Goal: Task Accomplishment & Management: Use online tool/utility

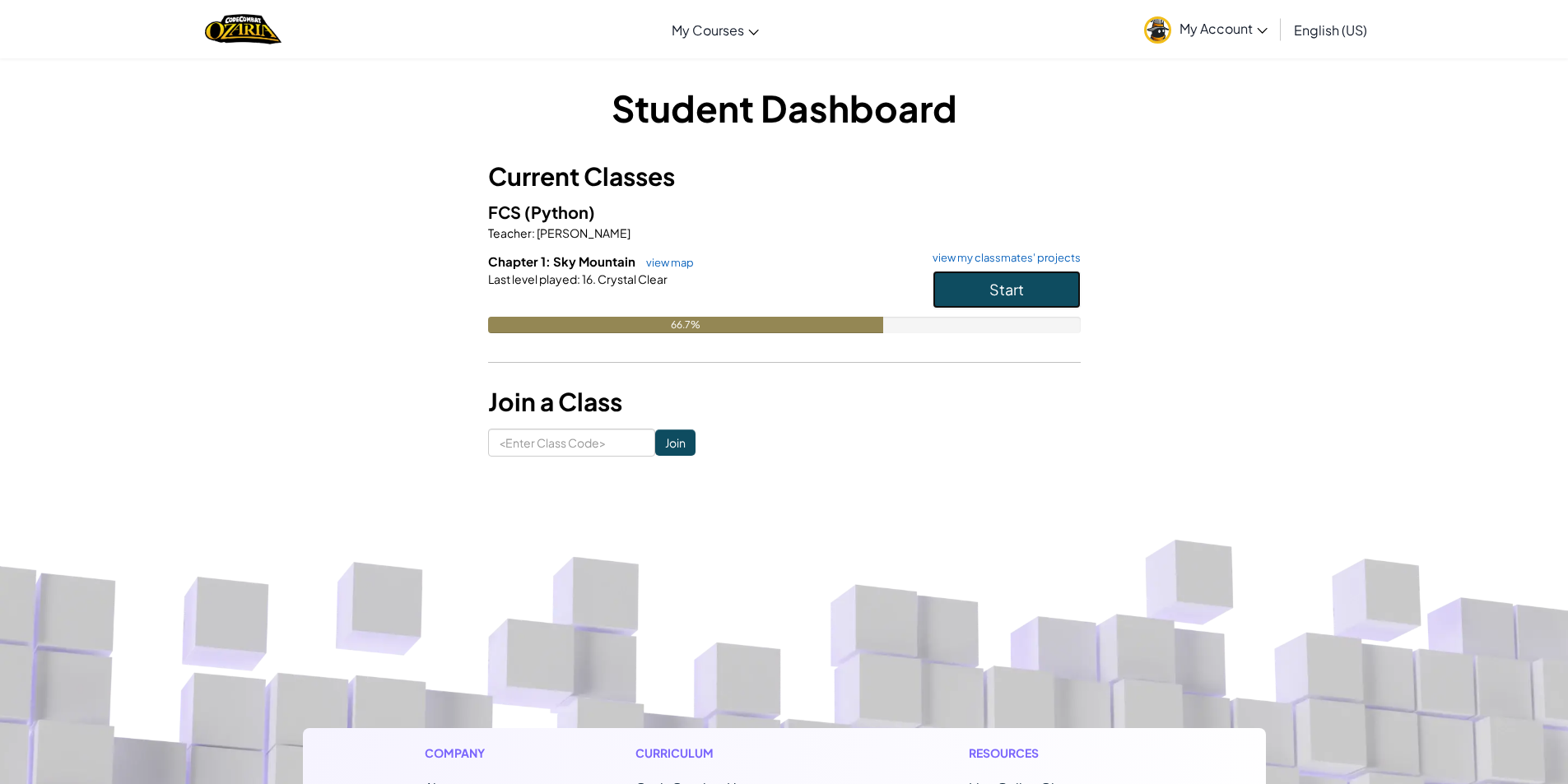
click at [955, 284] on button "Start" at bounding box center [1006, 289] width 148 height 38
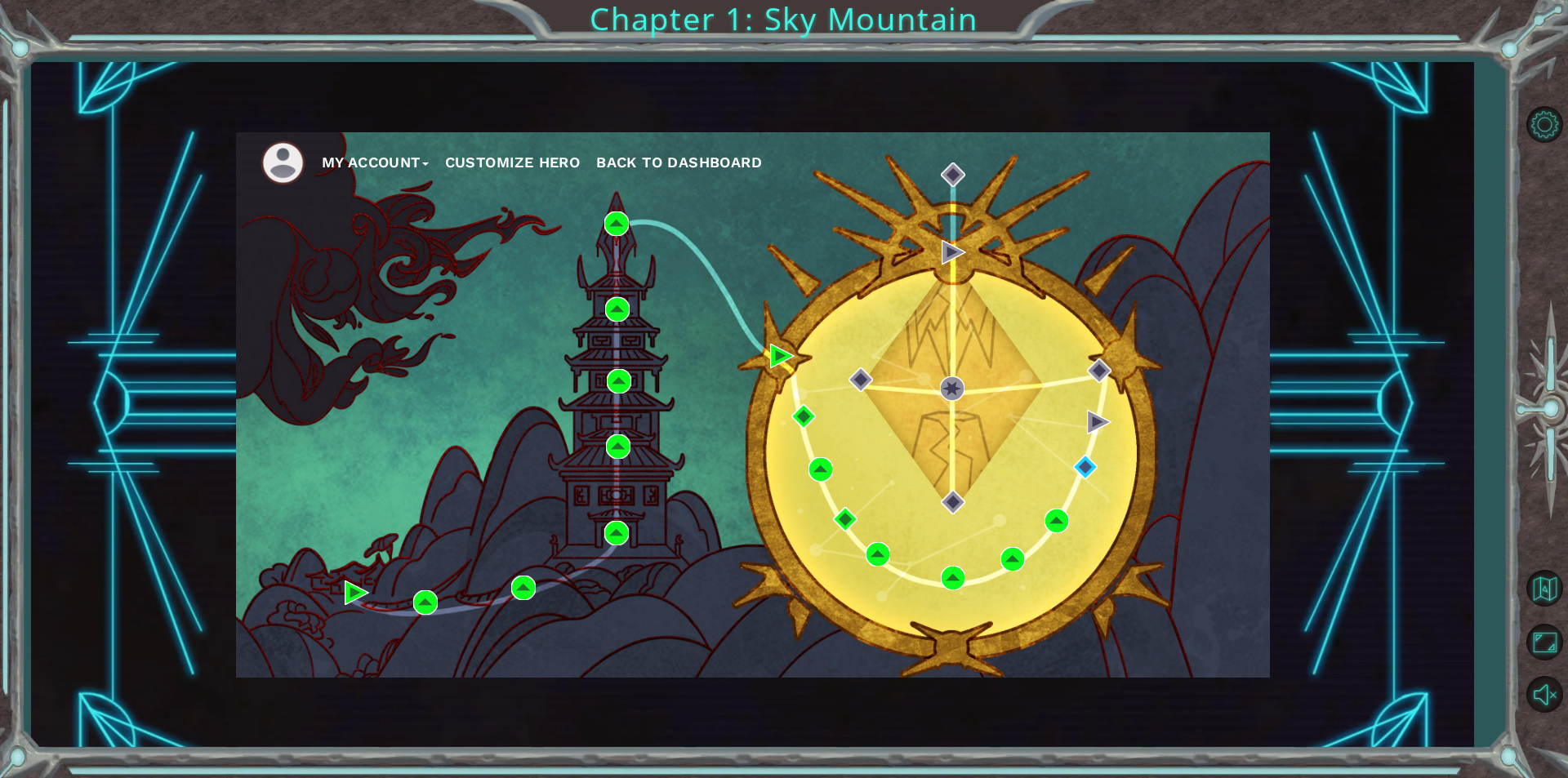
click at [1089, 480] on div "My Account Customize Hero Back to Dashboard" at bounding box center [752, 404] width 1034 height 545
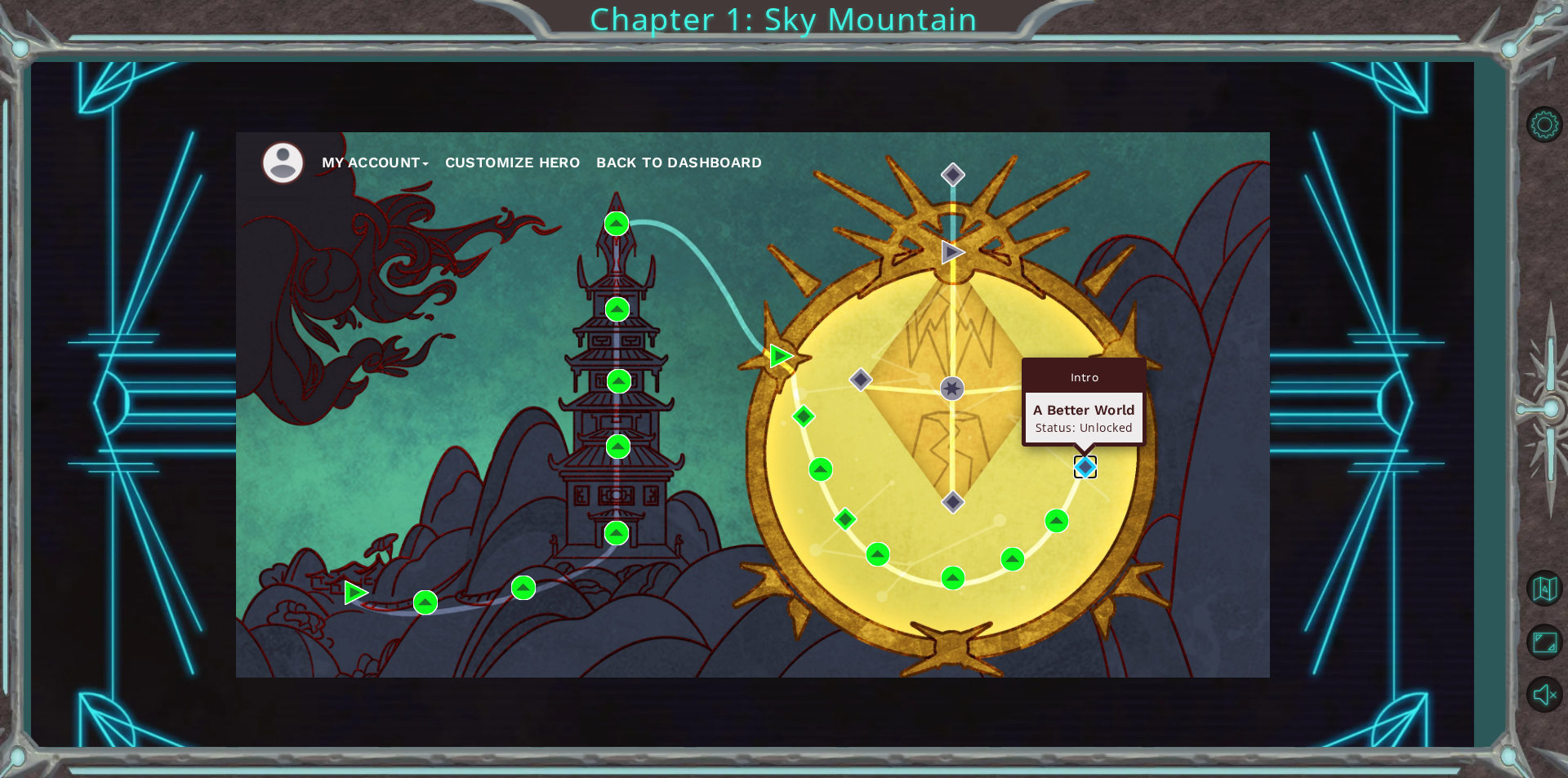
click at [1074, 458] on img at bounding box center [1085, 467] width 24 height 24
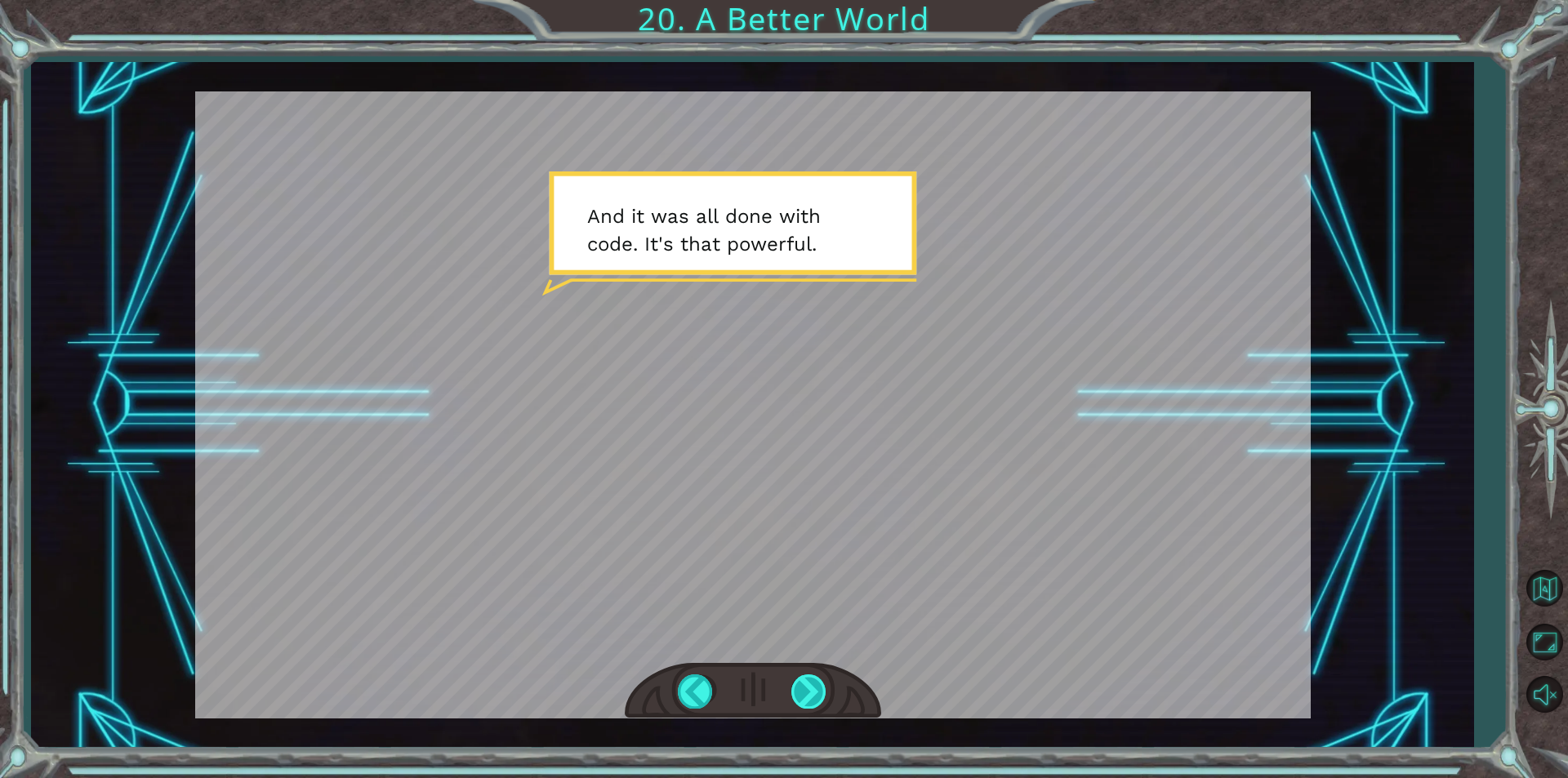
click at [802, 688] on div at bounding box center [809, 690] width 36 height 34
click at [806, 702] on div at bounding box center [809, 690] width 36 height 34
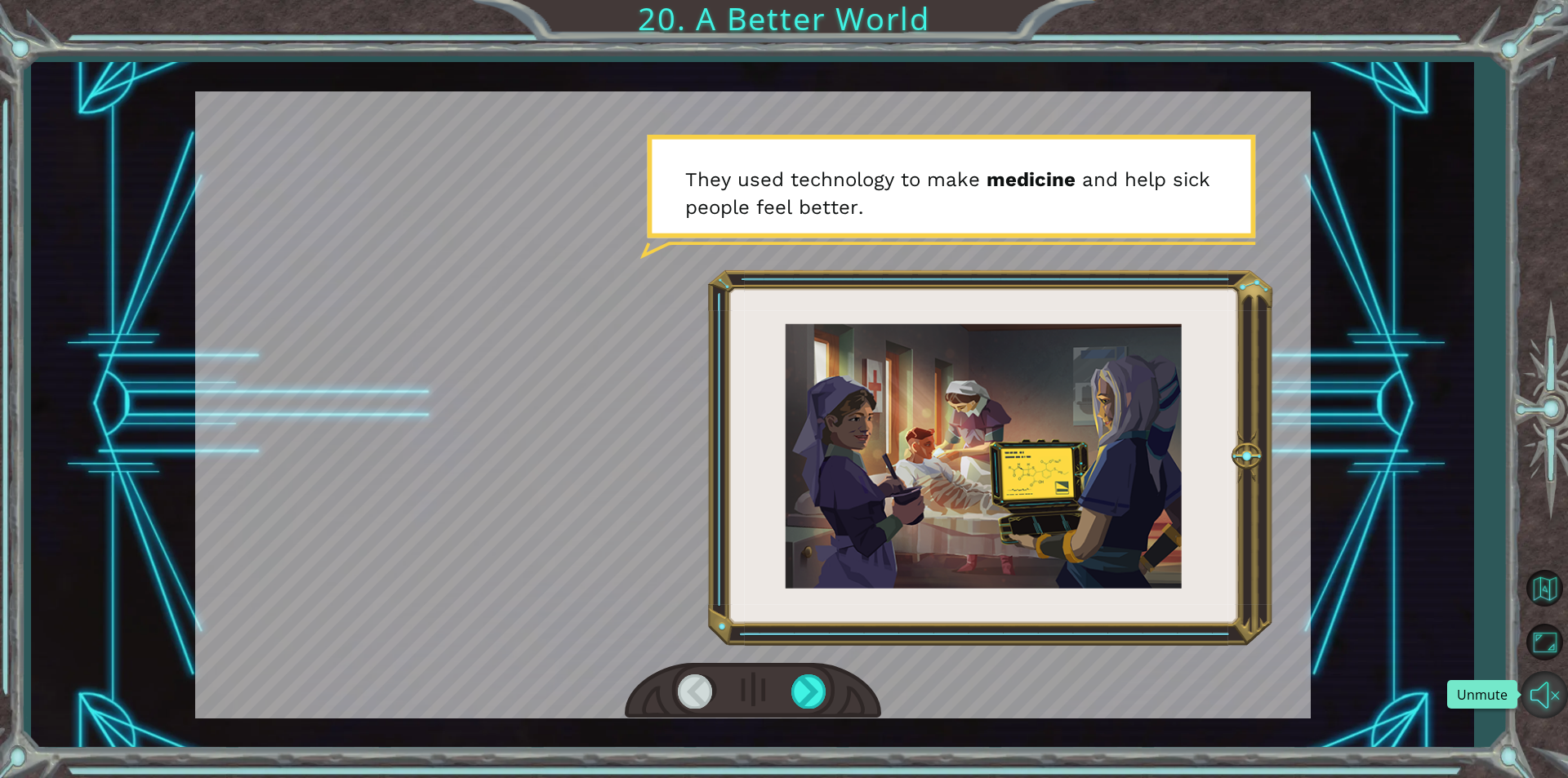
click at [1543, 689] on button "Unmute" at bounding box center [1544, 694] width 48 height 48
click at [783, 695] on div at bounding box center [752, 690] width 256 height 56
click at [800, 696] on div at bounding box center [809, 690] width 36 height 34
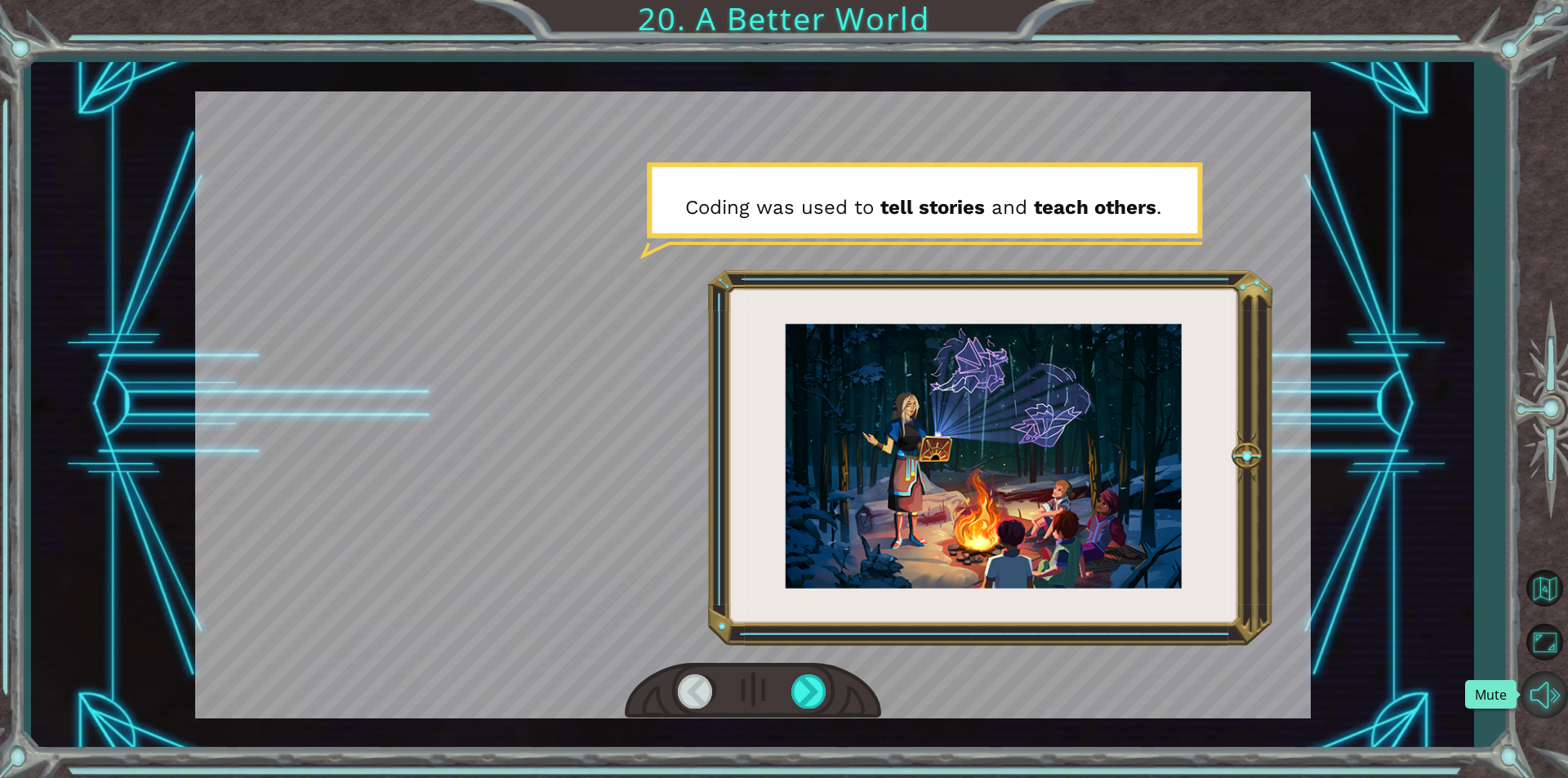
click at [1530, 712] on button "Mute" at bounding box center [1544, 694] width 48 height 48
click at [806, 687] on div at bounding box center [809, 690] width 36 height 34
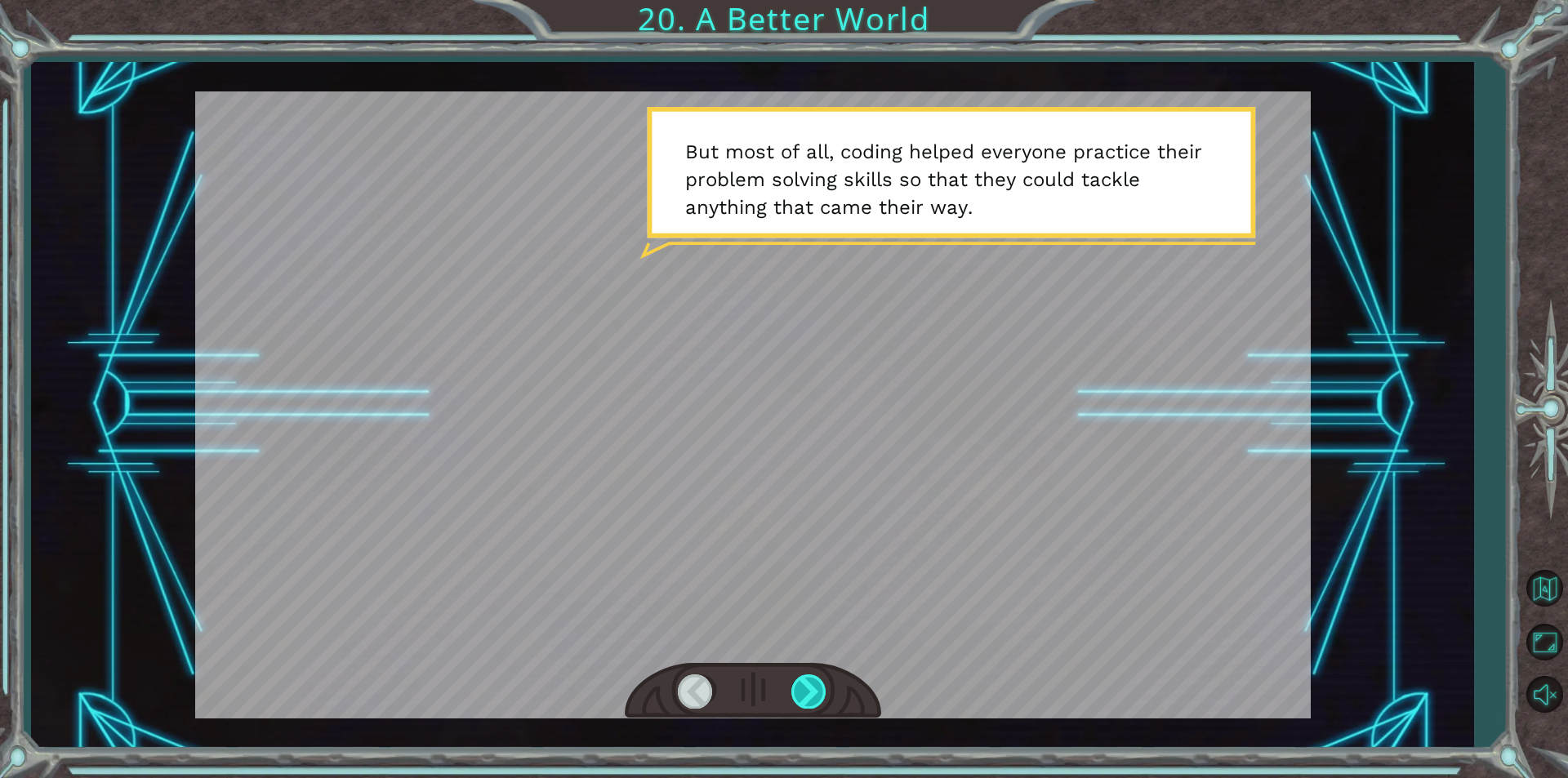
click at [806, 687] on div at bounding box center [809, 690] width 36 height 34
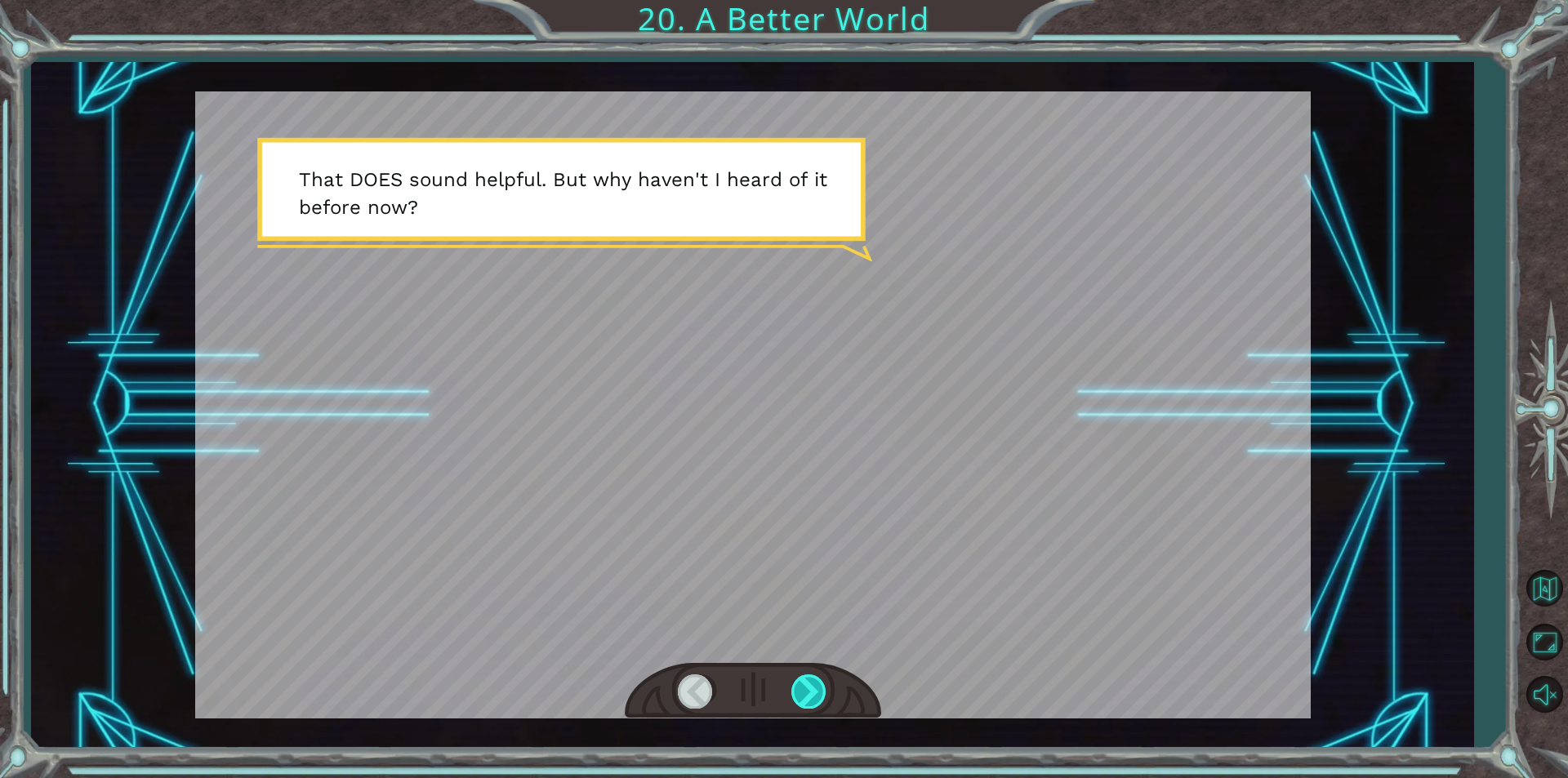
click at [806, 687] on div at bounding box center [809, 690] width 36 height 34
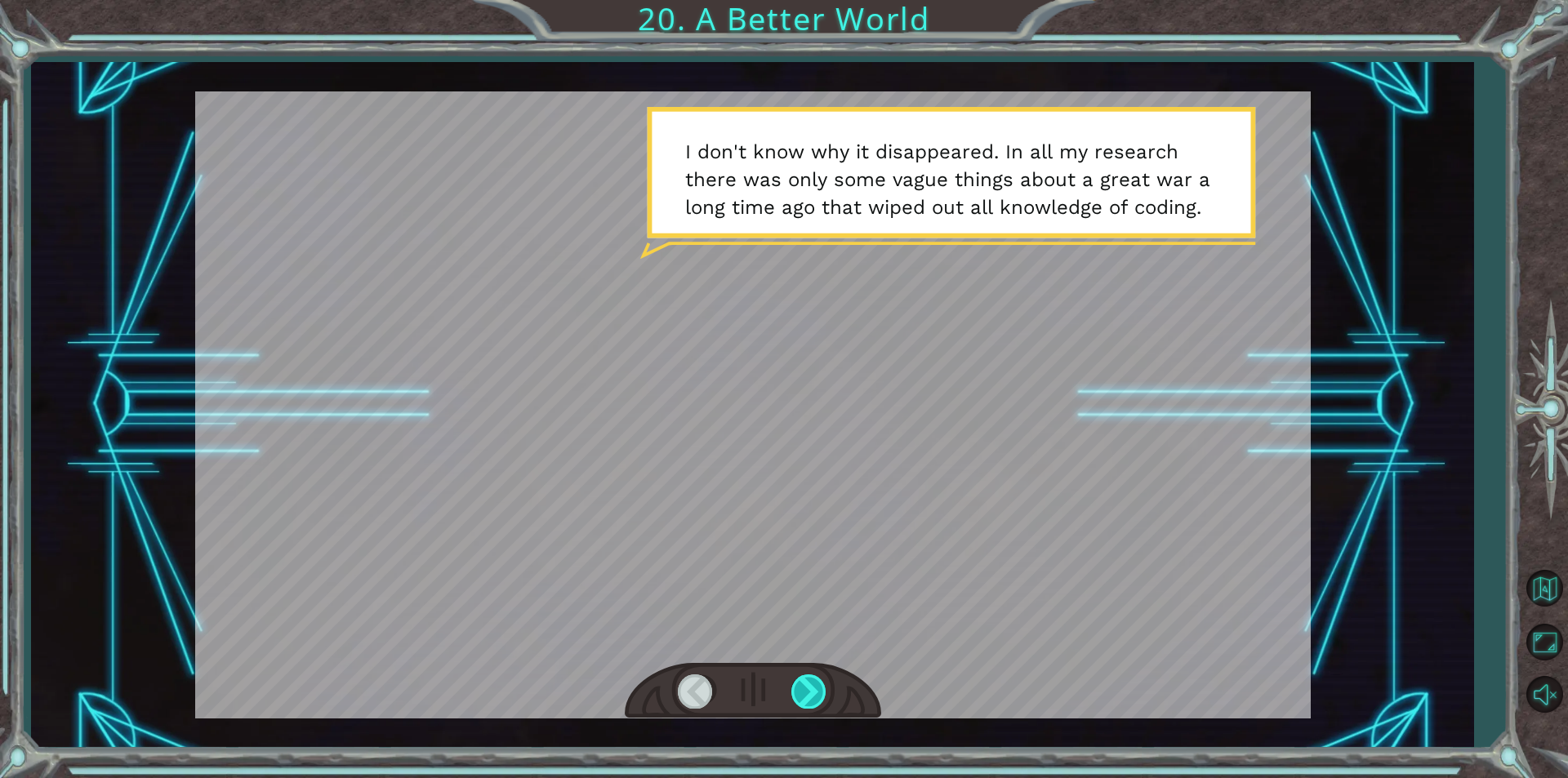
click at [806, 687] on div at bounding box center [809, 690] width 36 height 34
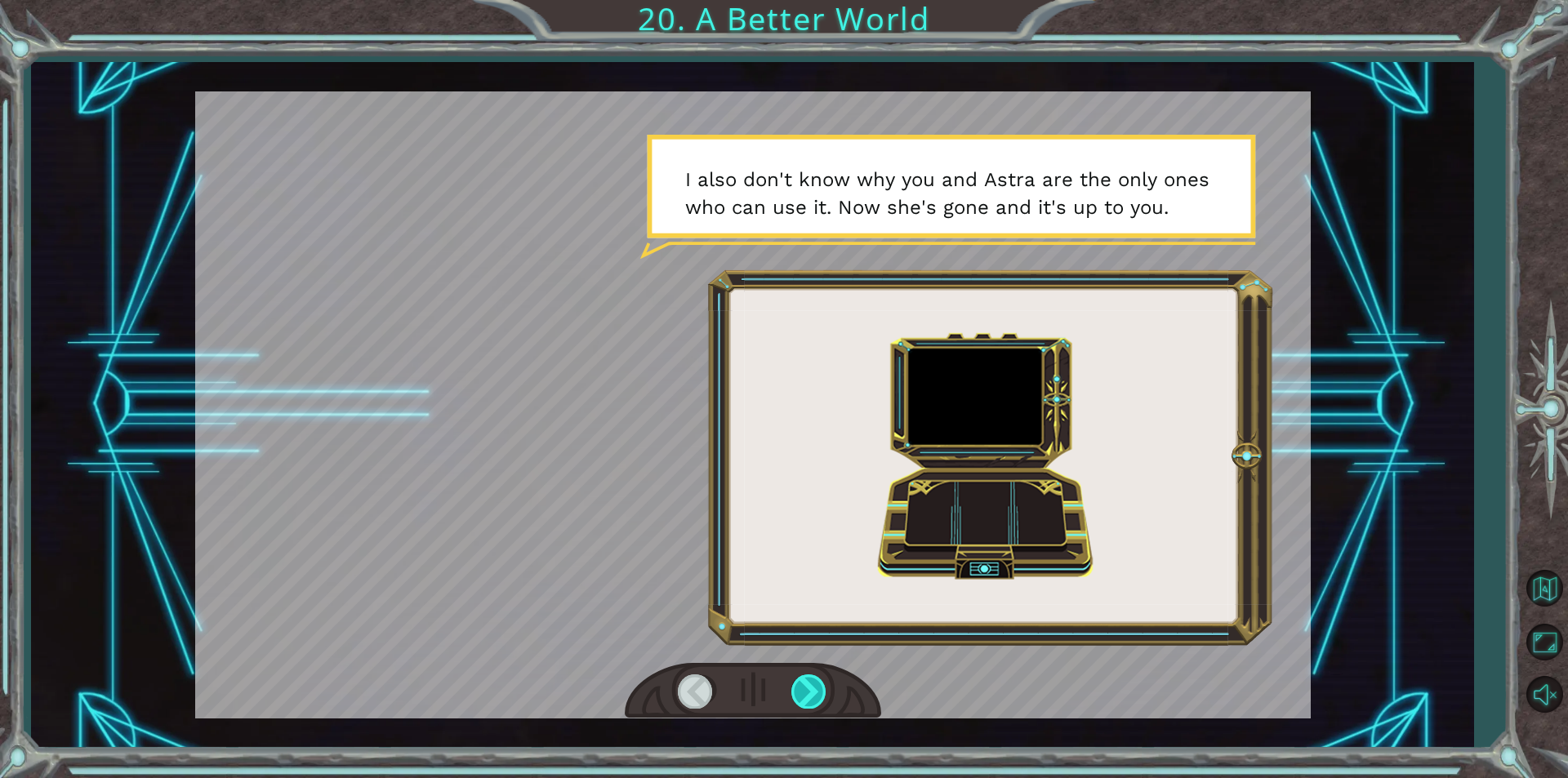
click at [806, 687] on div at bounding box center [809, 690] width 36 height 34
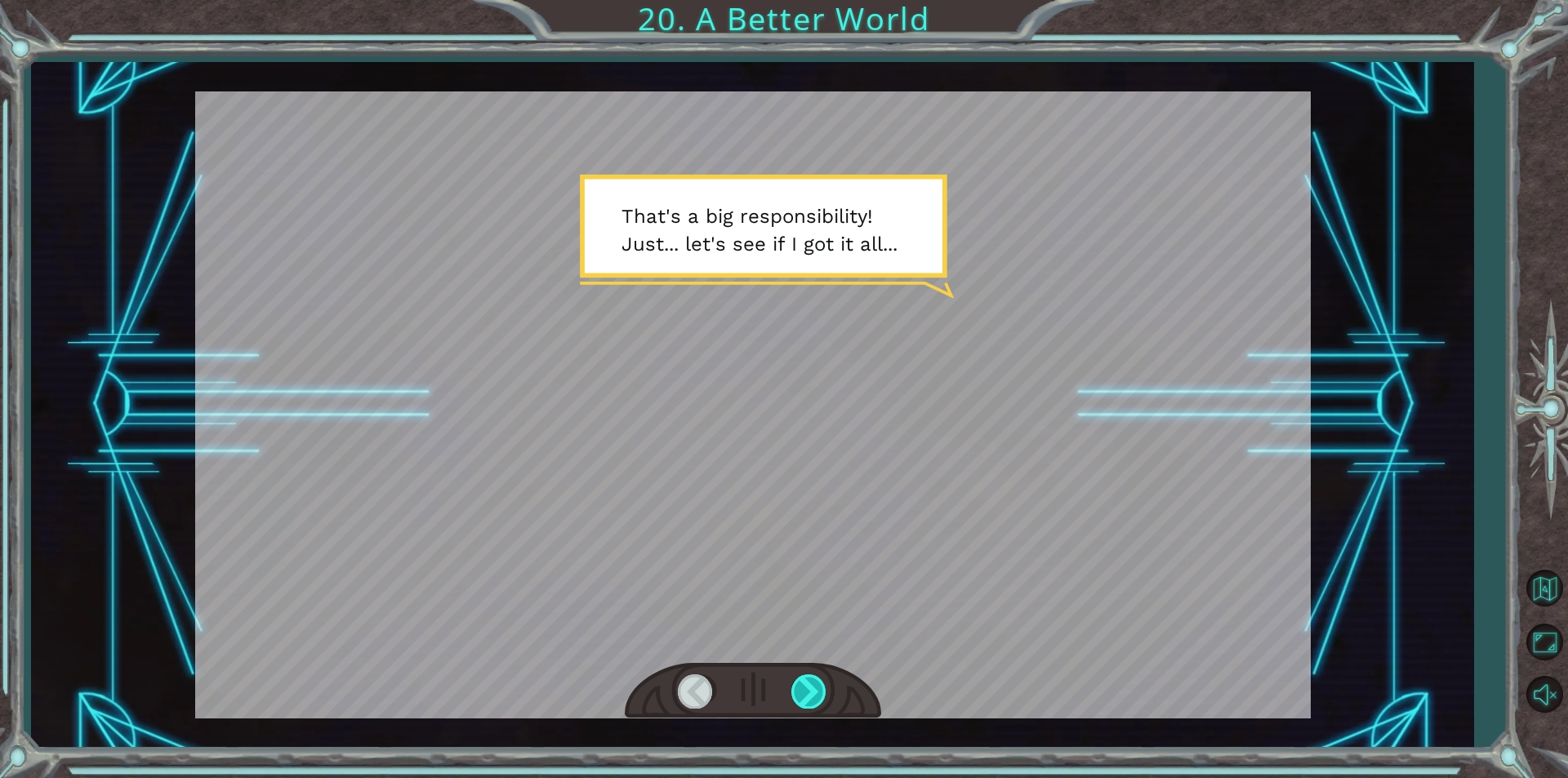
click at [802, 703] on div at bounding box center [809, 690] width 36 height 34
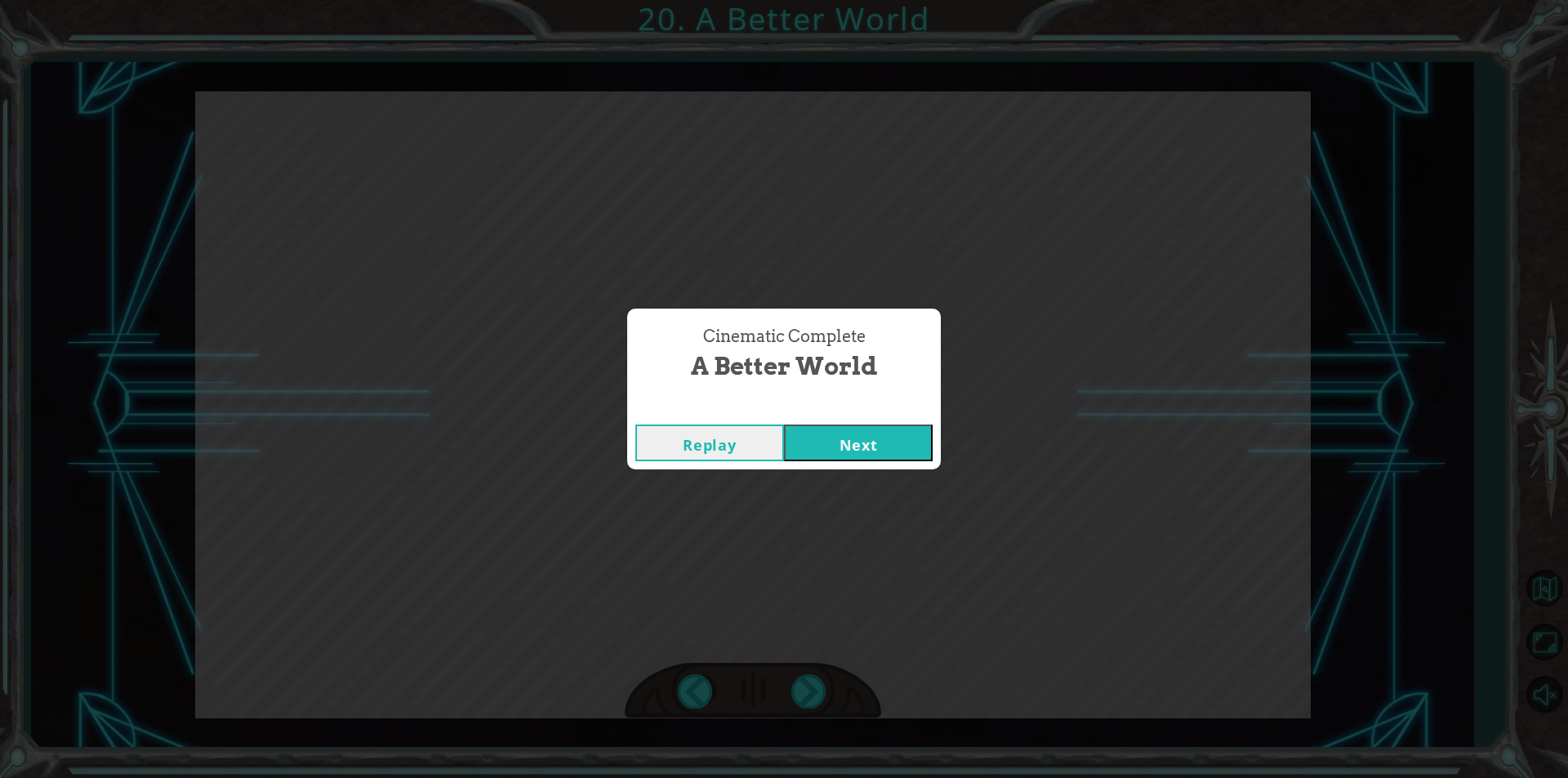
click at [859, 457] on button "Next" at bounding box center [858, 442] width 148 height 36
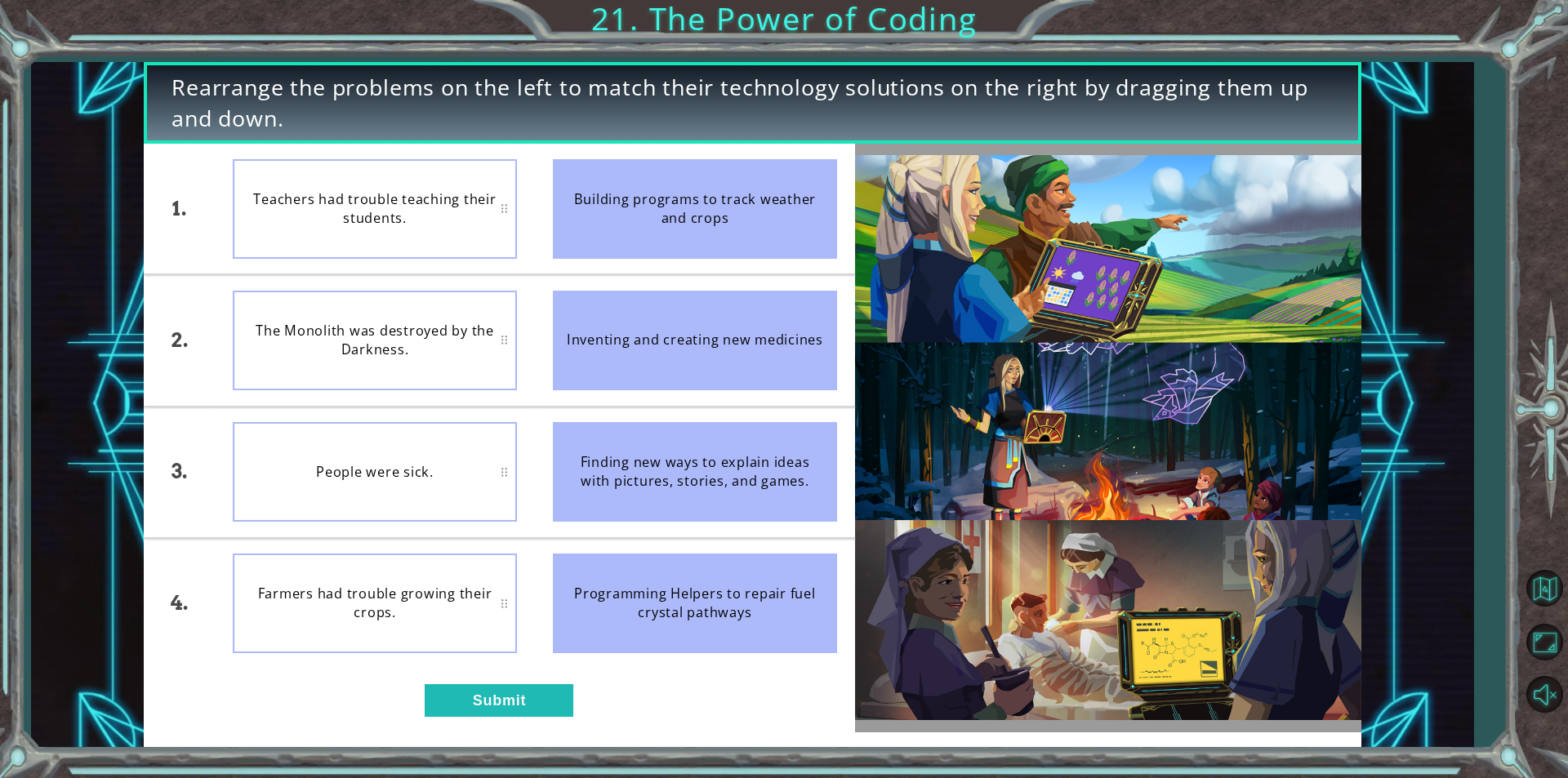
drag, startPoint x: 615, startPoint y: 219, endPoint x: 681, endPoint y: 457, distance: 247.0
click at [681, 457] on ul "Building programs to track weather and crops Inventing and creating new medicin…" at bounding box center [695, 405] width 320 height 525
drag, startPoint x: 612, startPoint y: 224, endPoint x: 619, endPoint y: 338, distance: 114.2
click at [619, 338] on ul "Building programs to track weather and crops Inventing and creating new medicin…" at bounding box center [695, 405] width 320 height 525
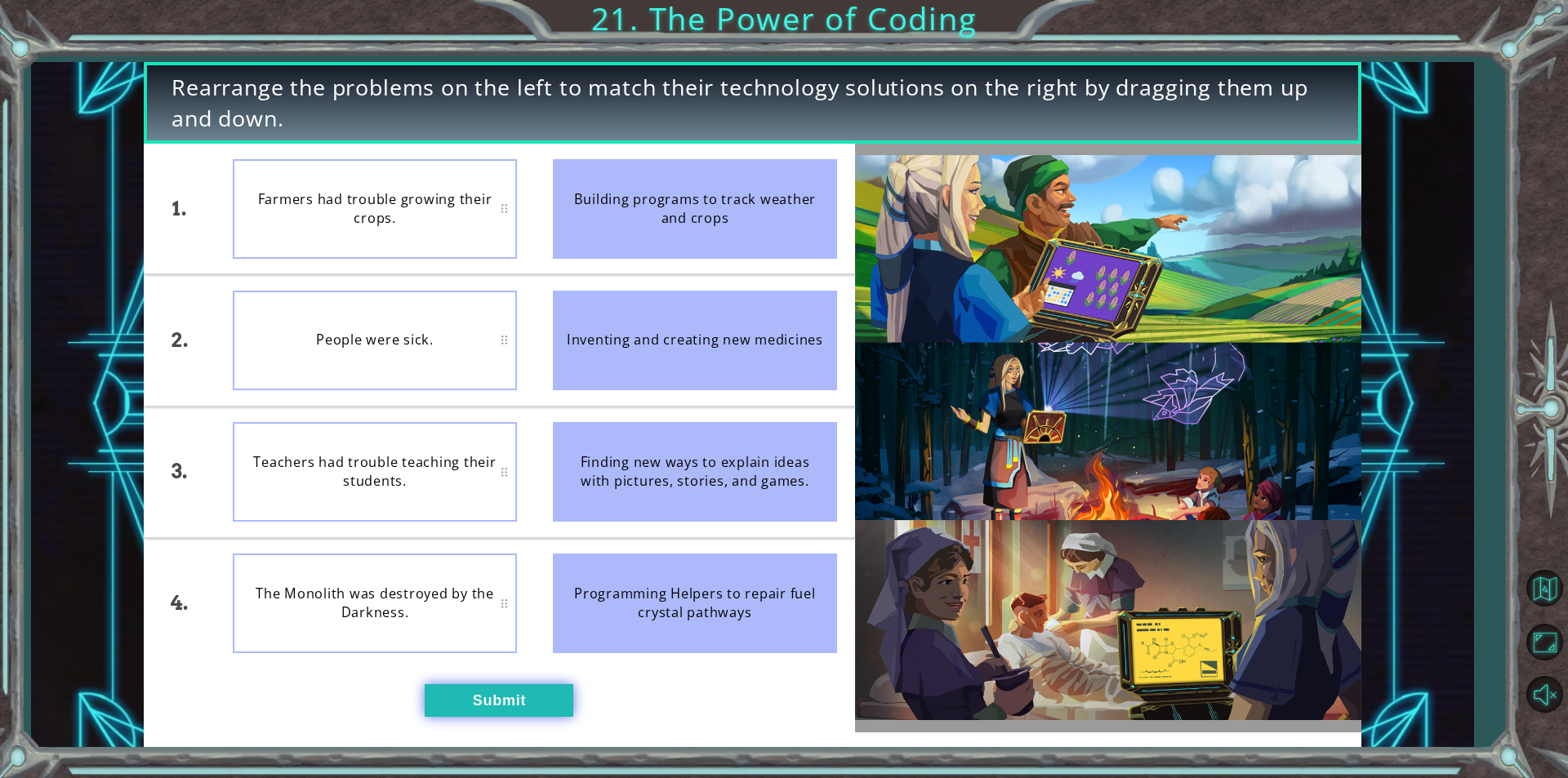
click at [502, 687] on button "Submit" at bounding box center [498, 700] width 148 height 33
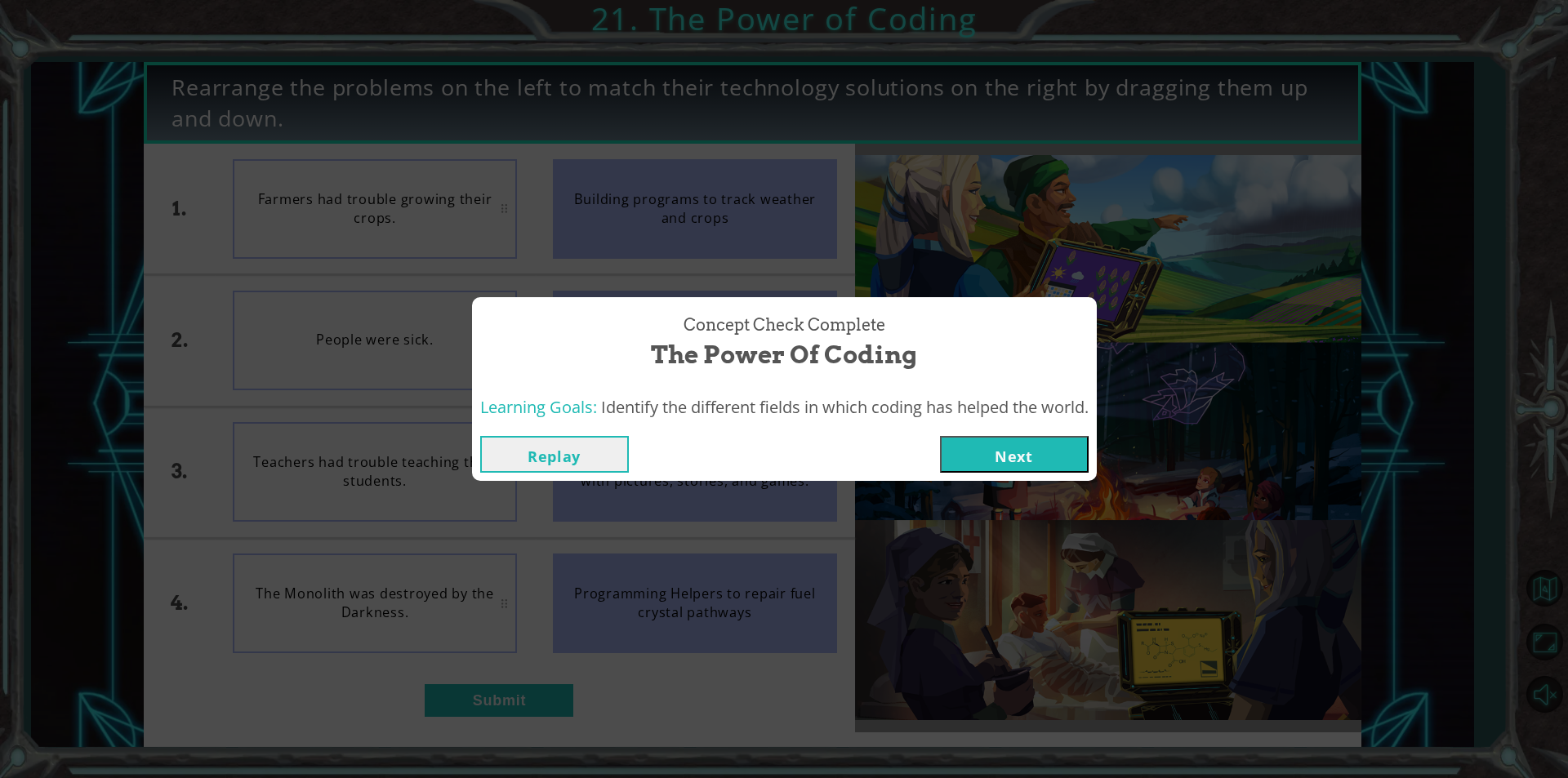
click at [981, 464] on button "Next" at bounding box center [1013, 454] width 148 height 36
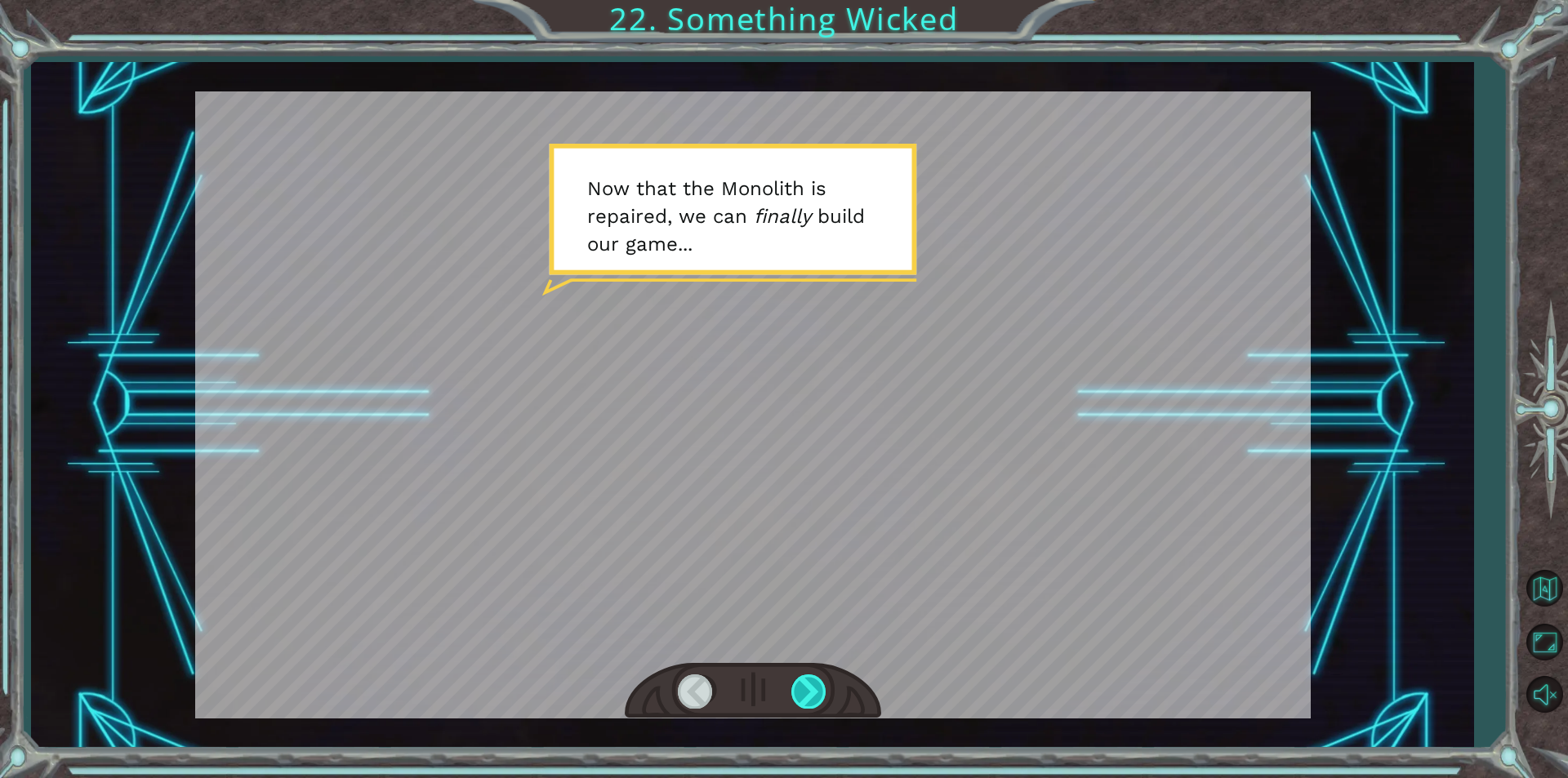
click at [822, 682] on div at bounding box center [809, 690] width 36 height 34
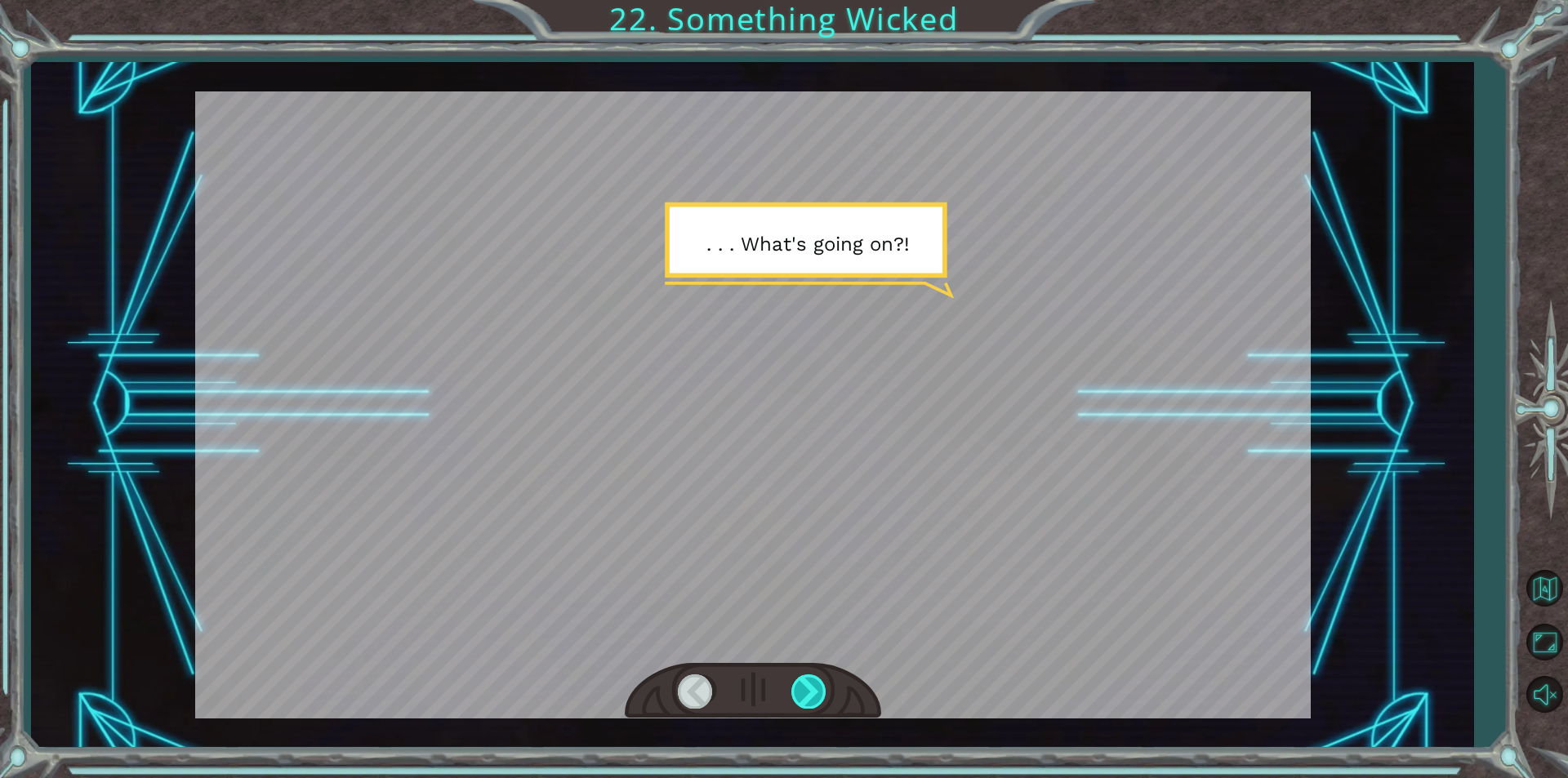
click at [817, 688] on div at bounding box center [809, 690] width 36 height 34
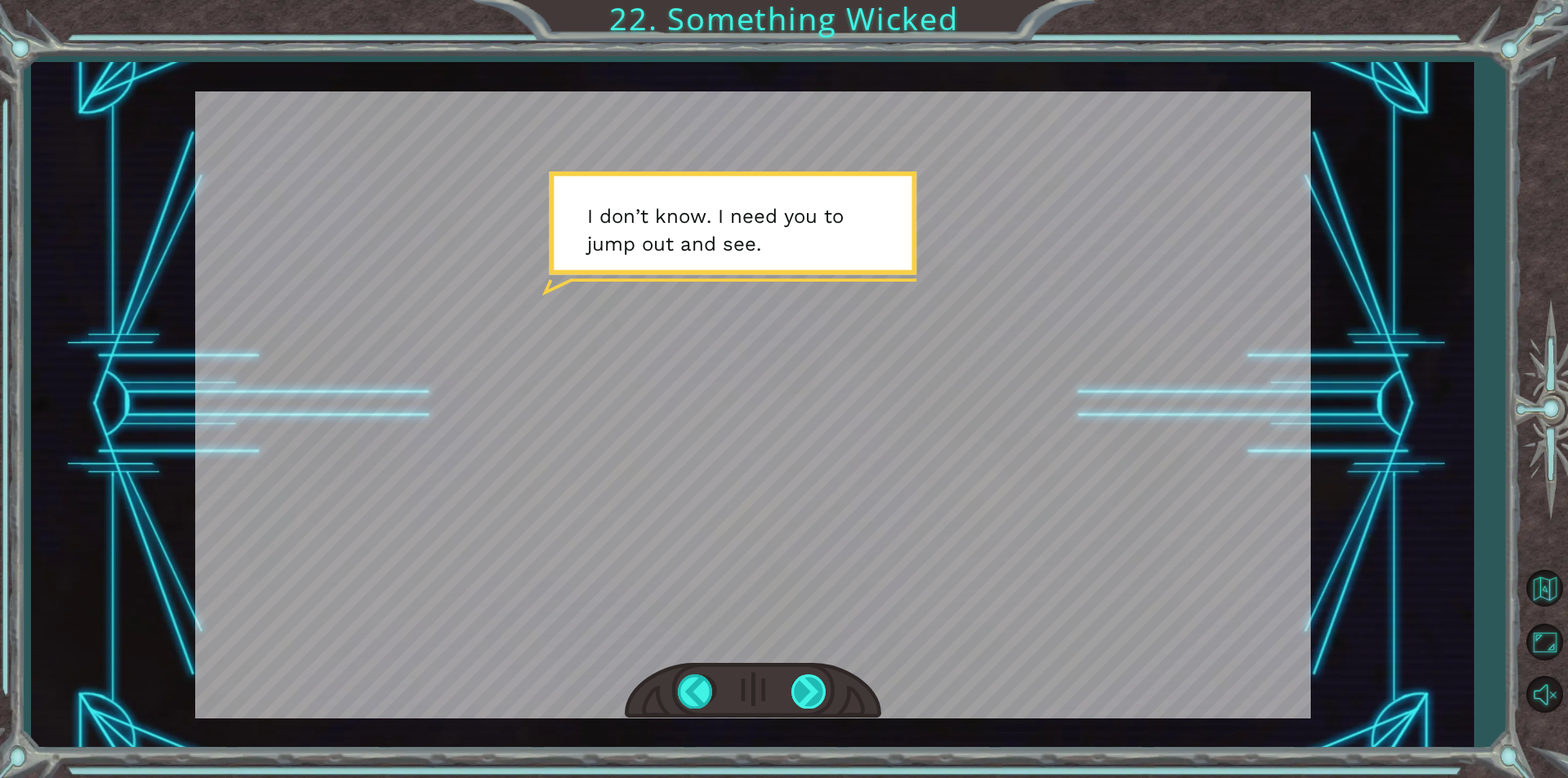
click at [817, 688] on div at bounding box center [809, 690] width 36 height 34
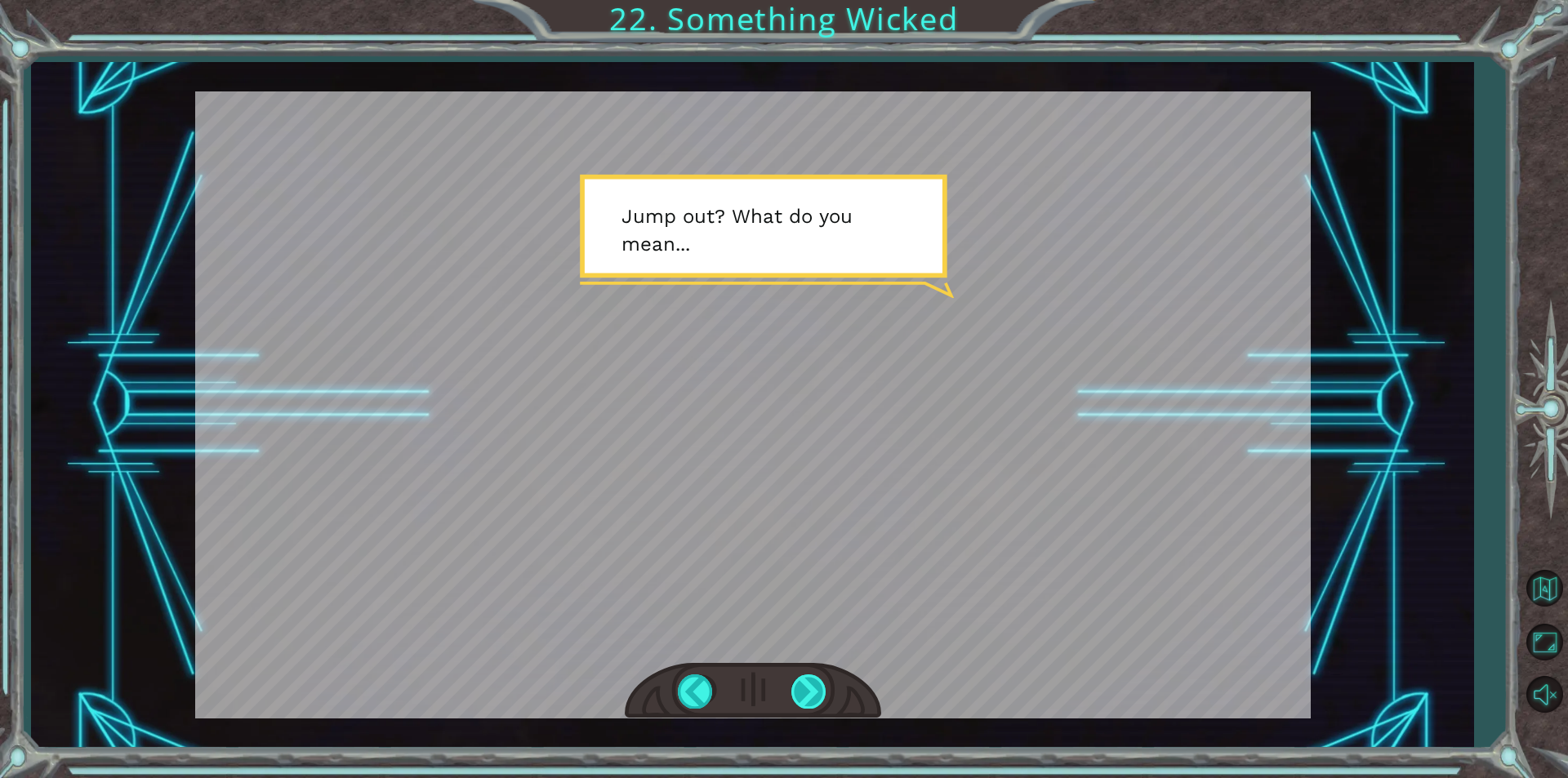
click at [808, 695] on div at bounding box center [809, 690] width 36 height 34
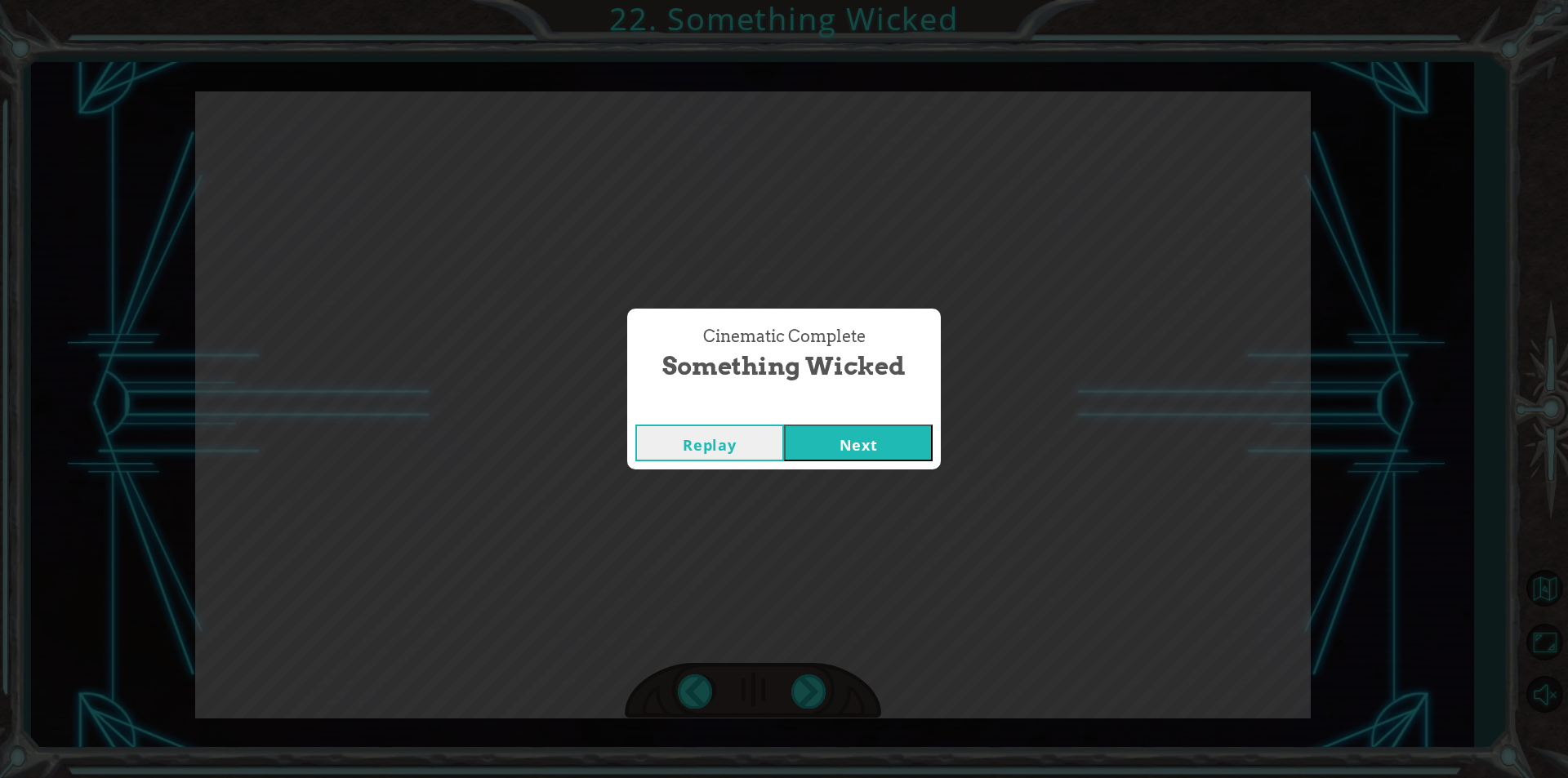
click at [859, 465] on div "Replay Next" at bounding box center [784, 443] width 313 height 53
click at [858, 454] on button "Next" at bounding box center [858, 442] width 148 height 36
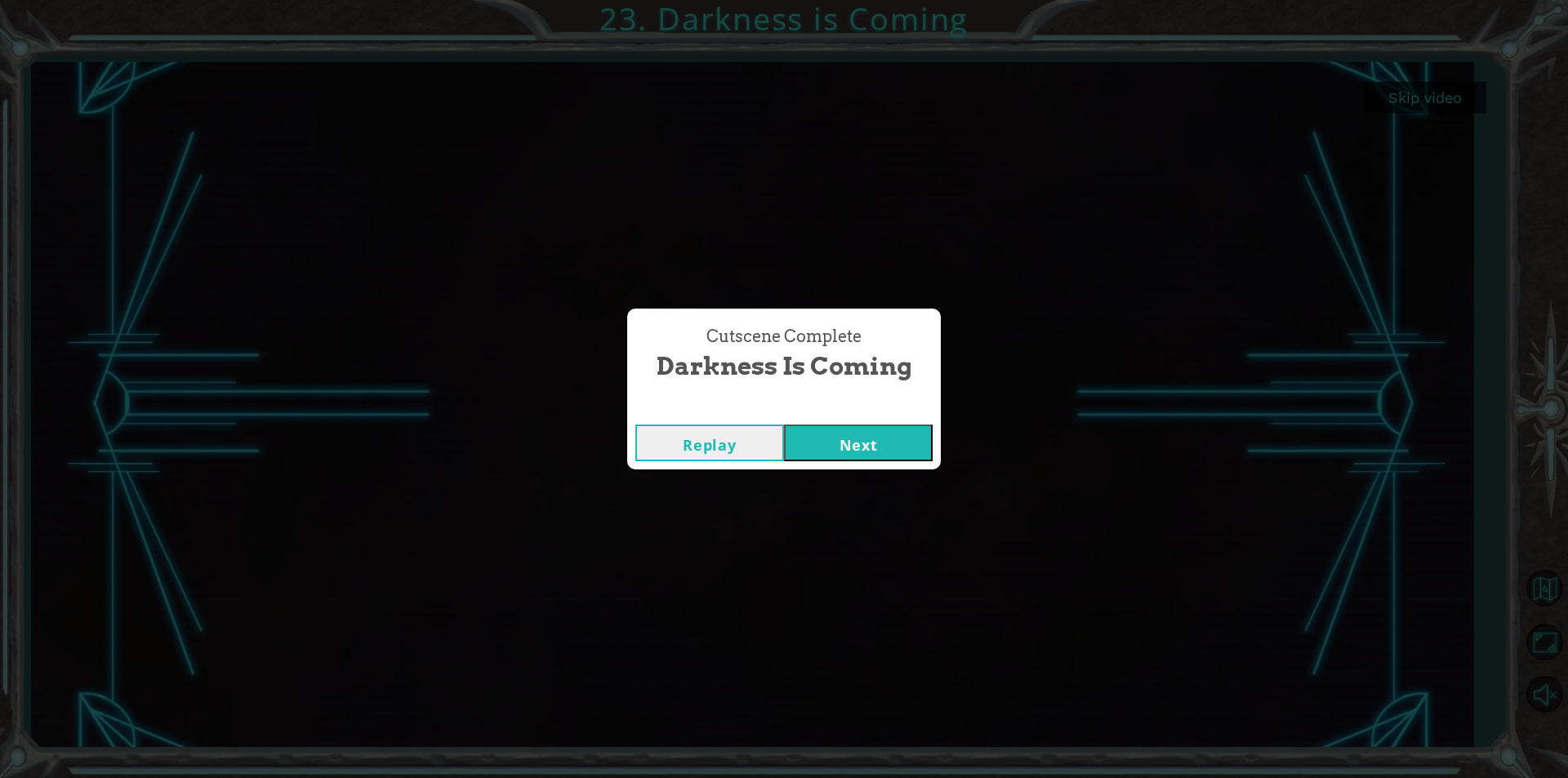
click at [860, 446] on button "Next" at bounding box center [858, 442] width 148 height 36
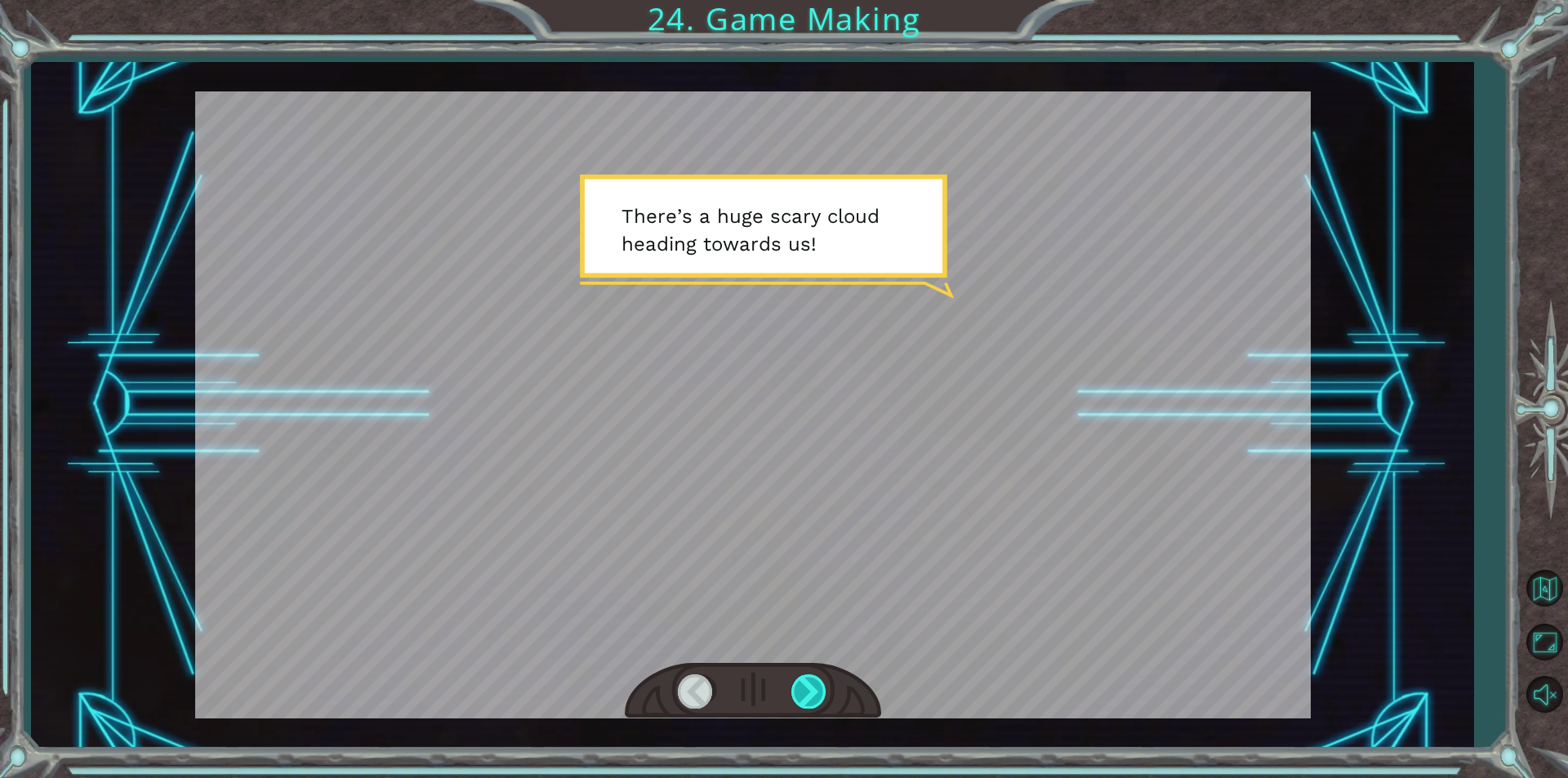
click at [807, 696] on div at bounding box center [809, 690] width 36 height 34
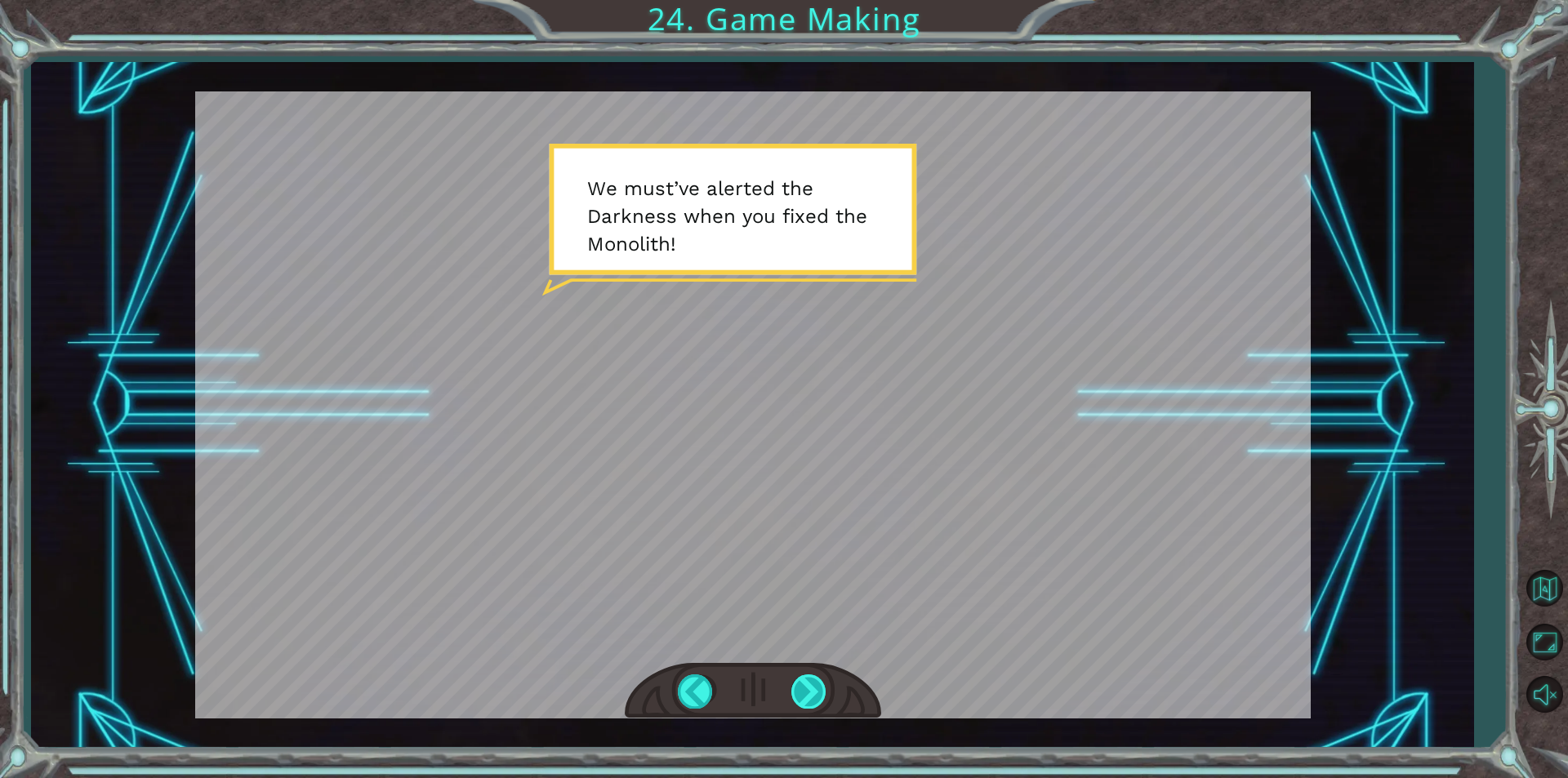
click at [808, 696] on div at bounding box center [809, 690] width 36 height 34
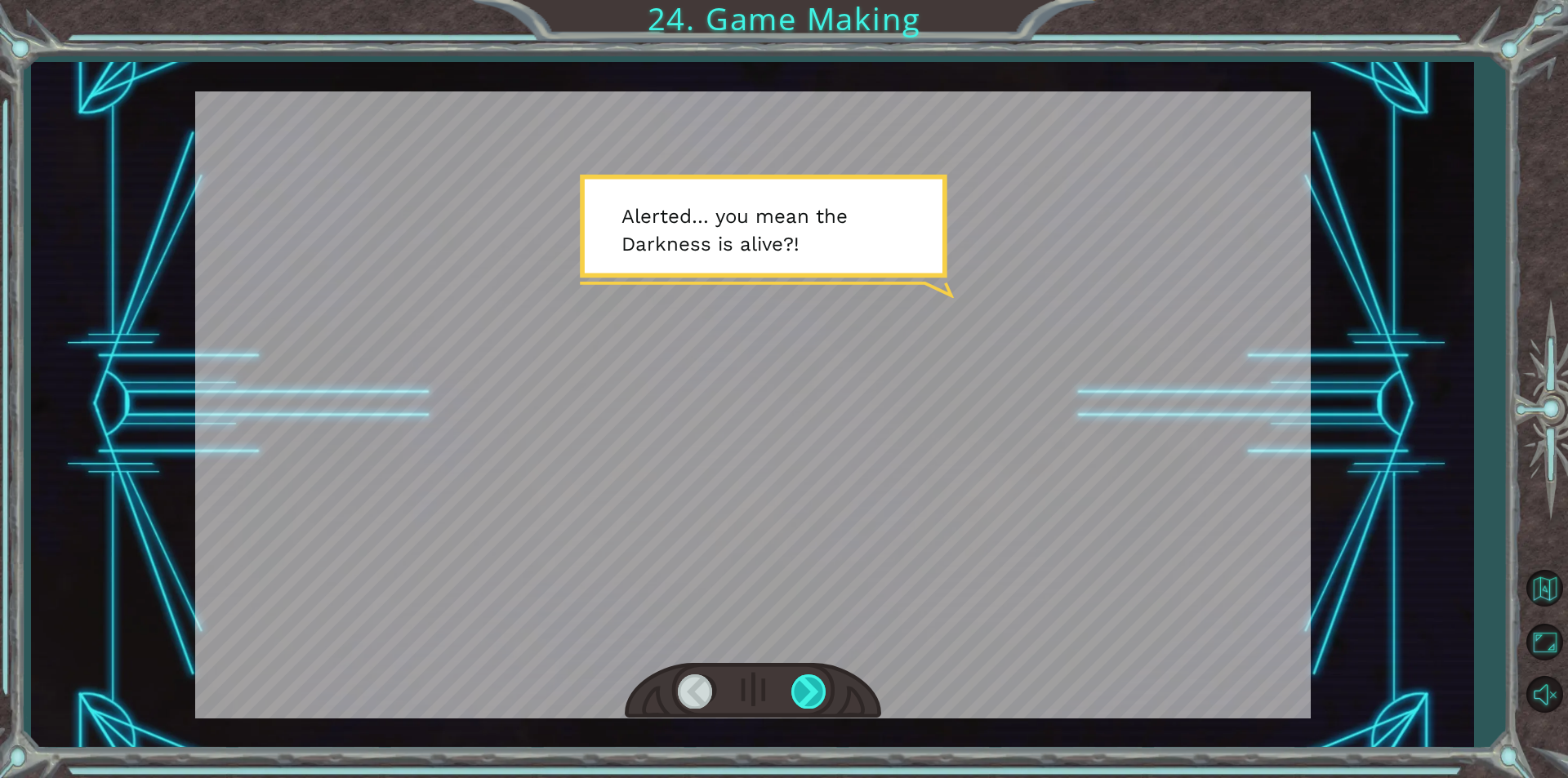
click at [808, 696] on div at bounding box center [809, 690] width 36 height 34
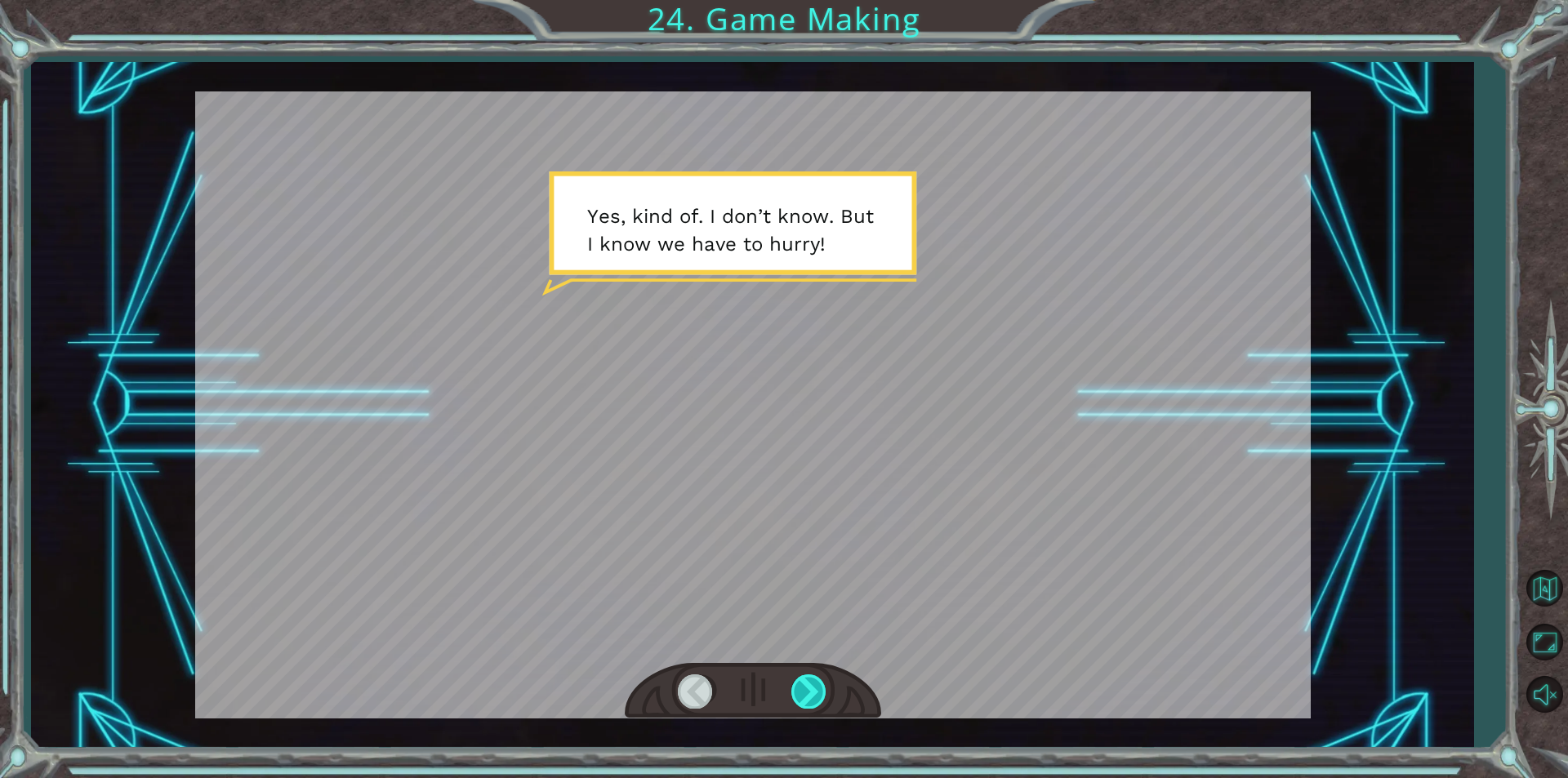
click at [808, 696] on div at bounding box center [809, 690] width 36 height 34
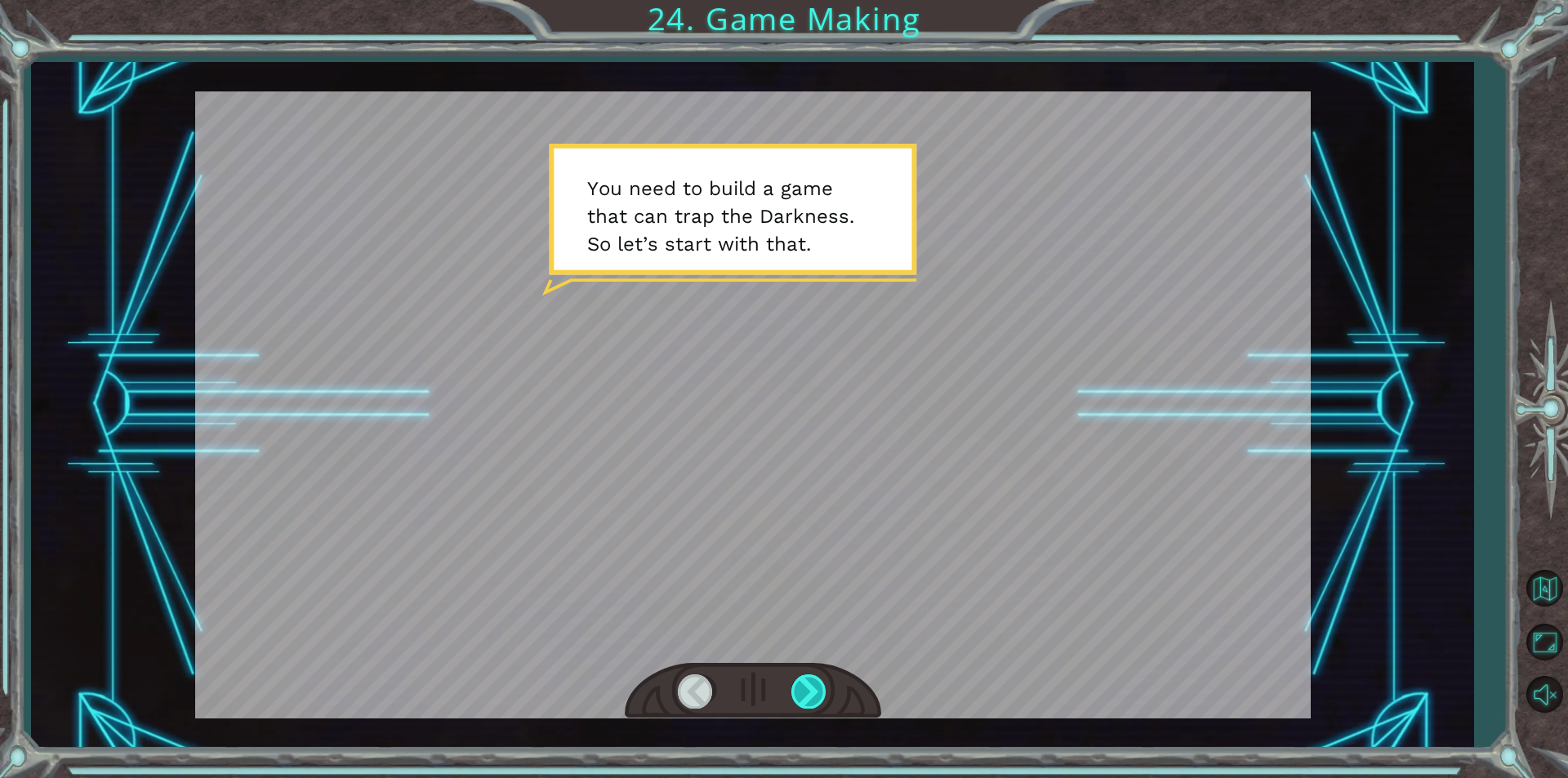
click at [808, 696] on div at bounding box center [809, 690] width 36 height 34
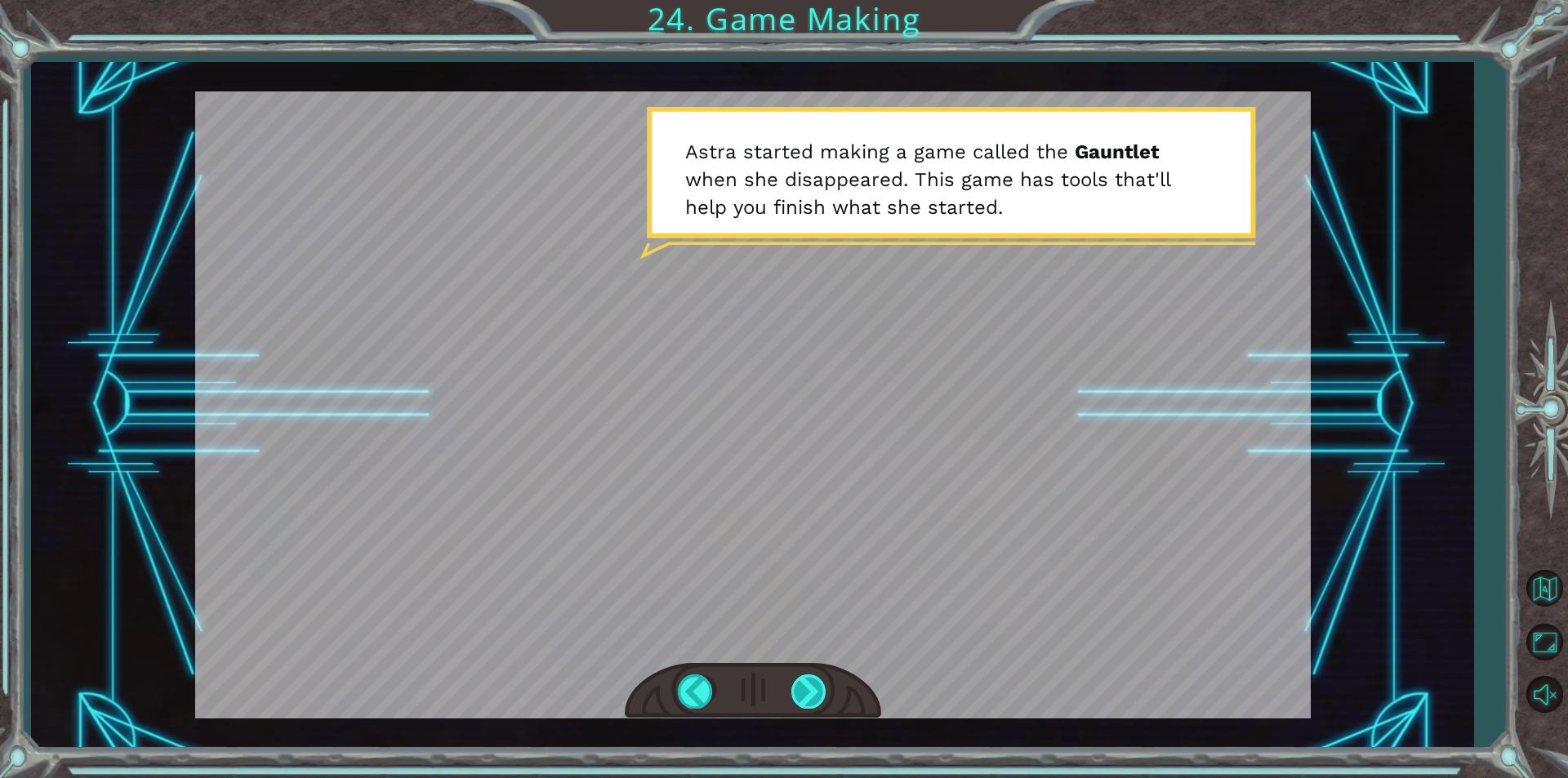
click at [808, 696] on div at bounding box center [809, 690] width 36 height 34
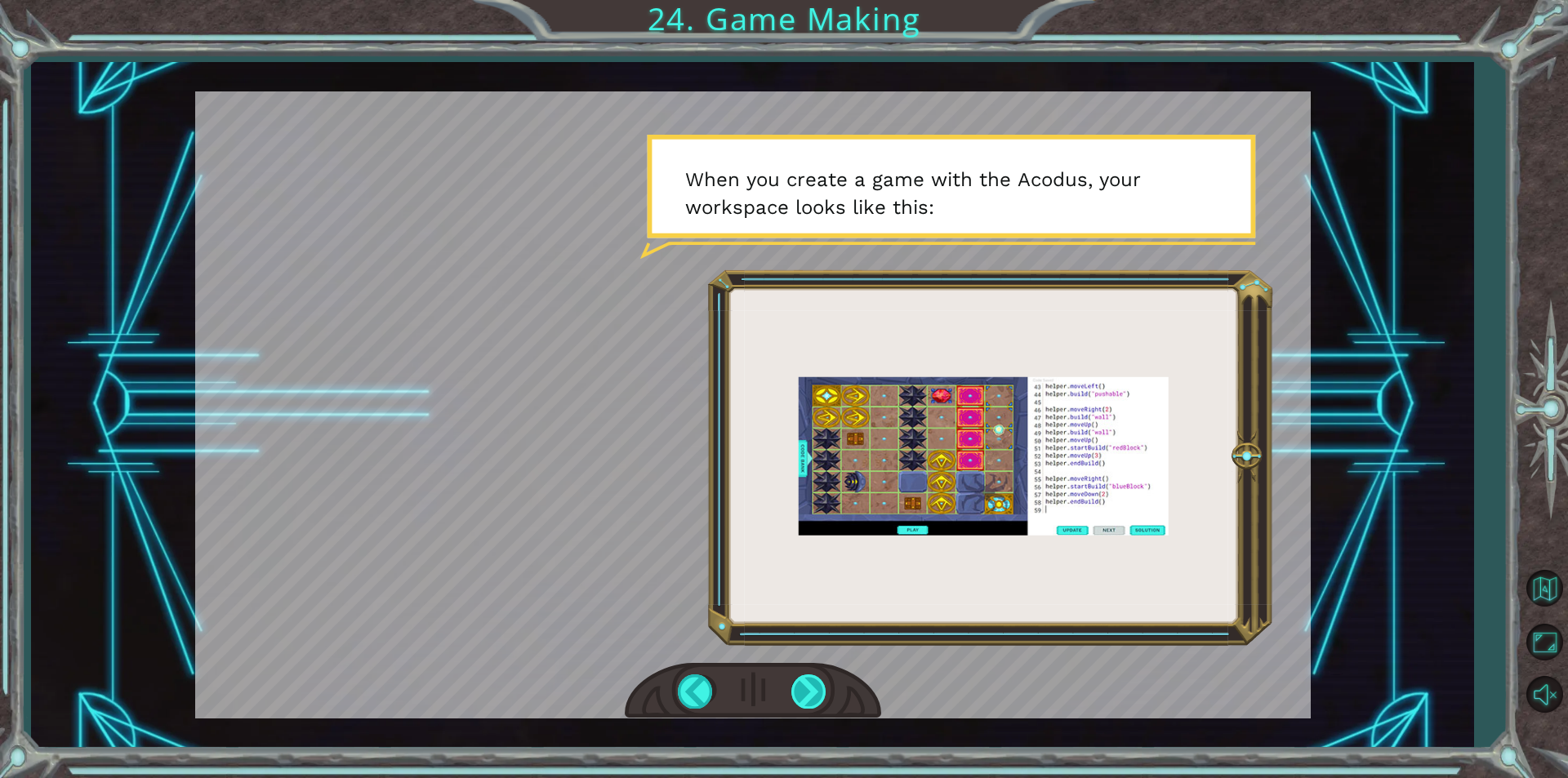
click at [808, 696] on div at bounding box center [809, 690] width 36 height 34
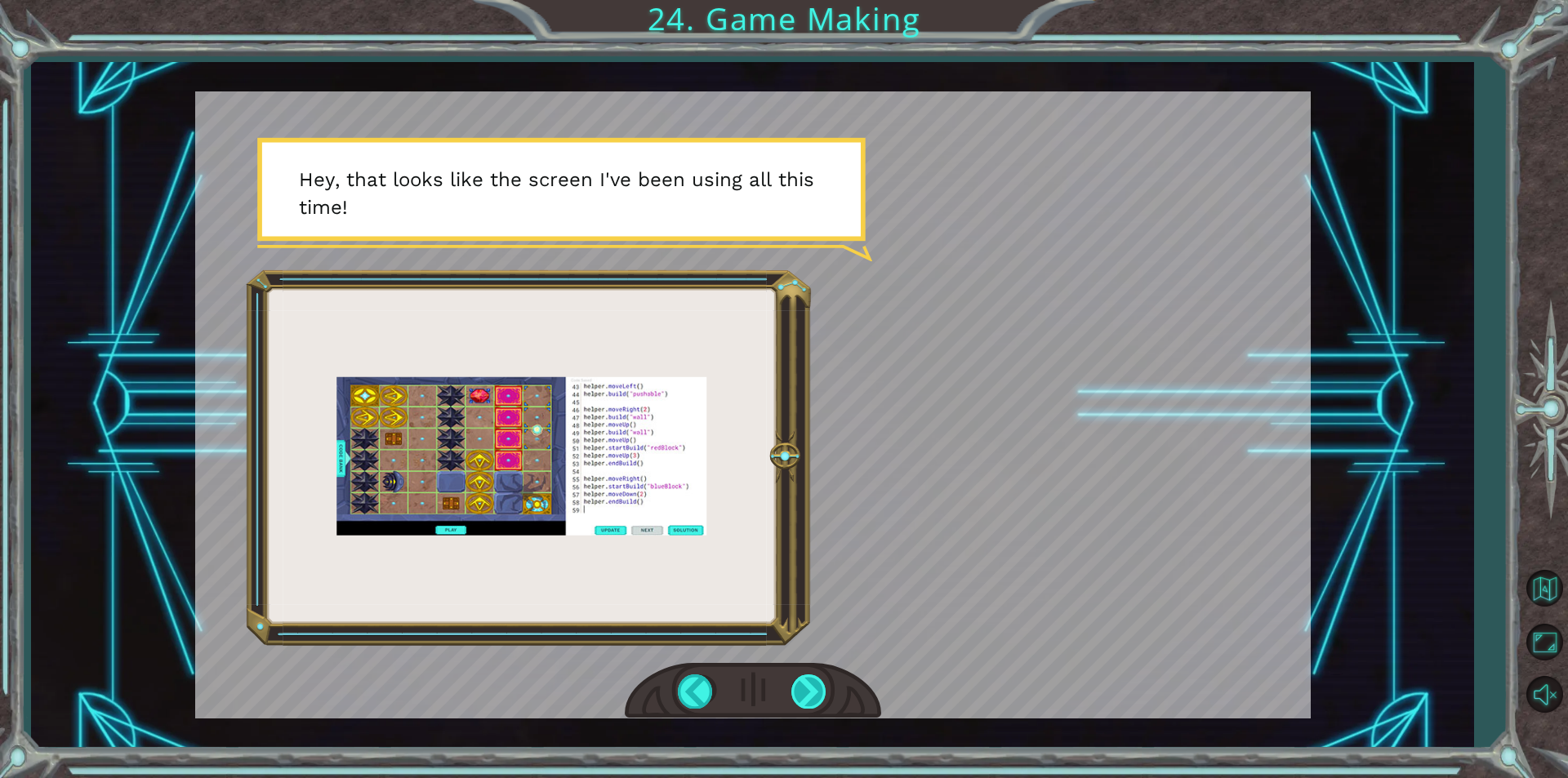
click at [808, 696] on div at bounding box center [809, 690] width 36 height 34
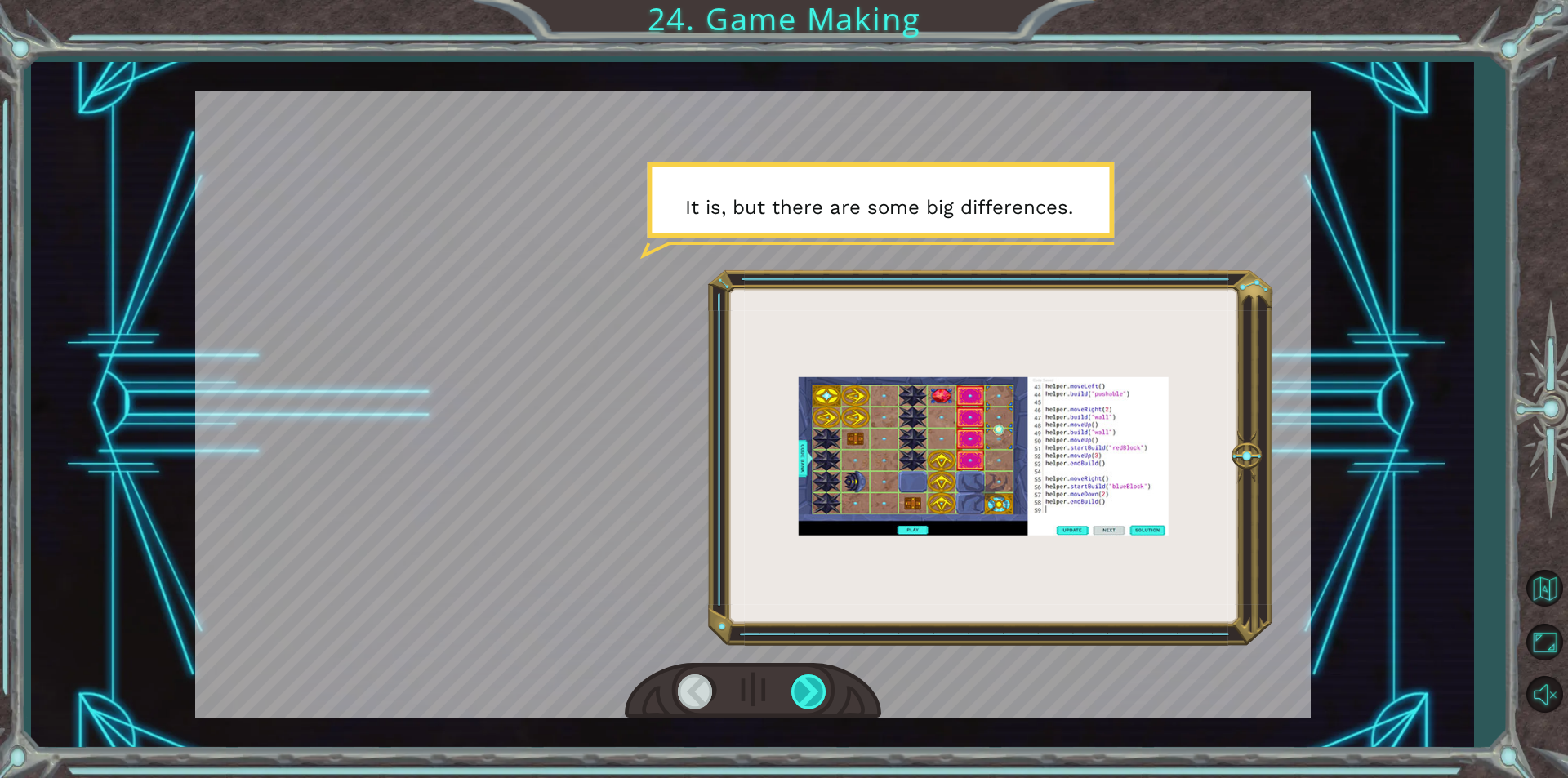
click at [808, 696] on div at bounding box center [809, 690] width 36 height 34
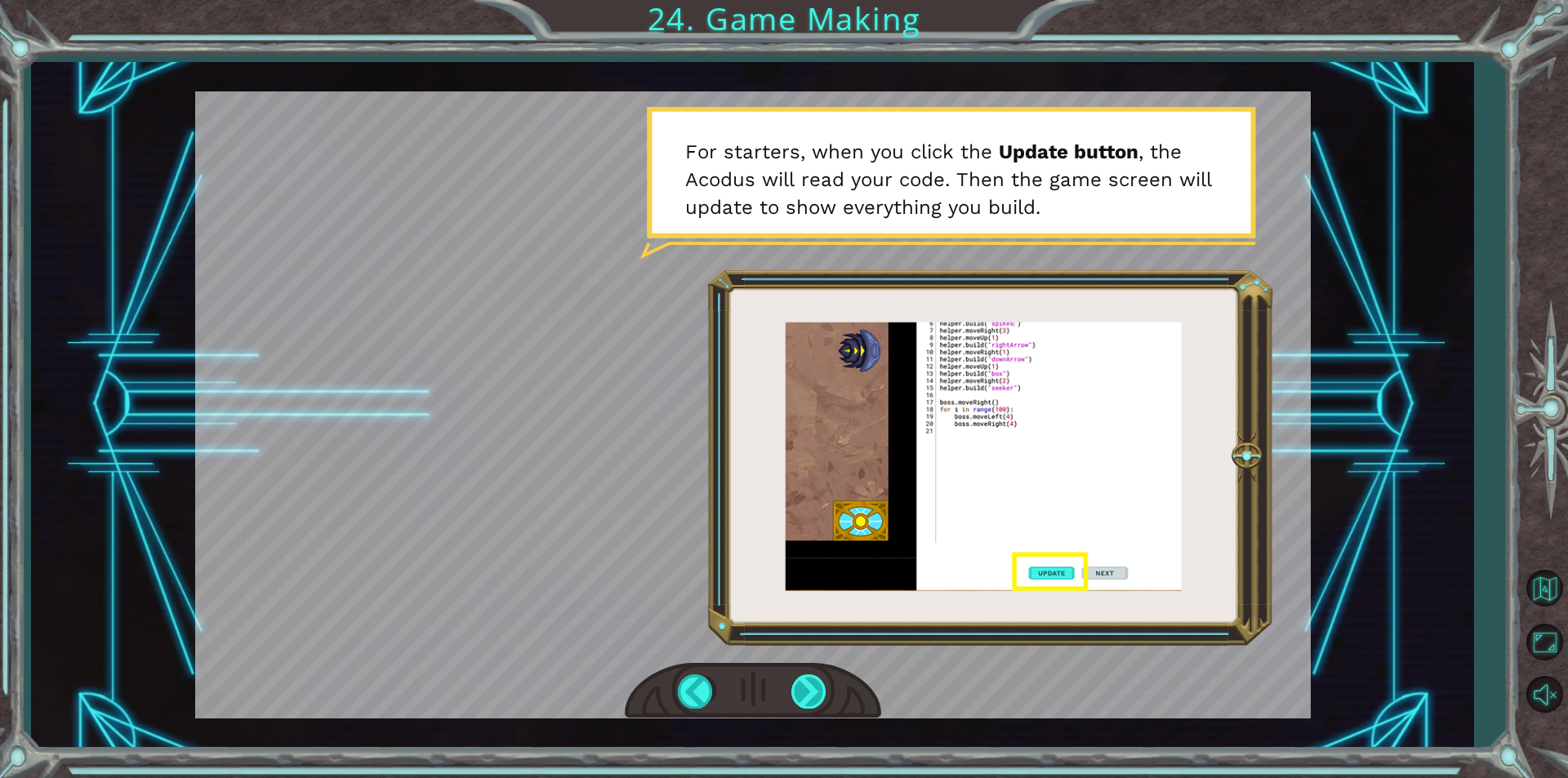
click at [808, 696] on div at bounding box center [809, 690] width 36 height 34
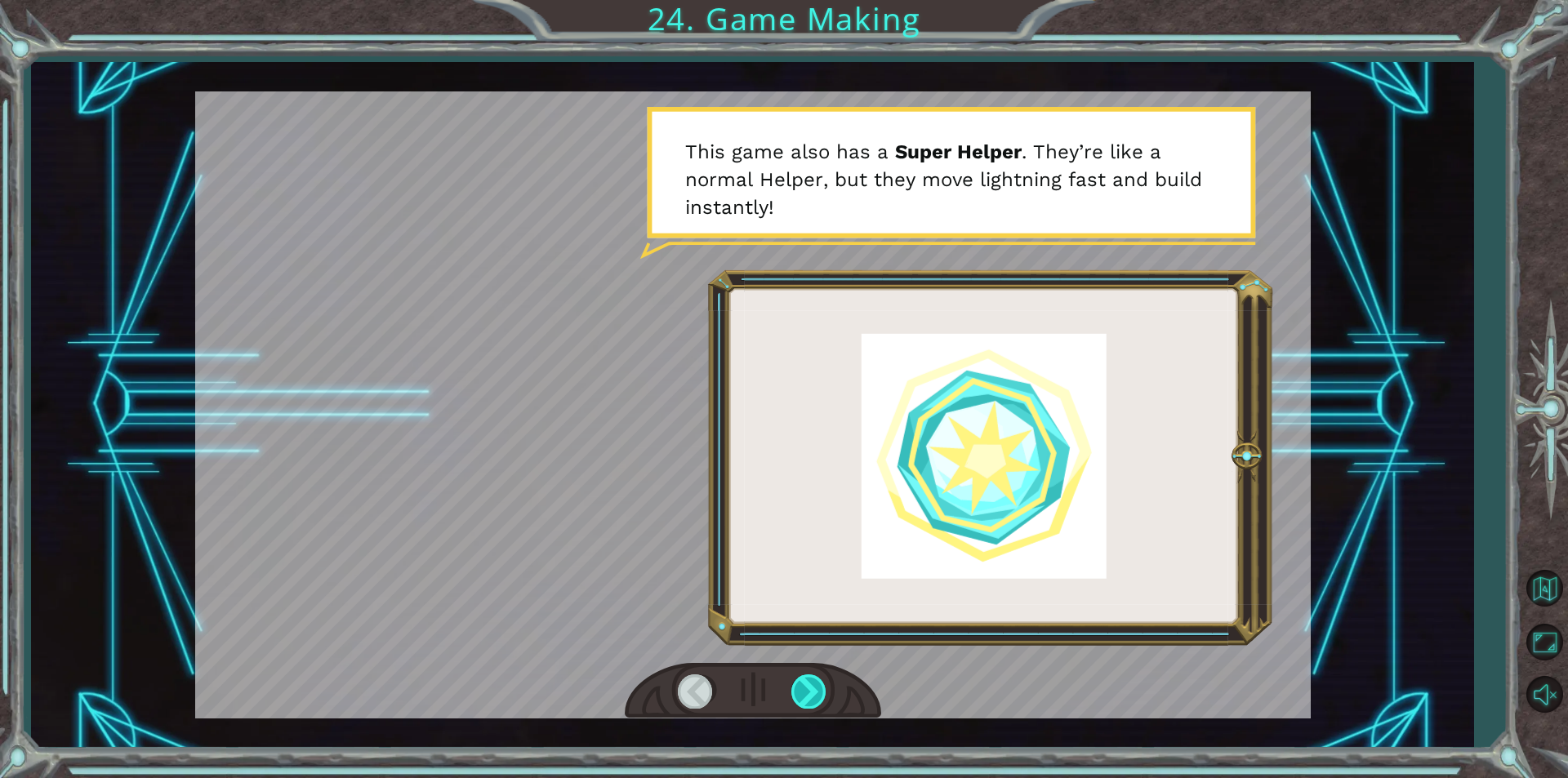
click at [808, 696] on div at bounding box center [809, 690] width 36 height 34
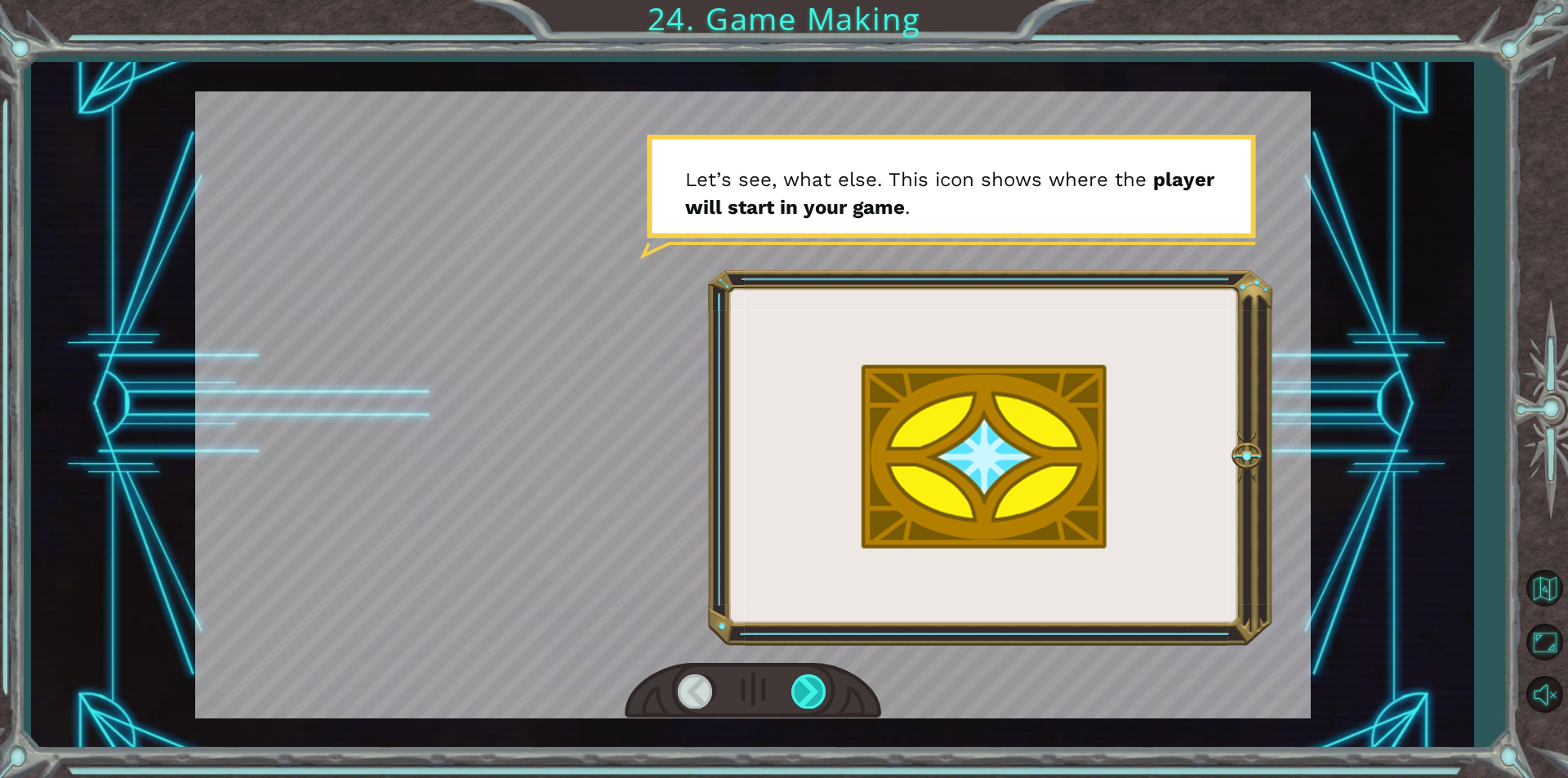
click at [808, 696] on div at bounding box center [809, 690] width 36 height 34
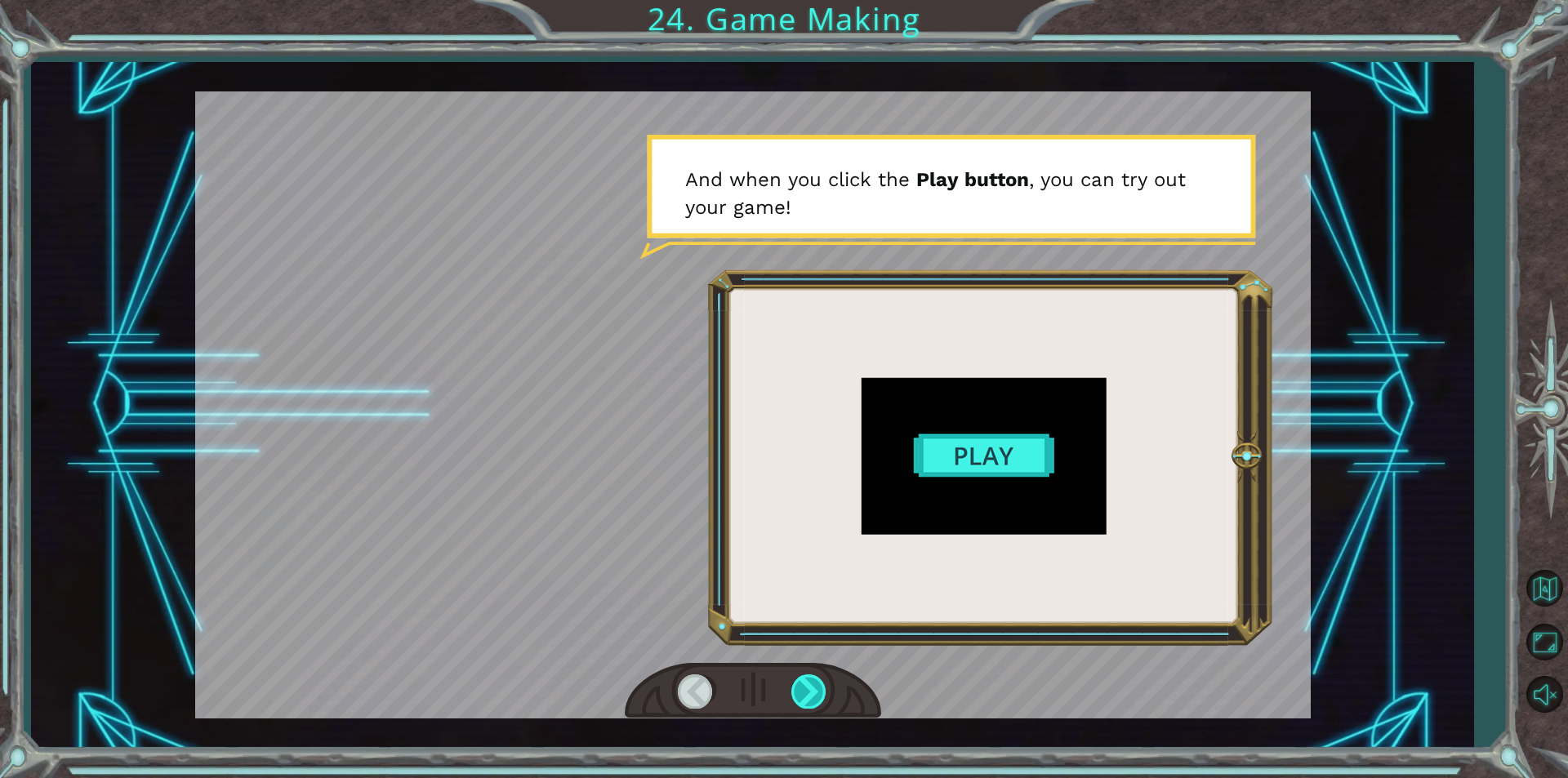
click at [808, 696] on div at bounding box center [809, 690] width 36 height 34
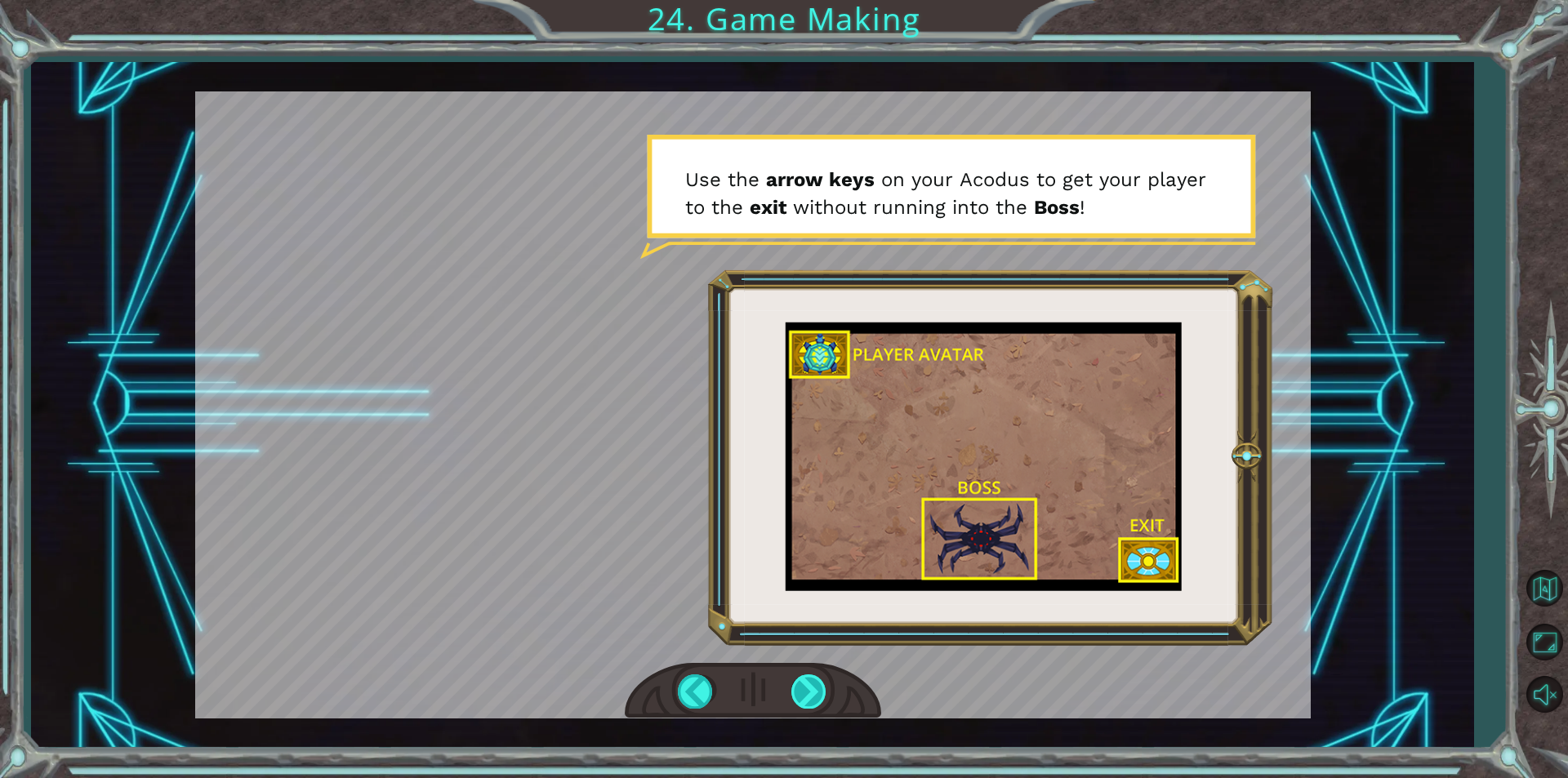
click at [808, 696] on div at bounding box center [809, 690] width 36 height 34
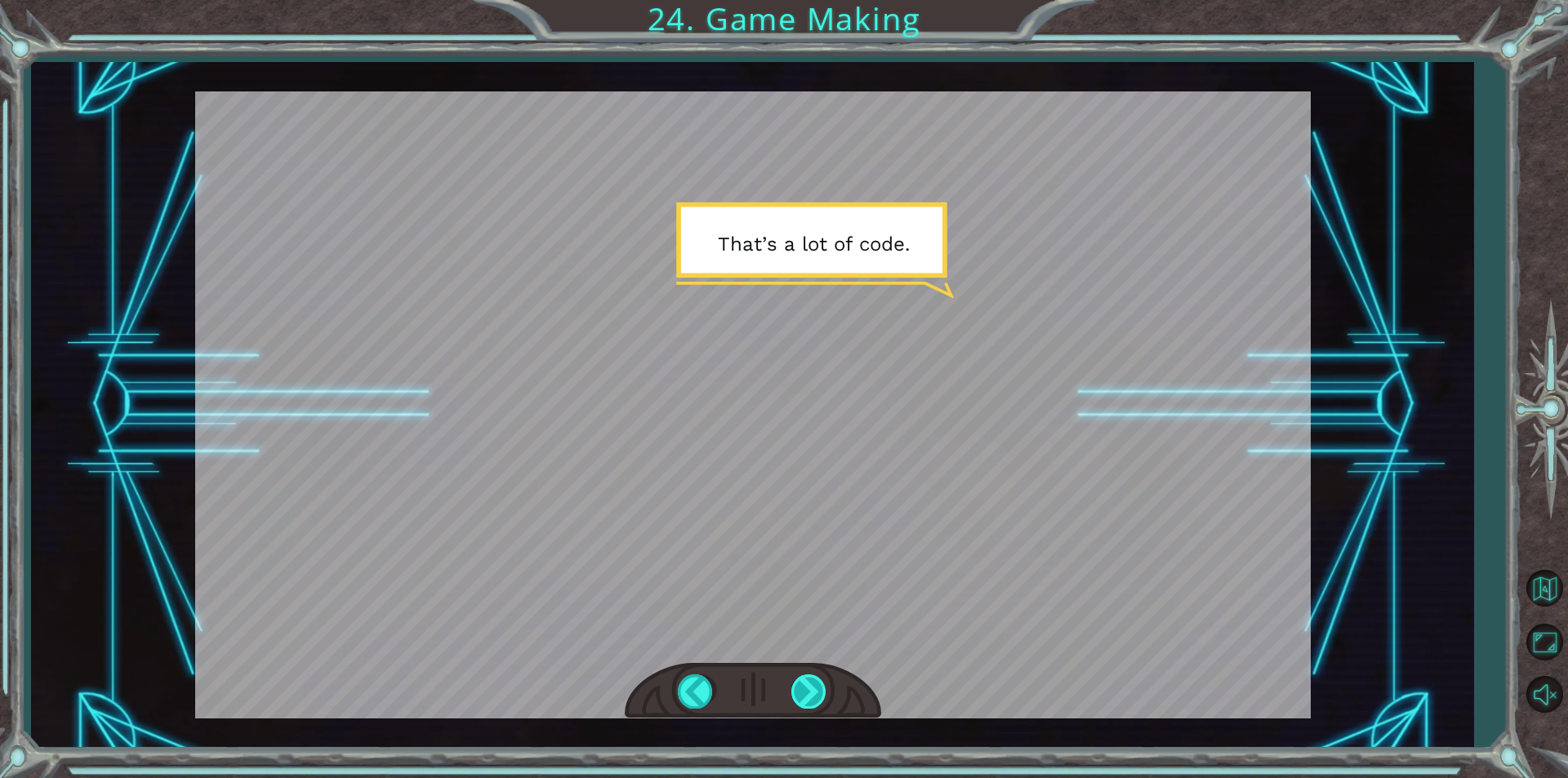
click at [808, 696] on div at bounding box center [809, 690] width 36 height 34
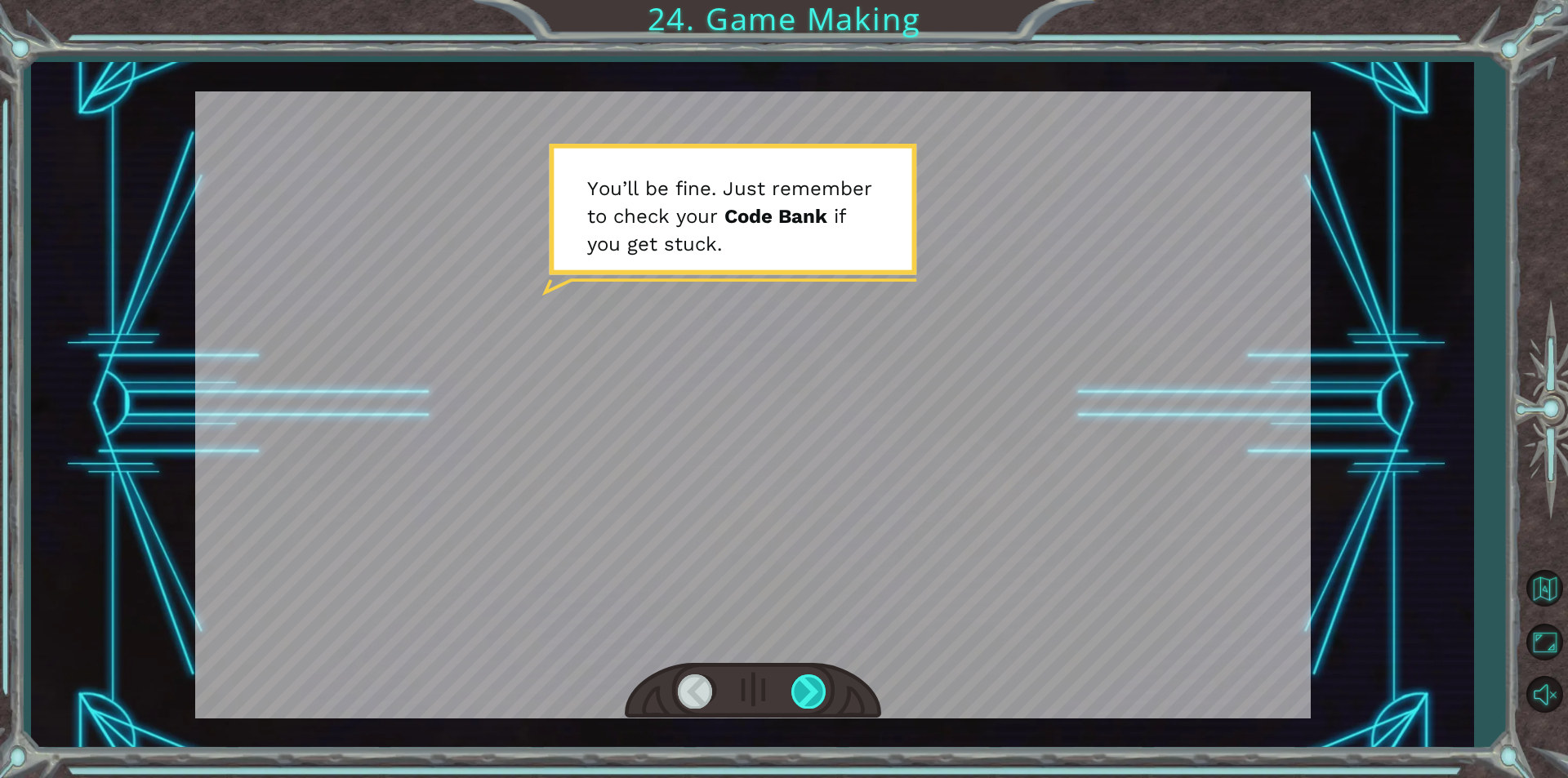
click at [808, 696] on div at bounding box center [809, 690] width 36 height 34
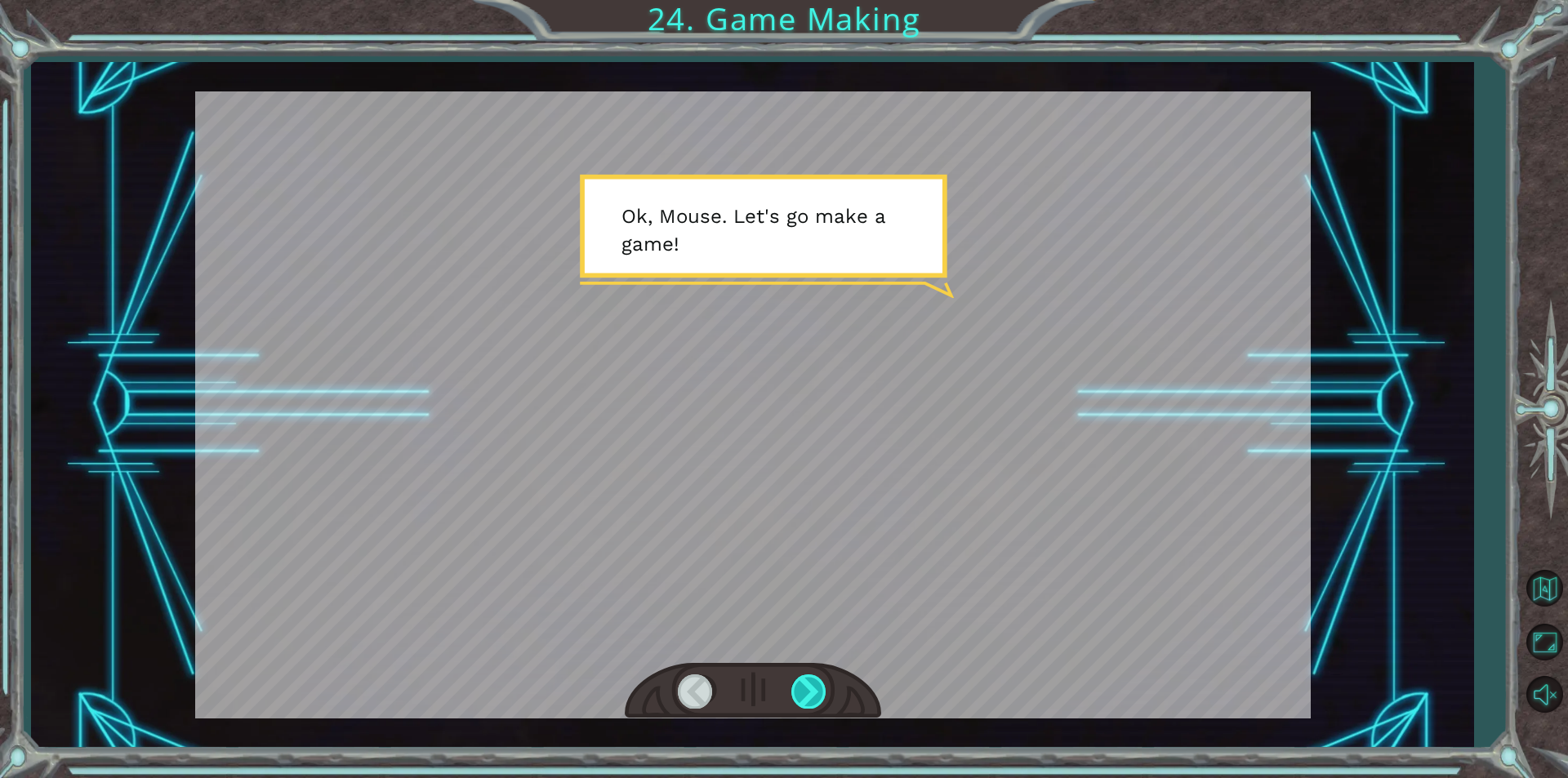
click at [808, 696] on div at bounding box center [809, 690] width 36 height 34
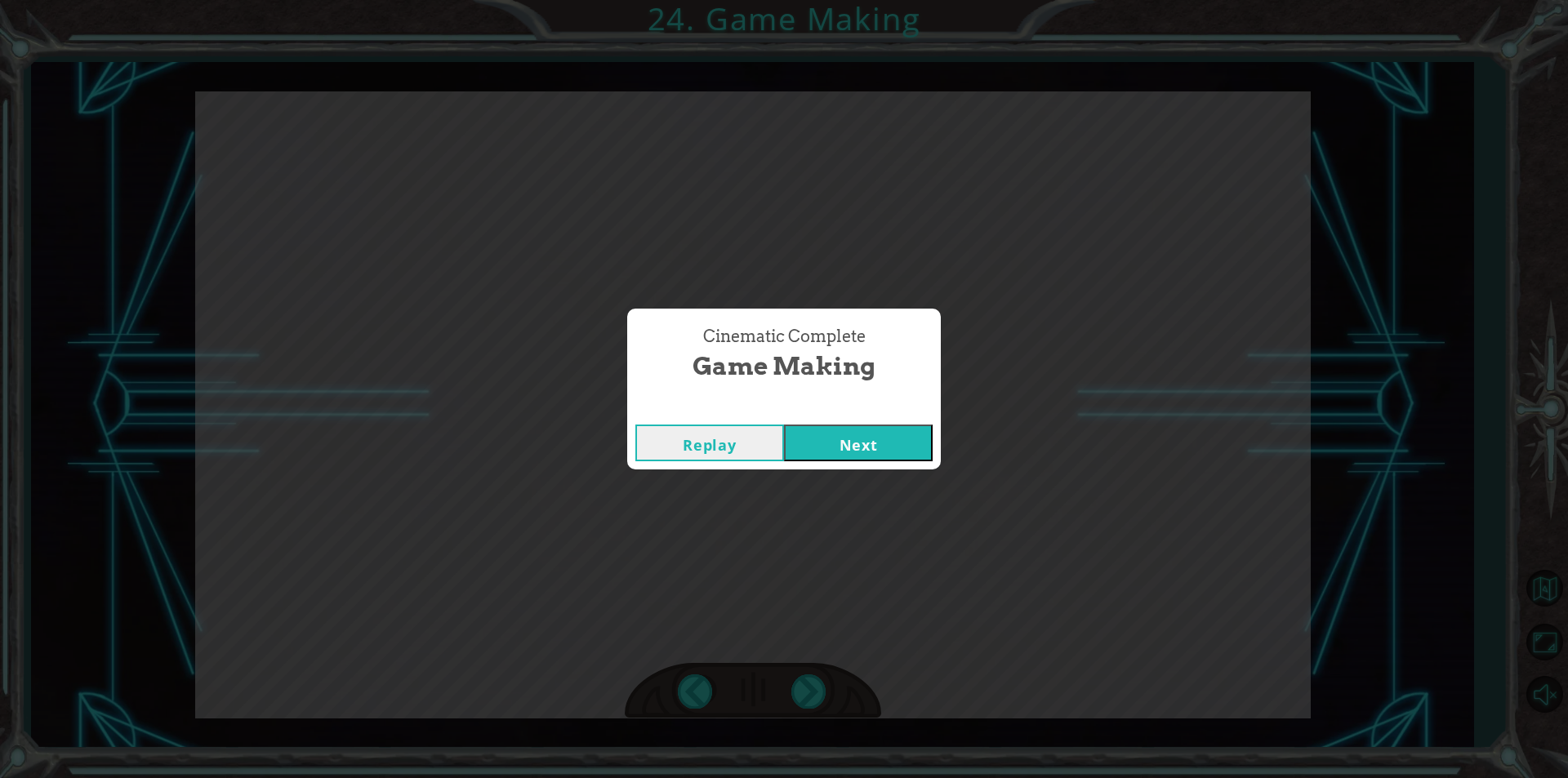
click at [817, 455] on button "Next" at bounding box center [858, 442] width 148 height 36
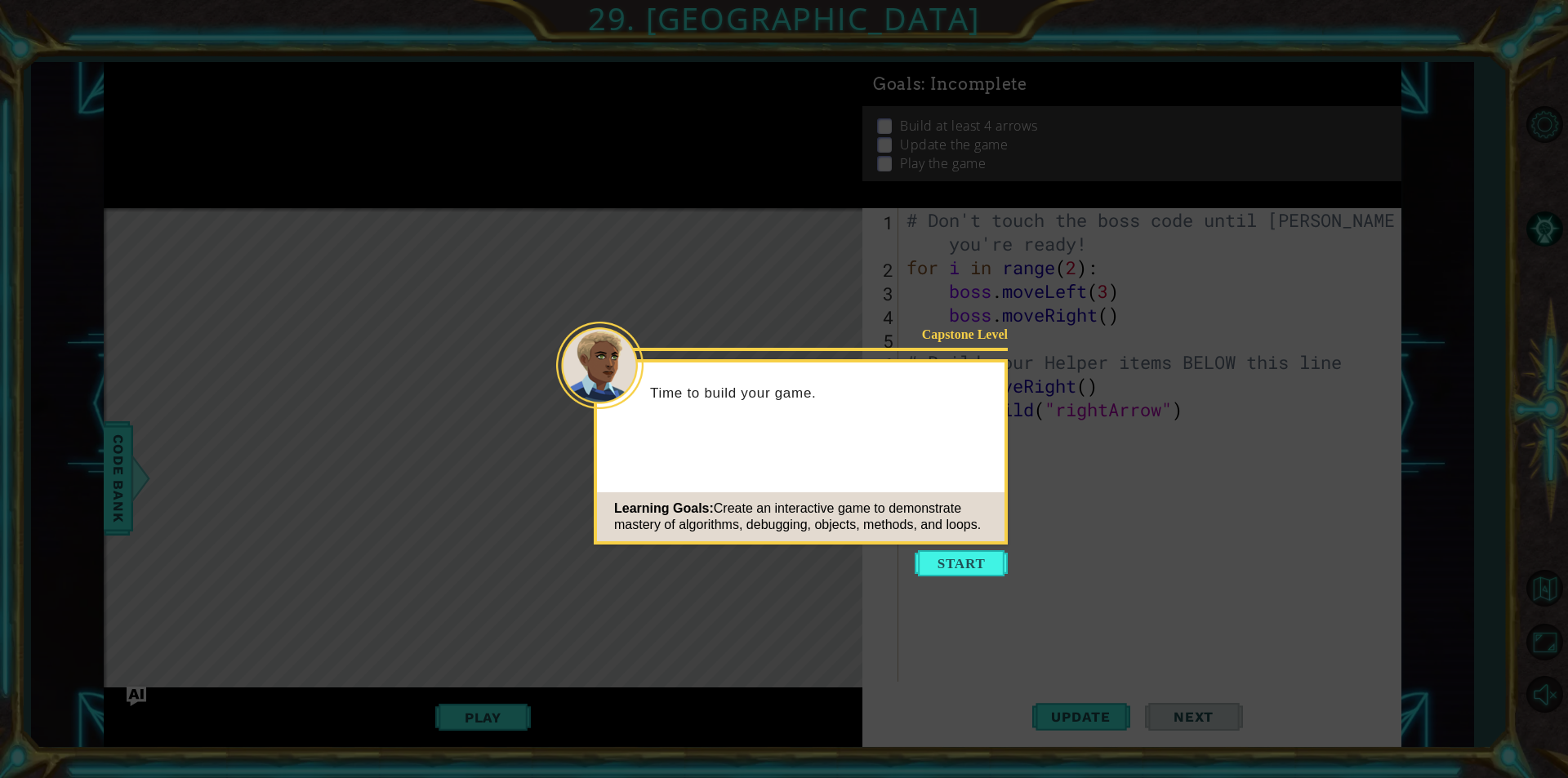
click at [940, 573] on button "Start" at bounding box center [961, 563] width 93 height 26
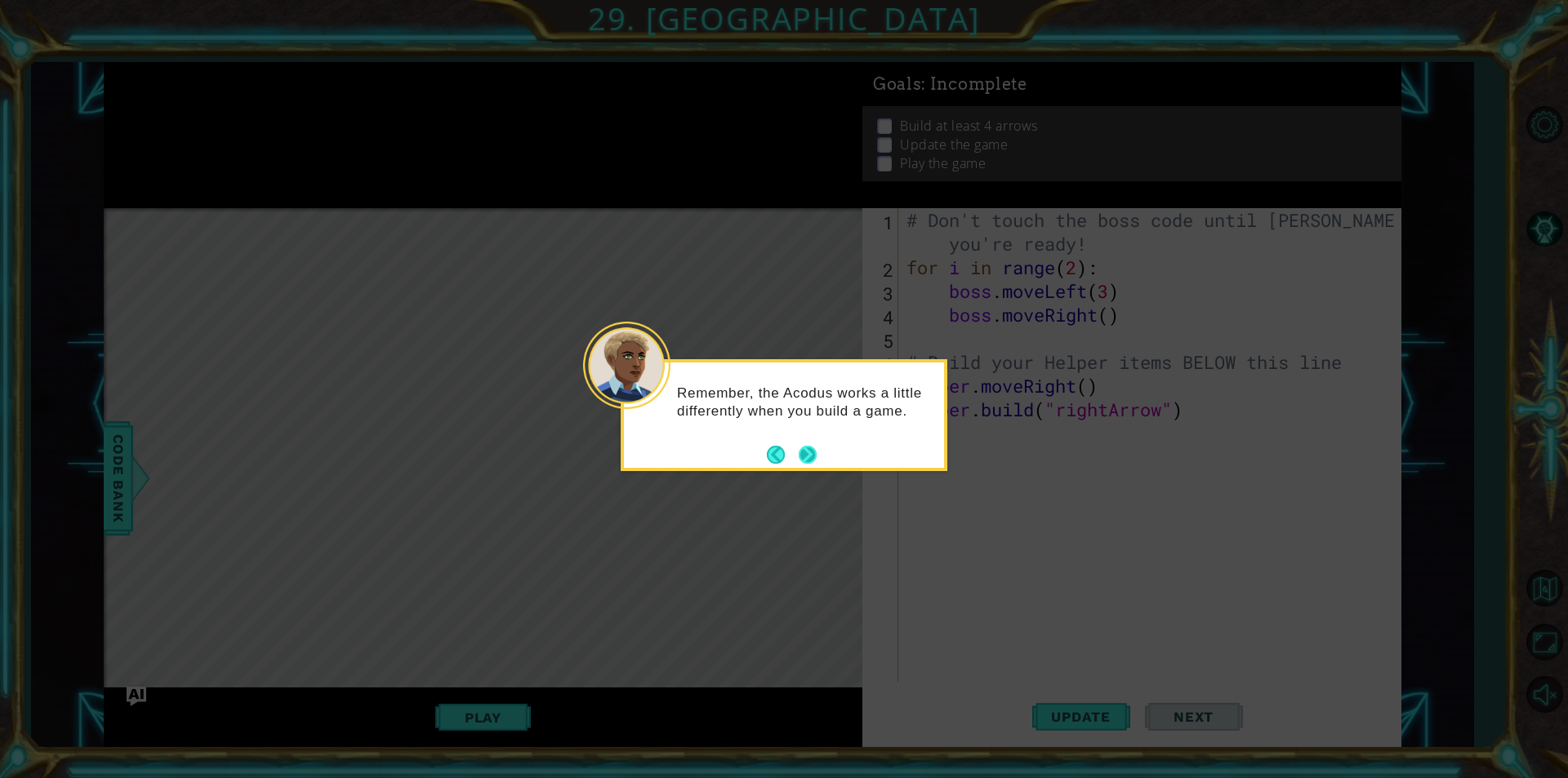
click at [802, 452] on button "Next" at bounding box center [807, 454] width 18 height 18
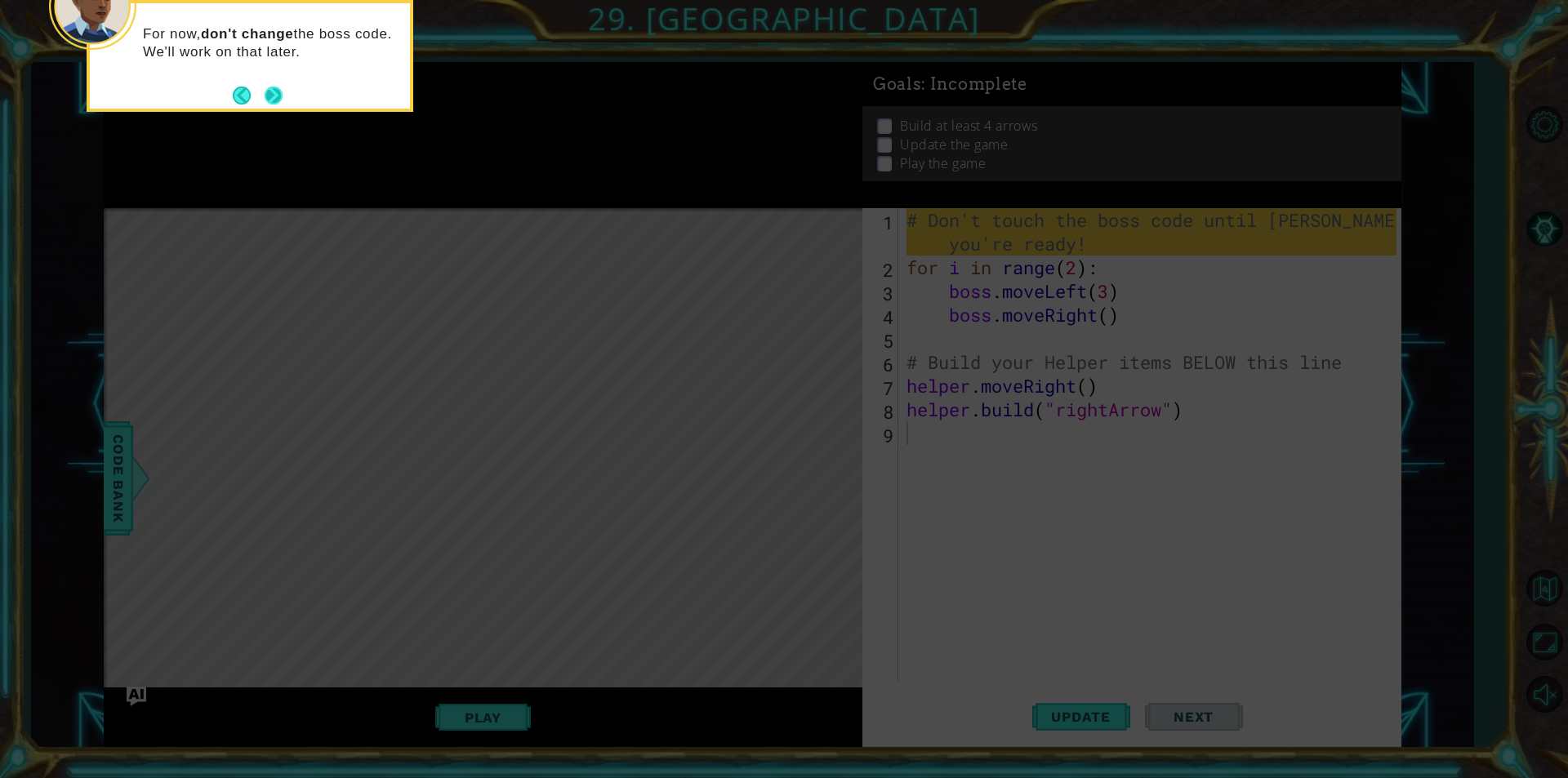
click at [268, 97] on button "Next" at bounding box center [273, 95] width 18 height 18
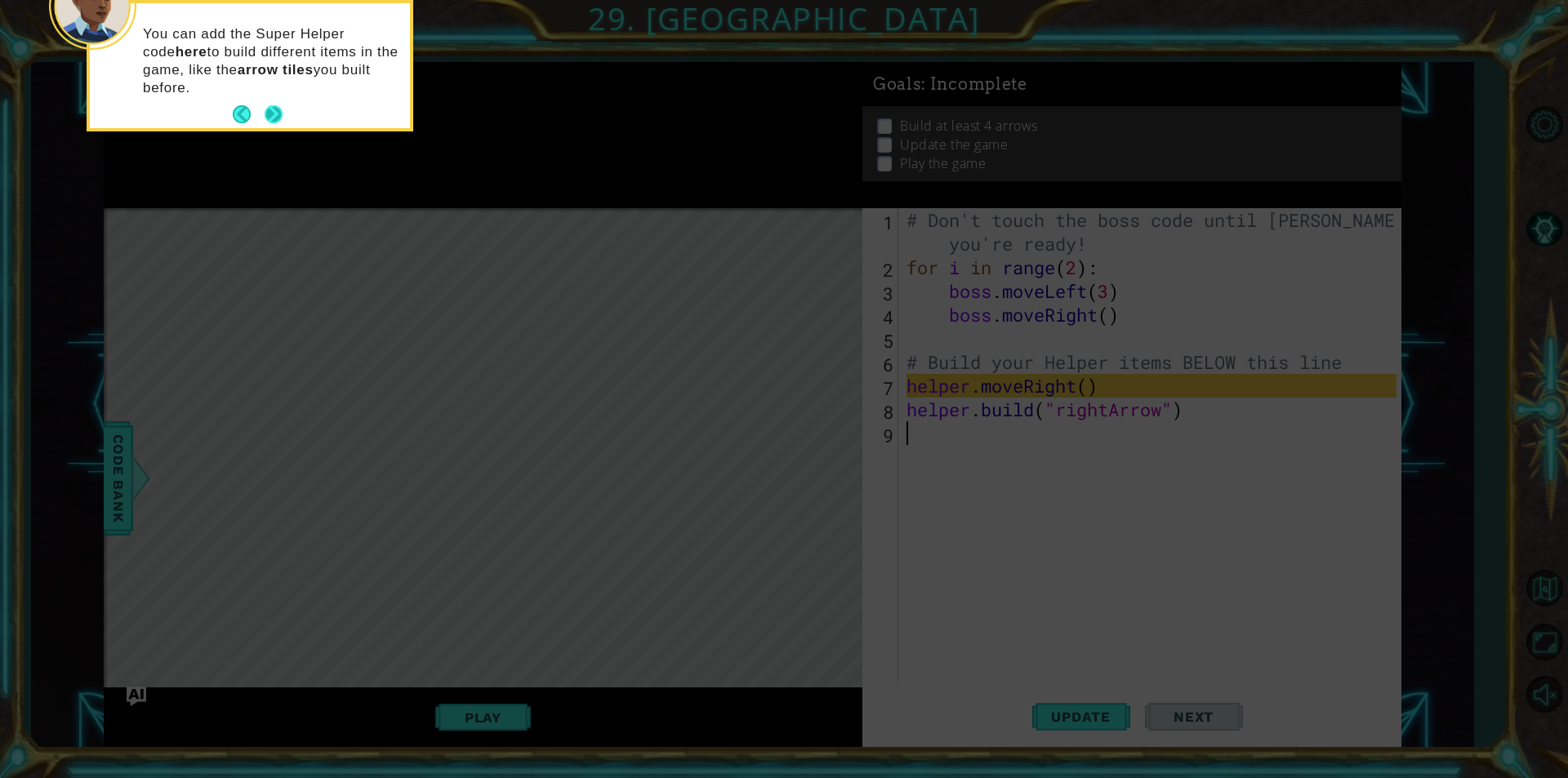
click at [272, 117] on button "Next" at bounding box center [273, 114] width 18 height 18
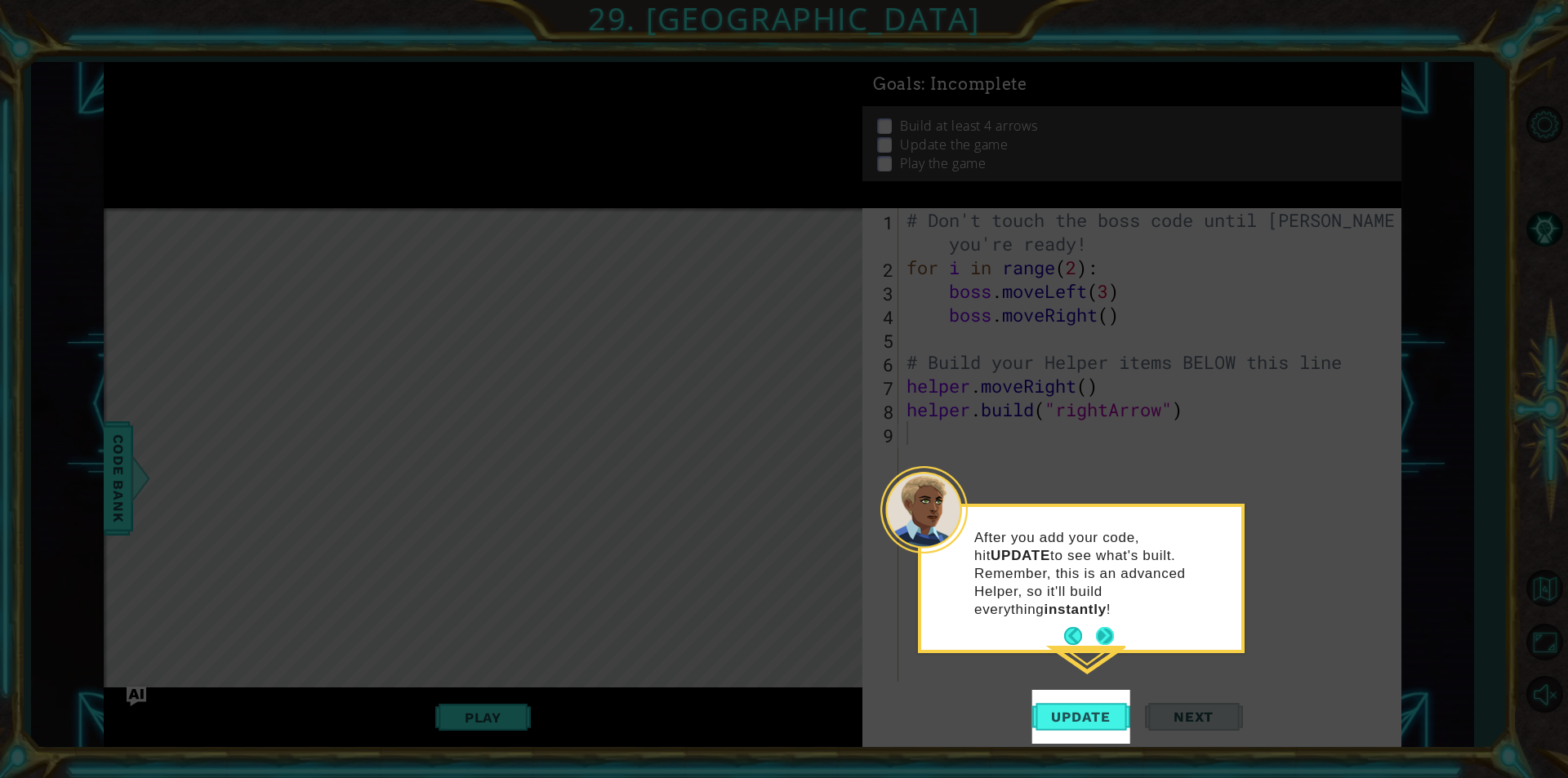
click at [1103, 627] on button "Next" at bounding box center [1104, 635] width 18 height 18
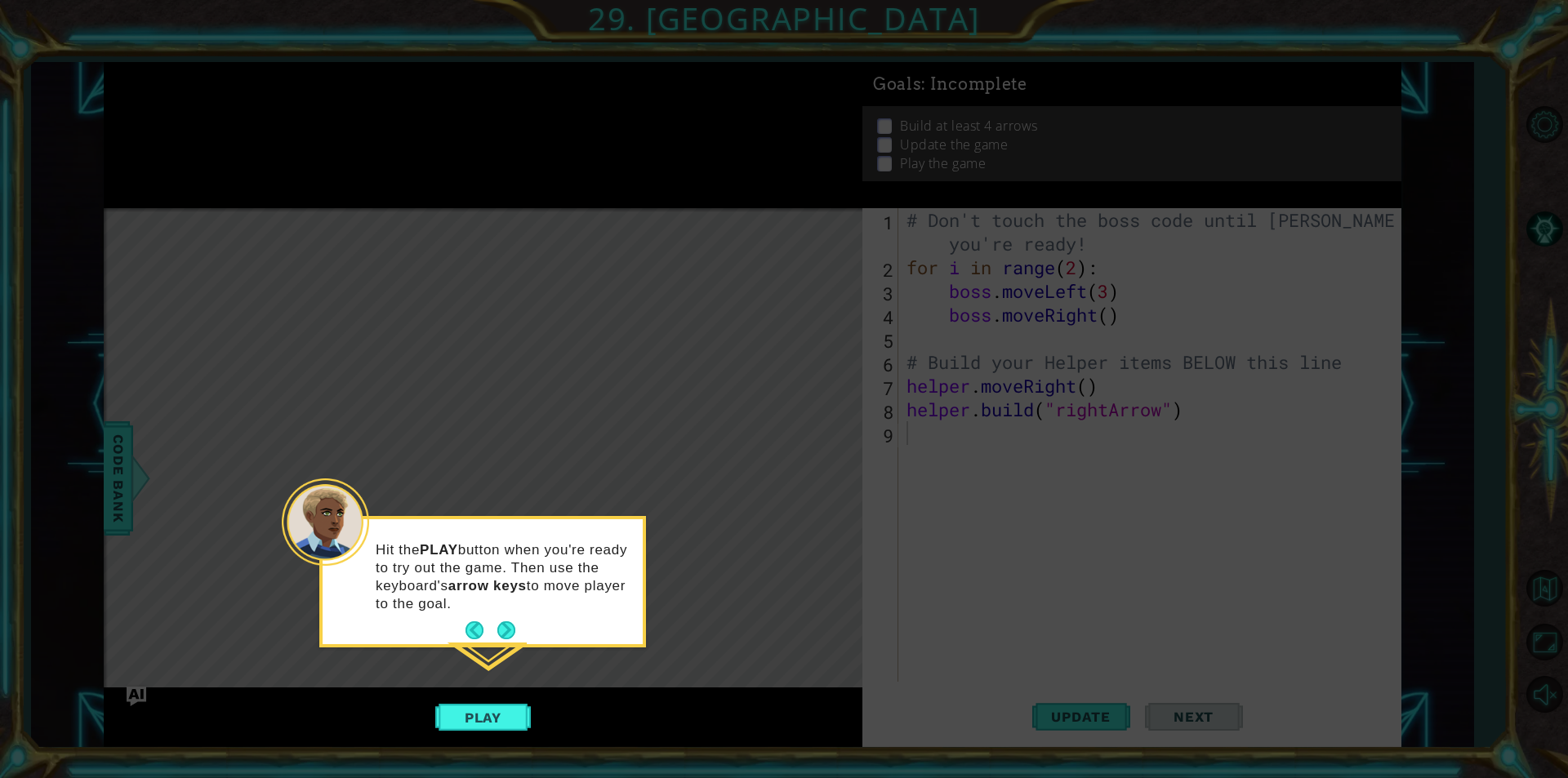
click at [505, 628] on button "Next" at bounding box center [505, 630] width 18 height 18
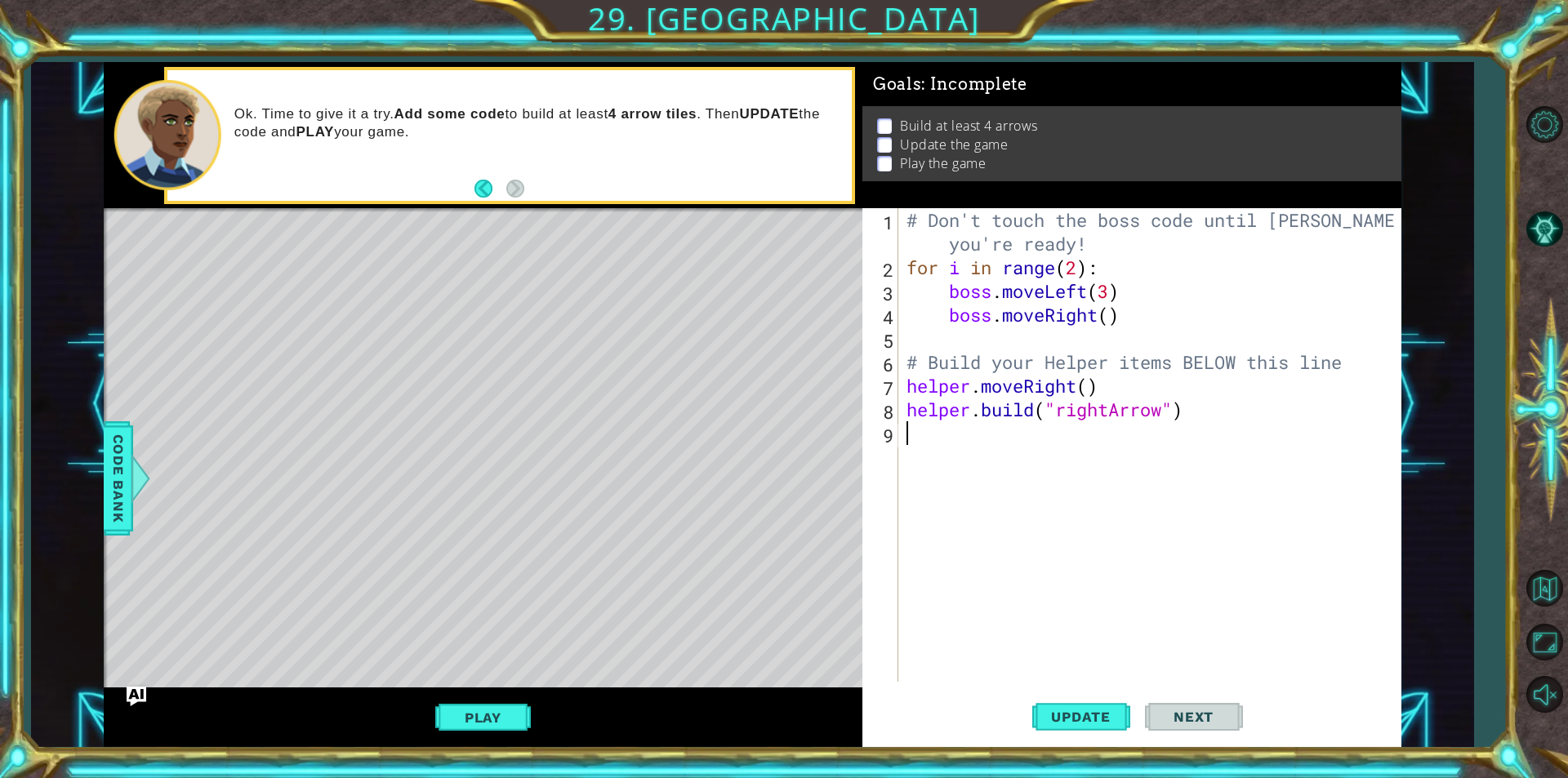
click at [1099, 435] on div "# Don't touch the boss code until [PERSON_NAME] says you're ready! for i in ran…" at bounding box center [1154, 480] width 502 height 544
click at [990, 391] on div "# Don't touch the boss code until [PERSON_NAME] says you're ready! for i in ran…" at bounding box center [1154, 480] width 502 height 544
type textarea "helper.moveRight()"
drag, startPoint x: 1007, startPoint y: 470, endPoint x: 999, endPoint y: 459, distance: 13.6
click at [1006, 470] on div "# Don't touch the boss code until [PERSON_NAME] says you're ready! for i in ran…" at bounding box center [1154, 480] width 502 height 544
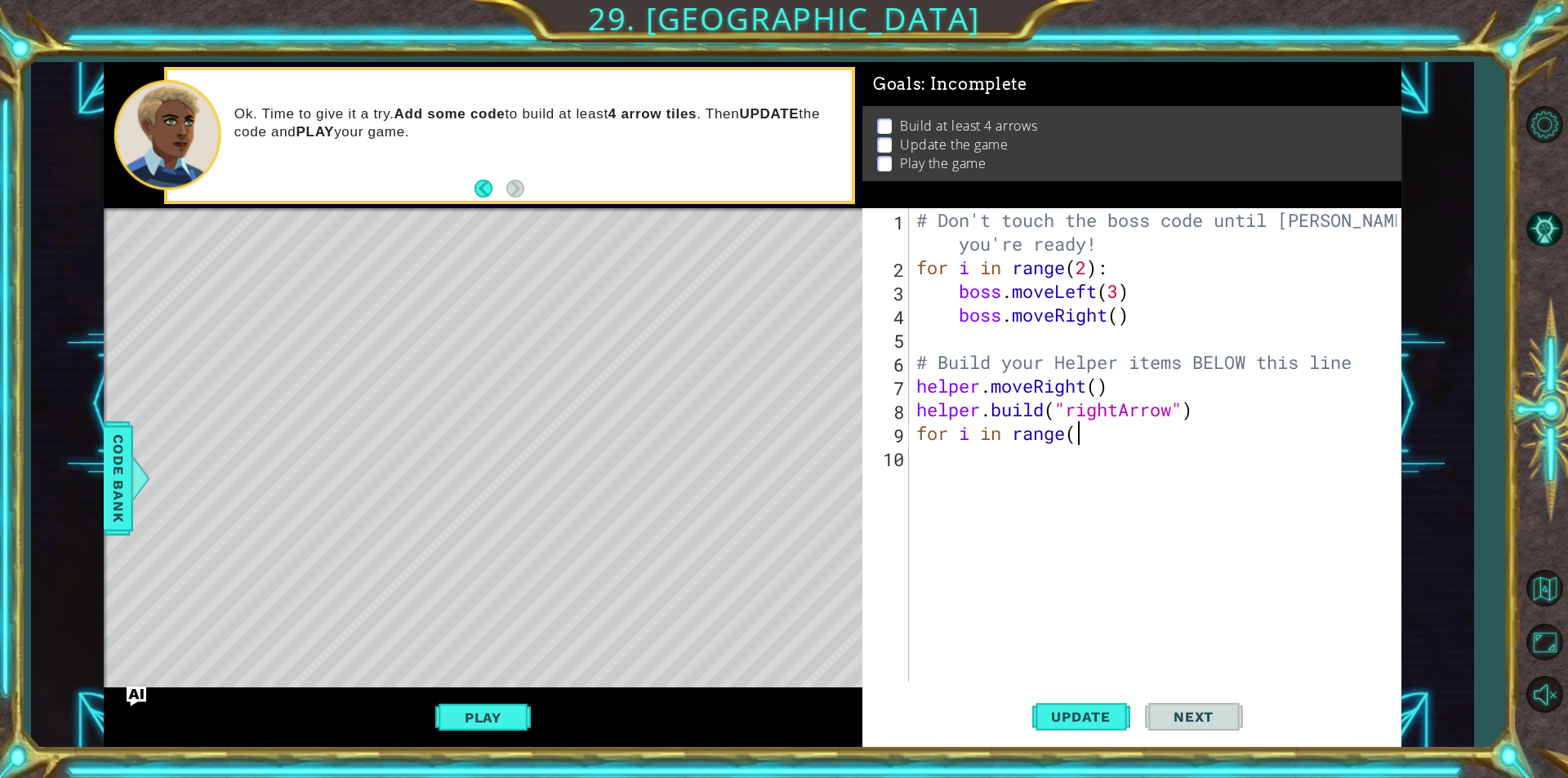
scroll to position [0, 7]
type textarea "for i in range(3)"
type textarea "d"
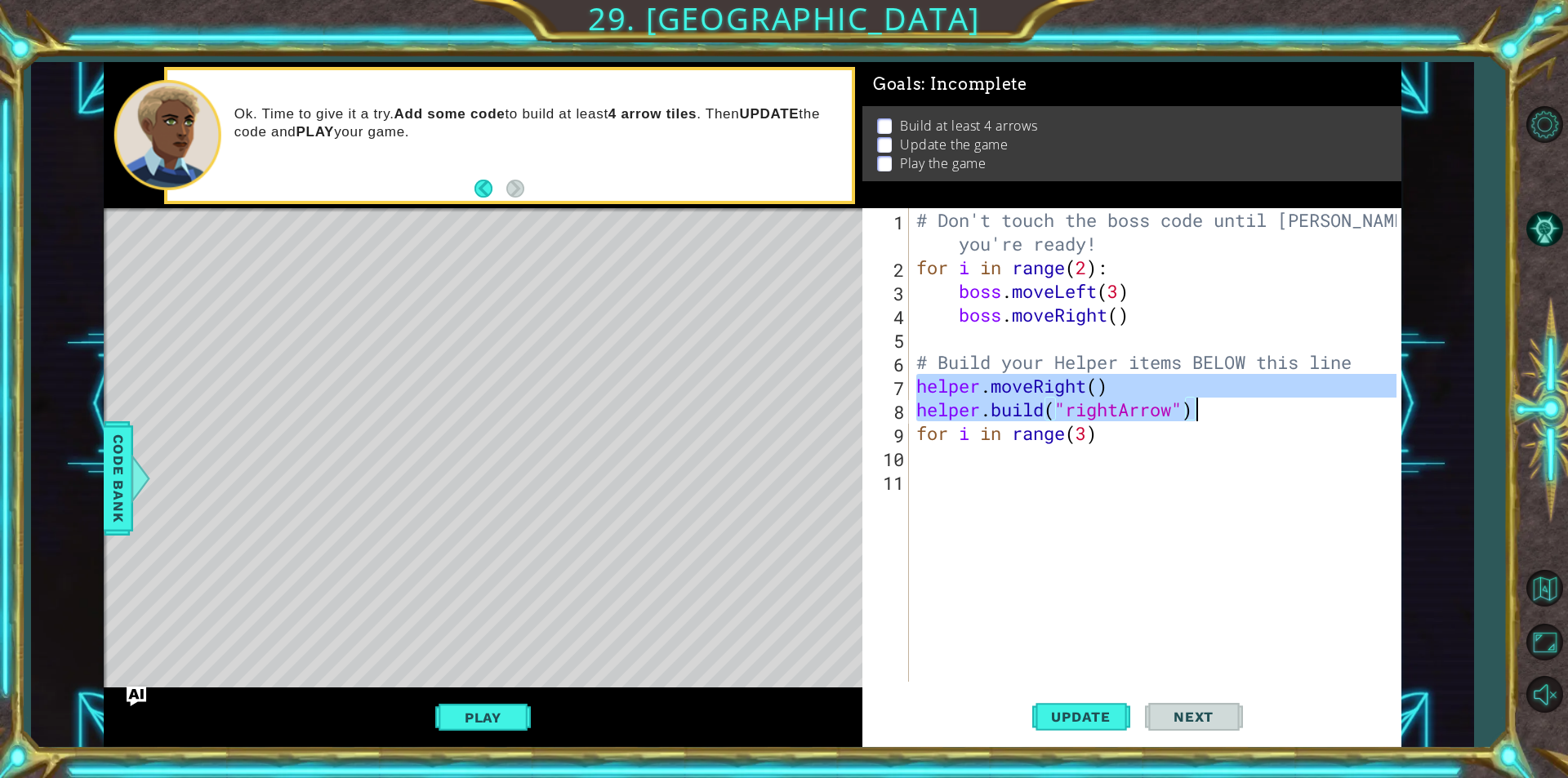
drag, startPoint x: 916, startPoint y: 382, endPoint x: 1202, endPoint y: 407, distance: 287.1
click at [1202, 407] on div "# Don't touch the boss code until [PERSON_NAME] says you're ready! for i in ran…" at bounding box center [1158, 480] width 491 height 544
type textarea "helper.moveRight() [DOMAIN_NAME]("rightArrow")"
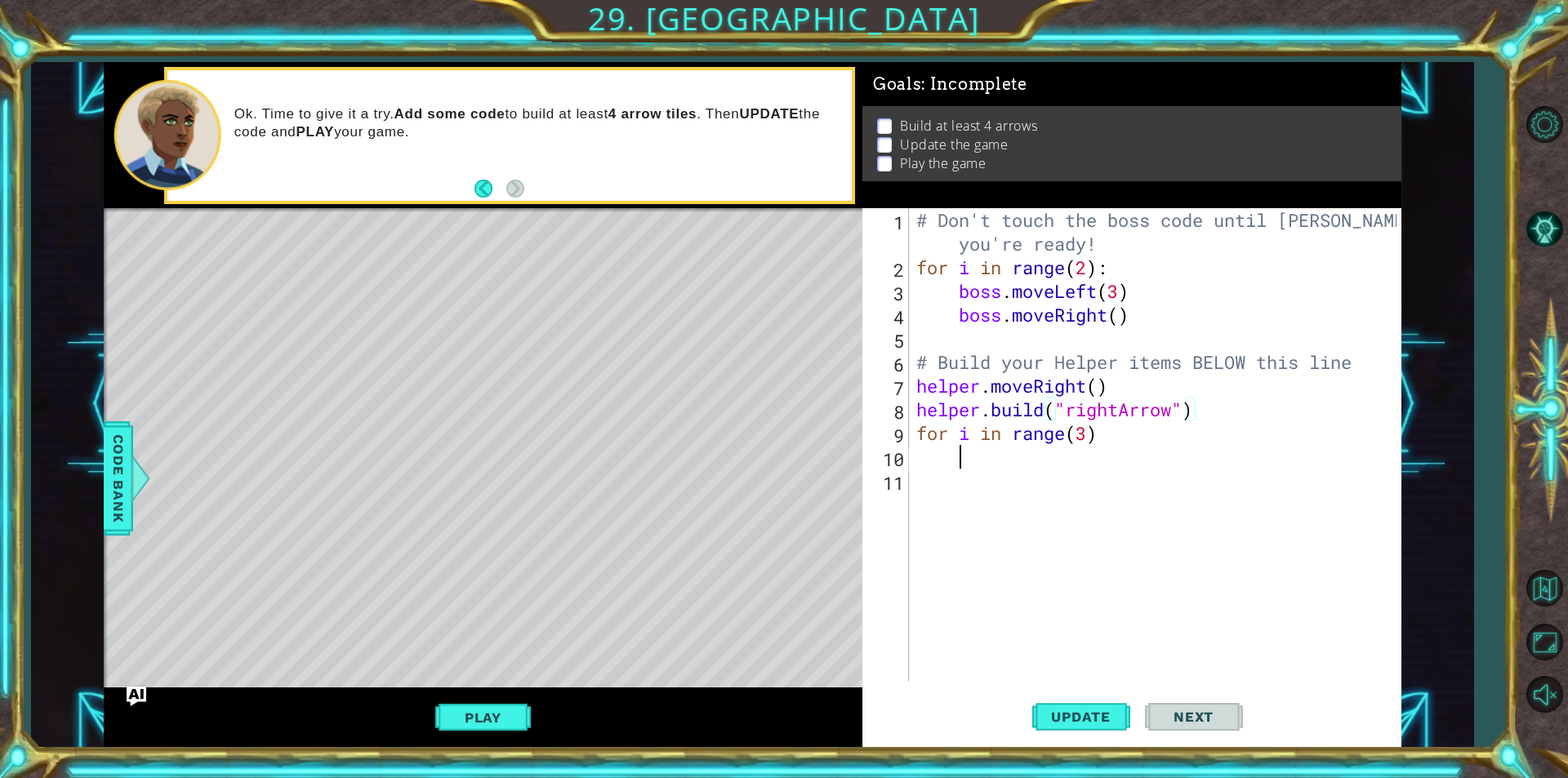
click at [997, 449] on div "# Don't touch the boss code until [PERSON_NAME] says you're ready! for i in ran…" at bounding box center [1158, 480] width 491 height 544
paste textarea "[DOMAIN_NAME]("rightArrow")"
click at [921, 485] on div "# Don't touch the boss code until [PERSON_NAME] says you're ready! for i in ran…" at bounding box center [1158, 480] width 491 height 544
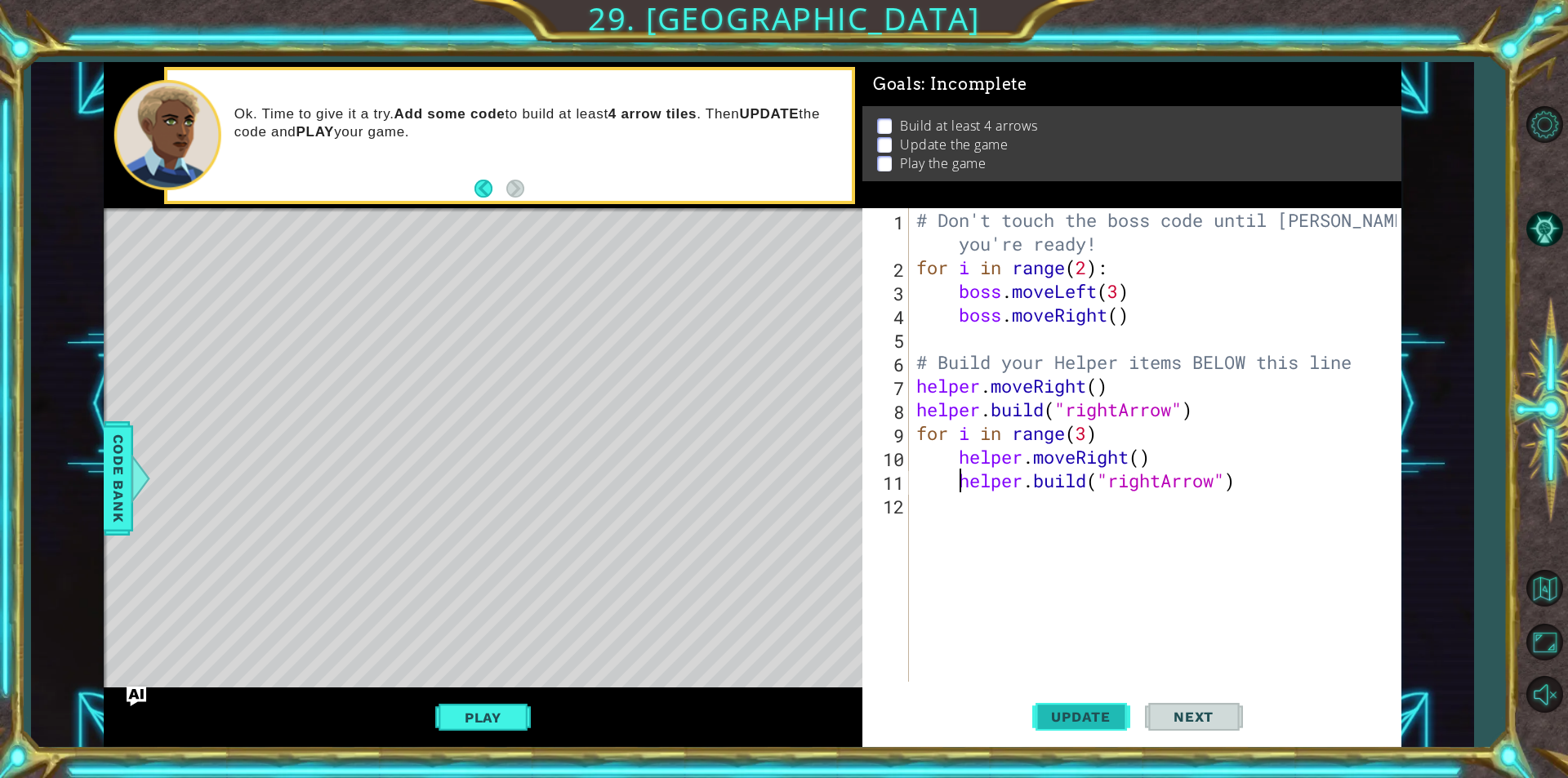
click at [1093, 719] on span "Update" at bounding box center [1080, 717] width 92 height 17
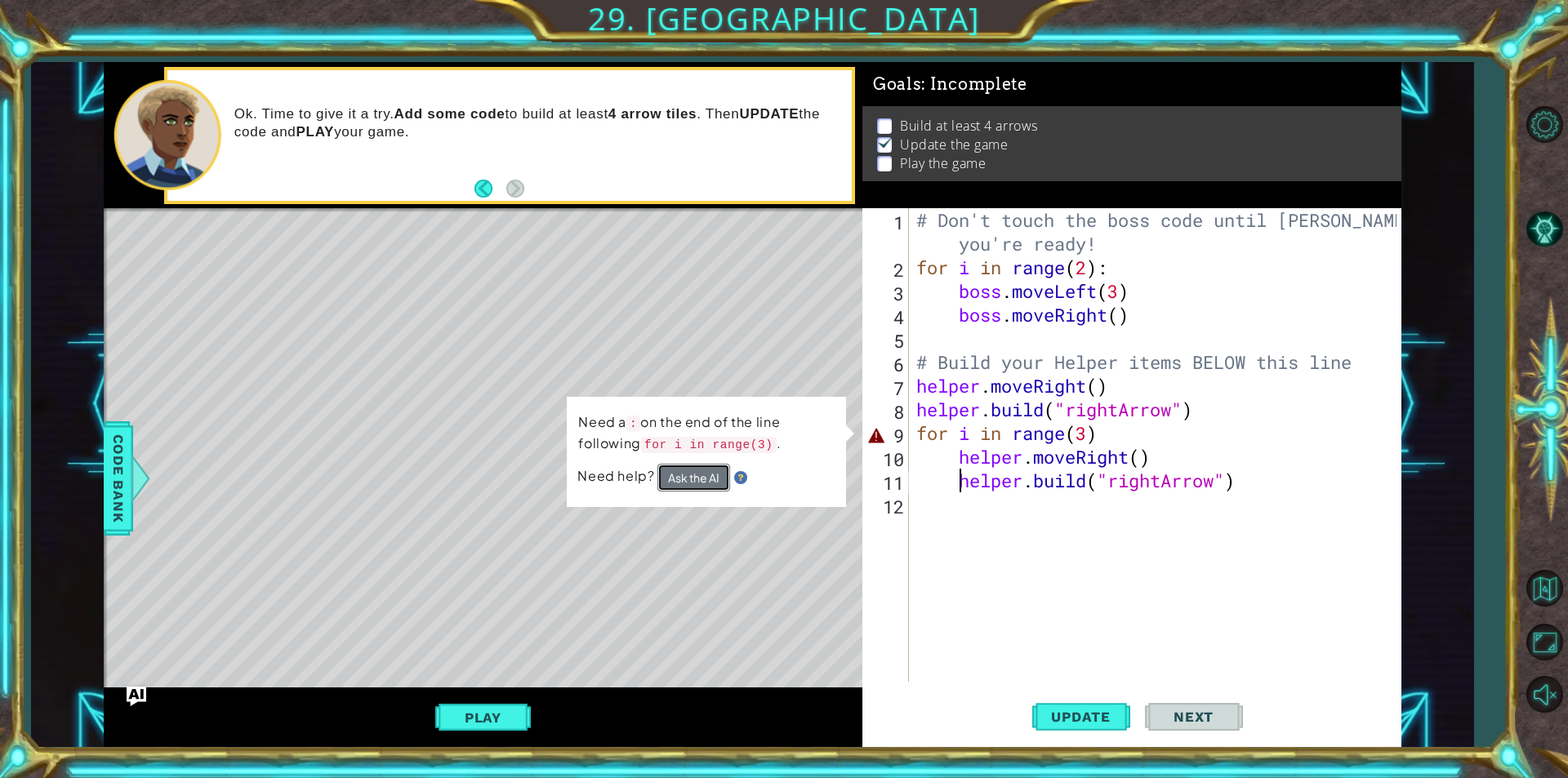
click at [725, 475] on button "Ask the AI" at bounding box center [694, 478] width 73 height 28
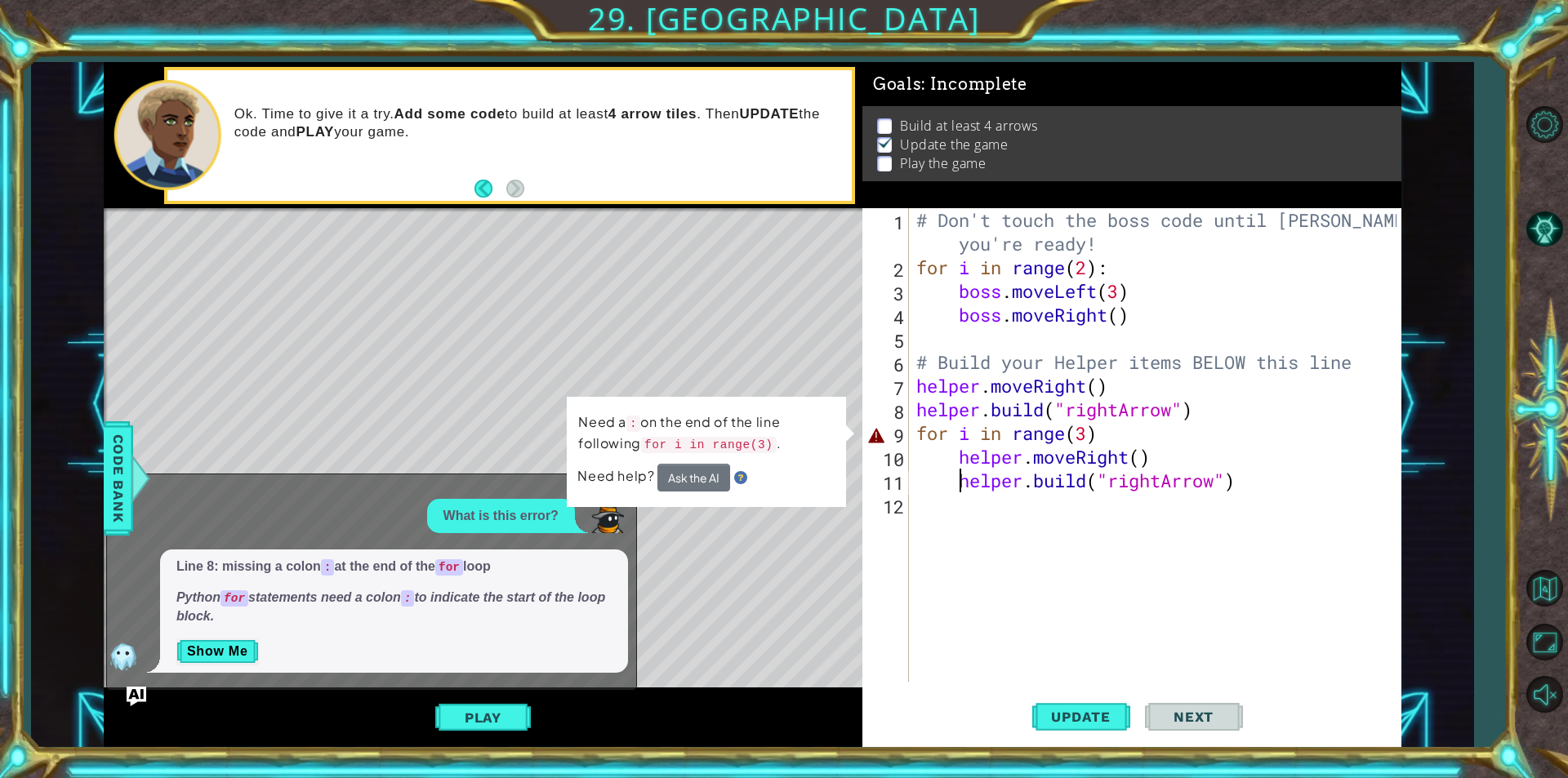
click at [948, 450] on div "# Don't touch the boss code until [PERSON_NAME] says you're ready! for i in ran…" at bounding box center [1158, 480] width 491 height 544
click at [951, 444] on div "# Don't touch the boss code until [PERSON_NAME] says you're ready! for i in ran…" at bounding box center [1158, 480] width 491 height 544
click at [953, 438] on div "# Don't touch the boss code until [PERSON_NAME] says you're ready! for i in ran…" at bounding box center [1158, 480] width 491 height 544
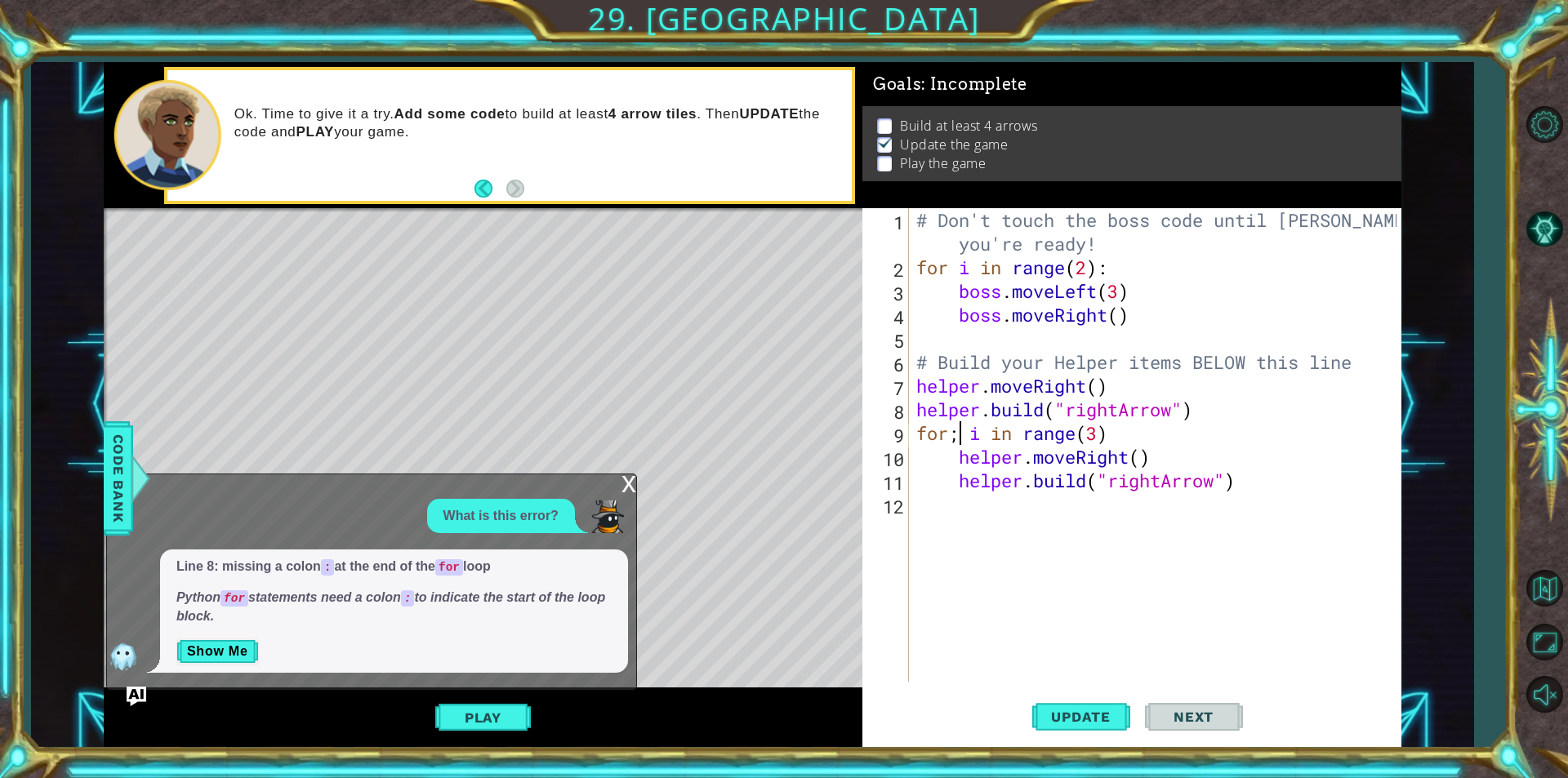
scroll to position [0, 2]
click at [1092, 714] on span "Update" at bounding box center [1080, 717] width 92 height 17
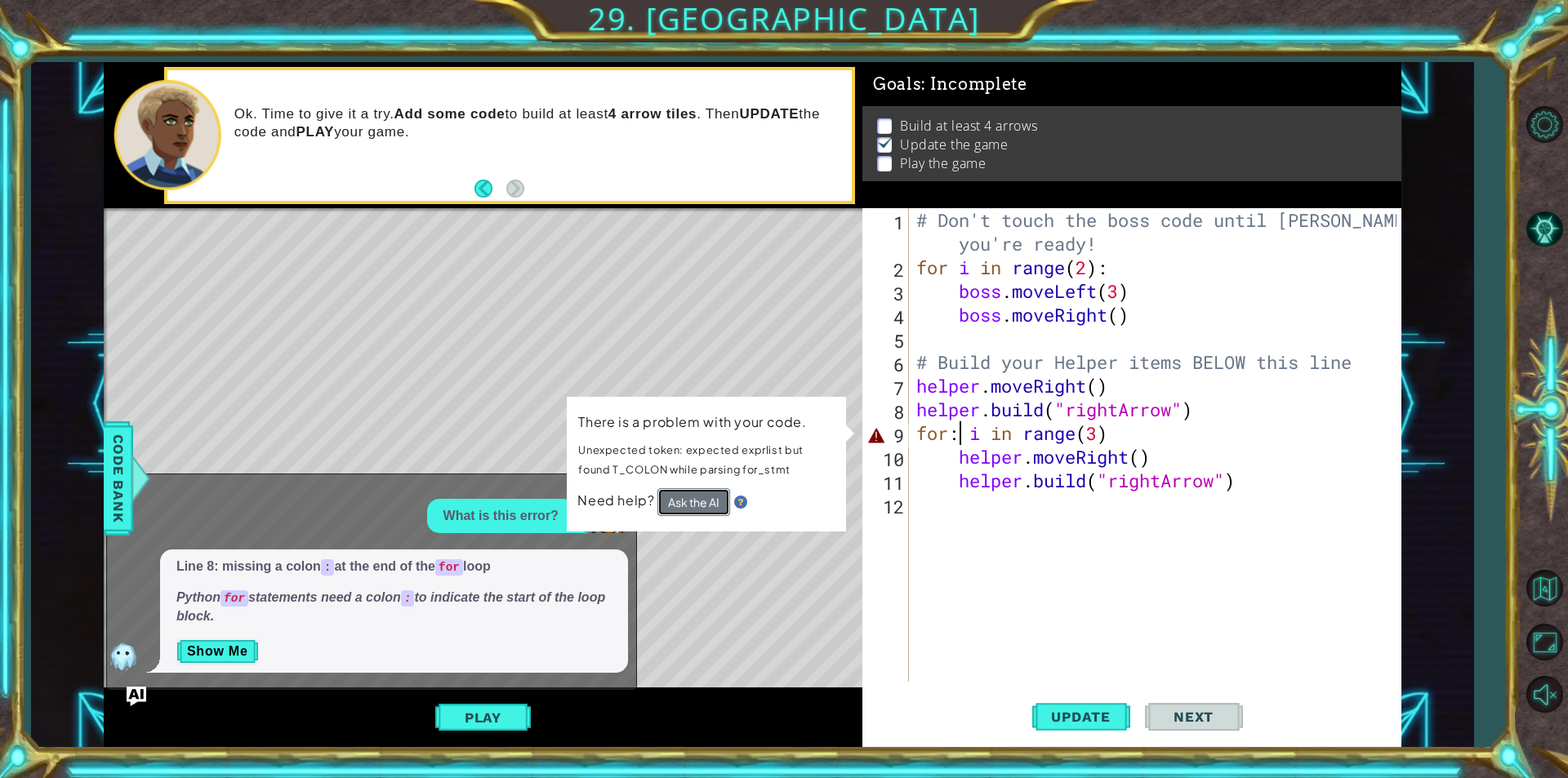
click at [702, 509] on button "Ask the AI" at bounding box center [694, 502] width 73 height 28
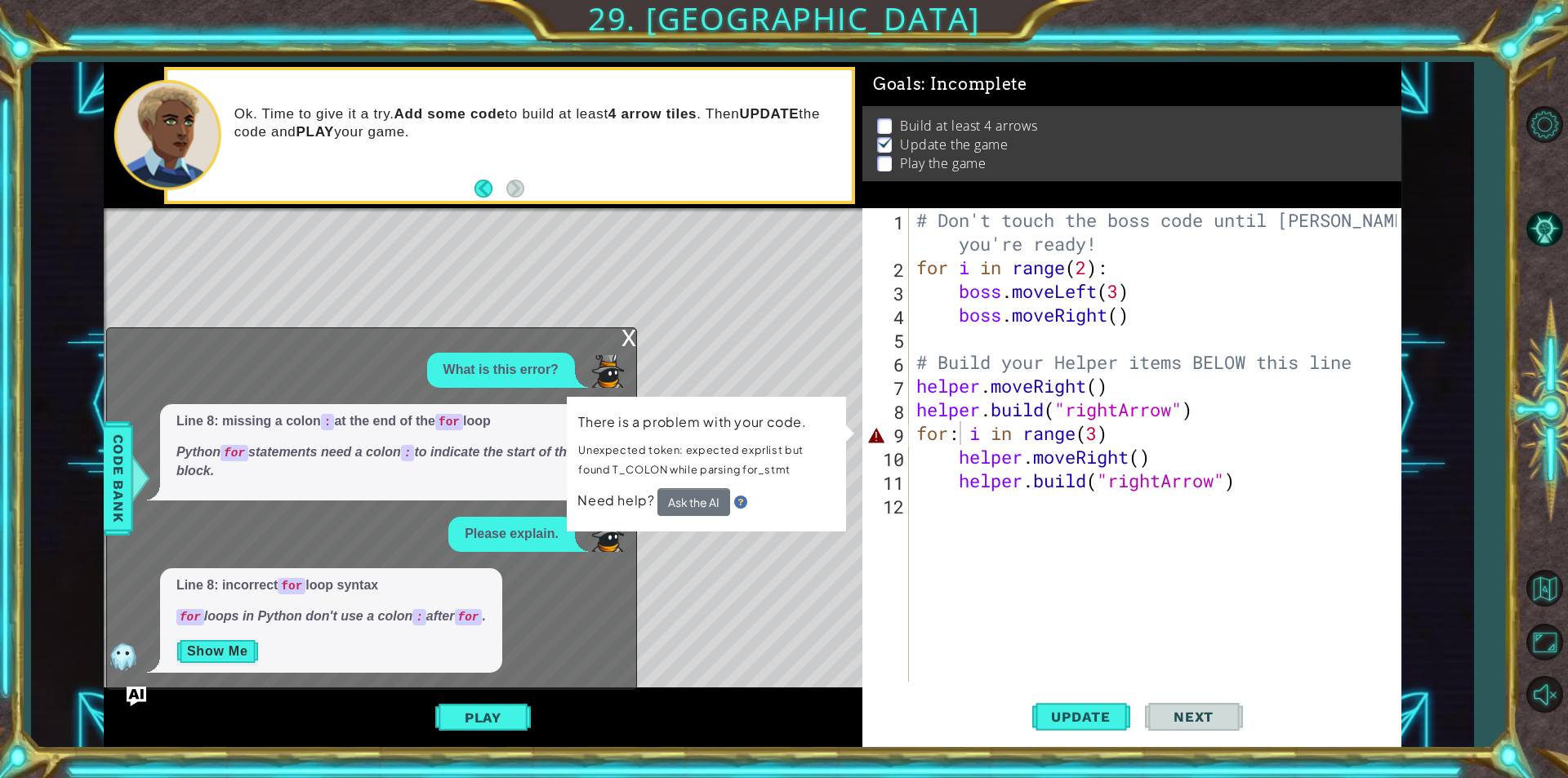
click at [234, 663] on div "Line 8: incorrect for loop syntax for loops in Python don't use a colon : after…" at bounding box center [331, 621] width 342 height 104
click at [254, 648] on button "Show Me" at bounding box center [217, 651] width 82 height 26
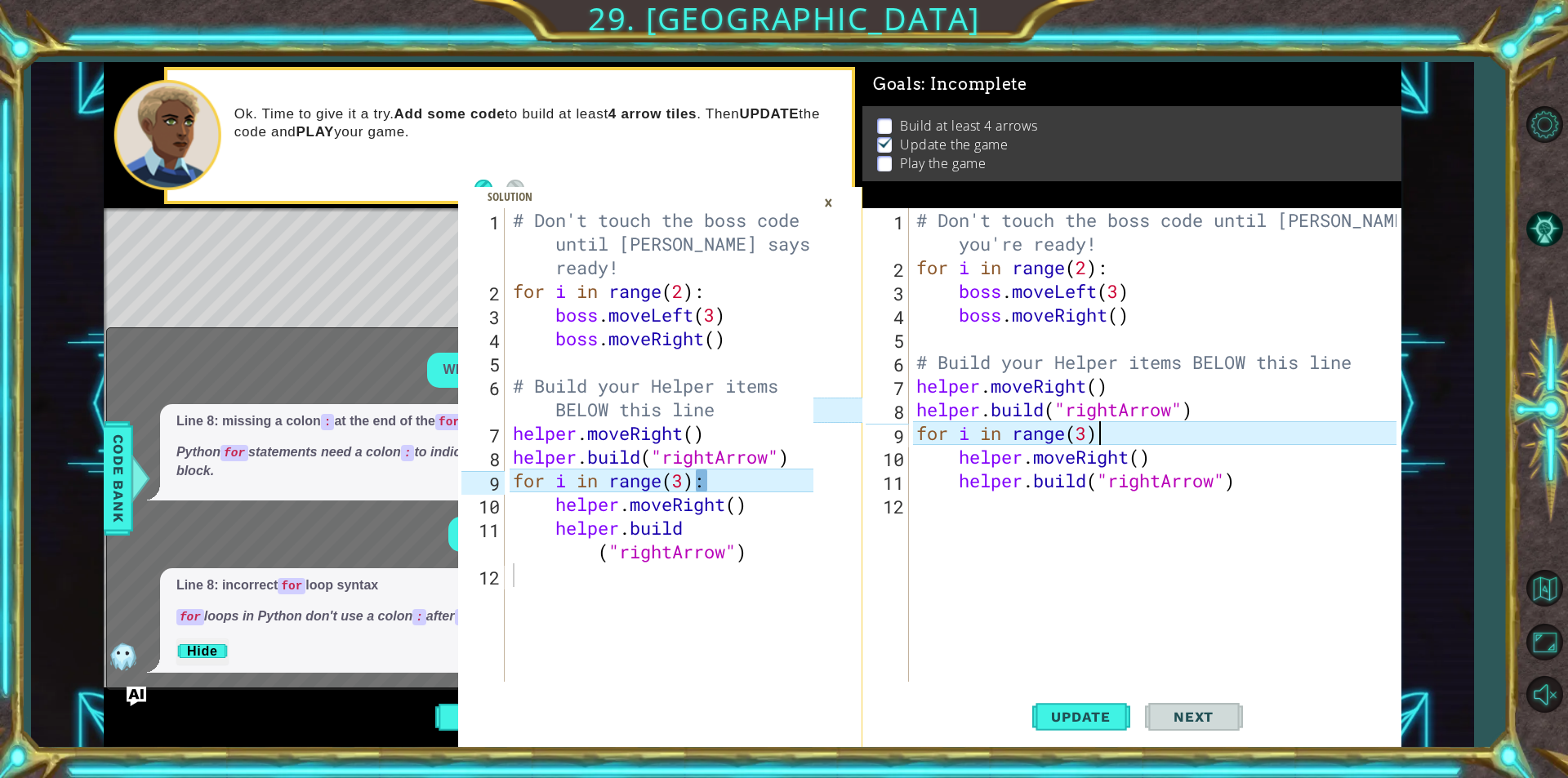
click at [1108, 430] on div "# Don't touch the boss code until [PERSON_NAME] says you're ready! for i in ran…" at bounding box center [1158, 480] width 491 height 544
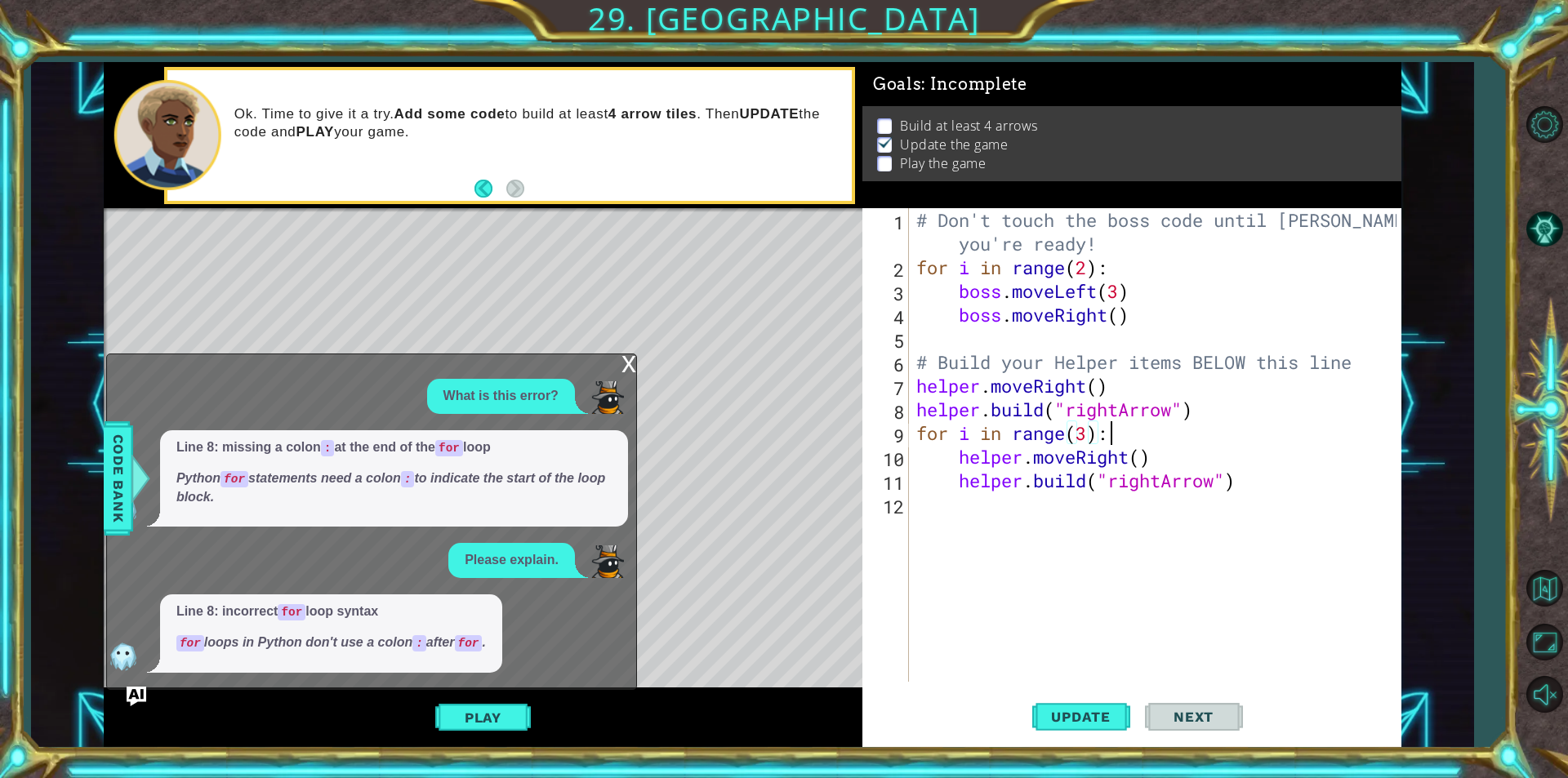
scroll to position [0, 7]
type textarea "for i in range(3):"
click at [619, 360] on div "x What is this error? Line 8: missing a colon : at the end of the for loop Pyth…" at bounding box center [371, 521] width 530 height 336
click at [625, 363] on div "x" at bounding box center [629, 362] width 15 height 17
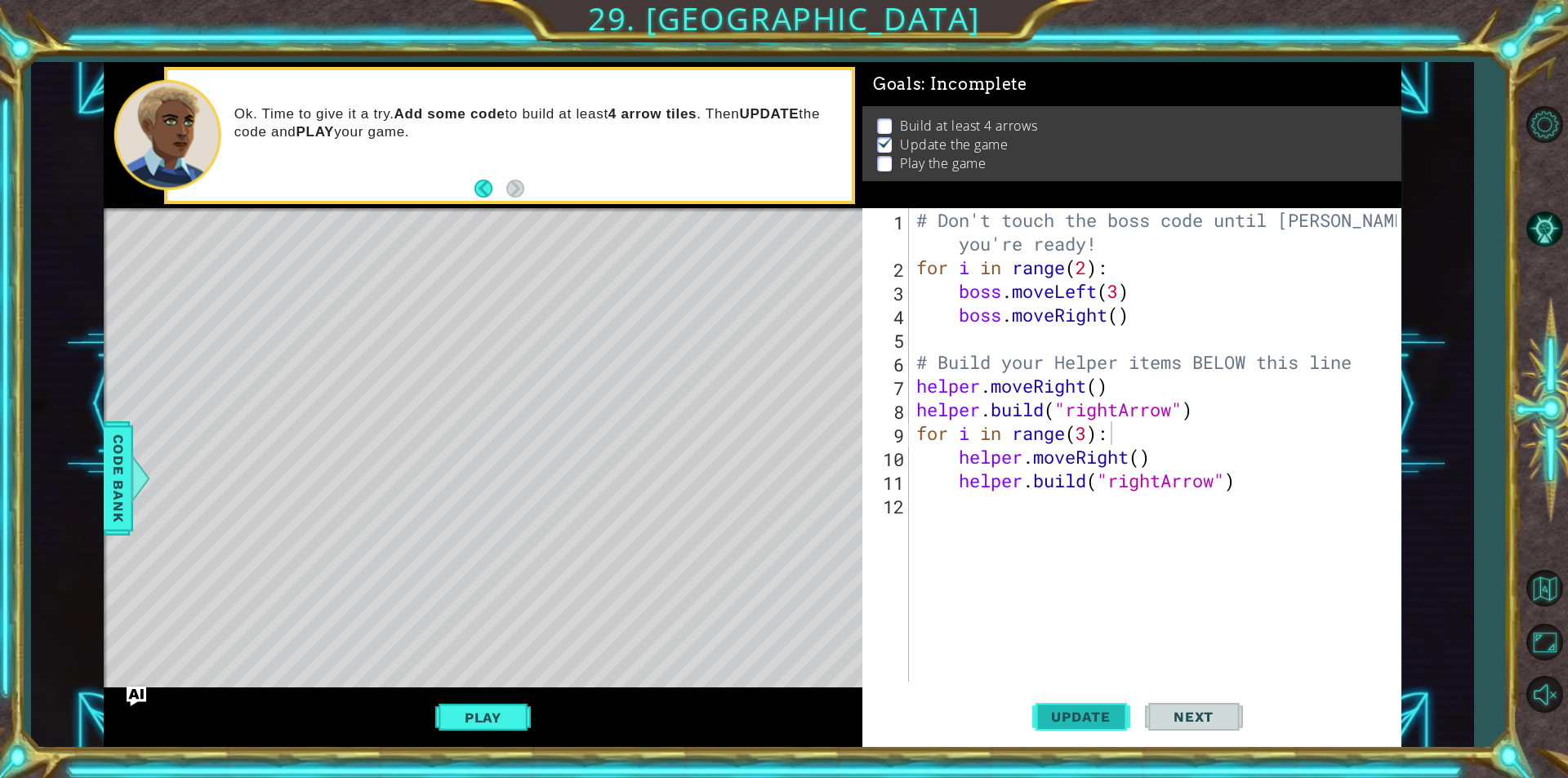
click at [1086, 723] on span "Update" at bounding box center [1080, 717] width 92 height 17
click at [503, 720] on button "Play" at bounding box center [483, 717] width 95 height 31
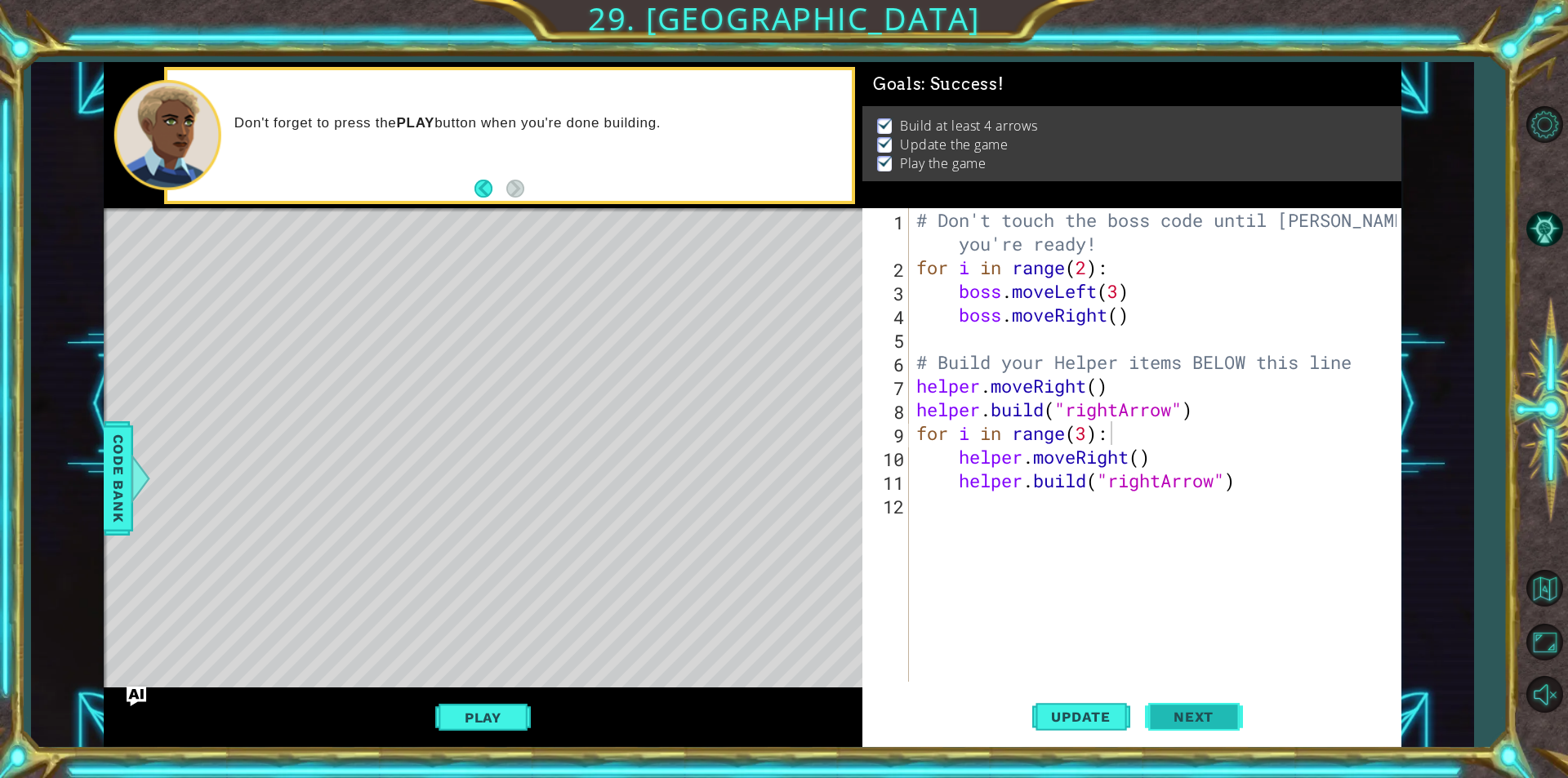
click at [1200, 717] on span "Next" at bounding box center [1193, 717] width 73 height 17
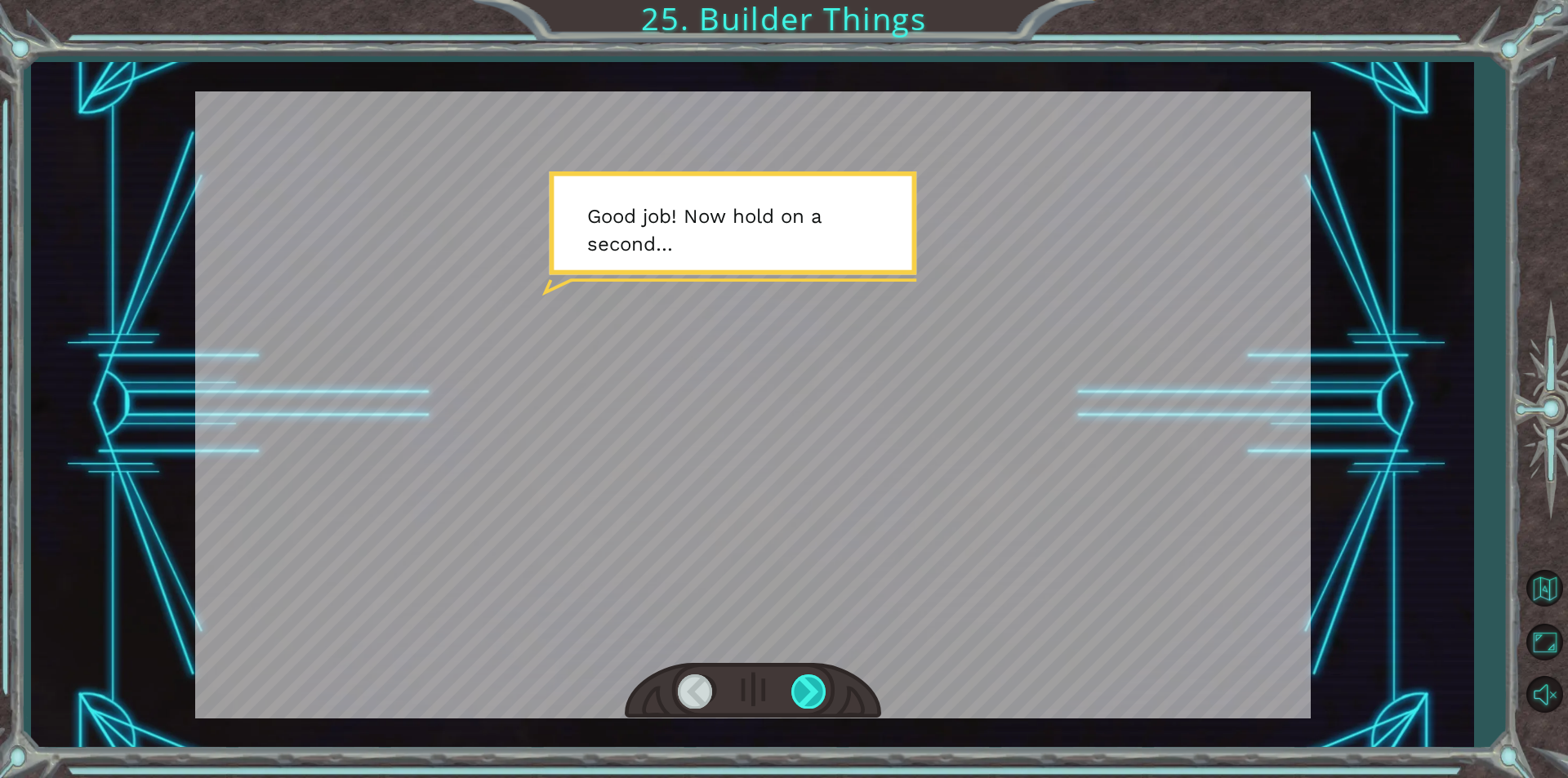
click at [818, 701] on div at bounding box center [809, 690] width 36 height 34
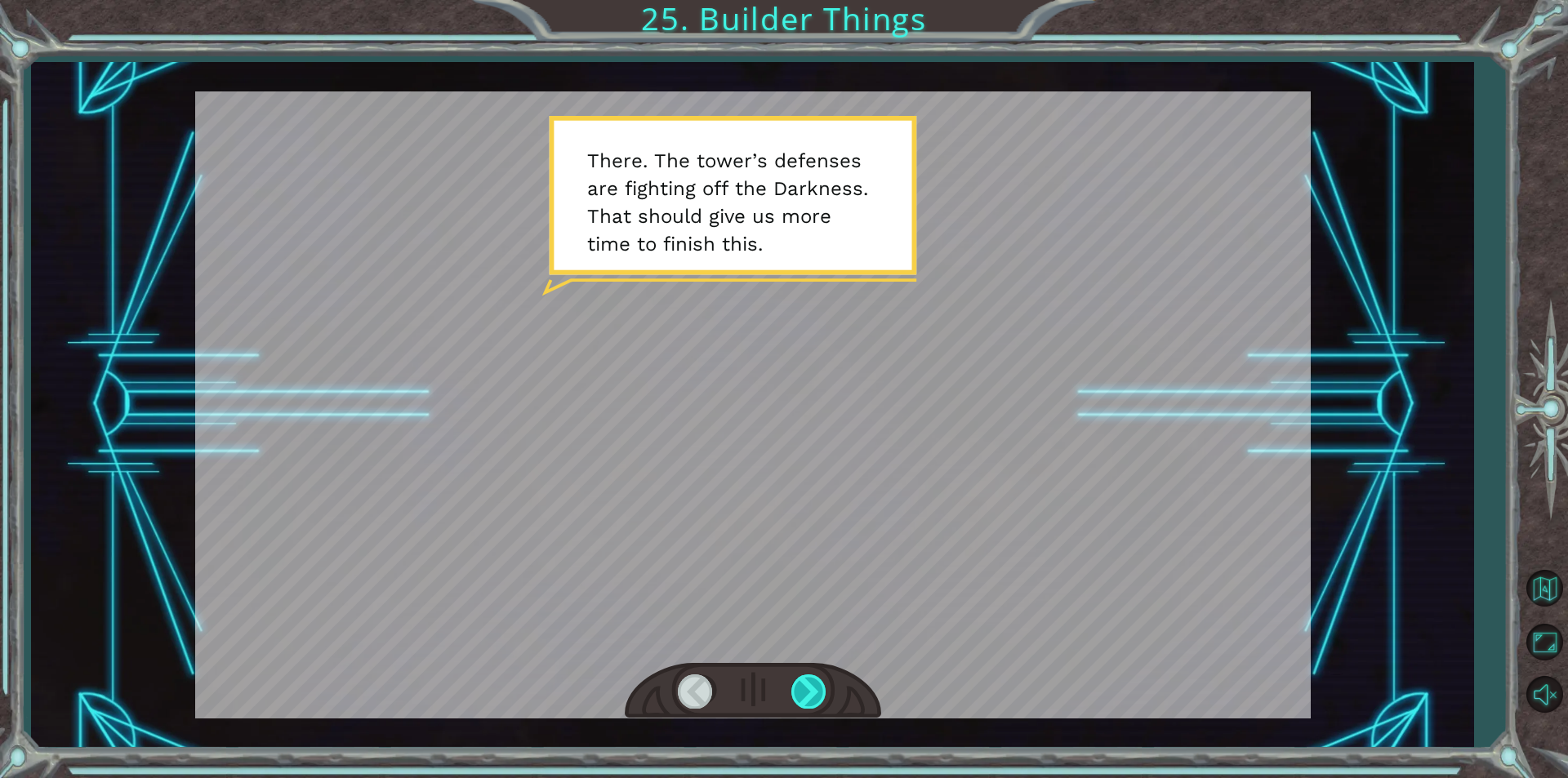
click at [818, 701] on div at bounding box center [809, 690] width 36 height 34
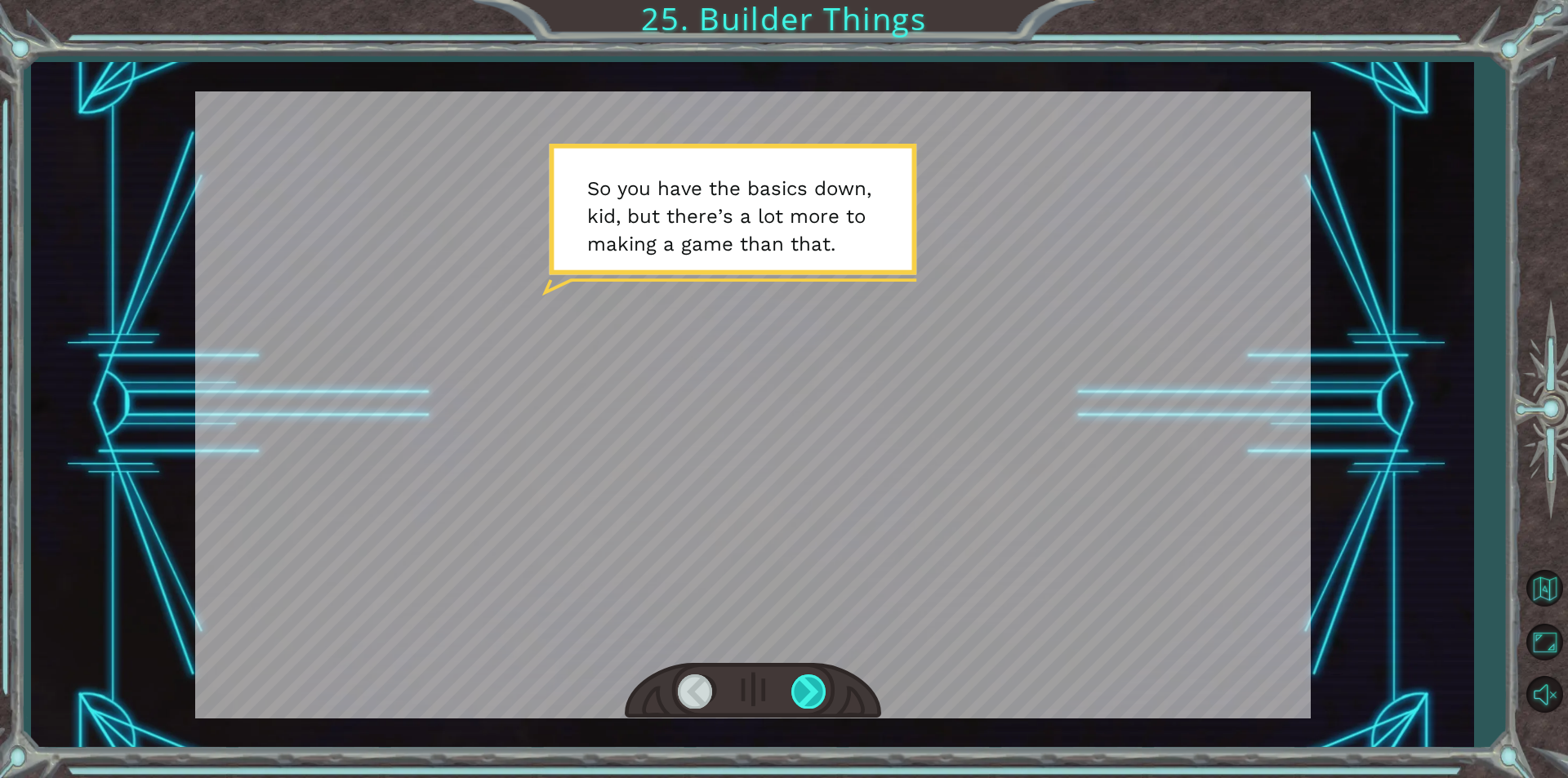
drag, startPoint x: 818, startPoint y: 701, endPoint x: 815, endPoint y: 682, distance: 19.2
click at [818, 694] on div at bounding box center [809, 690] width 36 height 34
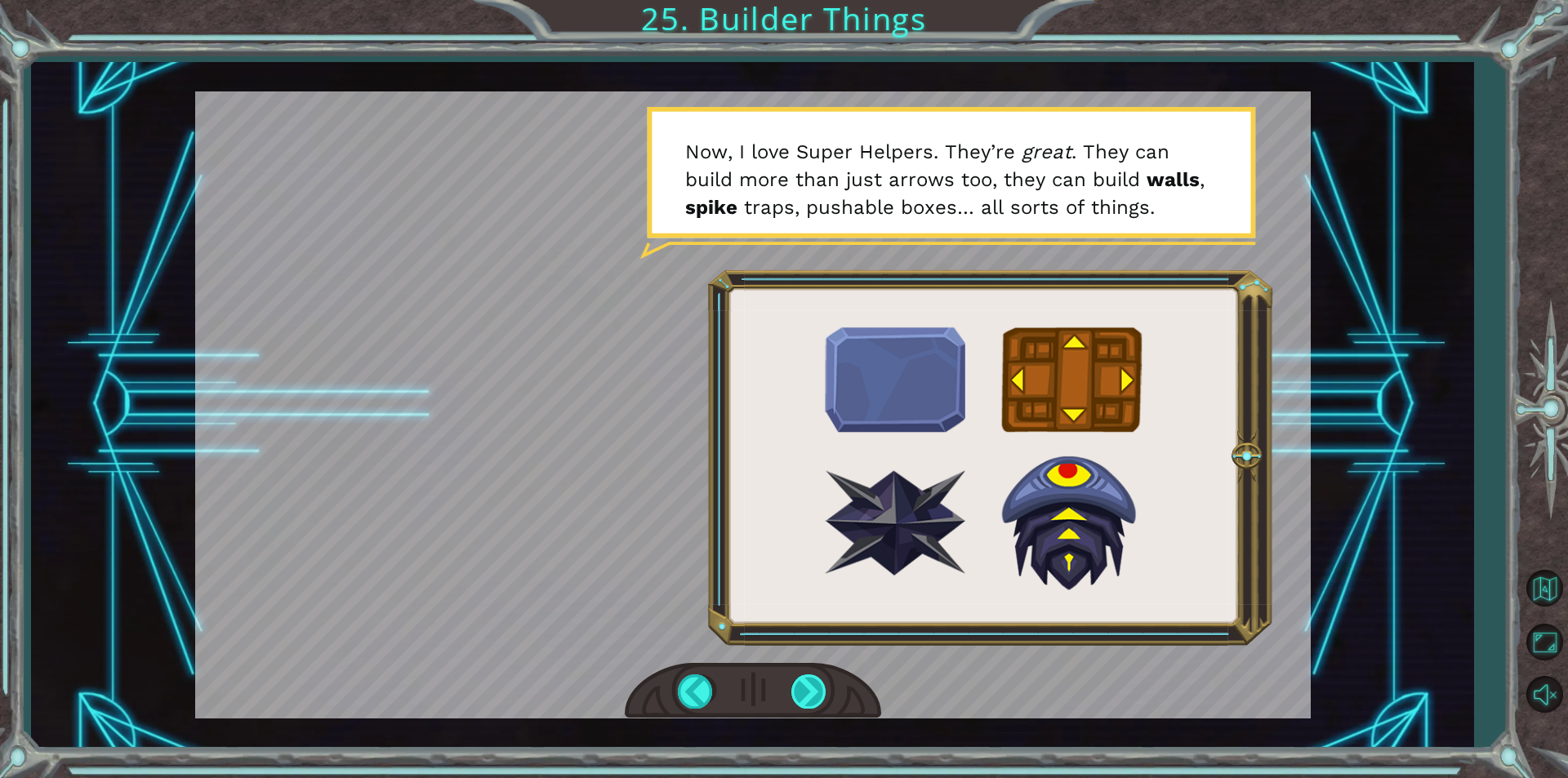
click at [815, 700] on div at bounding box center [809, 690] width 36 height 34
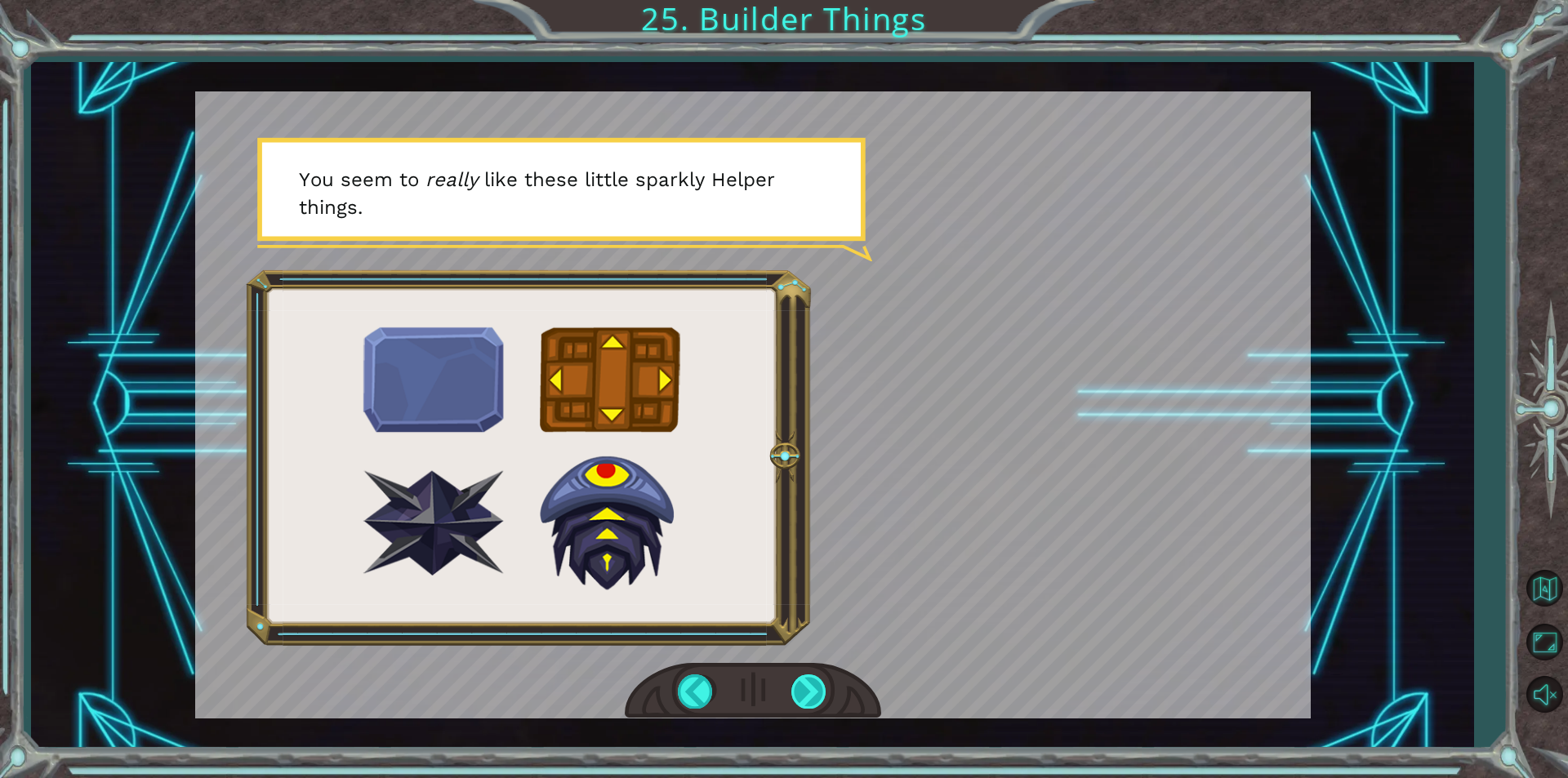
click at [798, 688] on div at bounding box center [809, 690] width 36 height 34
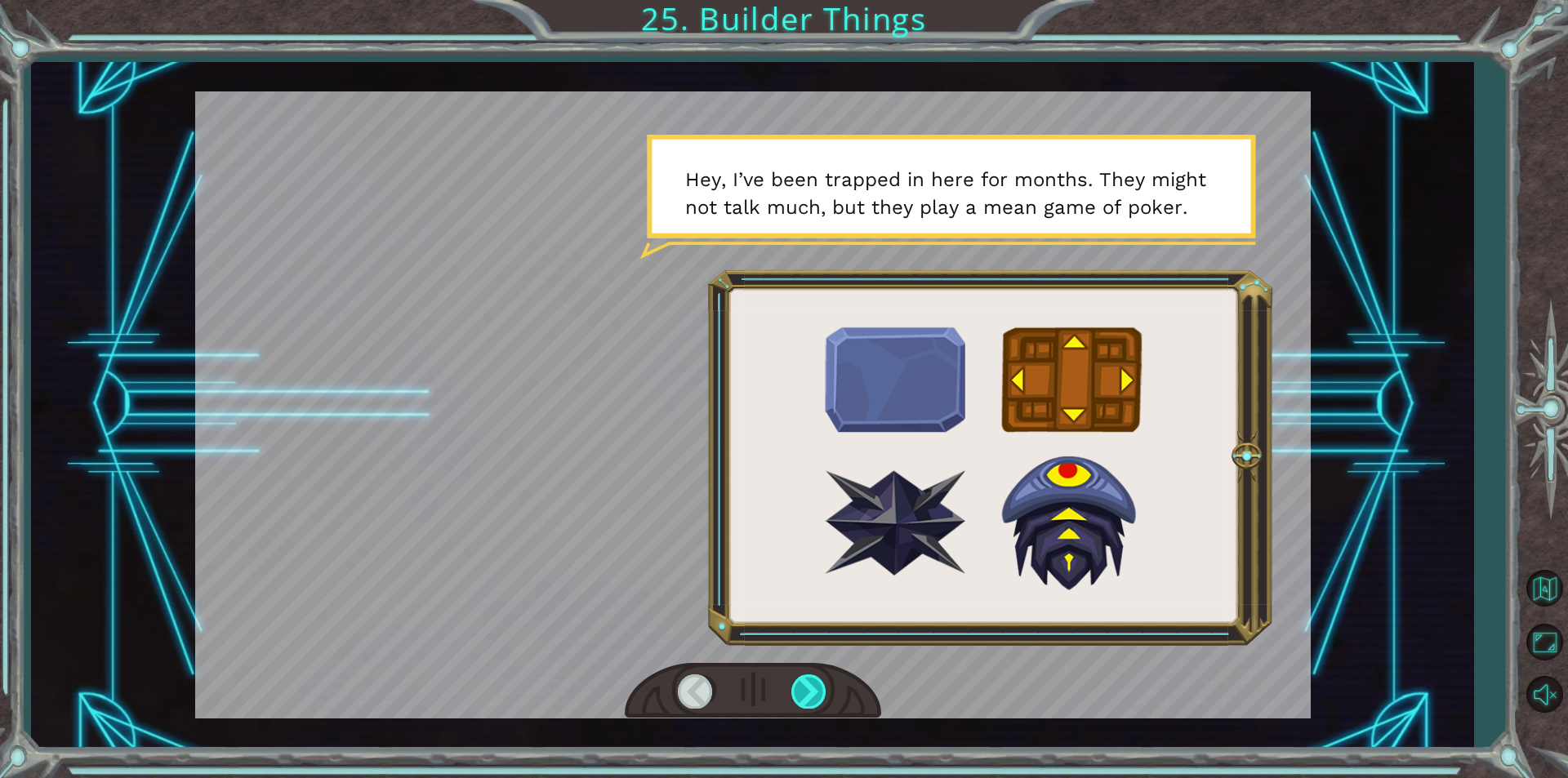
click at [800, 688] on div at bounding box center [809, 690] width 36 height 34
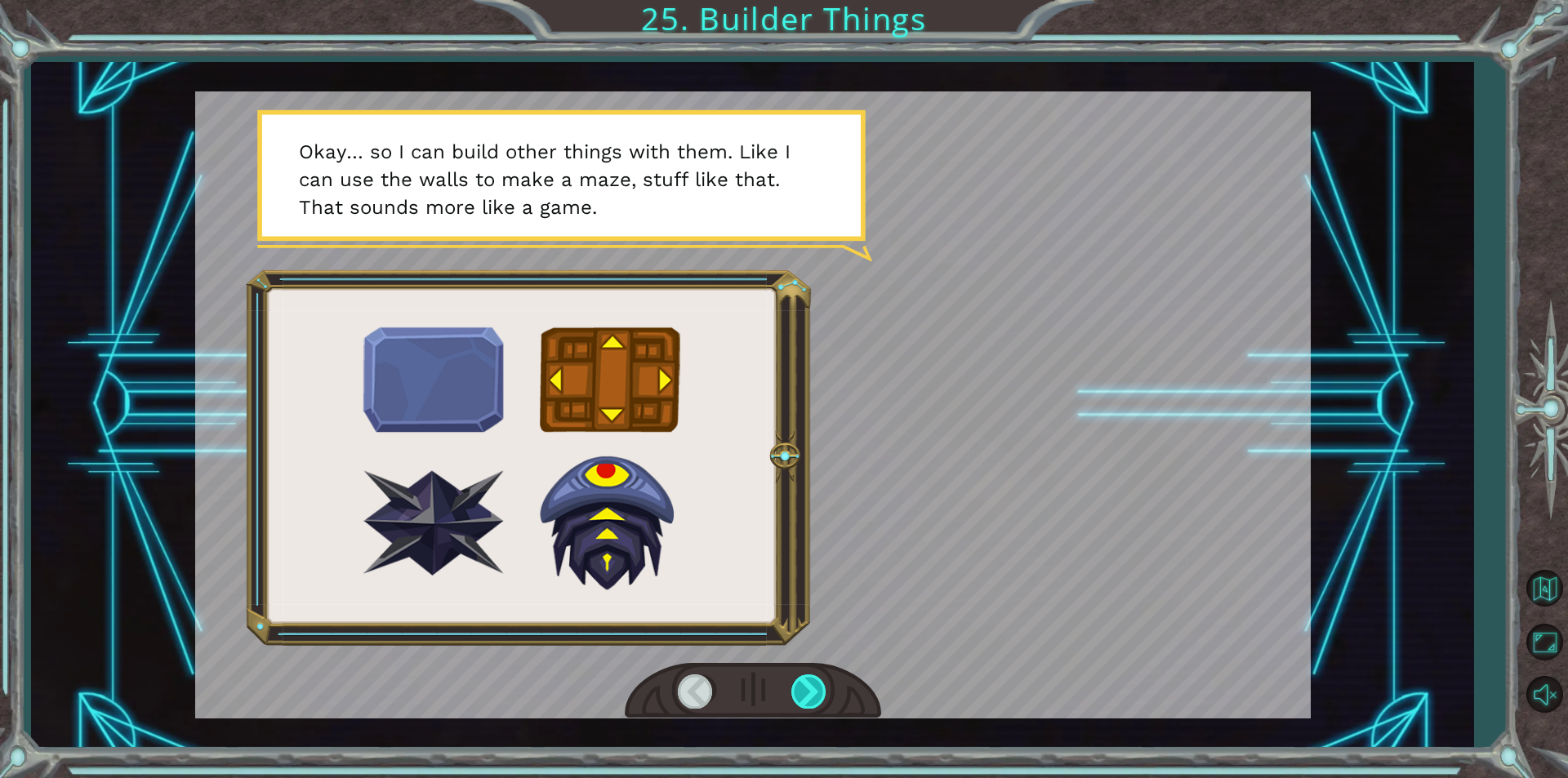
click at [800, 688] on div at bounding box center [809, 690] width 36 height 34
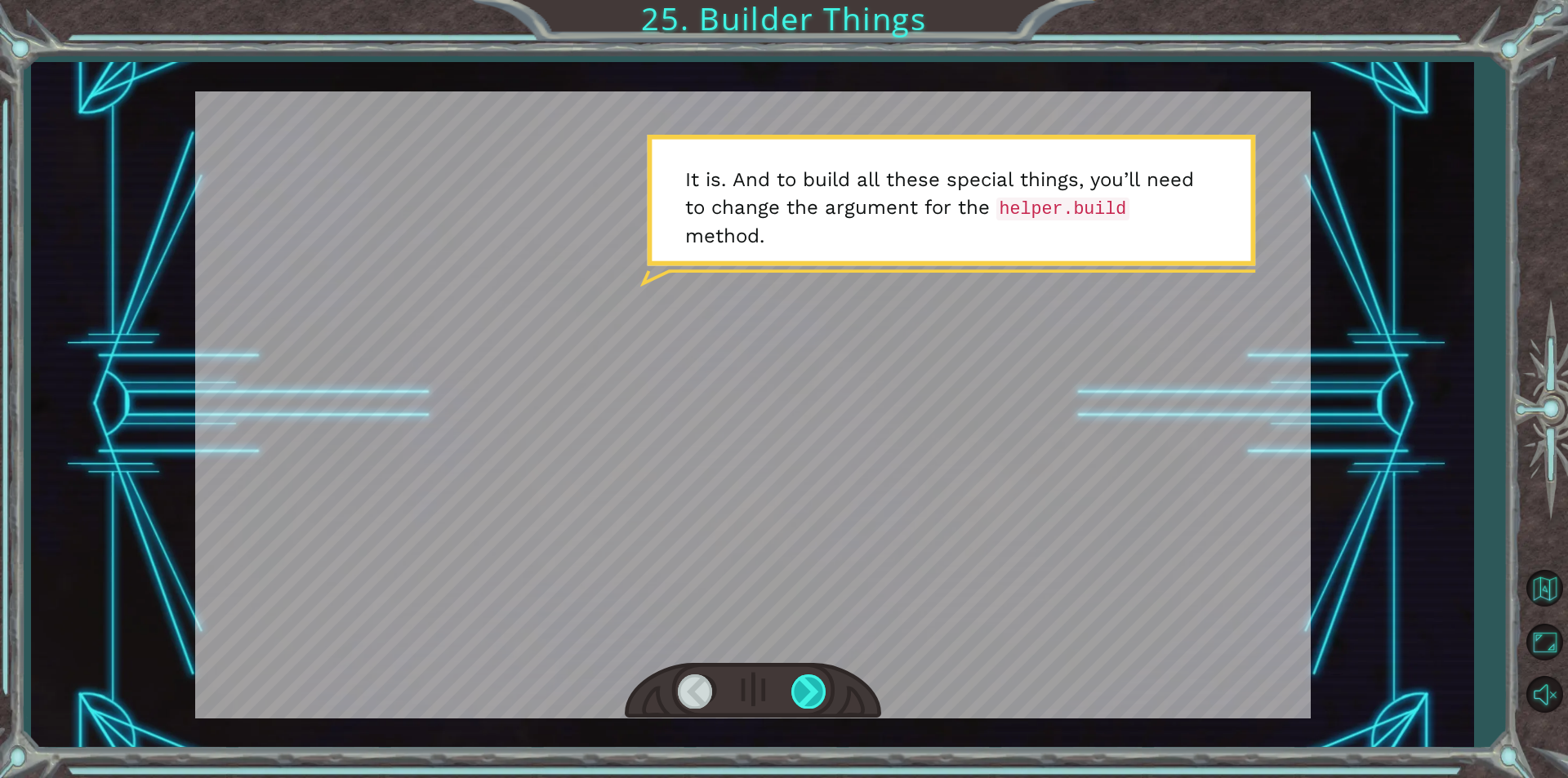
click at [800, 688] on div at bounding box center [809, 690] width 36 height 34
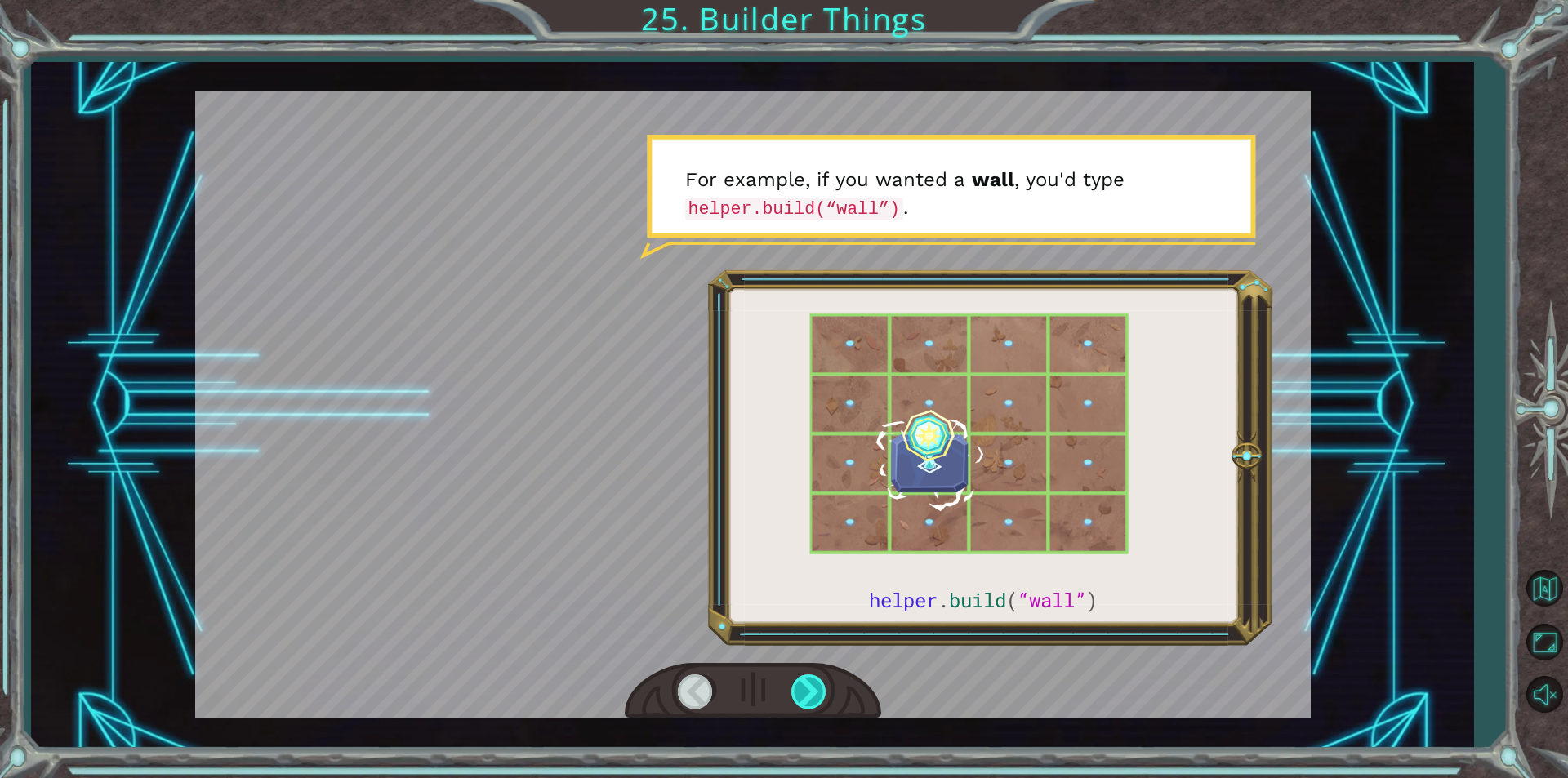
click at [800, 688] on div at bounding box center [809, 690] width 36 height 34
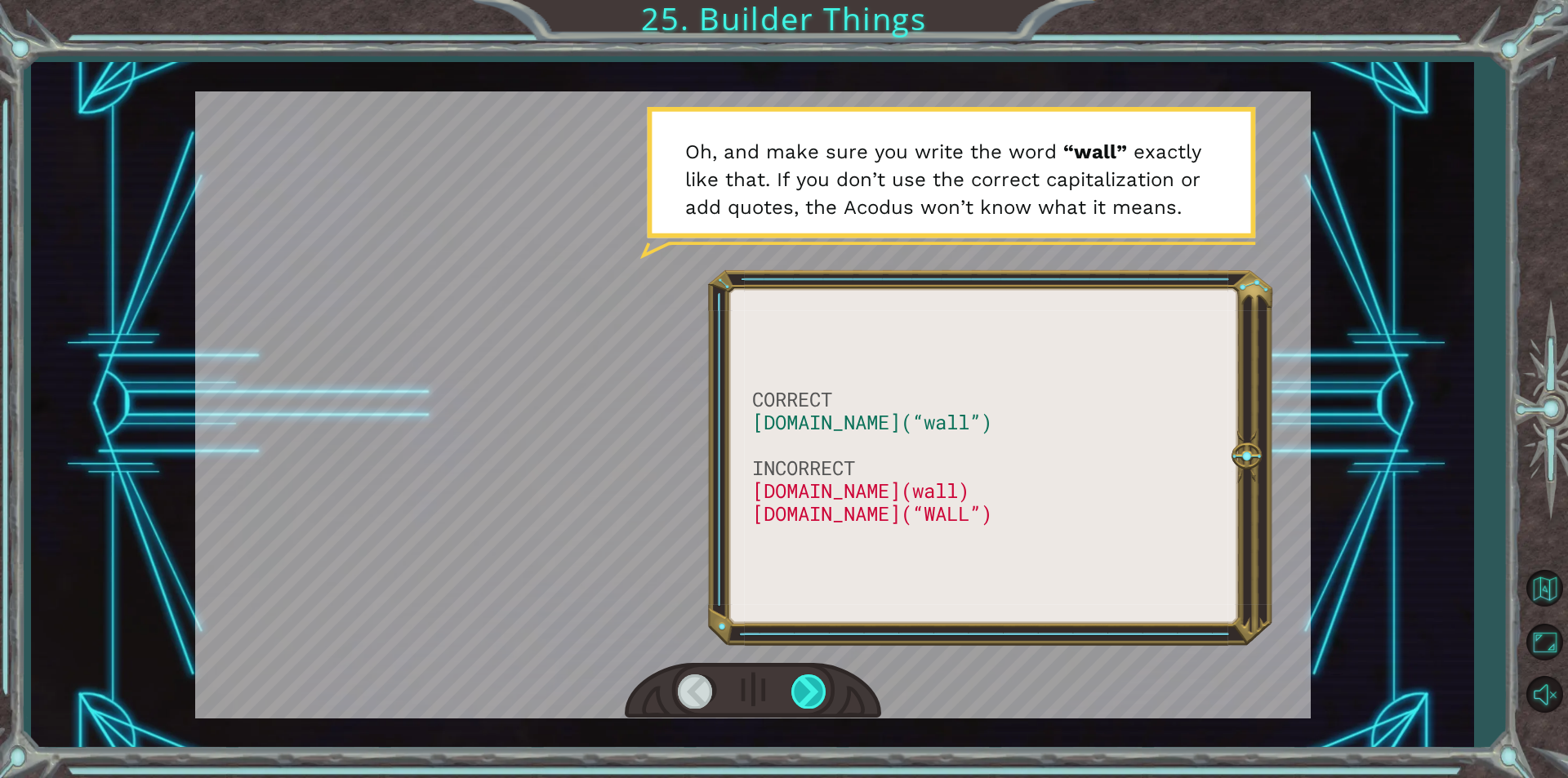
click at [800, 688] on div at bounding box center [809, 690] width 36 height 34
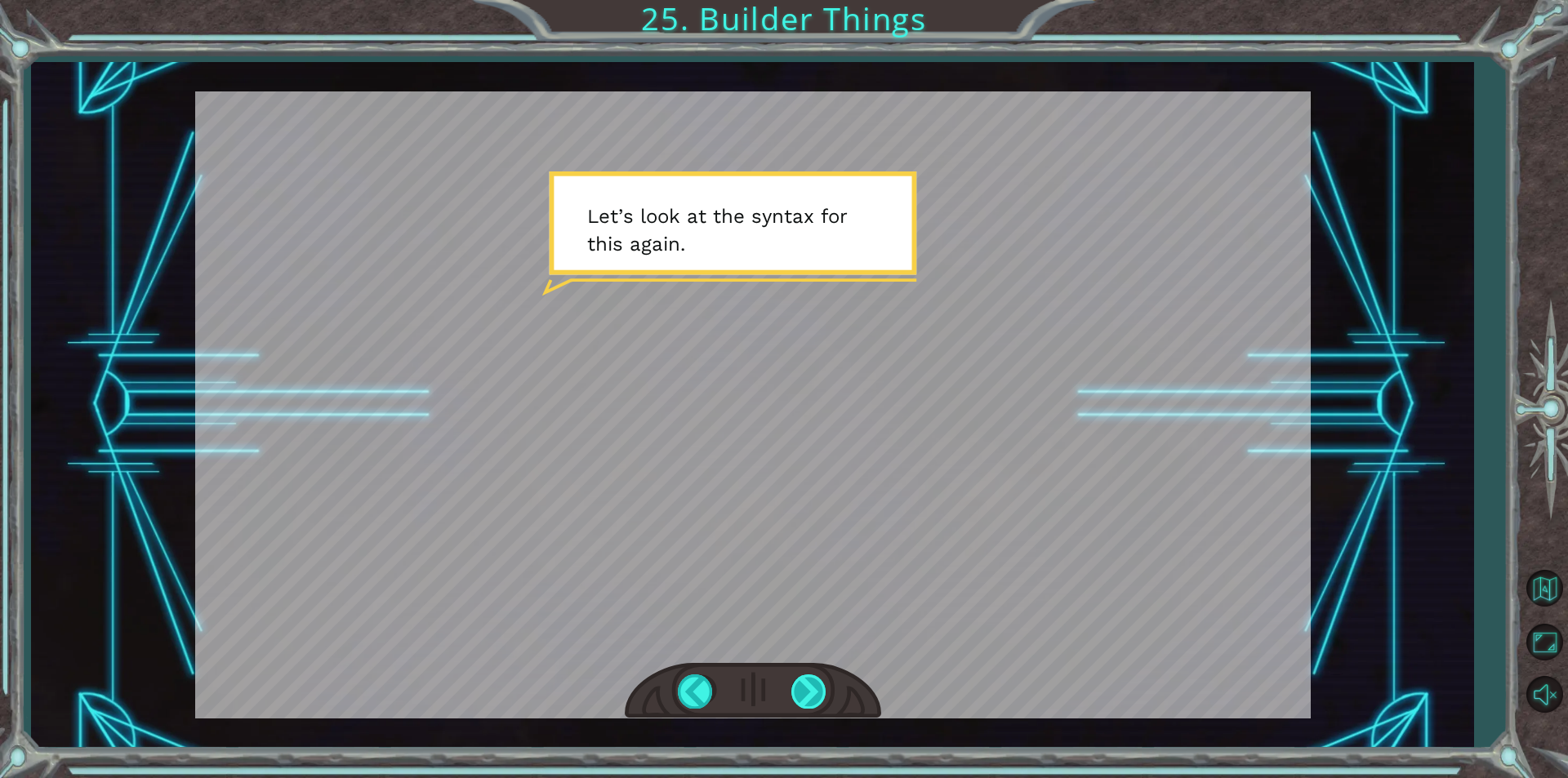
click at [800, 688] on div at bounding box center [809, 690] width 36 height 34
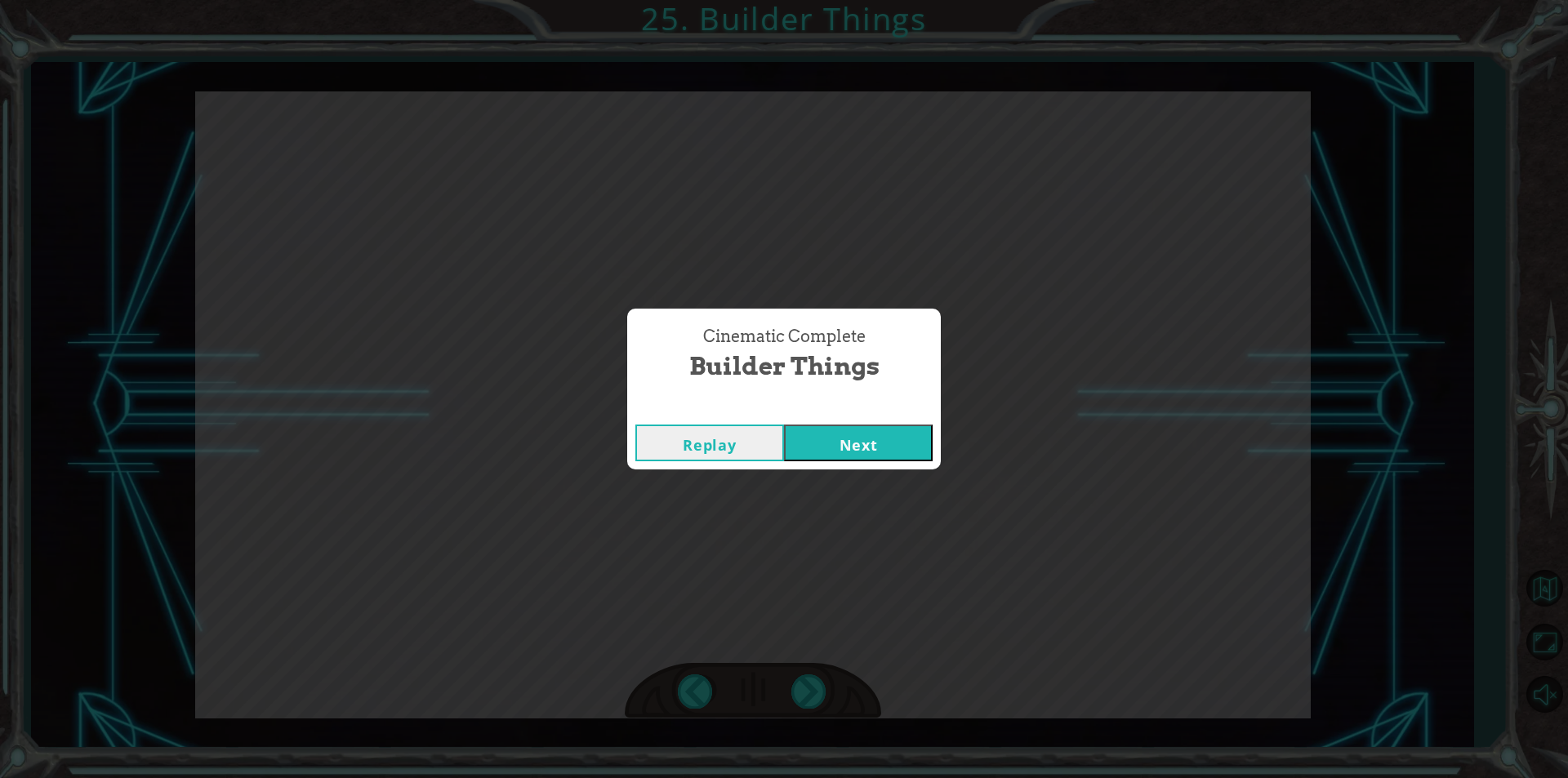
click at [869, 442] on button "Next" at bounding box center [858, 442] width 148 height 36
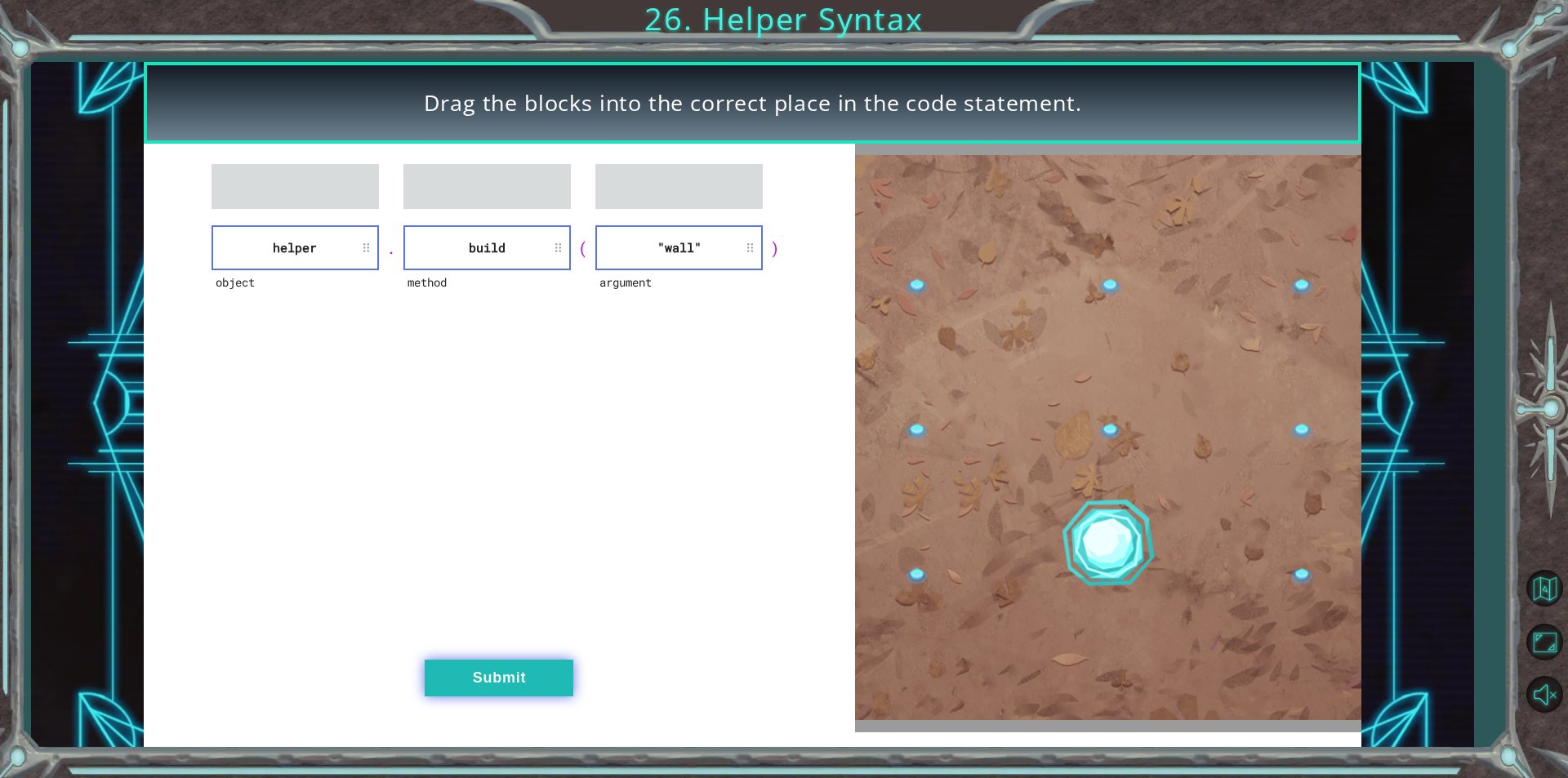
click at [557, 694] on button "Submit" at bounding box center [498, 677] width 148 height 36
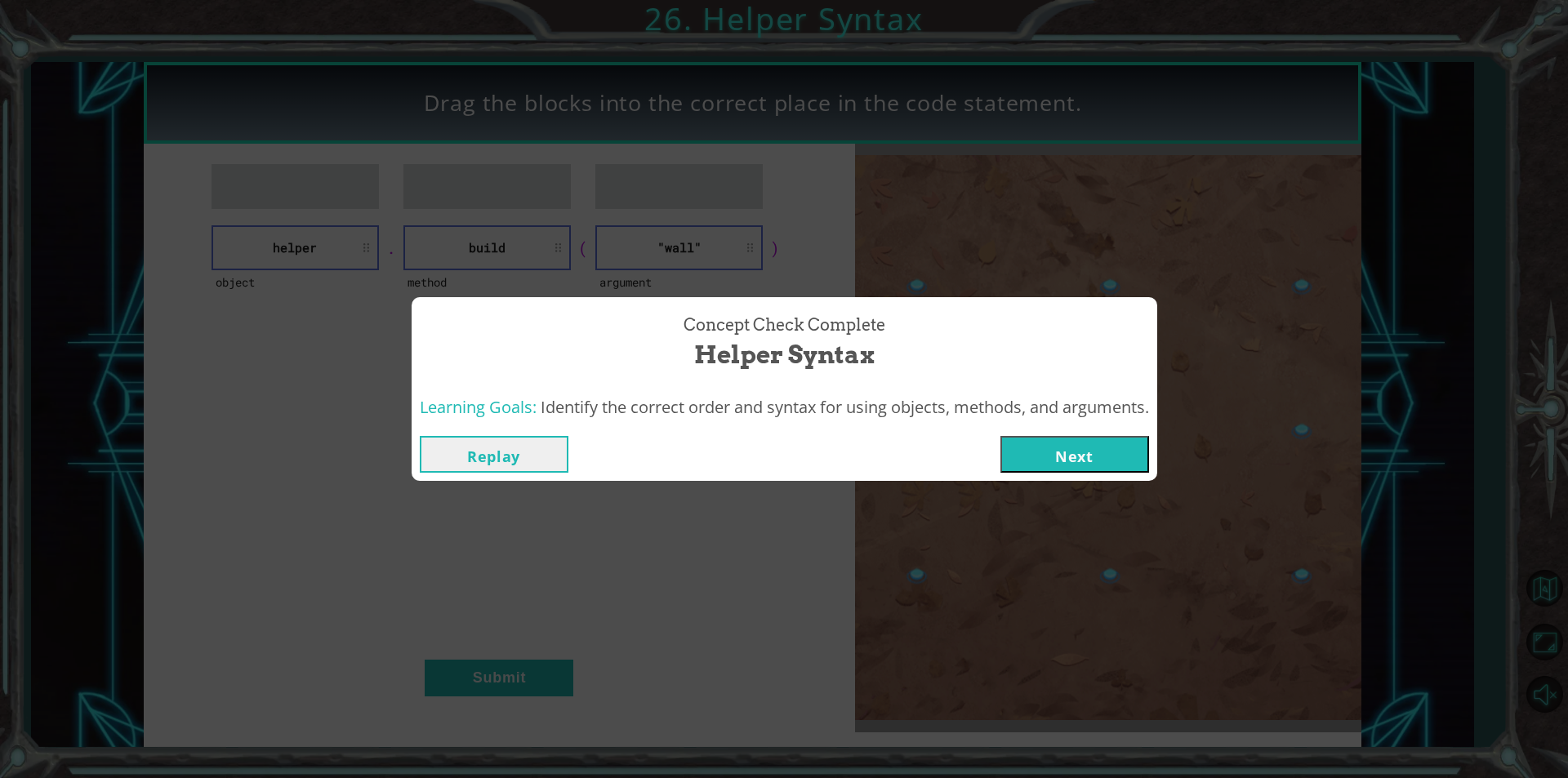
click at [1067, 458] on button "Next" at bounding box center [1074, 454] width 148 height 36
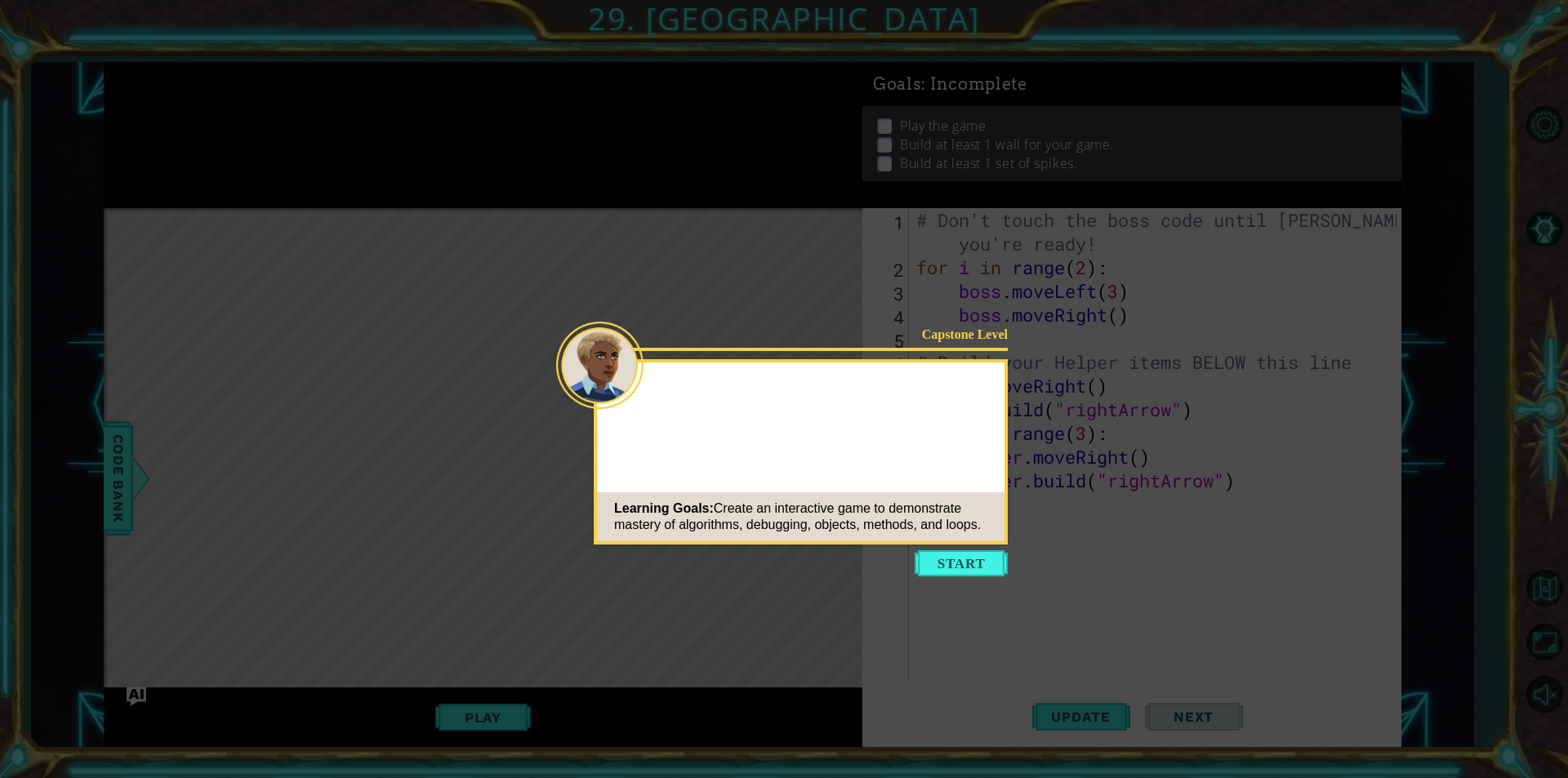
click at [981, 550] on button "Start" at bounding box center [961, 563] width 93 height 26
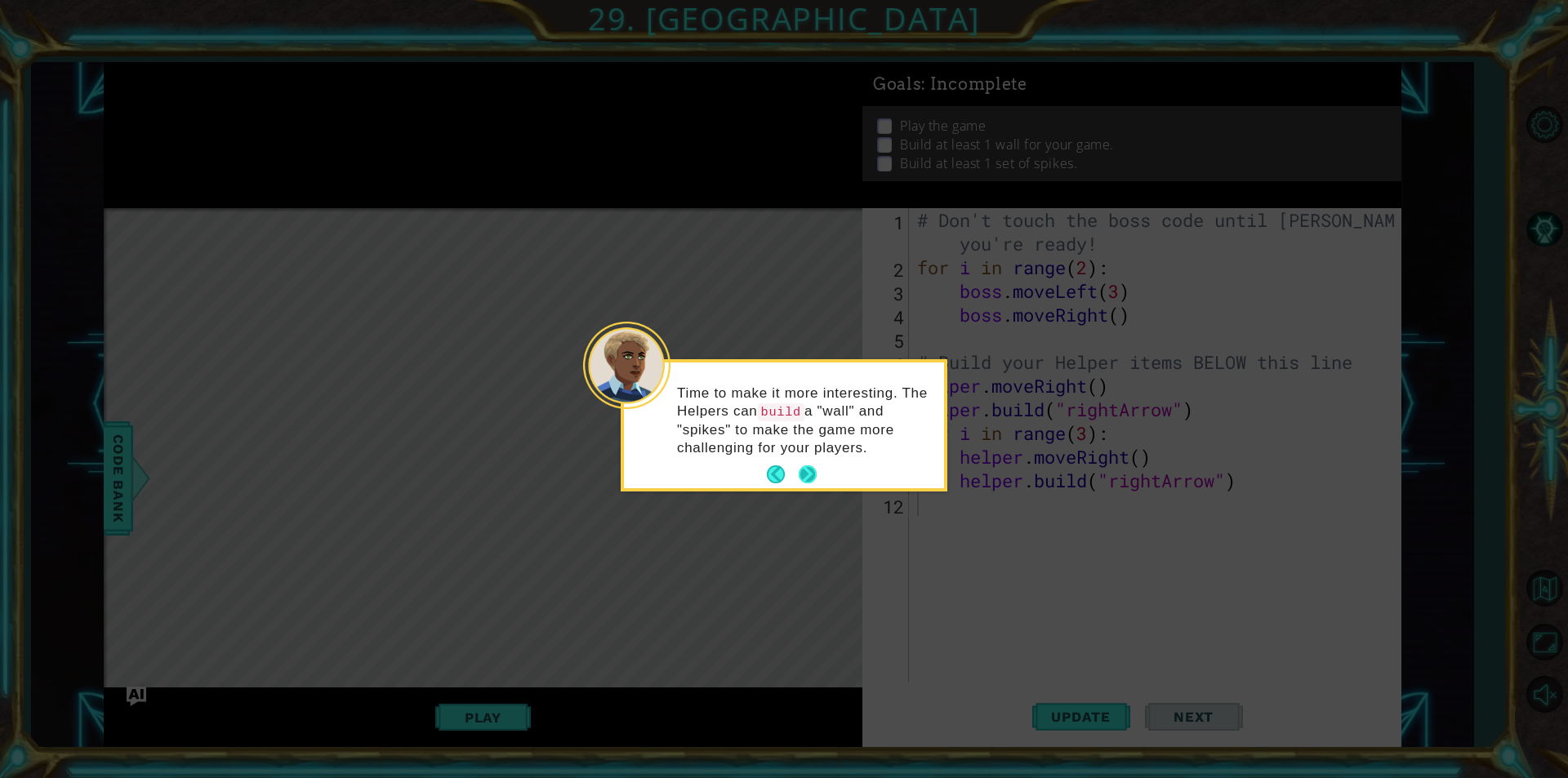
click at [800, 478] on button "Next" at bounding box center [807, 473] width 18 height 18
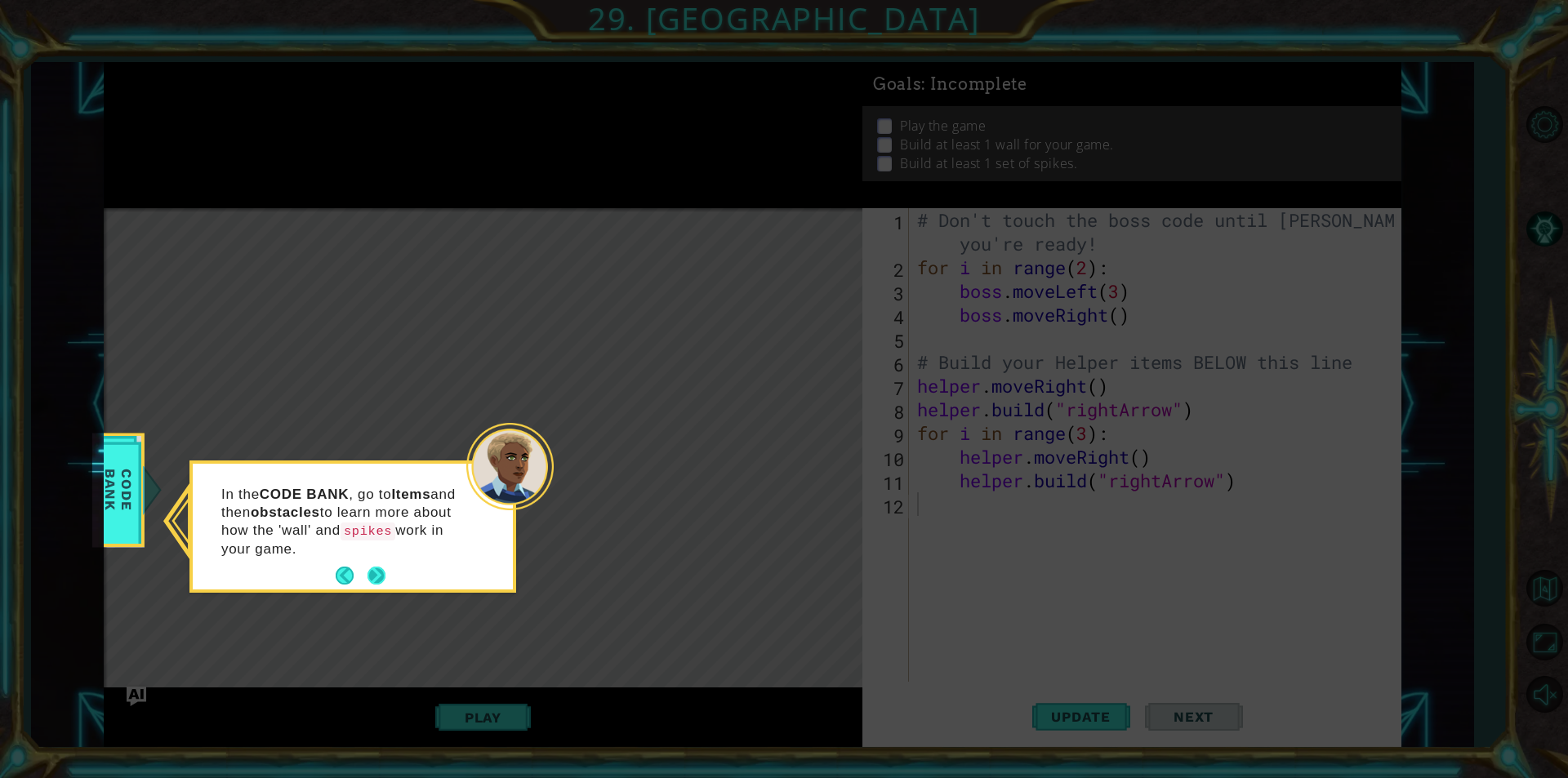
click at [372, 569] on button "Next" at bounding box center [376, 575] width 18 height 18
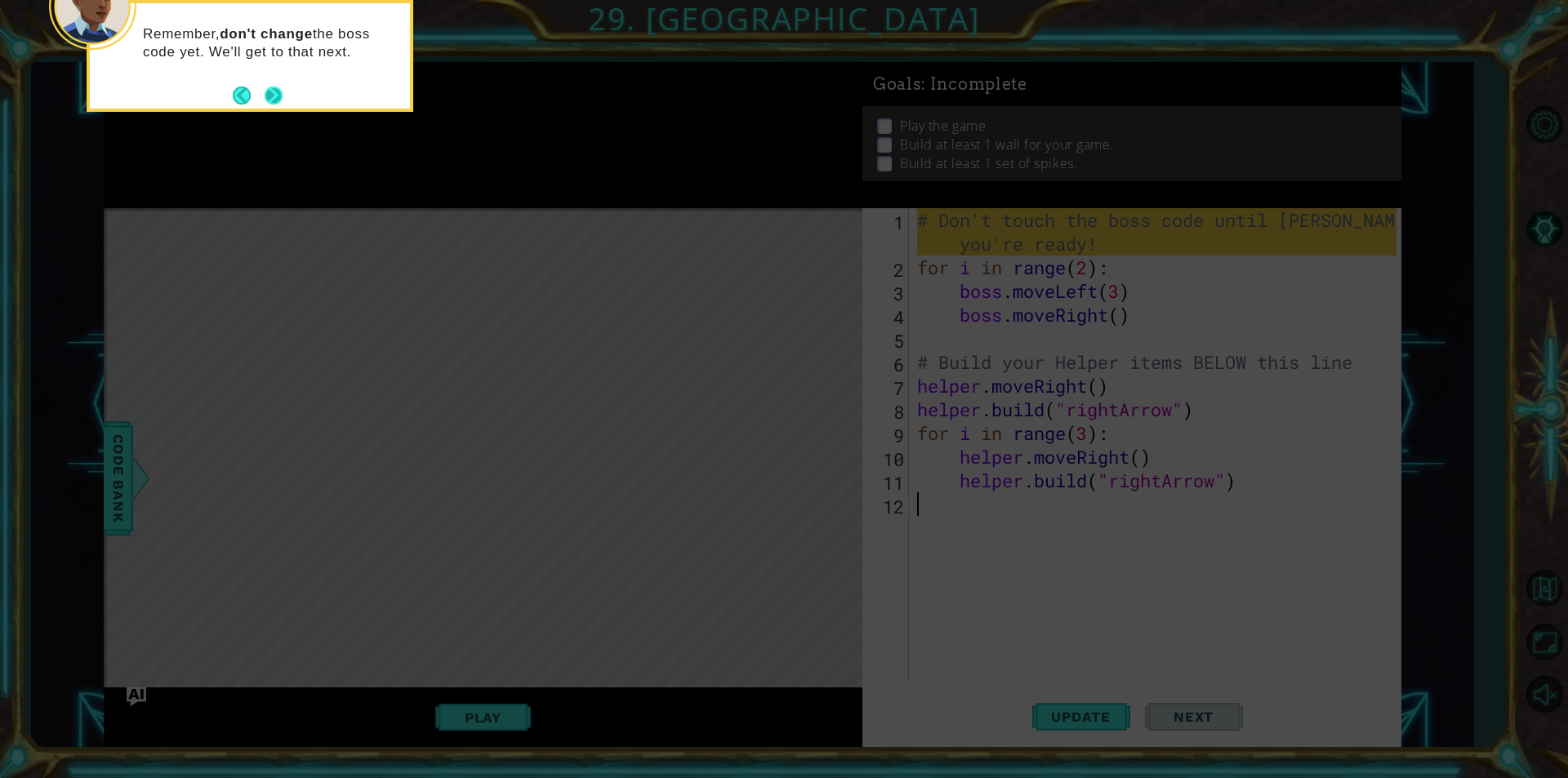
click at [275, 98] on button "Next" at bounding box center [273, 95] width 18 height 18
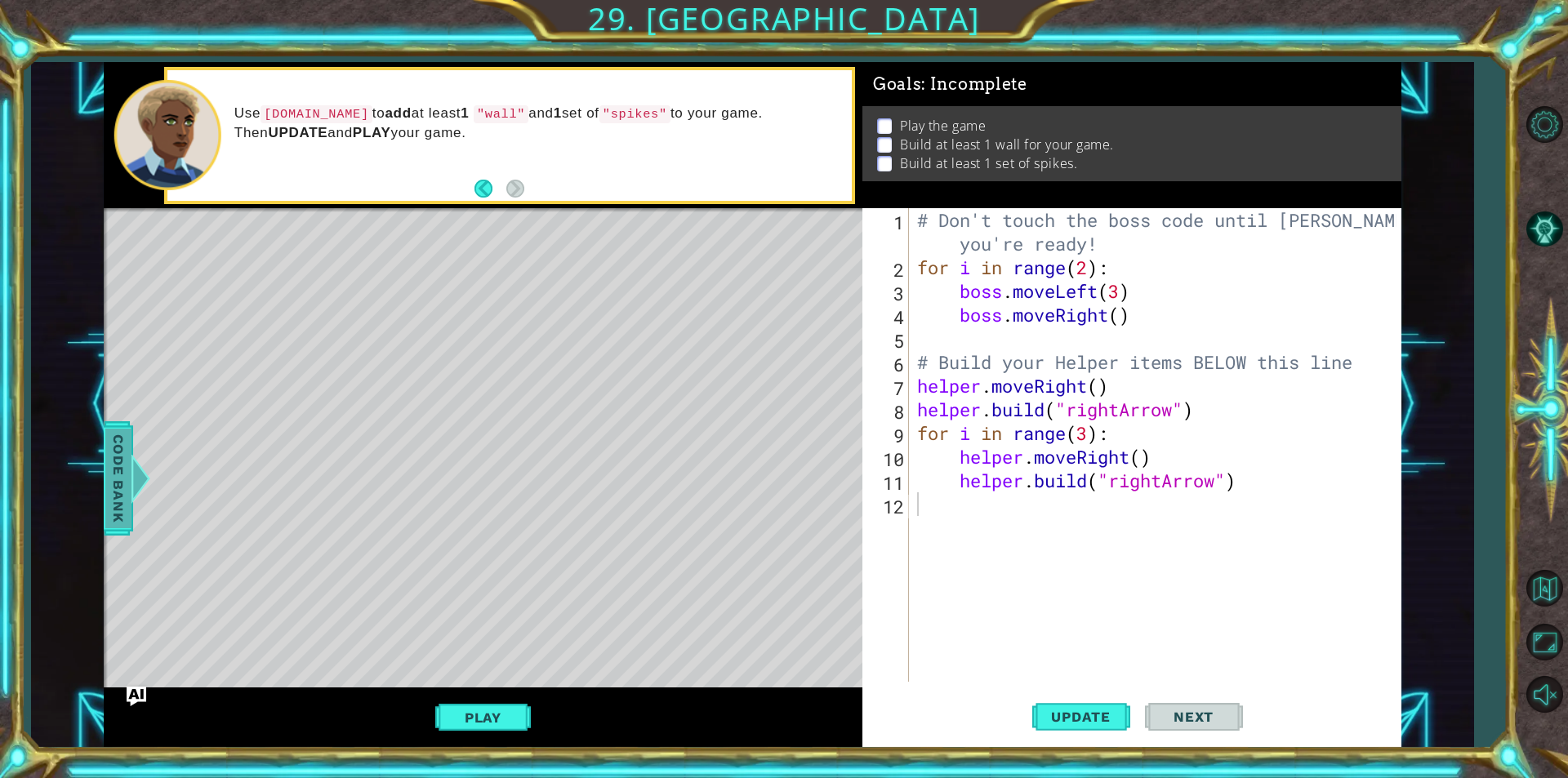
click at [138, 473] on div at bounding box center [140, 478] width 21 height 49
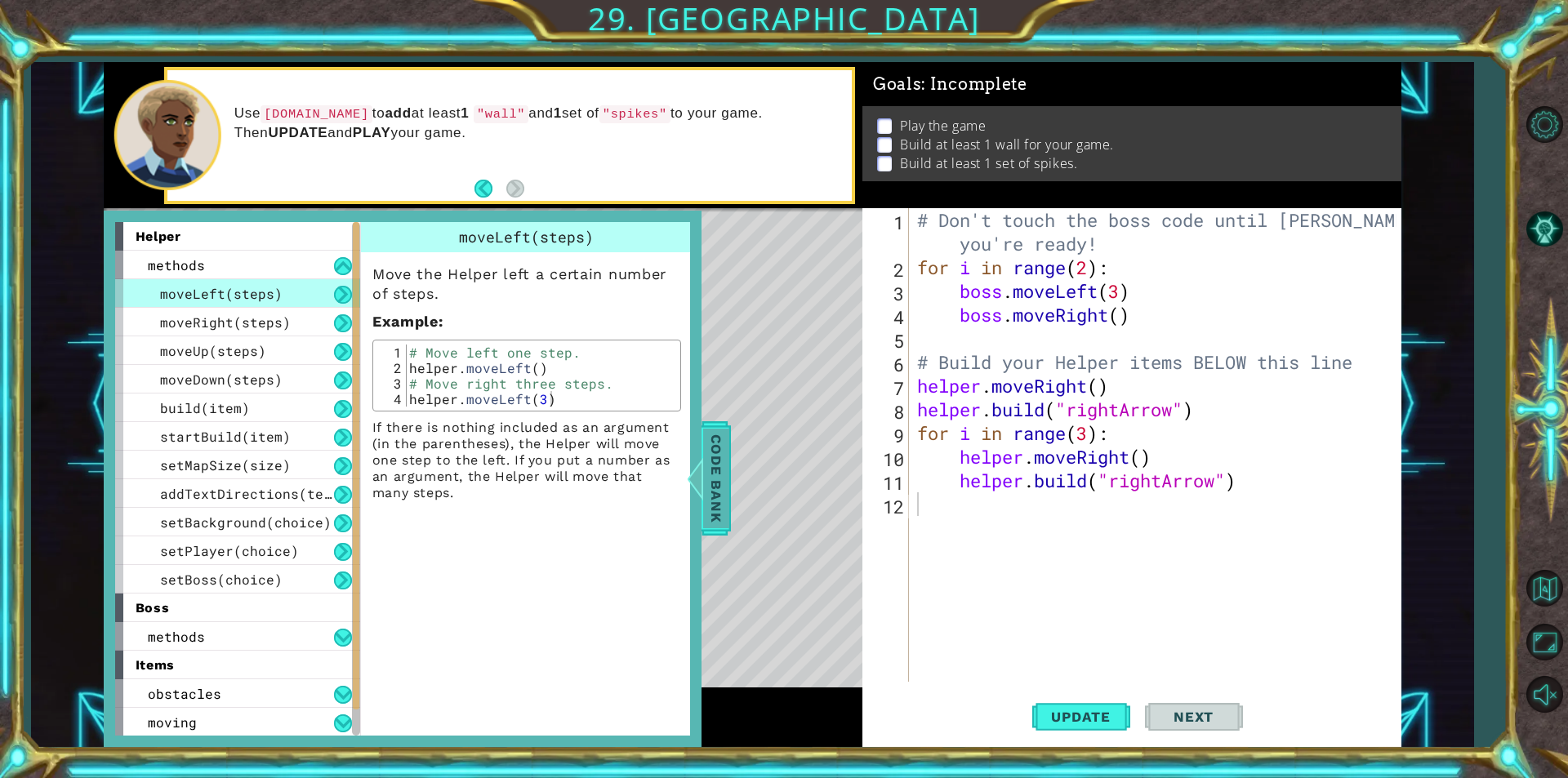
click at [708, 496] on span "Code Bank" at bounding box center [716, 478] width 26 height 100
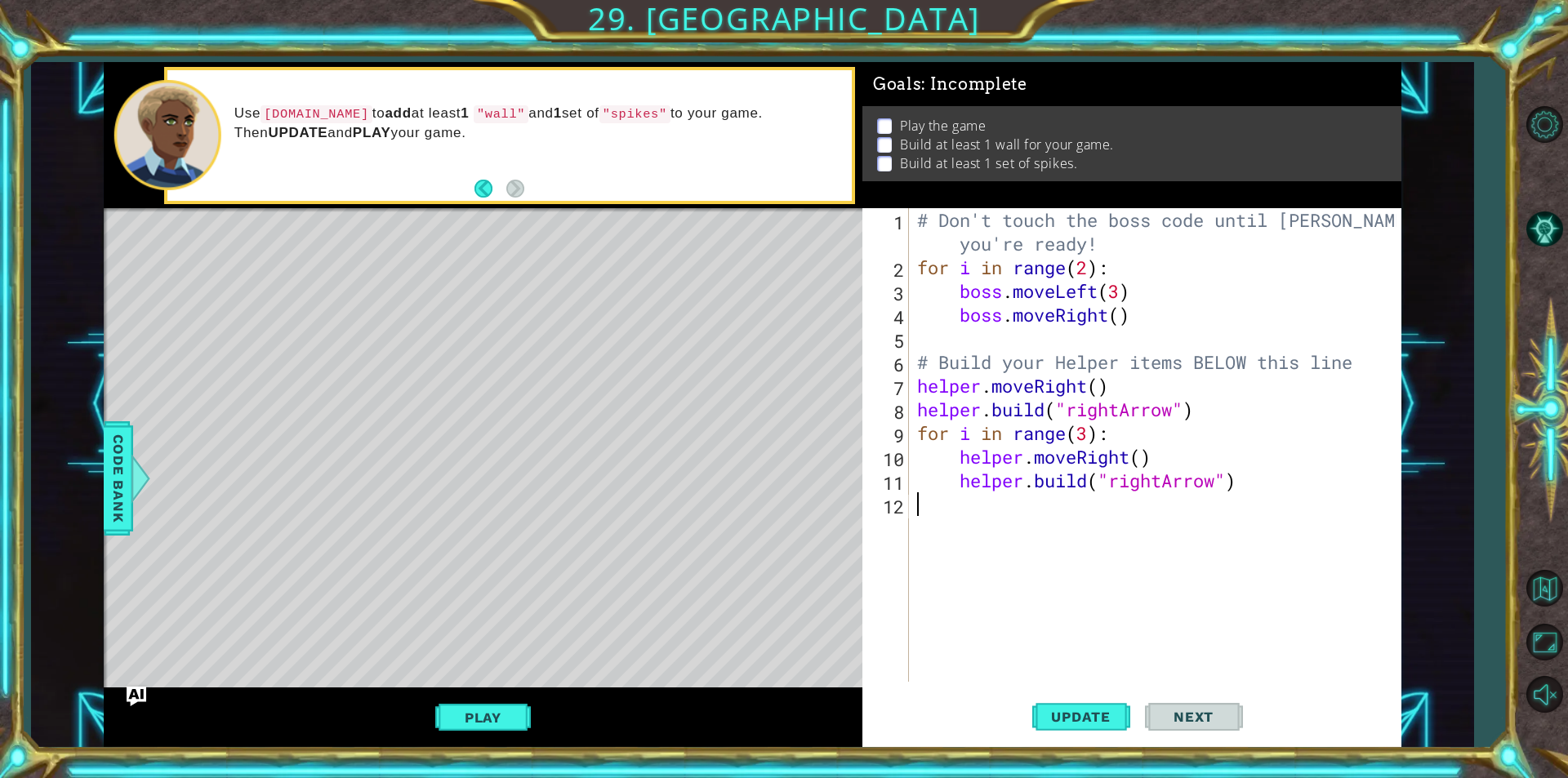
click at [1128, 499] on div "# Don't touch the boss code until [PERSON_NAME] says you're ready! for i in ran…" at bounding box center [1159, 480] width 490 height 544
type textarea "[DOMAIN_NAME]("downArrow")"
click at [1123, 549] on div "# Don't touch the boss code until [PERSON_NAME] says you're ready! for i in ran…" at bounding box center [1159, 480] width 490 height 544
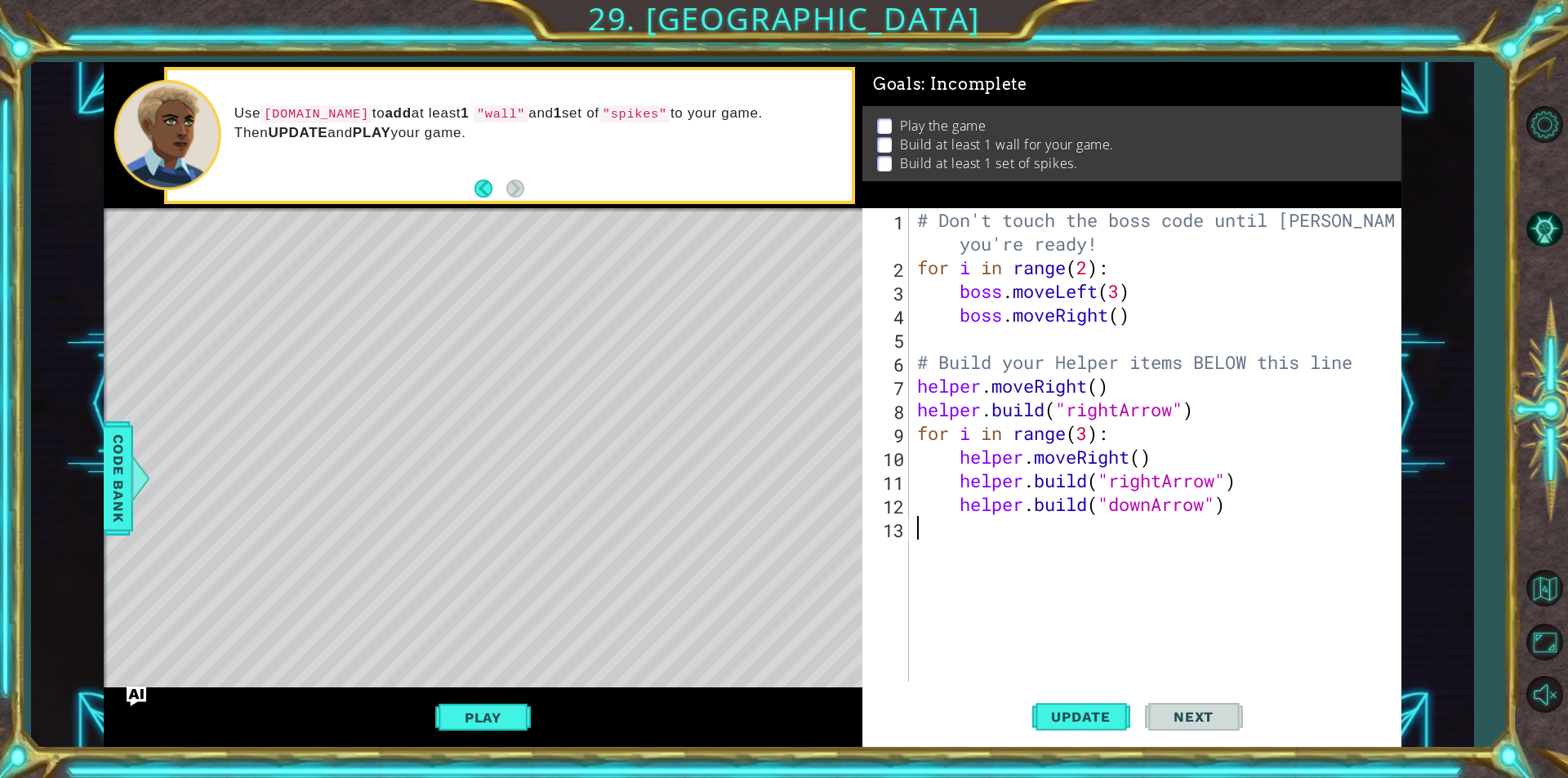
scroll to position [0, 0]
click at [944, 569] on div "# Don't touch the boss code until [PERSON_NAME] says you're ready! for i in ran…" at bounding box center [1159, 480] width 490 height 544
click at [935, 539] on div "# Don't touch the boss code until [PERSON_NAME] says you're ready! for i in ran…" at bounding box center [1159, 480] width 490 height 544
click at [1109, 714] on span "Update" at bounding box center [1080, 717] width 92 height 17
drag, startPoint x: 1270, startPoint y: 510, endPoint x: 956, endPoint y: 503, distance: 314.1
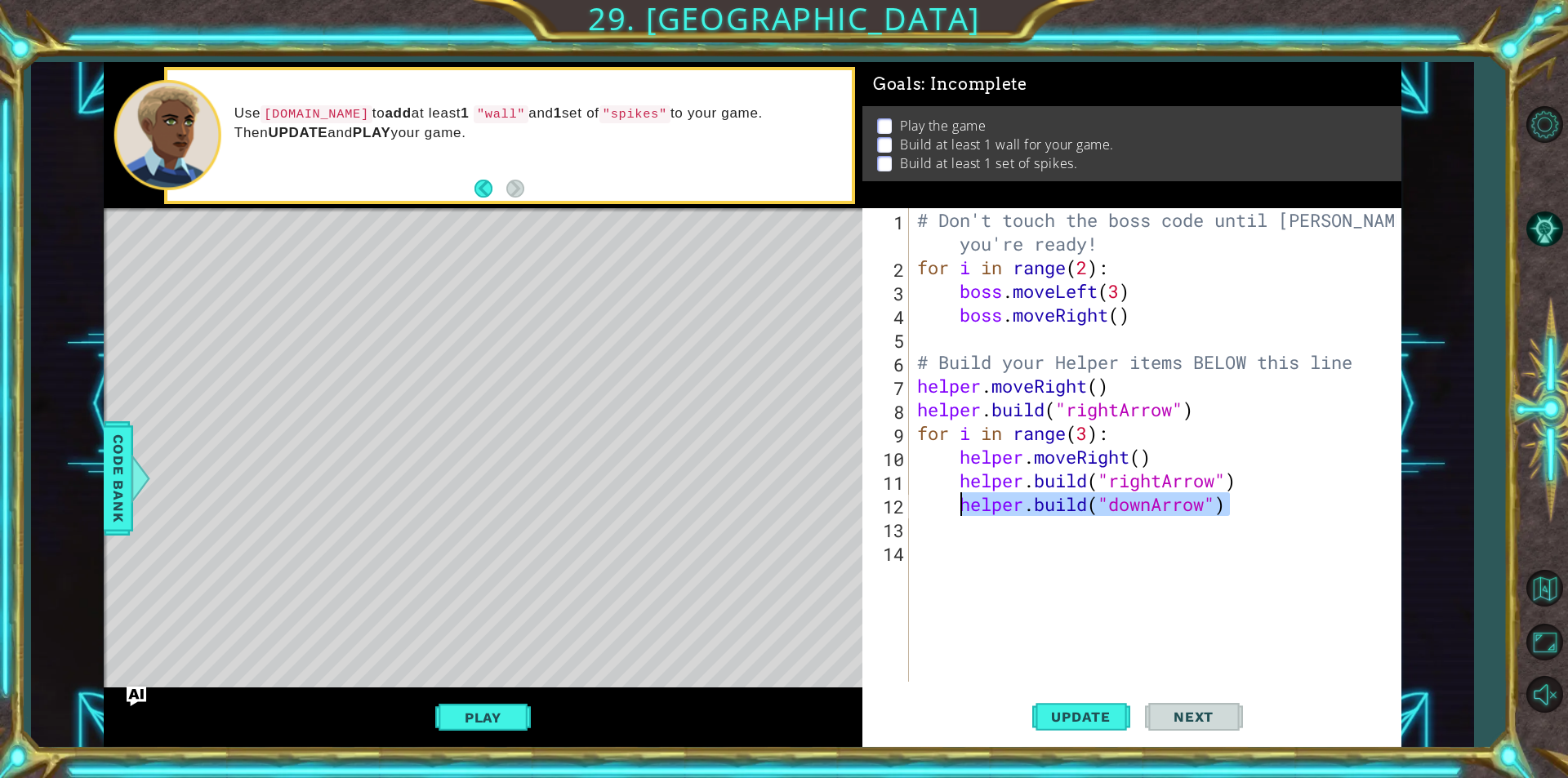
click at [956, 503] on div "# Don't touch the boss code until [PERSON_NAME] says you're ready! for i in ran…" at bounding box center [1159, 480] width 490 height 544
type textarea "[DOMAIN_NAME]("downArrow")"
click at [1106, 717] on span "Update" at bounding box center [1080, 717] width 92 height 17
click at [1087, 428] on div "# Don't touch the boss code until [PERSON_NAME] says you're ready! for i in ran…" at bounding box center [1159, 480] width 490 height 544
type textarea "for i in range(5):"
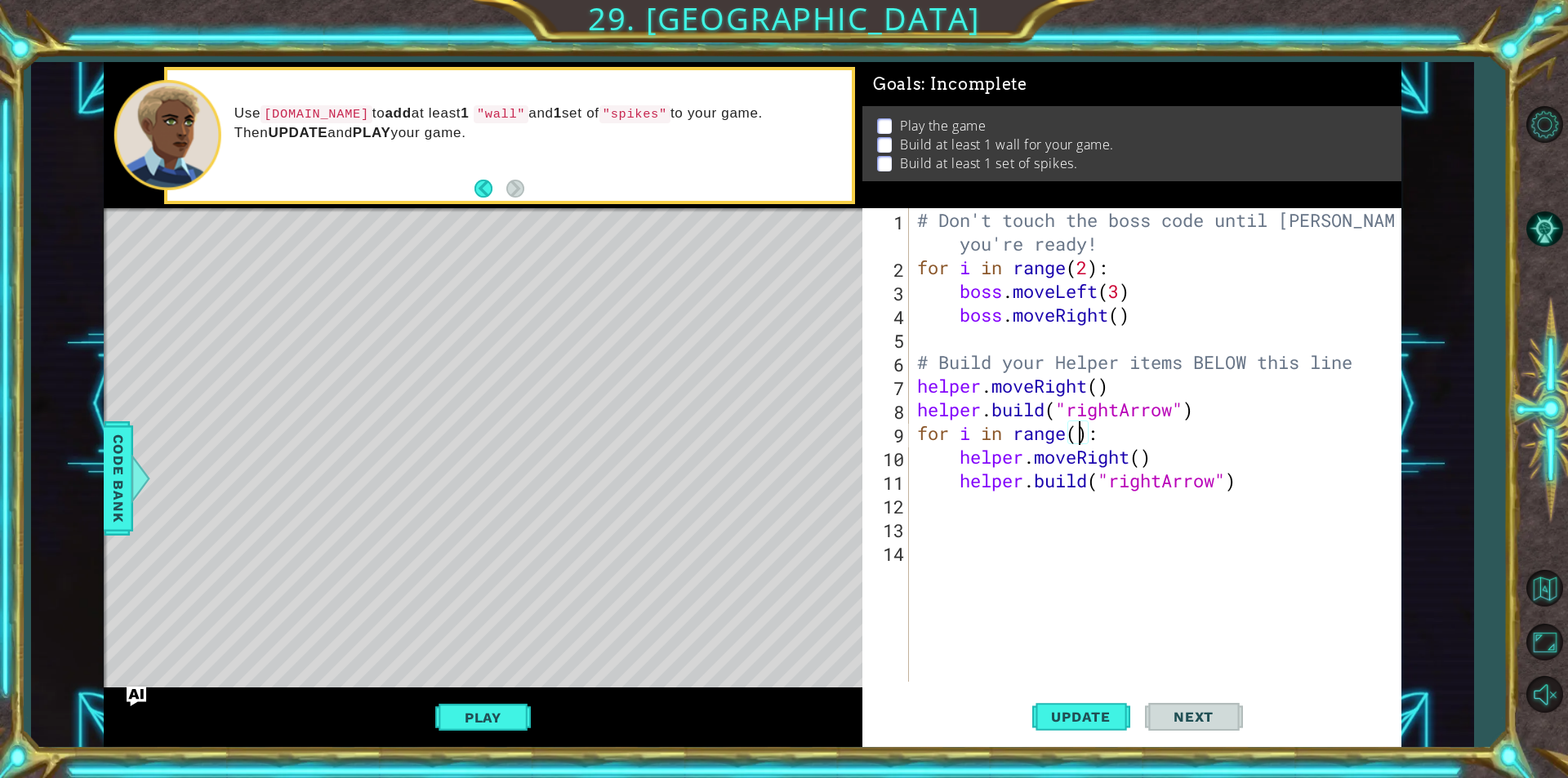
scroll to position [0, 7]
click at [1046, 516] on div "# Don't touch the boss code until [PERSON_NAME] says you're ready! for i in ran…" at bounding box center [1159, 480] width 490 height 544
click at [1046, 516] on div "# Don't touch the boss code until [PERSON_NAME] says you're ready! for i in ran…" at bounding box center [1155, 444] width 483 height 473
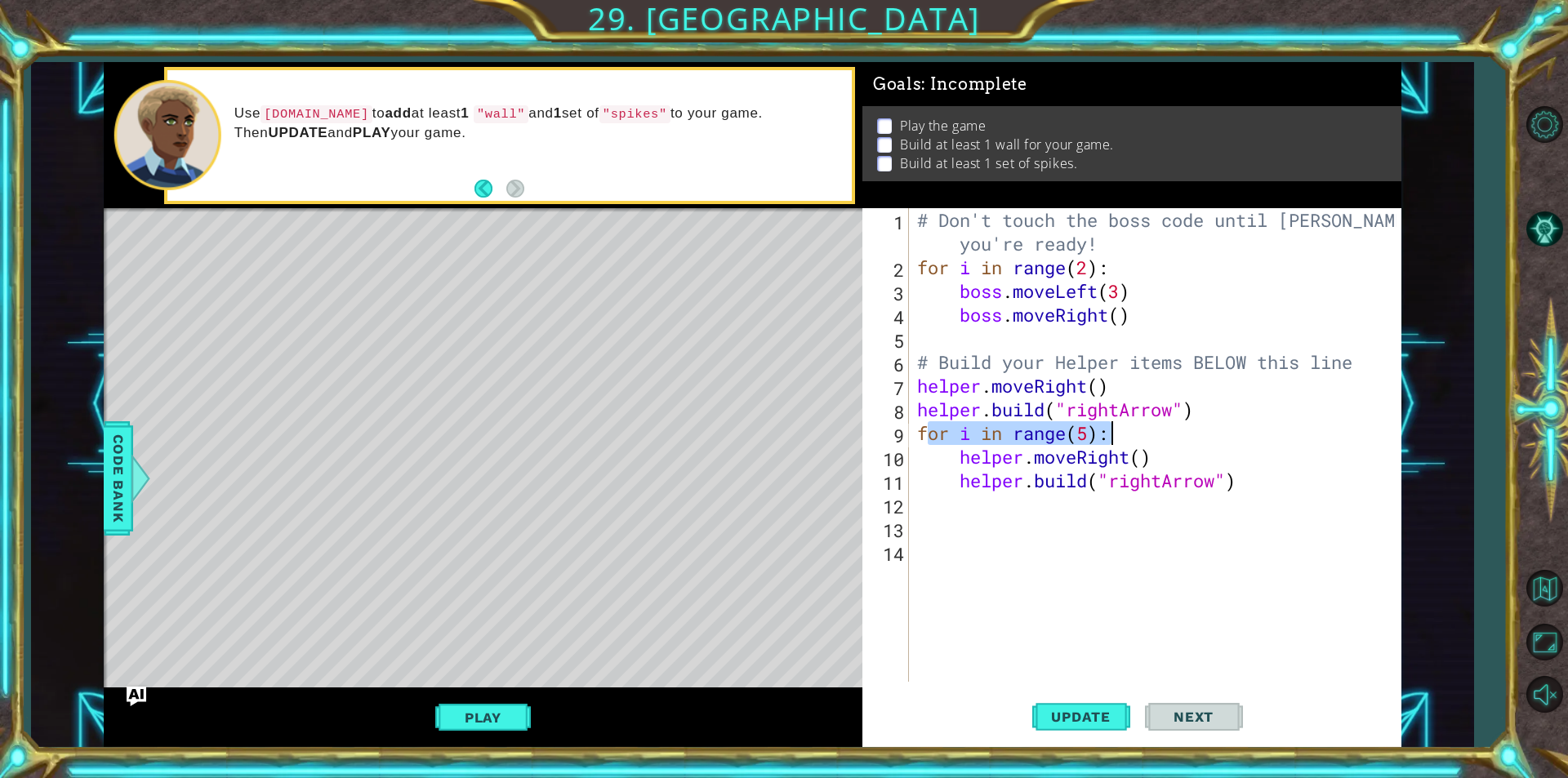
drag, startPoint x: 925, startPoint y: 430, endPoint x: 1128, endPoint y: 434, distance: 203.0
click at [1128, 434] on div "# Don't touch the boss code until [PERSON_NAME] says you're ready! for i in ran…" at bounding box center [1159, 480] width 490 height 544
type textarea "for i in range(5):"
click at [1014, 507] on div "# Don't touch the boss code until [PERSON_NAME] says you're ready! for i in ran…" at bounding box center [1159, 480] width 490 height 544
paste textarea "or i in range(5):"
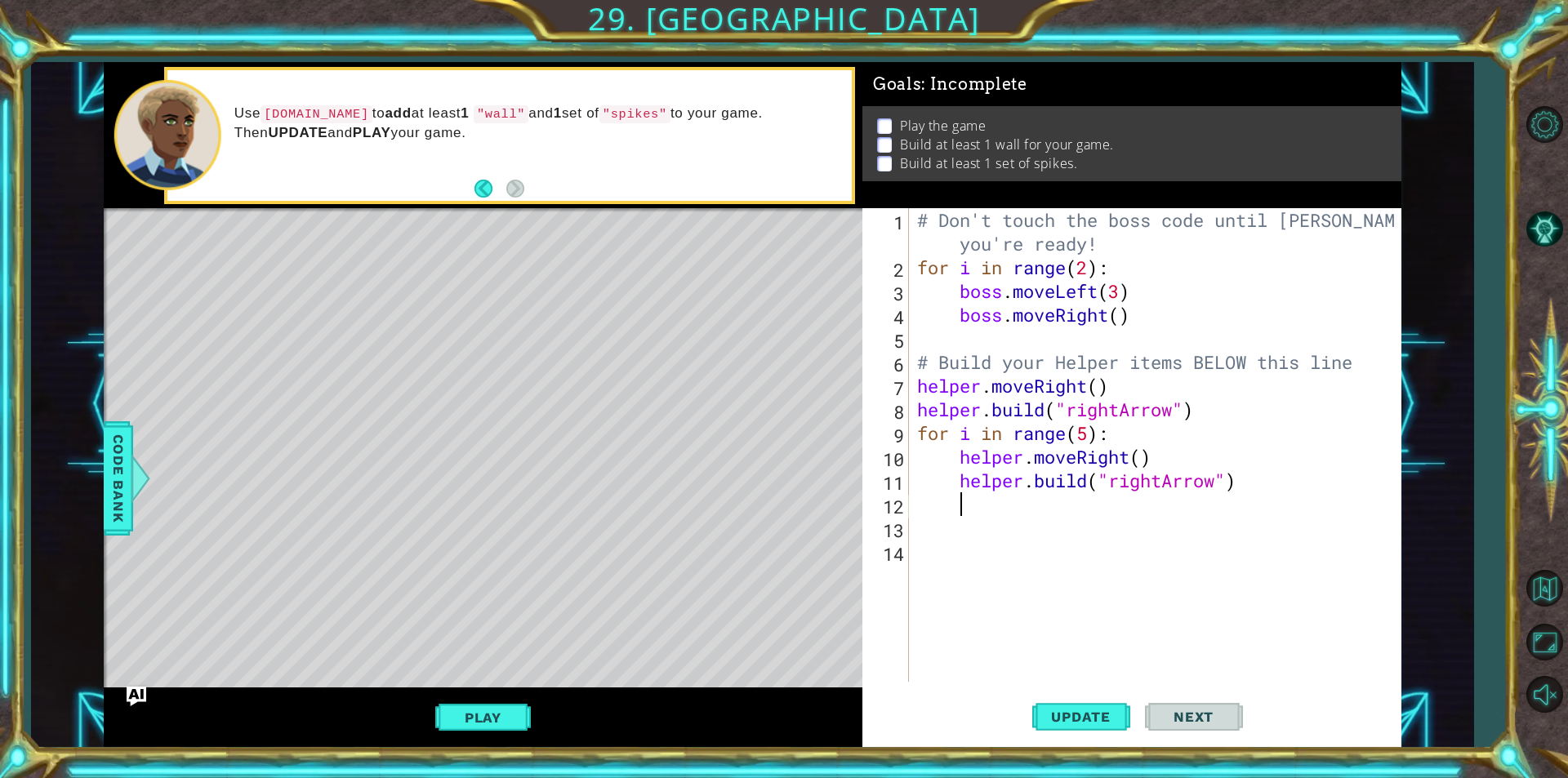
type textarea "or i in range(5):"
click at [1107, 536] on div "# Don't touch the boss code until [PERSON_NAME] says you're ready! for i in ran…" at bounding box center [1159, 480] width 490 height 544
click at [1128, 523] on div "# Don't touch the boss code until [PERSON_NAME] says you're ready! for i in ran…" at bounding box center [1159, 480] width 490 height 544
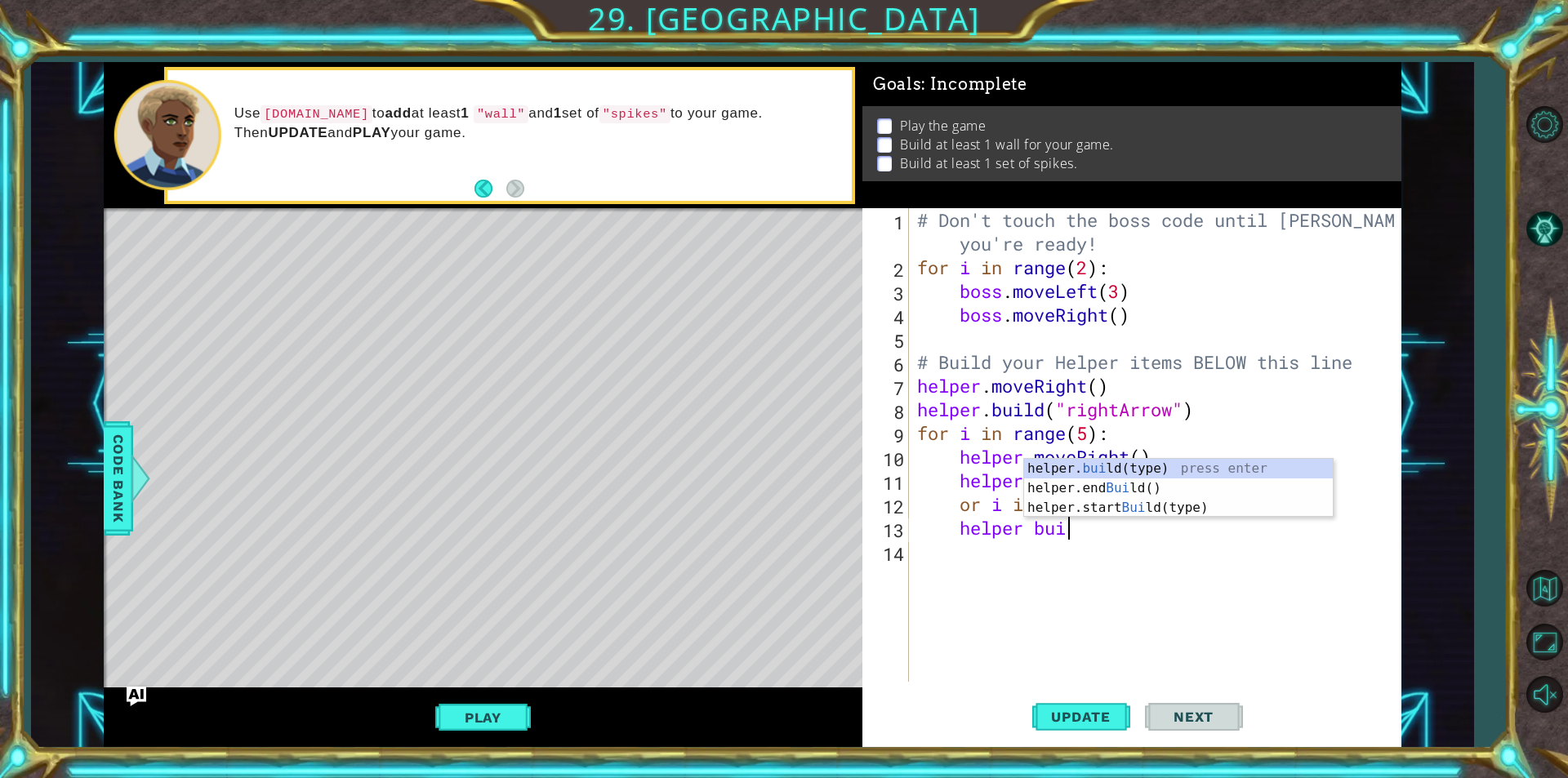
scroll to position [0, 7]
click at [1124, 471] on div "helper. buil d(type) press enter helper.end Buil d() press enter helper.start B…" at bounding box center [1177, 507] width 309 height 98
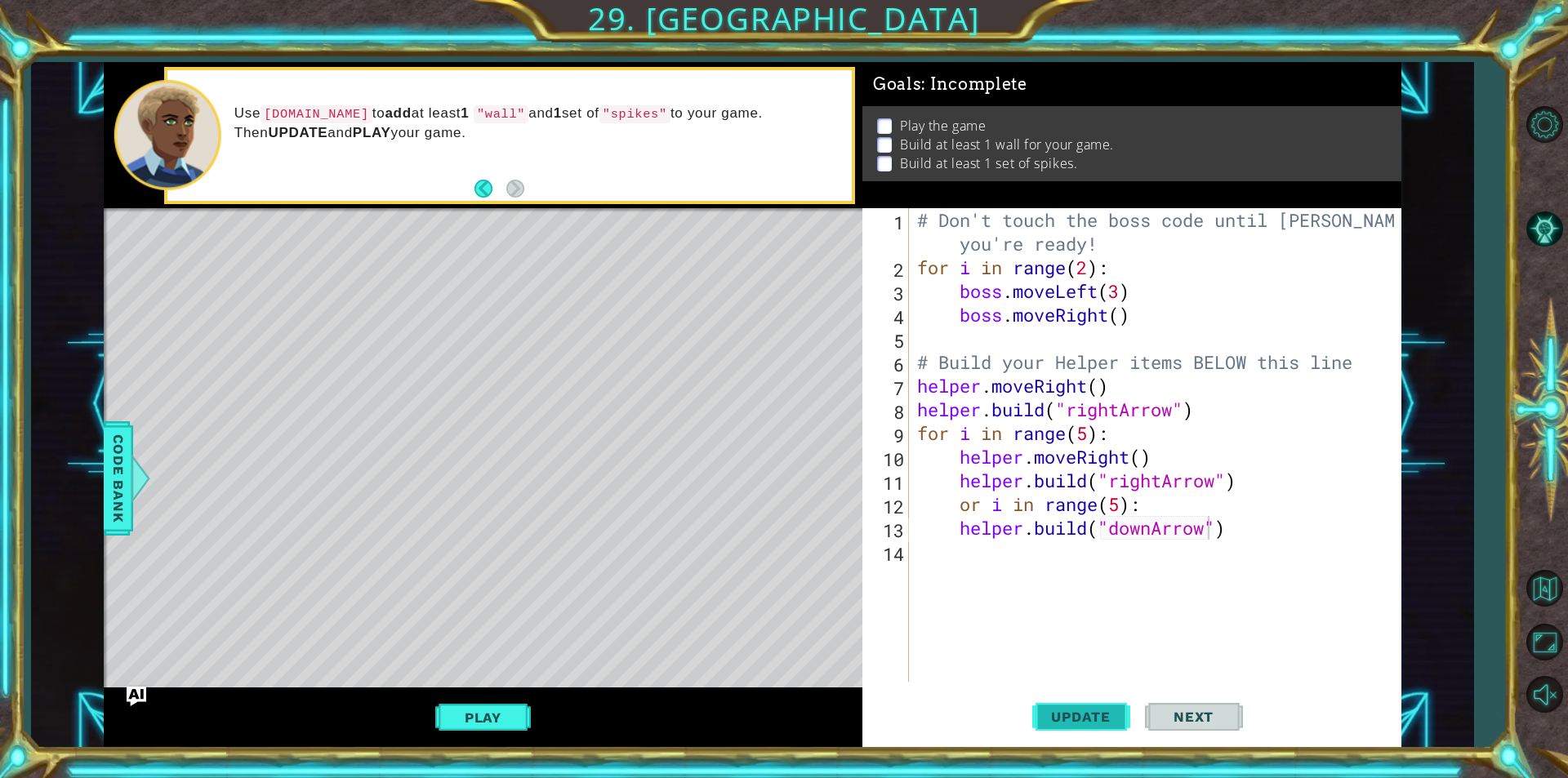
click at [1091, 712] on span "Update" at bounding box center [1080, 717] width 92 height 17
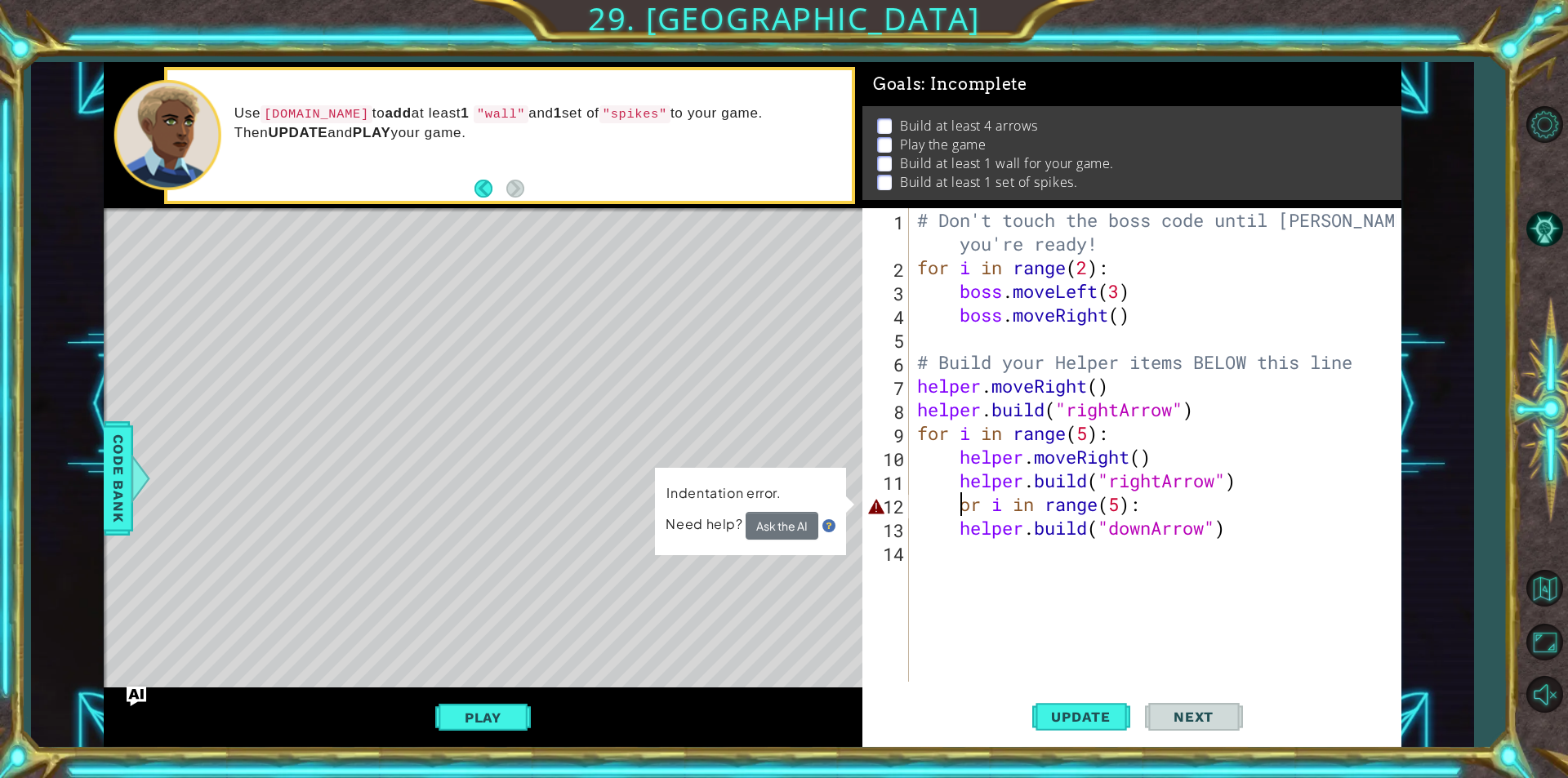
click at [956, 513] on div "# Don't touch the boss code until [PERSON_NAME] says you're ready! for i in ran…" at bounding box center [1159, 480] width 490 height 544
type textarea "for i in range(5):"
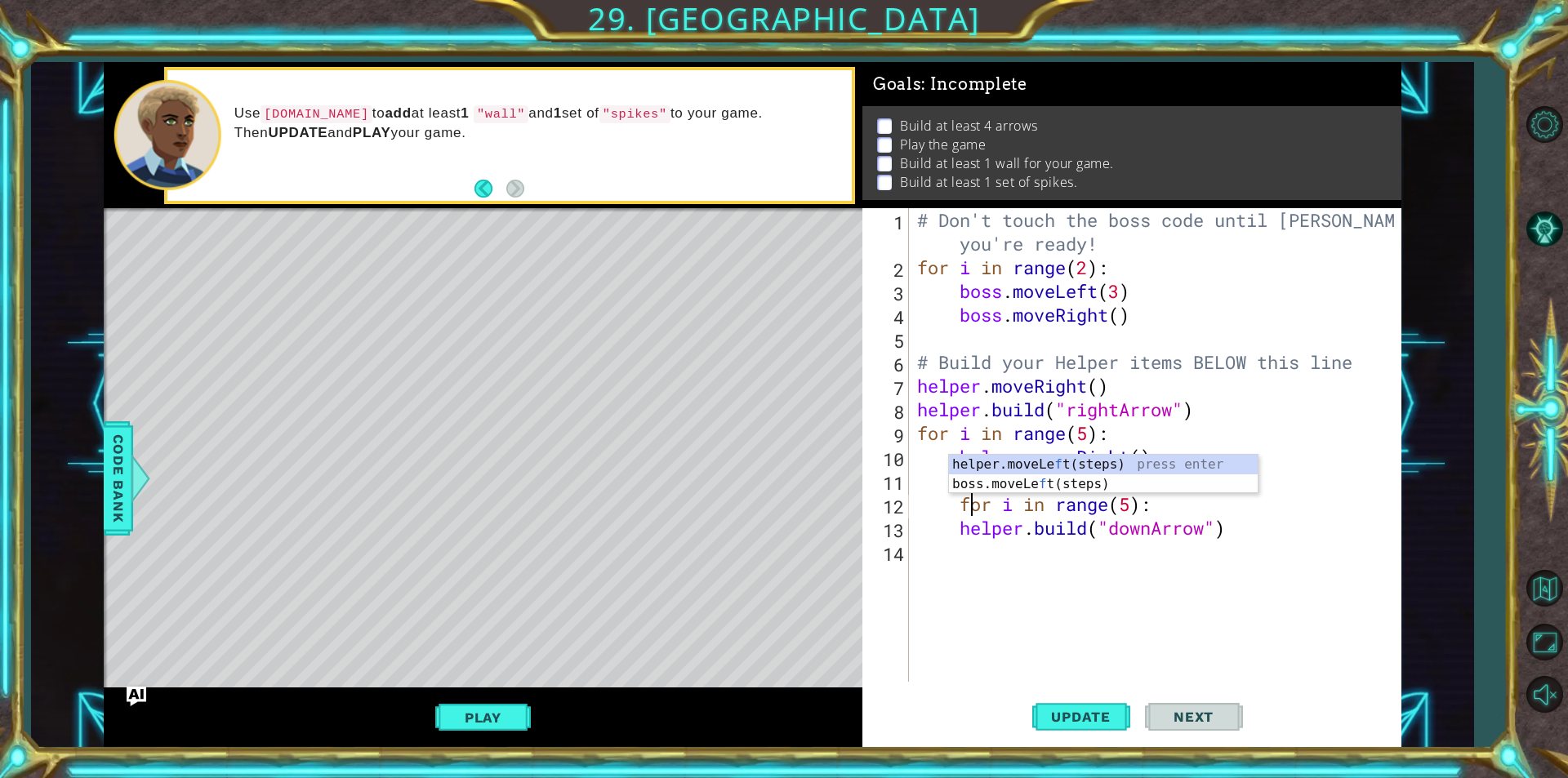
scroll to position [0, 3]
click at [1028, 594] on div "# Don't touch the boss code until [PERSON_NAME] says you're ready! for i in ran…" at bounding box center [1159, 480] width 490 height 544
click at [960, 505] on div "# Don't touch the boss code until [PERSON_NAME] says you're ready! for i in ran…" at bounding box center [1159, 480] width 490 height 544
type textarea "for i in range(5):"
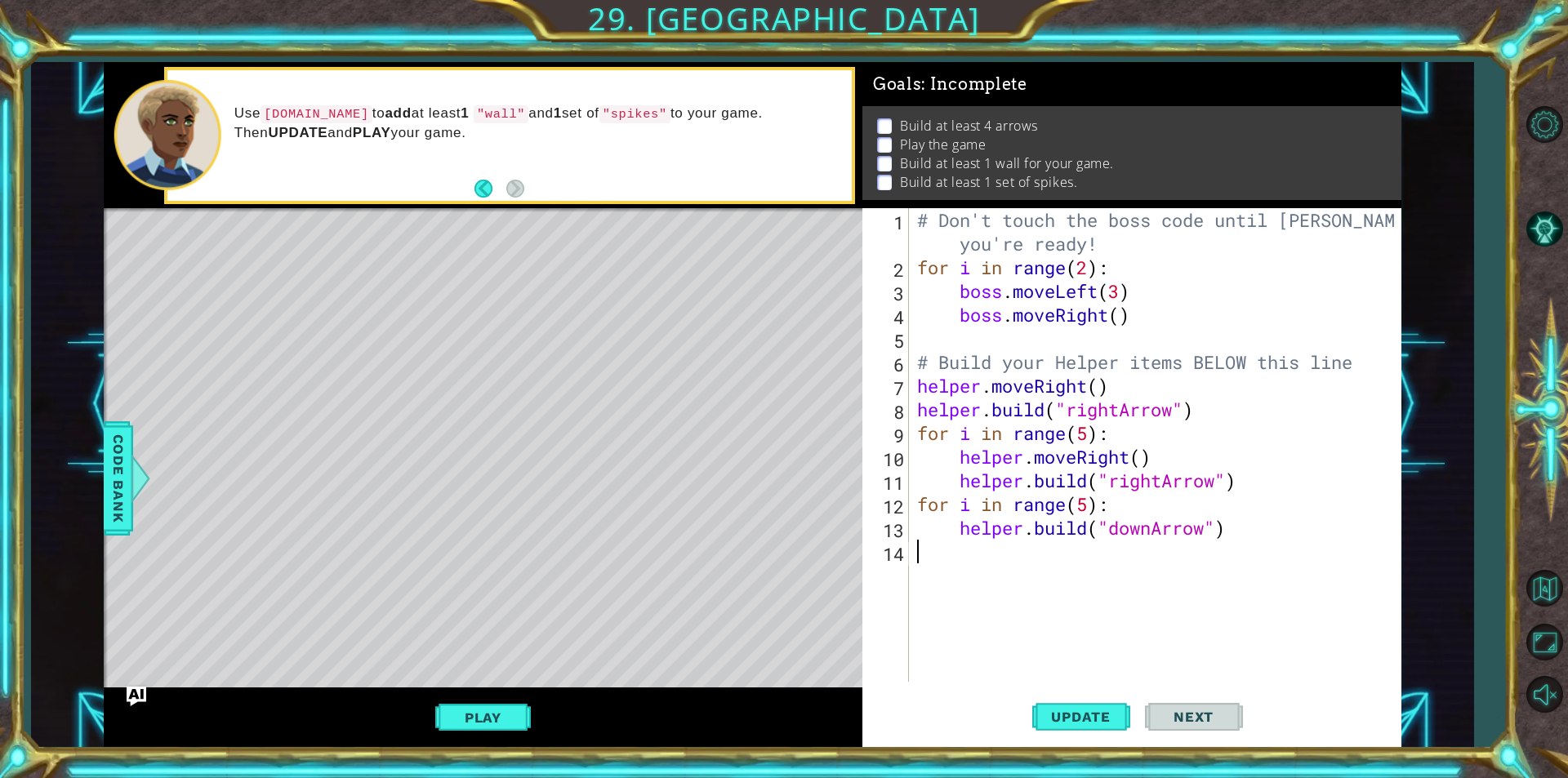
click at [1117, 654] on div "# Don't touch the boss code until [PERSON_NAME] says you're ready! for i in ran…" at bounding box center [1159, 480] width 490 height 544
click at [1125, 720] on button "Update" at bounding box center [1080, 717] width 98 height 54
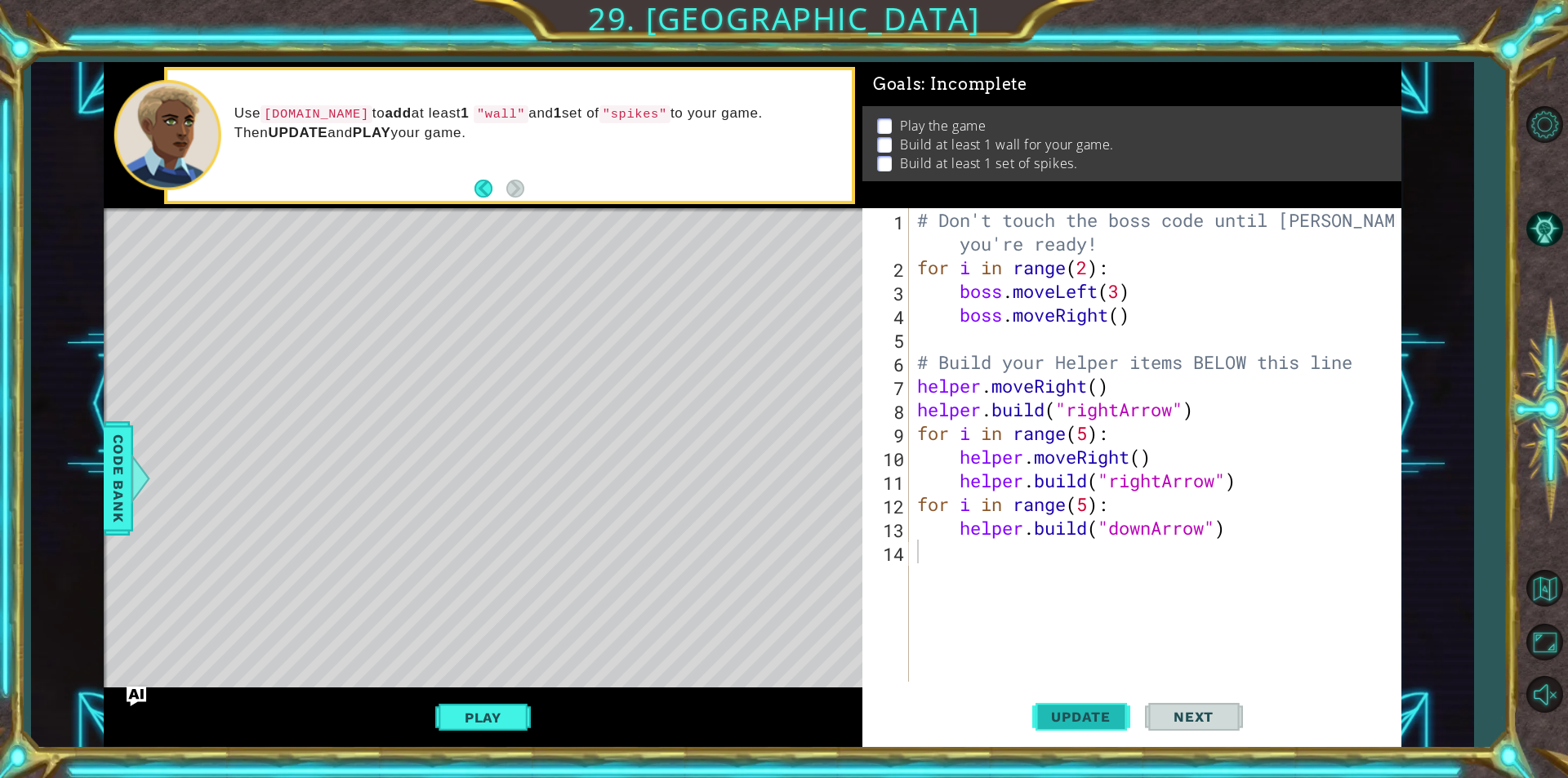
click at [1103, 714] on span "Update" at bounding box center [1080, 717] width 92 height 17
click at [1100, 720] on span "Update" at bounding box center [1080, 717] width 92 height 17
click at [963, 497] on div "# Don't touch the boss code until [PERSON_NAME] says you're ready! for i in ran…" at bounding box center [1159, 480] width 490 height 544
click at [955, 488] on div "# Don't touch the boss code until [PERSON_NAME] says you're ready! for i in ran…" at bounding box center [1159, 480] width 490 height 544
click at [919, 523] on div "# Don't touch the boss code until [PERSON_NAME] says you're ready! for i in ran…" at bounding box center [1159, 480] width 490 height 544
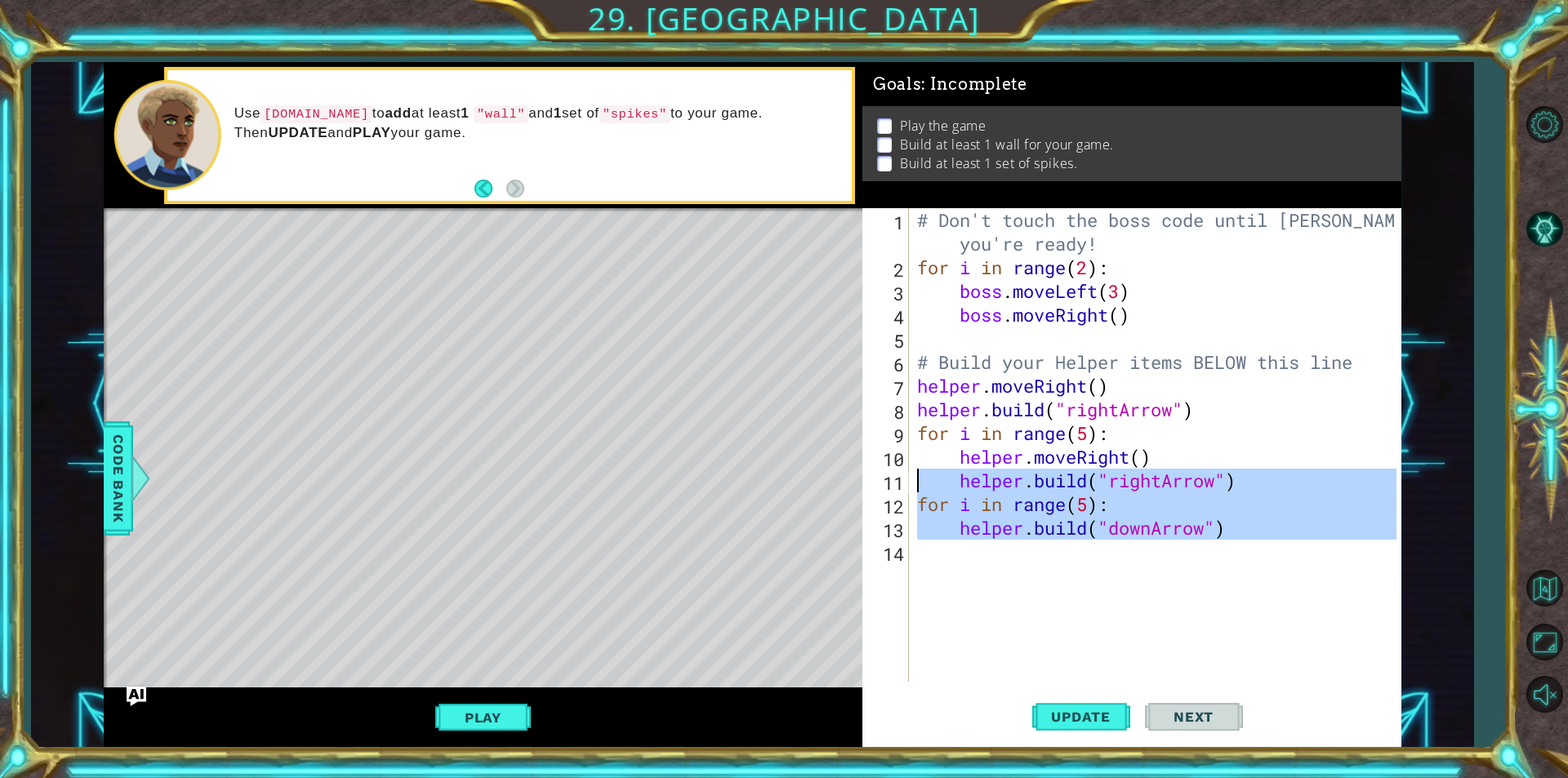
drag, startPoint x: 889, startPoint y: 531, endPoint x: 887, endPoint y: 490, distance: 41.0
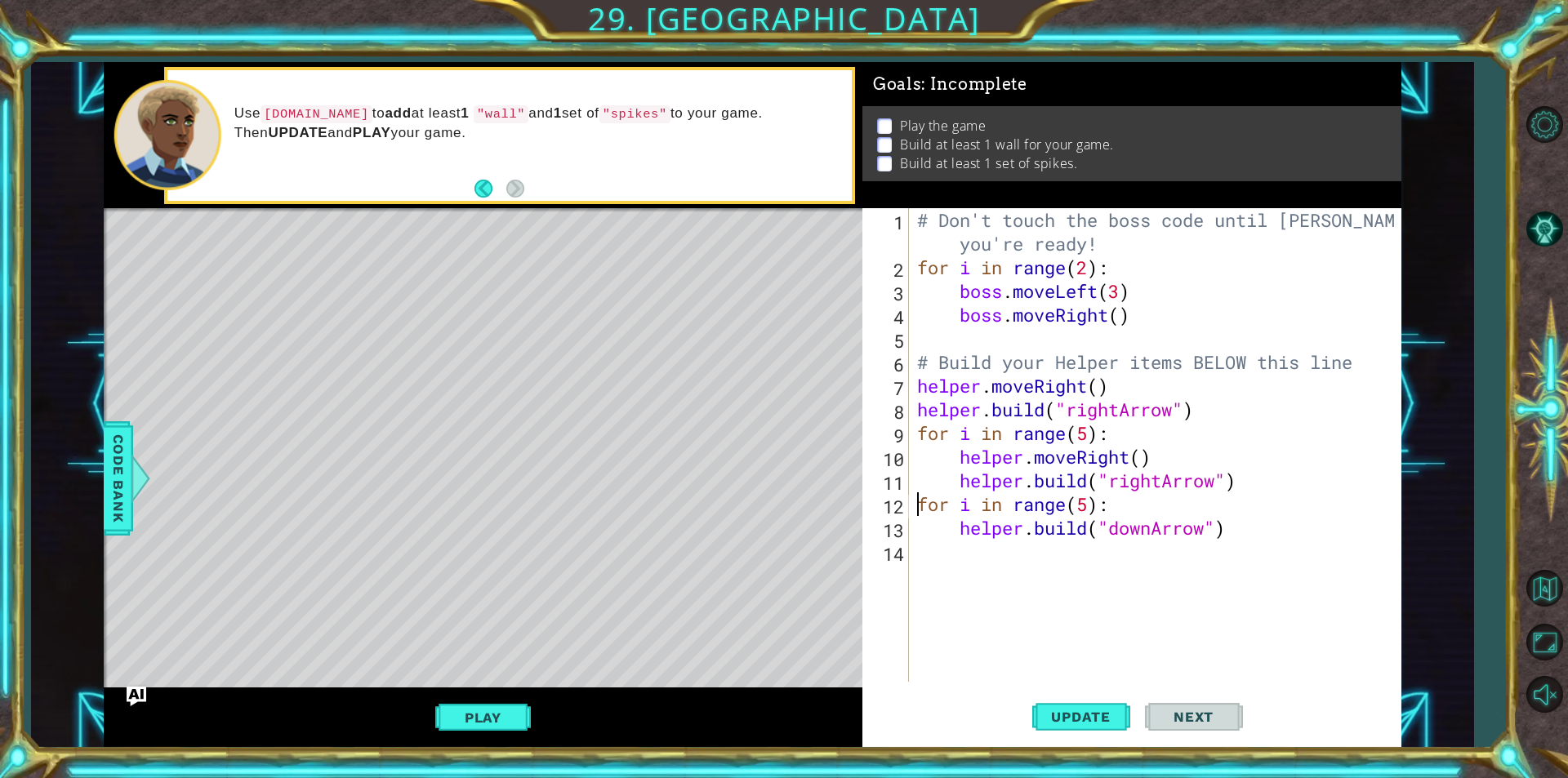
click at [922, 505] on div "# Don't touch the boss code until [PERSON_NAME] says you're ready! for i in ran…" at bounding box center [1159, 480] width 490 height 544
click at [891, 497] on div "12" at bounding box center [887, 506] width 43 height 23
type textarea "[DOMAIN_NAME]("downArrow")"
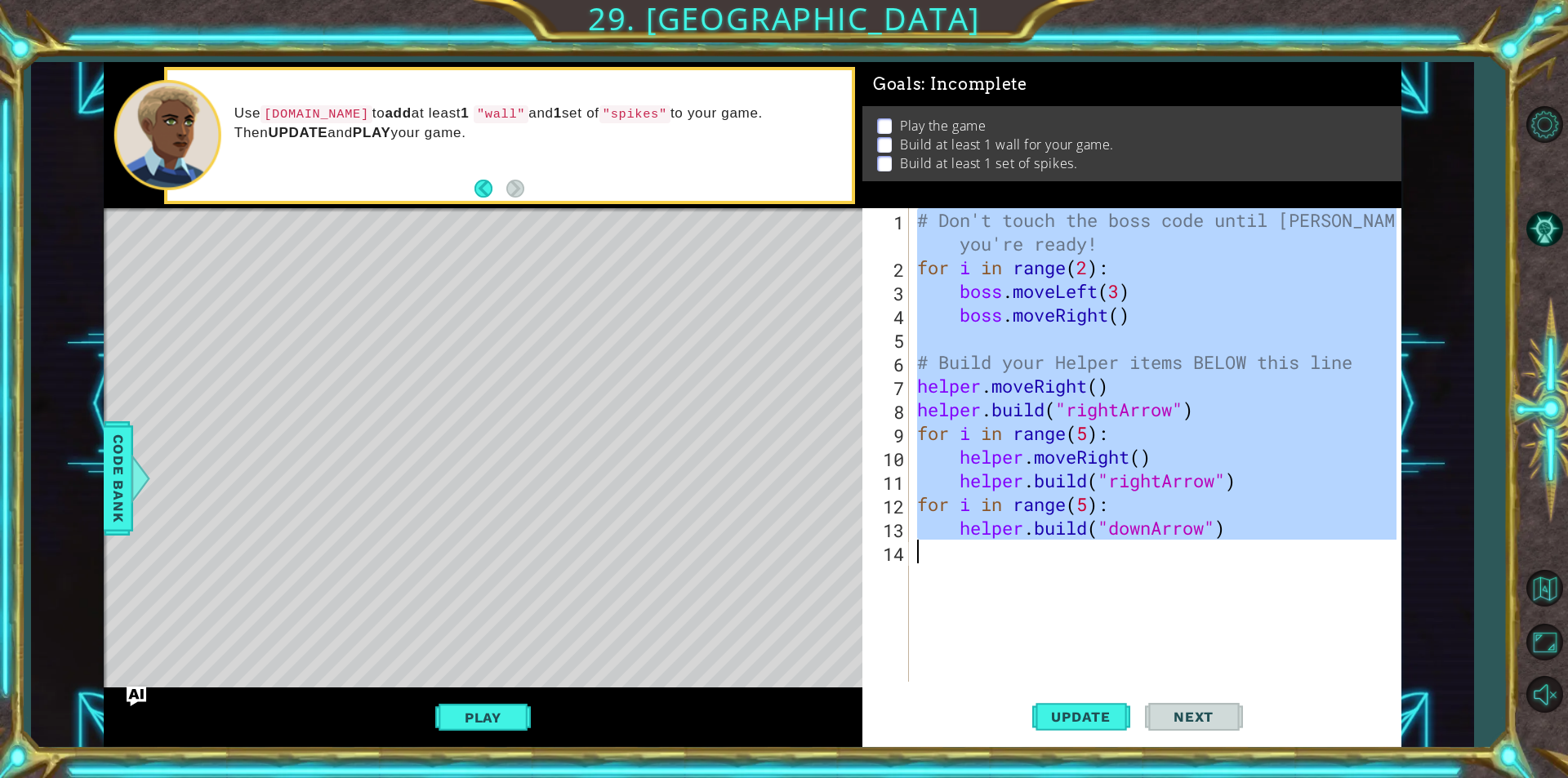
click at [891, 497] on div "12" at bounding box center [887, 506] width 43 height 23
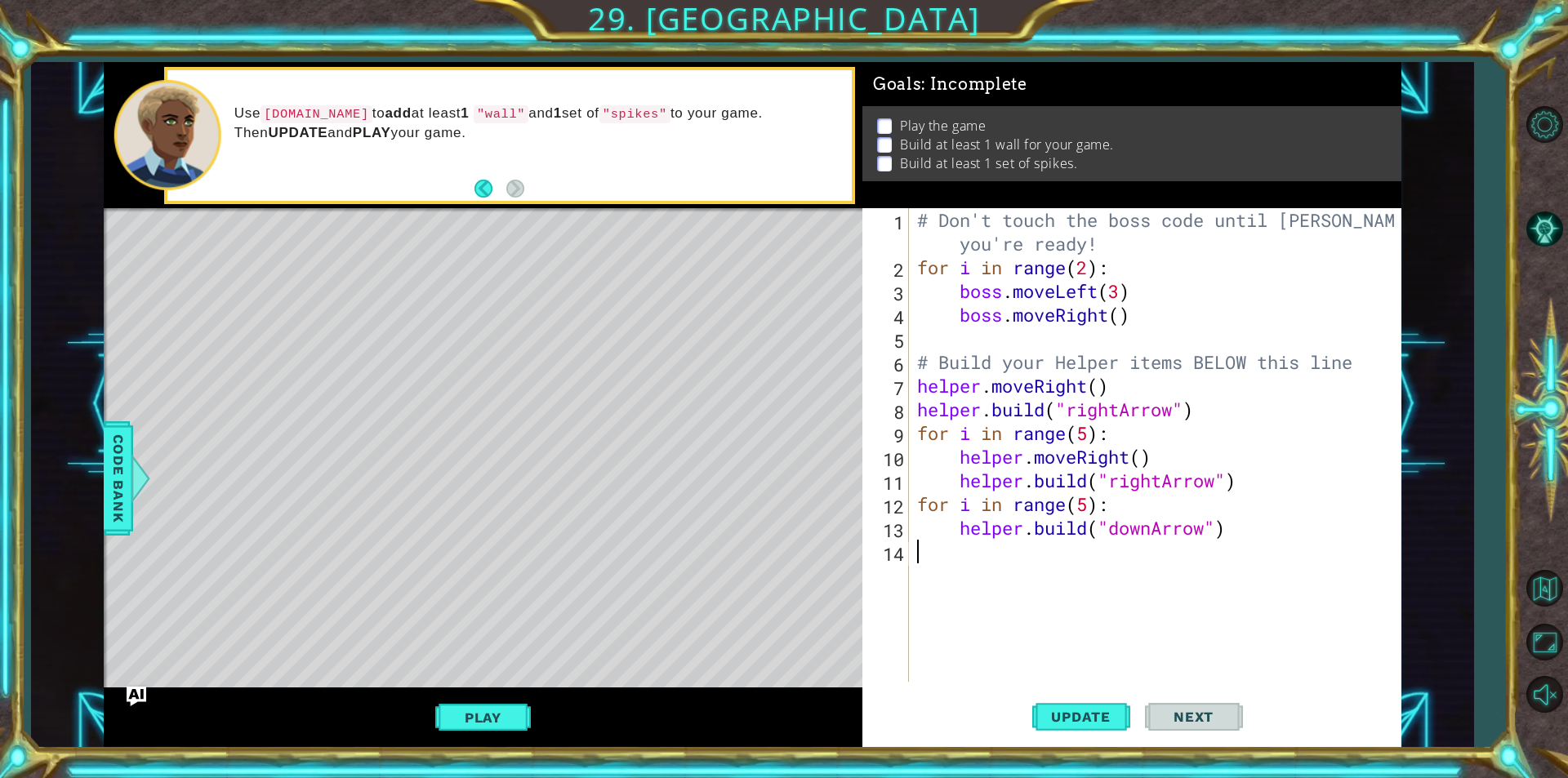
click at [1244, 475] on div "# Don't touch the boss code until [PERSON_NAME] says you're ready! for i in ran…" at bounding box center [1159, 480] width 490 height 544
type textarea "[DOMAIN_NAME]("rightArrow")"
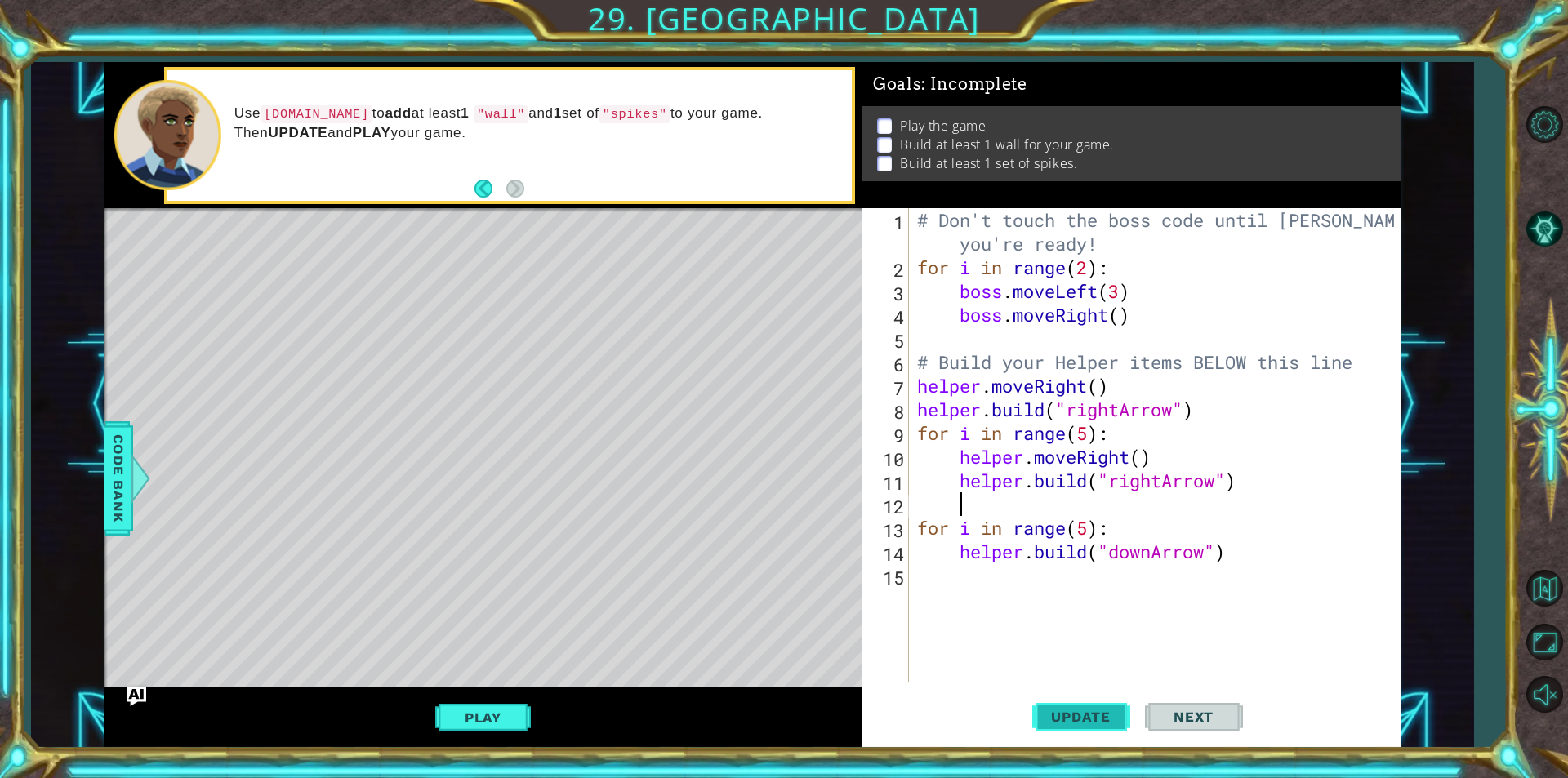
click at [1074, 720] on span "Update" at bounding box center [1080, 717] width 92 height 17
click at [1056, 704] on button "Update" at bounding box center [1080, 717] width 98 height 54
click at [1230, 556] on div "# Don't touch the boss code until [PERSON_NAME] says you're ready! for i in ran…" at bounding box center [1159, 480] width 490 height 544
click at [1093, 724] on span "Update" at bounding box center [1080, 717] width 92 height 17
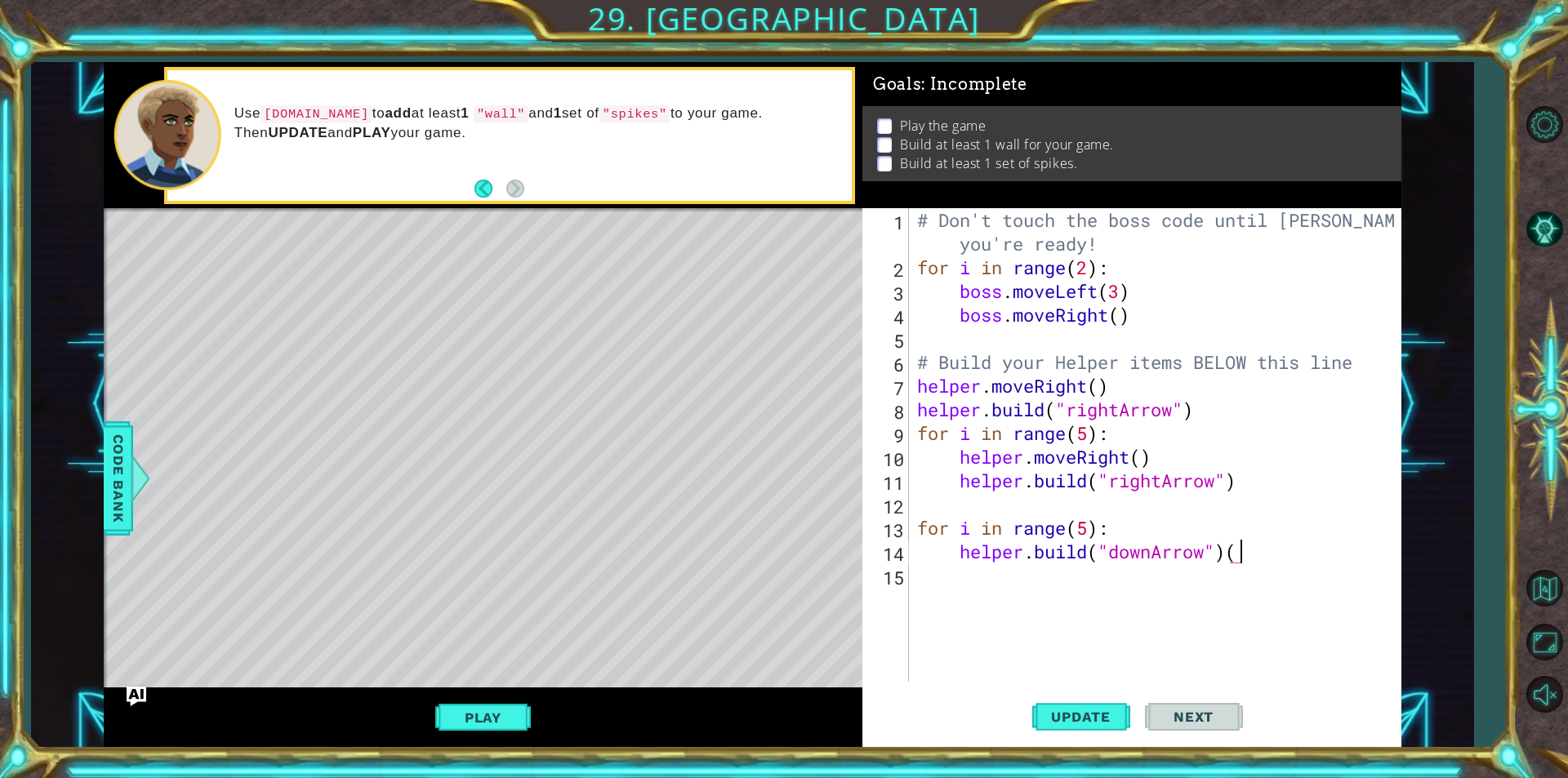
scroll to position [0, 13]
click at [1293, 527] on div ""downArrow" press enter" at bounding box center [1243, 551] width 309 height 59
type textarea "[DOMAIN_NAME]("downArrow")"
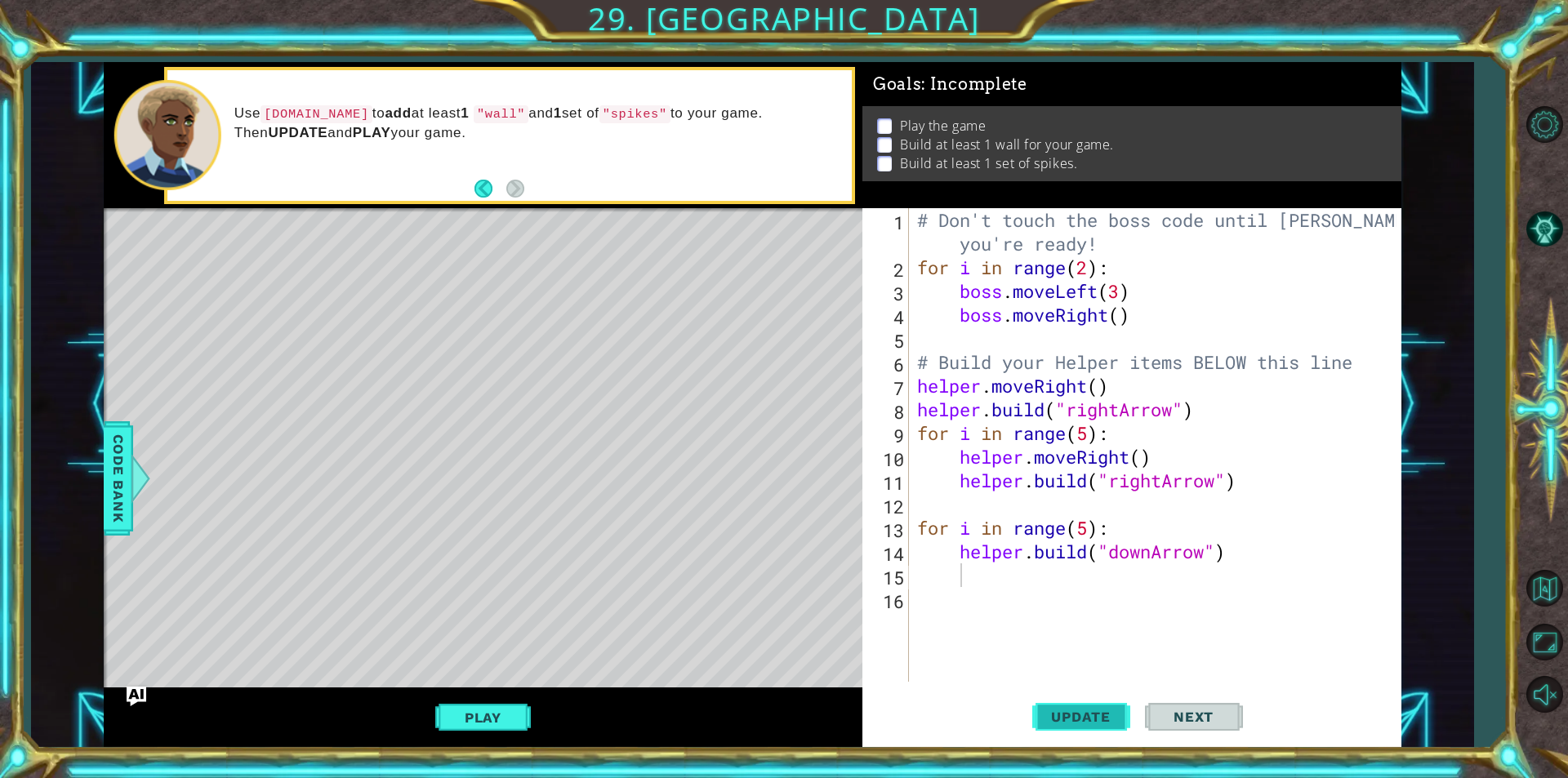
click at [1080, 715] on span "Update" at bounding box center [1080, 717] width 92 height 17
click at [1211, 566] on div "# Don't touch the boss code until [PERSON_NAME] says you're ready! for i in ran…" at bounding box center [1159, 480] width 490 height 544
click at [1203, 557] on div "# Don't touch the boss code until [PERSON_NAME] says you're ready! for i in ran…" at bounding box center [1159, 480] width 490 height 544
click at [1088, 712] on span "Update" at bounding box center [1080, 717] width 92 height 17
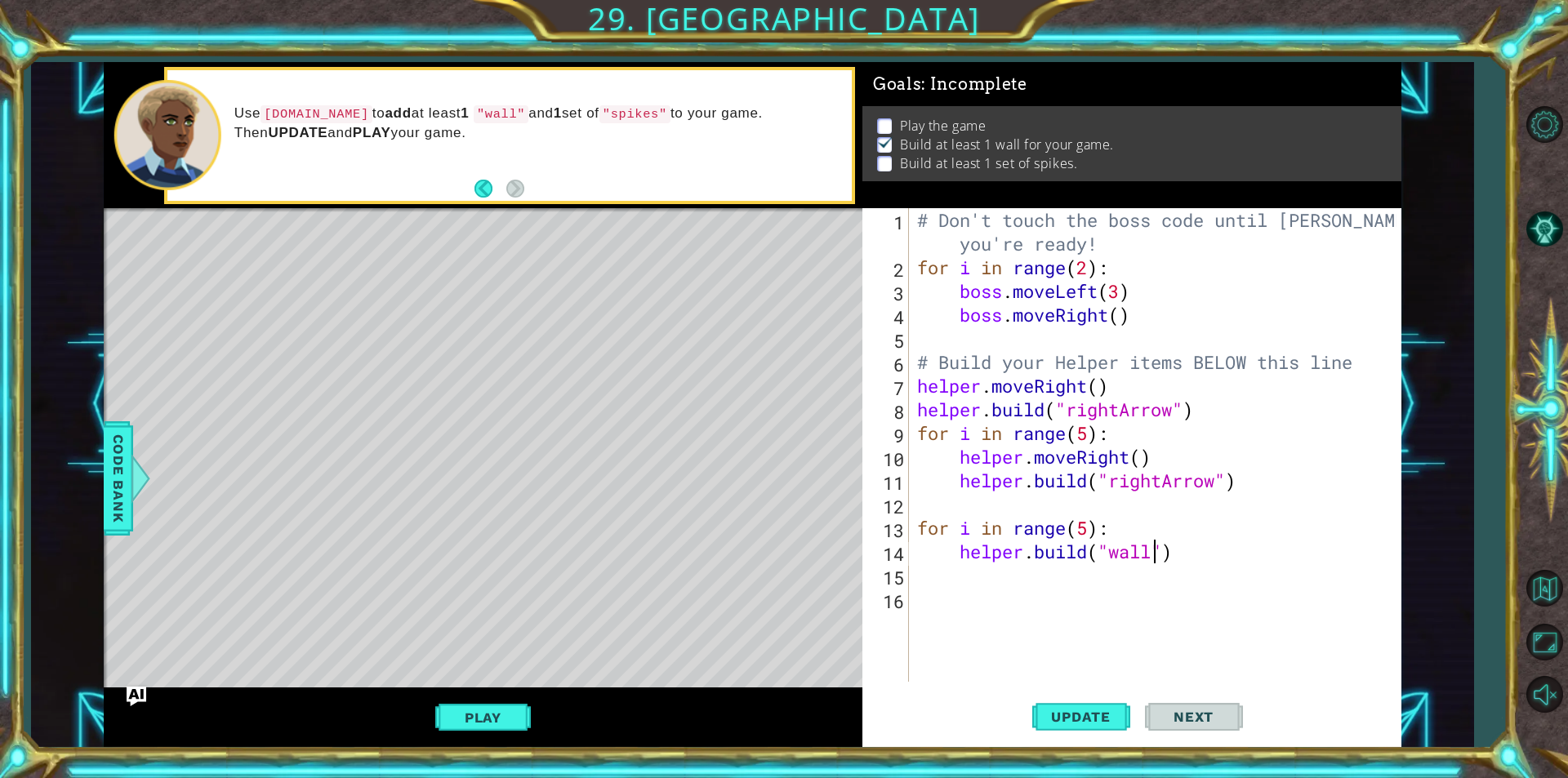
click at [1132, 553] on div "# Don't touch the boss code until [PERSON_NAME] says you're ready! for i in ran…" at bounding box center [1159, 480] width 490 height 544
click at [1073, 525] on div "# Don't touch the boss code until [PERSON_NAME] says you're ready! for i in ran…" at bounding box center [1159, 480] width 490 height 544
click at [1084, 541] on div "# Don't touch the boss code until [PERSON_NAME] says you're ready! for i in ran…" at bounding box center [1159, 480] width 490 height 544
click at [1089, 528] on div "# Don't touch the boss code until [PERSON_NAME] says you're ready! for i in ran…" at bounding box center [1159, 480] width 490 height 544
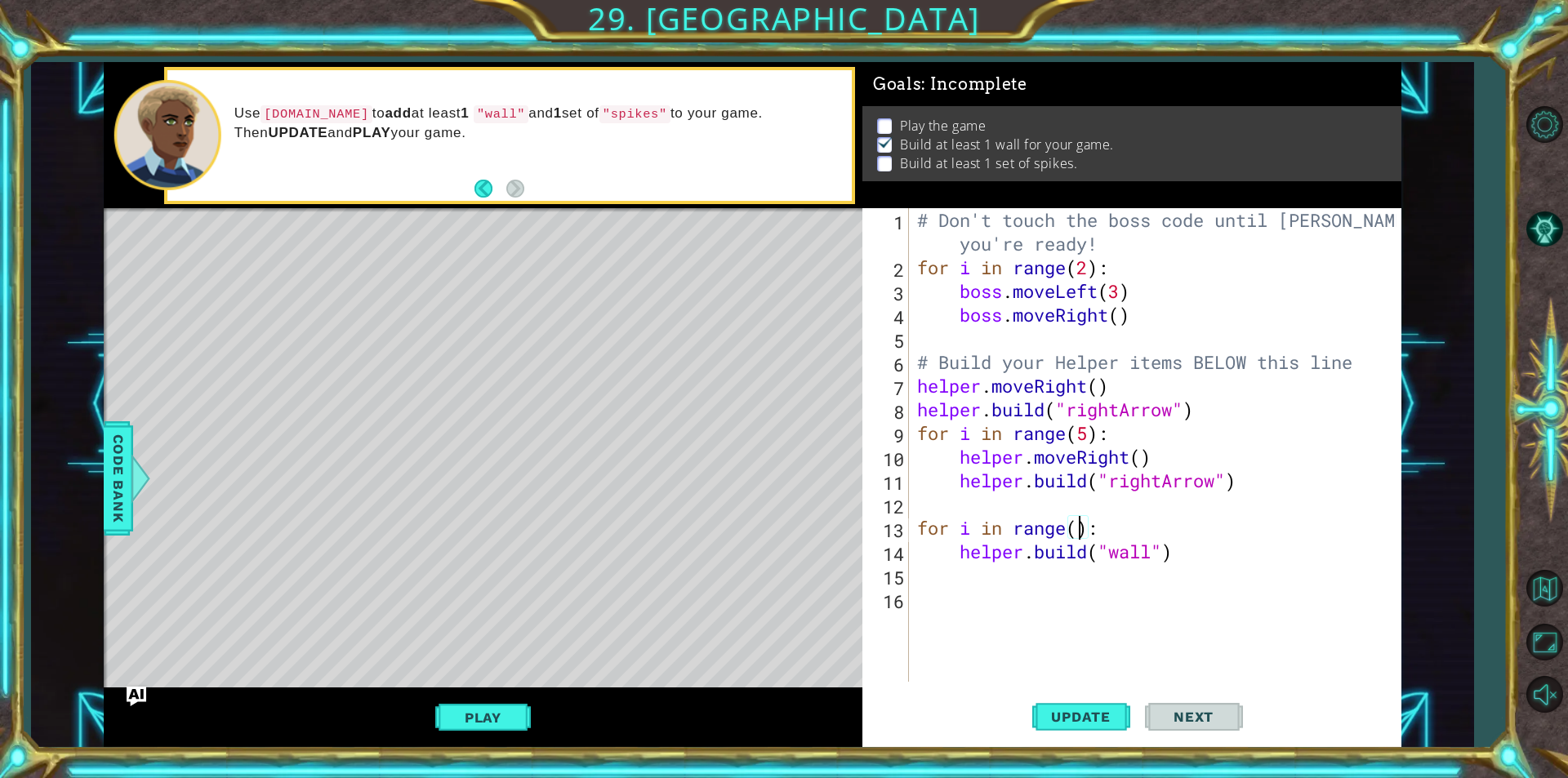
scroll to position [0, 7]
click at [1084, 714] on span "Update" at bounding box center [1080, 717] width 92 height 17
click at [979, 547] on div "# Don't touch the boss code until [PERSON_NAME] says you're ready! for i in ran…" at bounding box center [1159, 480] width 490 height 544
type textarea "[DOMAIN_NAME]("wall")"
click at [957, 556] on div "# Don't touch the boss code until [PERSON_NAME] says you're ready! for i in ran…" at bounding box center [1159, 480] width 490 height 544
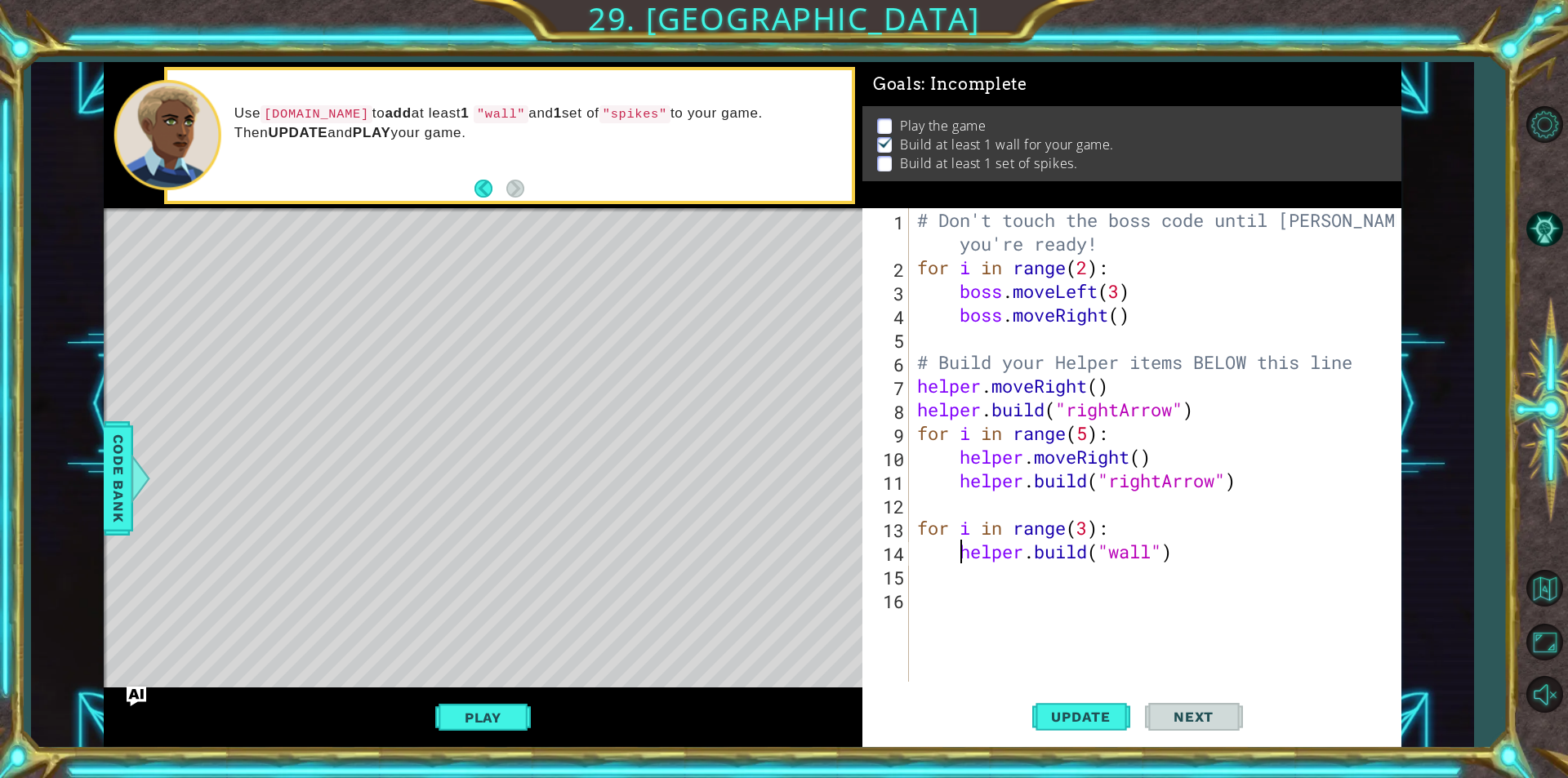
click at [974, 580] on div "# Don't touch the boss code until [PERSON_NAME] says you're ready! for i in ran…" at bounding box center [1159, 480] width 490 height 544
click at [968, 569] on div "# Don't touch the boss code until [PERSON_NAME] says you're ready! for i in ran…" at bounding box center [1159, 480] width 490 height 544
click at [966, 555] on div "# Don't touch the boss code until [PERSON_NAME] says you're ready! for i in ran…" at bounding box center [1159, 480] width 490 height 544
drag, startPoint x: 958, startPoint y: 553, endPoint x: 1086, endPoint y: 545, distance: 128.2
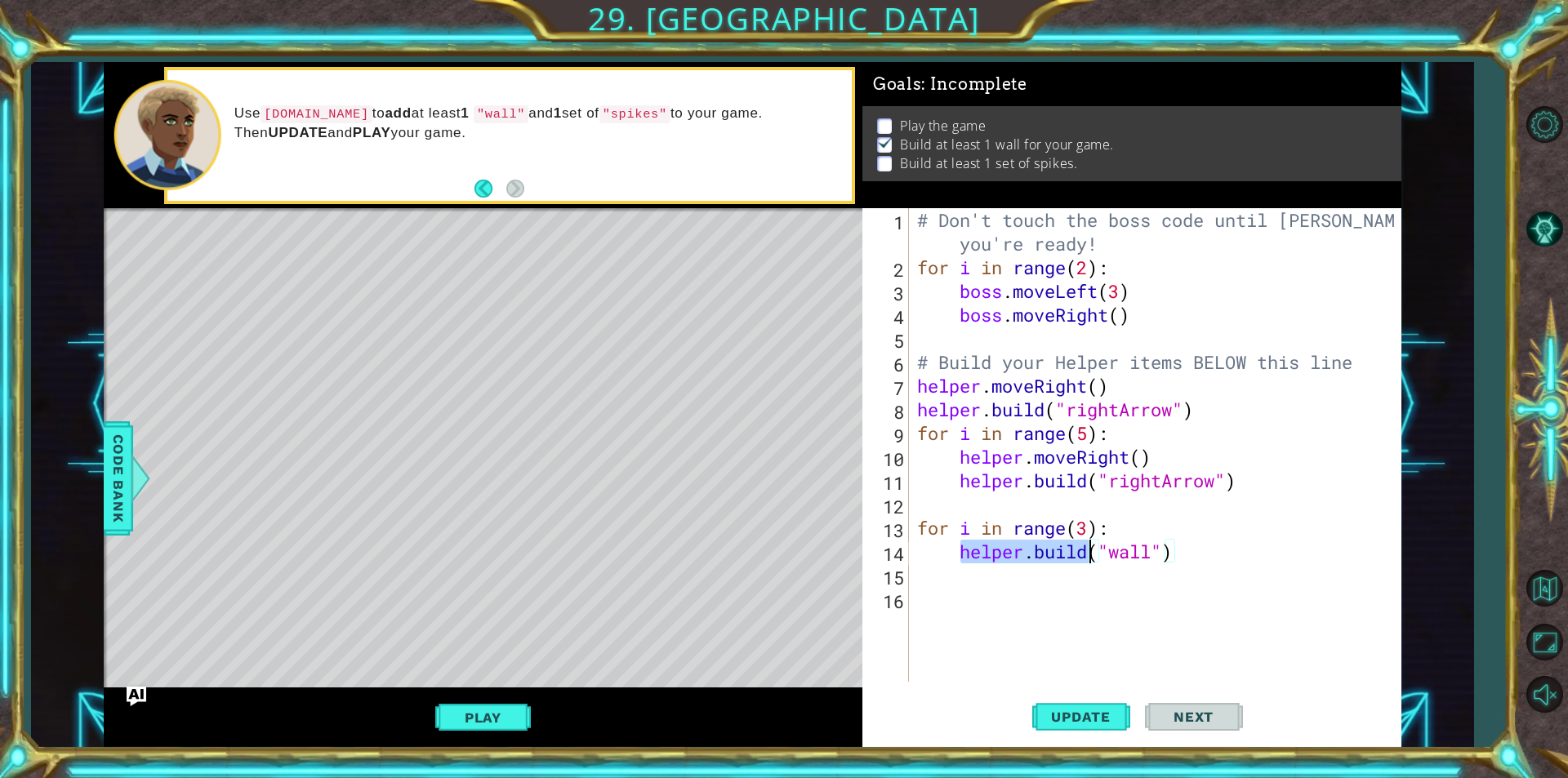
click at [1086, 545] on div "# Don't touch the boss code until [PERSON_NAME] says you're ready! for i in ran…" at bounding box center [1159, 480] width 490 height 544
click at [1086, 545] on div "# Don't touch the boss code until [PERSON_NAME] says you're ready! for i in ran…" at bounding box center [1155, 444] width 483 height 473
click at [1161, 560] on div "# Don't touch the boss code until [PERSON_NAME] says you're ready! for i in ran…" at bounding box center [1159, 480] width 490 height 544
drag, startPoint x: 1204, startPoint y: 560, endPoint x: 1040, endPoint y: 561, distance: 164.0
click at [1040, 561] on div "# Don't touch the boss code until [PERSON_NAME] says you're ready! for i in ran…" at bounding box center [1159, 480] width 490 height 544
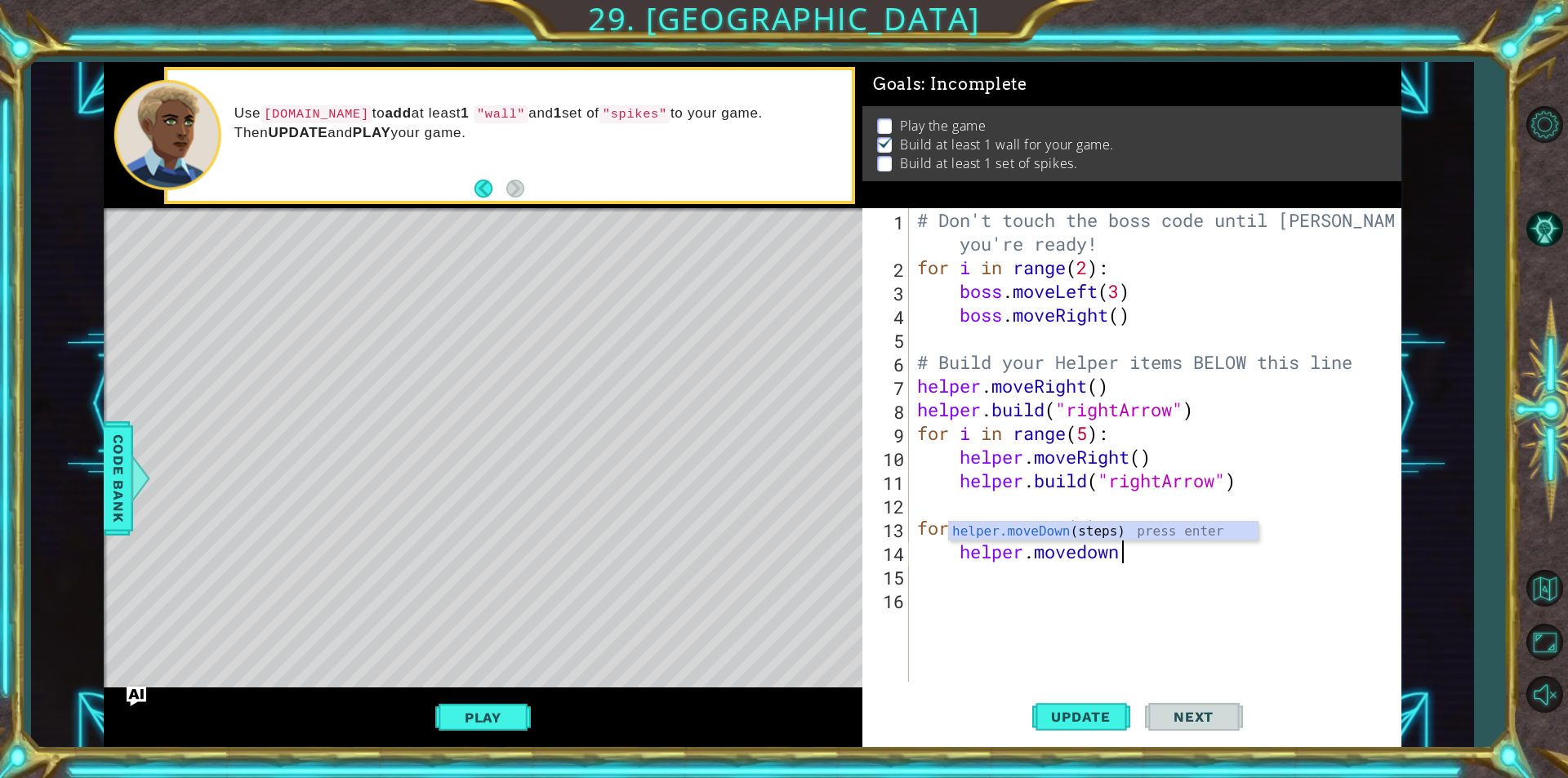
scroll to position [0, 8]
type textarea "helper.move"
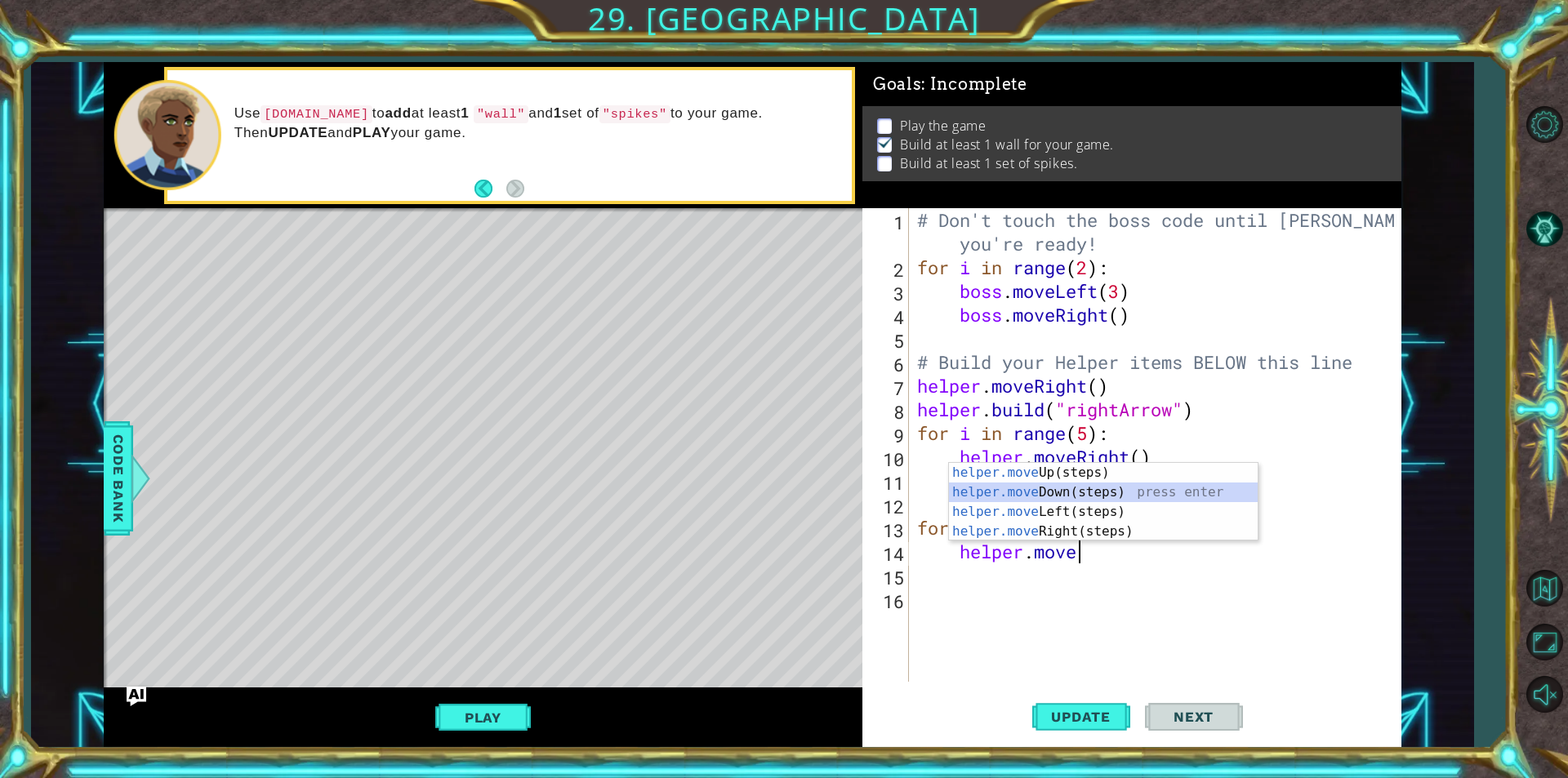
scroll to position [0, 1]
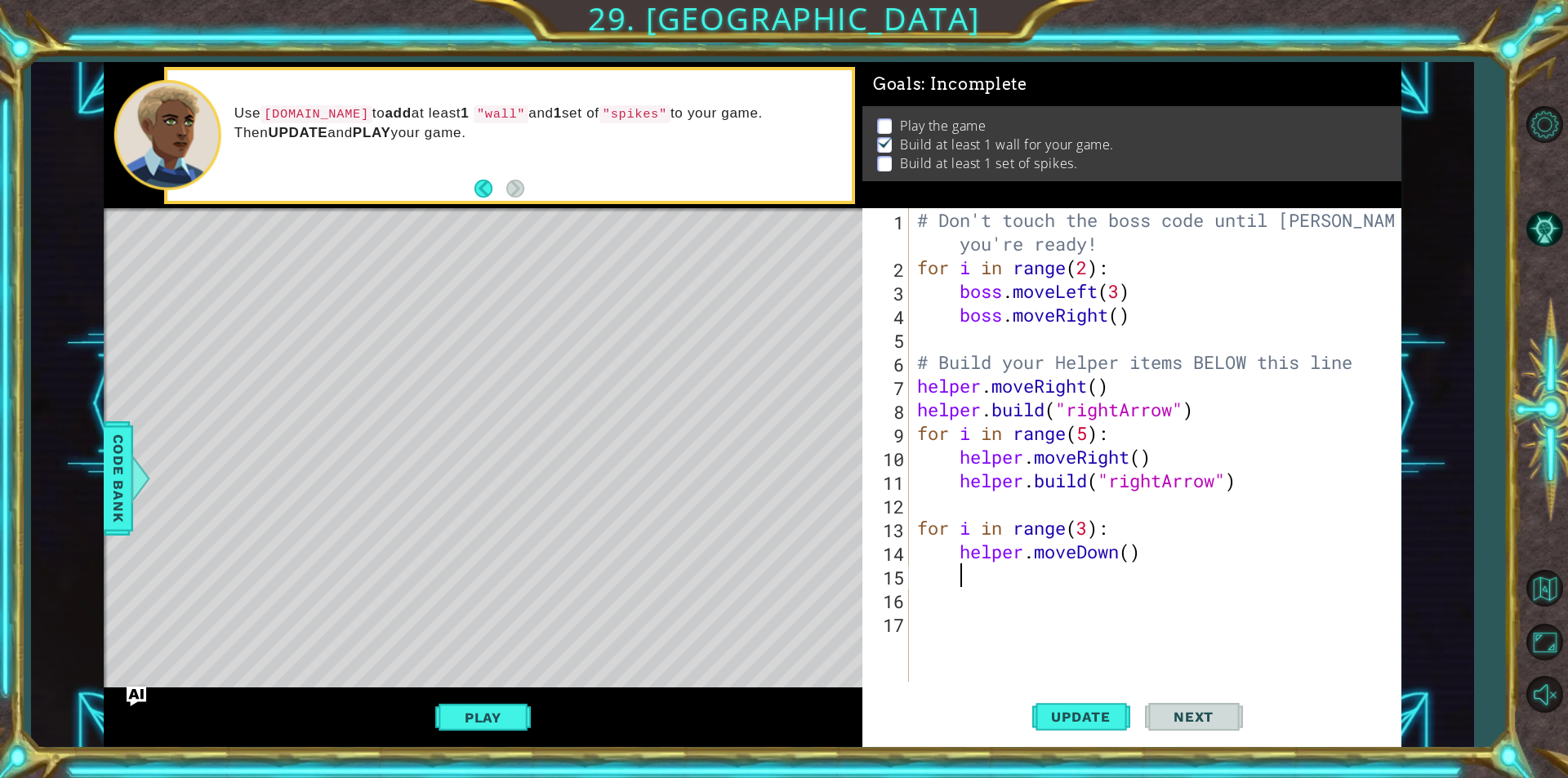
click at [1126, 548] on div "# Don't touch the boss code until [PERSON_NAME] says you're ready! for i in ran…" at bounding box center [1159, 480] width 490 height 544
click at [1129, 562] on div "# Don't touch the boss code until [PERSON_NAME] says you're ready! for i in ran…" at bounding box center [1159, 480] width 490 height 544
click at [1135, 553] on div "# Don't touch the boss code until [PERSON_NAME] says you're ready! for i in ran…" at bounding box center [1159, 480] width 490 height 544
type textarea "helper.moveDown(4)"
click at [1115, 583] on div "# Don't touch the boss code until [PERSON_NAME] says you're ready! for i in ran…" at bounding box center [1159, 480] width 490 height 544
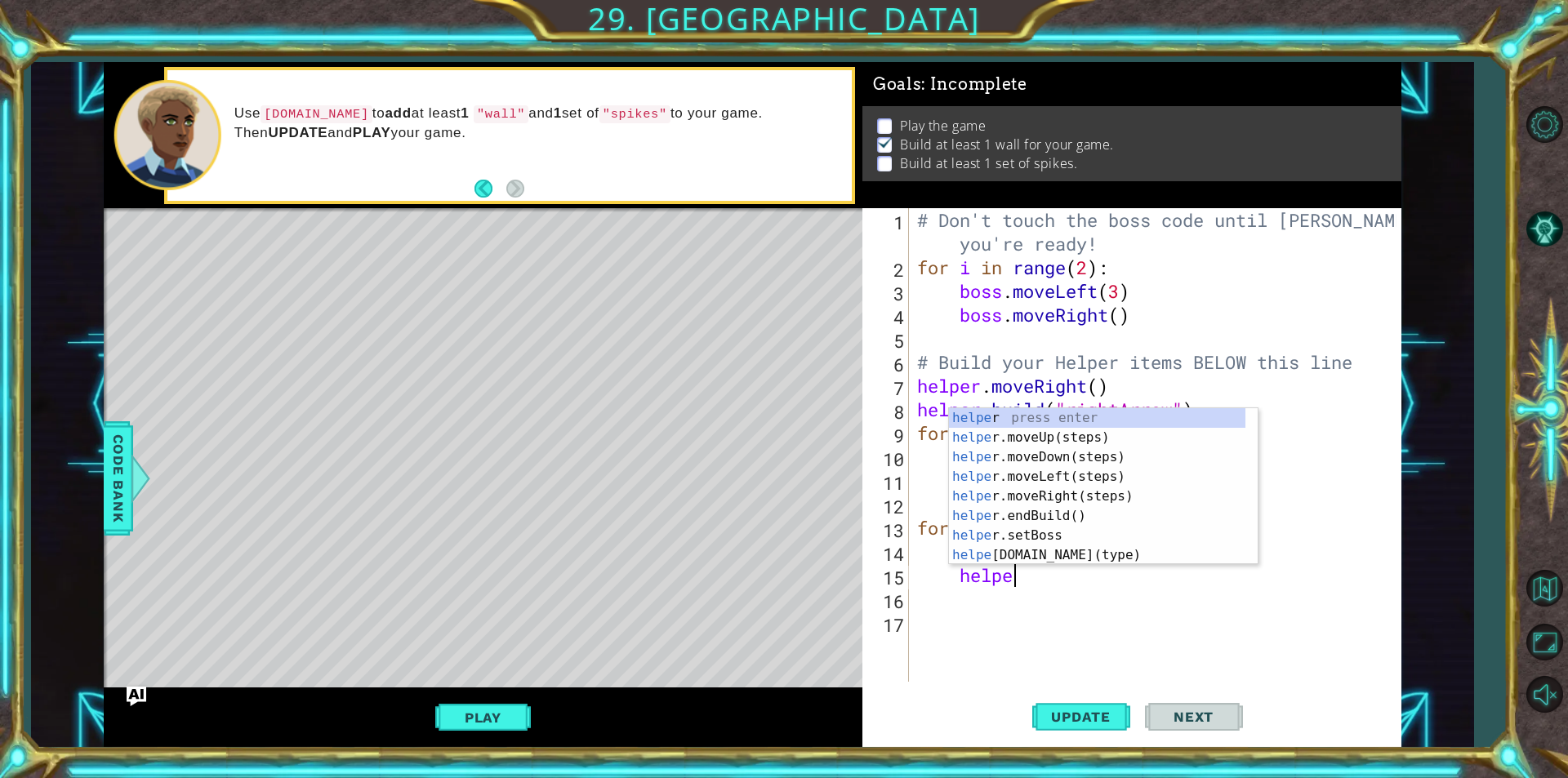
scroll to position [0, 4]
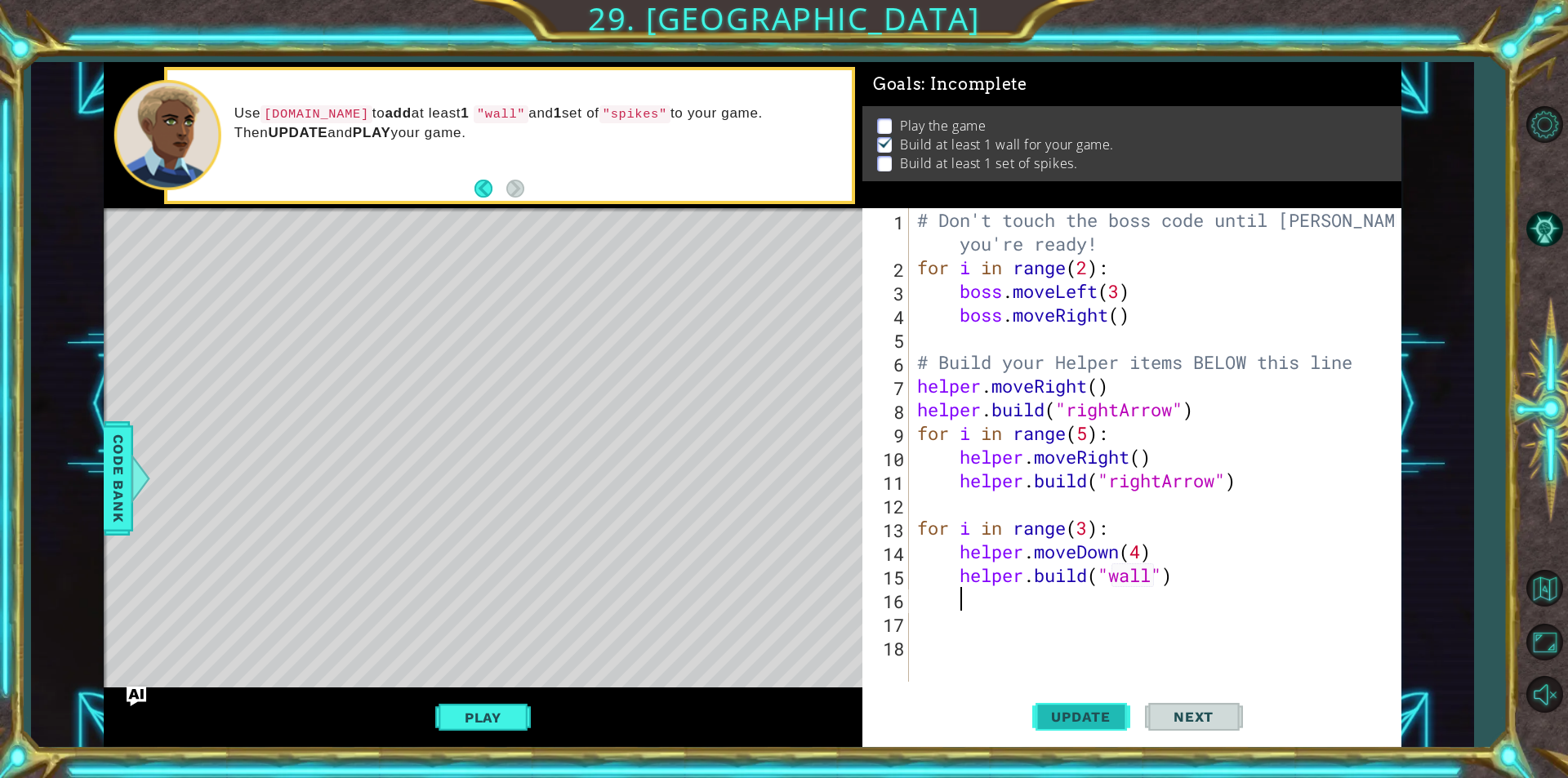
type textarea "[DOMAIN_NAME]("wall")"
click at [1105, 729] on button "Update" at bounding box center [1080, 717] width 98 height 54
click at [1148, 552] on div "# Don't touch the boss code until [PERSON_NAME] says you're ready! for i in ran…" at bounding box center [1159, 480] width 490 height 544
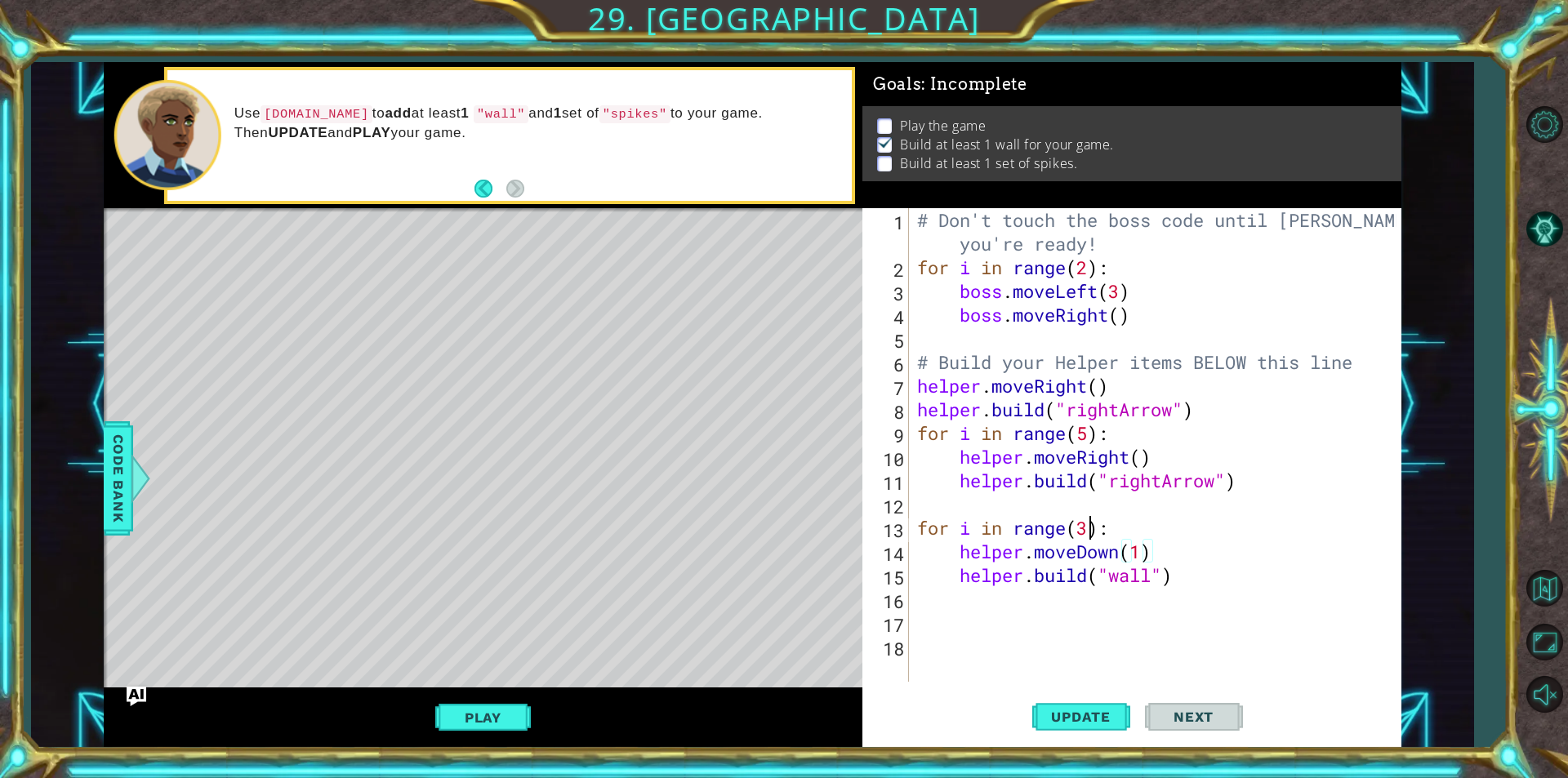
click at [1091, 525] on div "# Don't touch the boss code until [PERSON_NAME] says you're ready! for i in ran…" at bounding box center [1159, 480] width 490 height 544
click at [1069, 720] on span "Update" at bounding box center [1080, 717] width 92 height 17
click at [1091, 713] on span "Update" at bounding box center [1080, 717] width 92 height 17
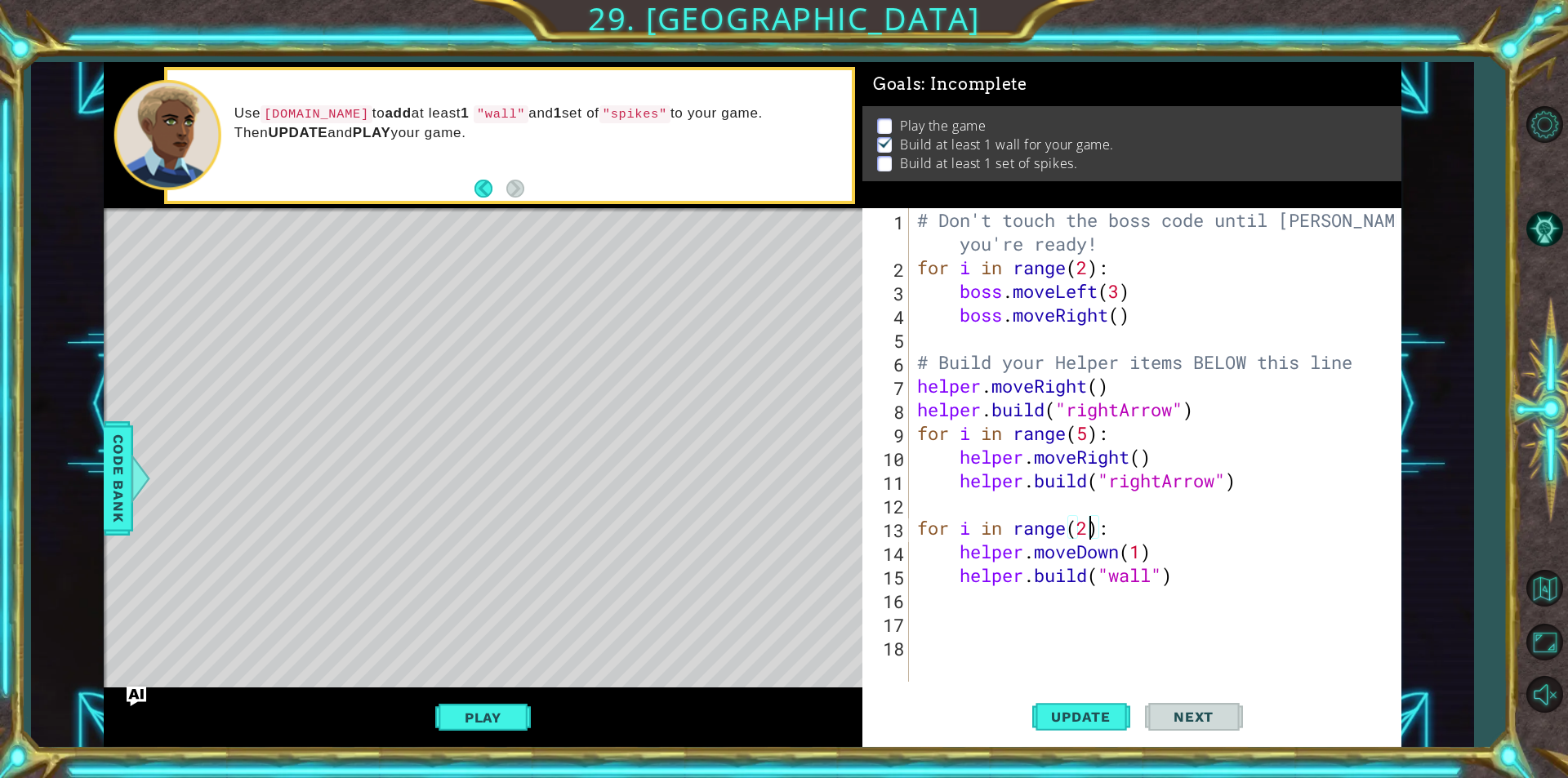
scroll to position [0, 0]
click at [1068, 714] on span "Update" at bounding box center [1080, 717] width 92 height 17
click at [1090, 538] on div "# Don't touch the boss code until [PERSON_NAME] says you're ready! for i in ran…" at bounding box center [1159, 480] width 490 height 544
click at [1076, 720] on span "Update" at bounding box center [1080, 717] width 92 height 17
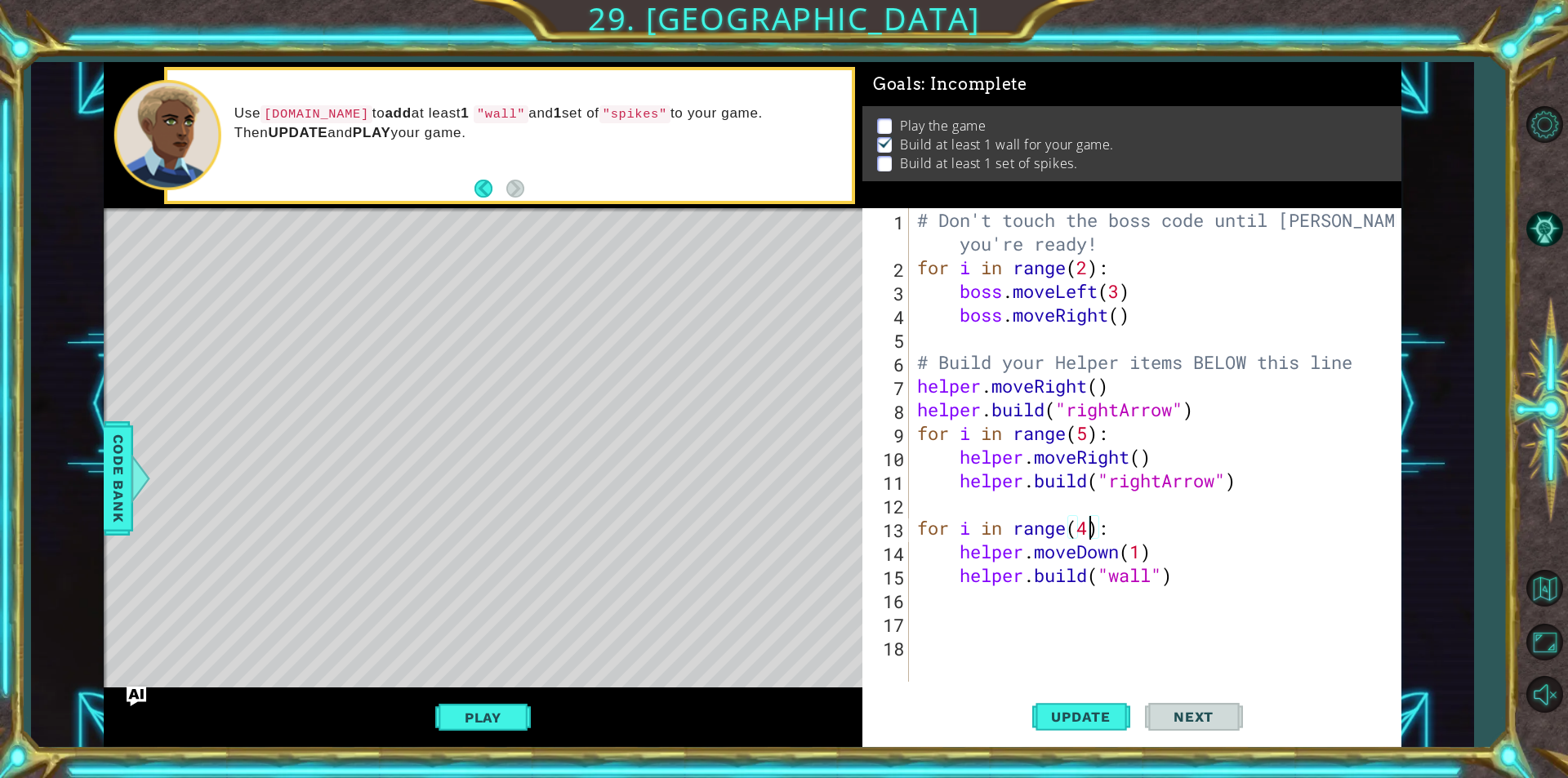
click at [1139, 480] on div "# Don't touch the boss code until [PERSON_NAME] says you're ready! for i in ran…" at bounding box center [1159, 480] width 490 height 544
type textarea "[DOMAIN_NAME]("rightArrow")"
click at [1101, 492] on div "# Don't touch the boss code until [PERSON_NAME] says you're ready! for i in ran…" at bounding box center [1159, 480] width 490 height 544
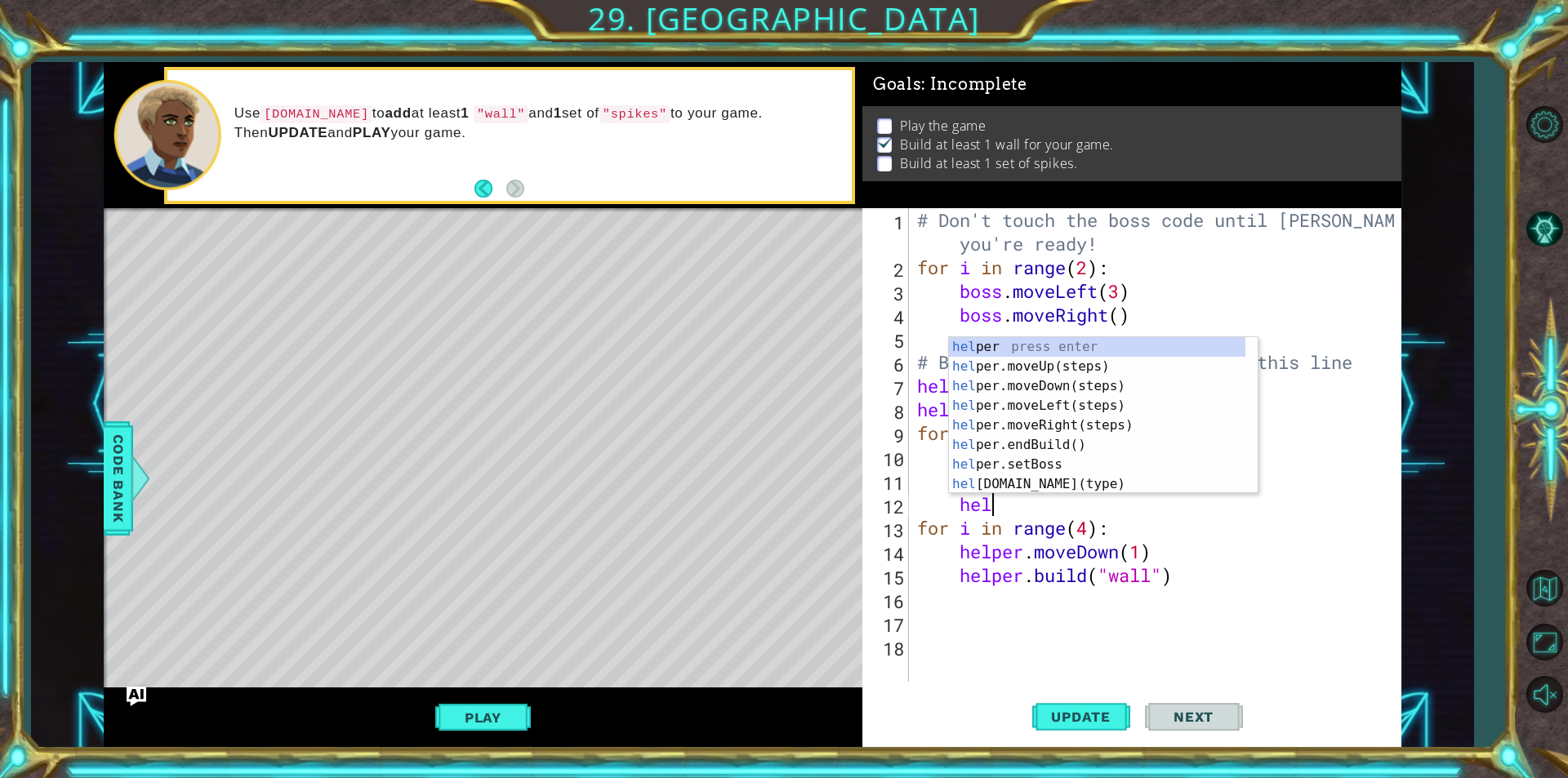
type textarea "help"
click at [1066, 368] on div "help er press enter help er.moveUp(steps) press enter help er.moveDown(steps) p…" at bounding box center [1097, 435] width 296 height 196
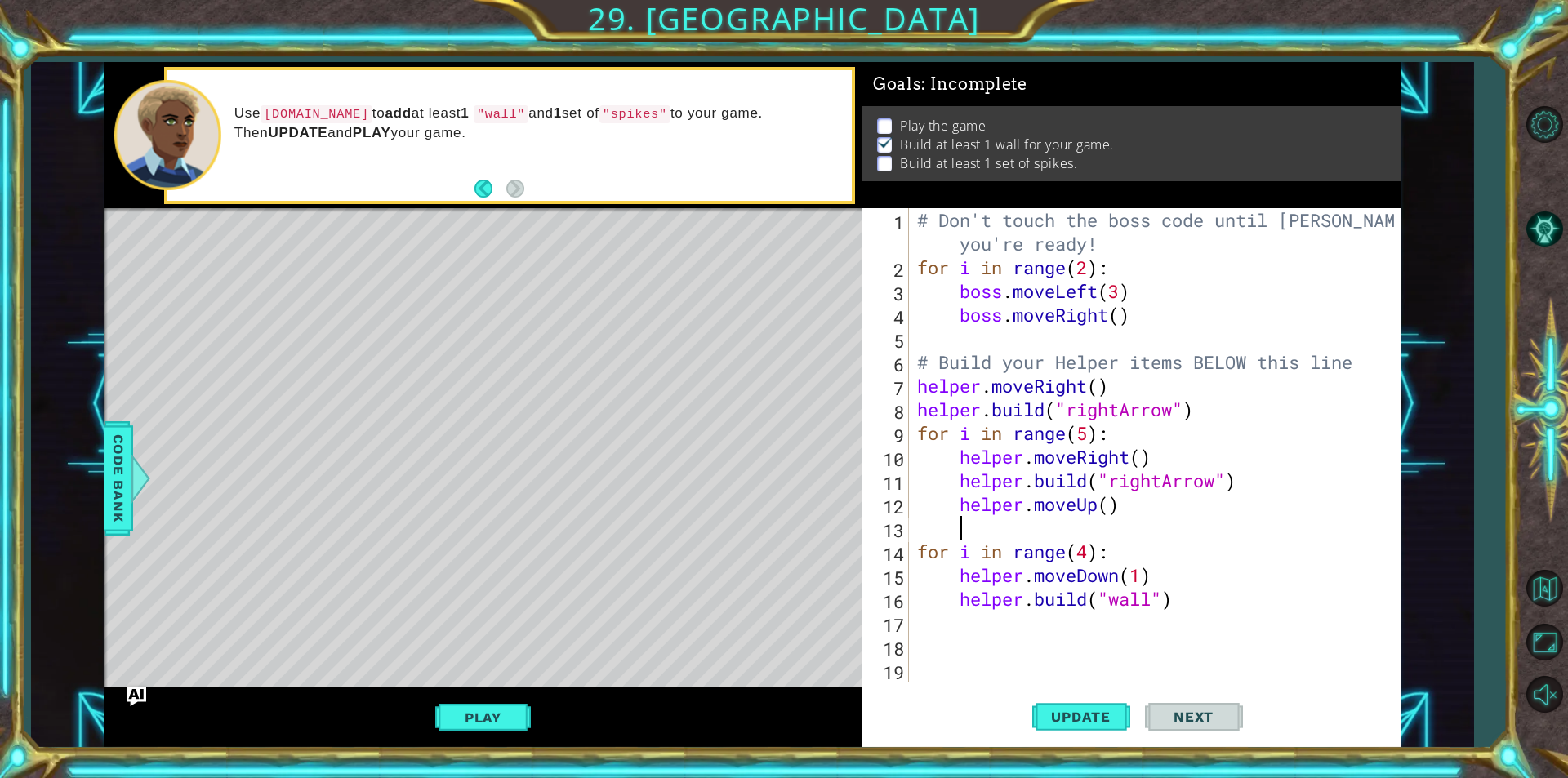
scroll to position [0, 1]
click at [1107, 505] on div "# Don't touch the boss code until [PERSON_NAME] says you're ready! for i in ran…" at bounding box center [1159, 480] width 490 height 544
click at [1076, 722] on span "Update" at bounding box center [1080, 717] width 92 height 17
click at [1082, 714] on span "Update" at bounding box center [1080, 717] width 92 height 17
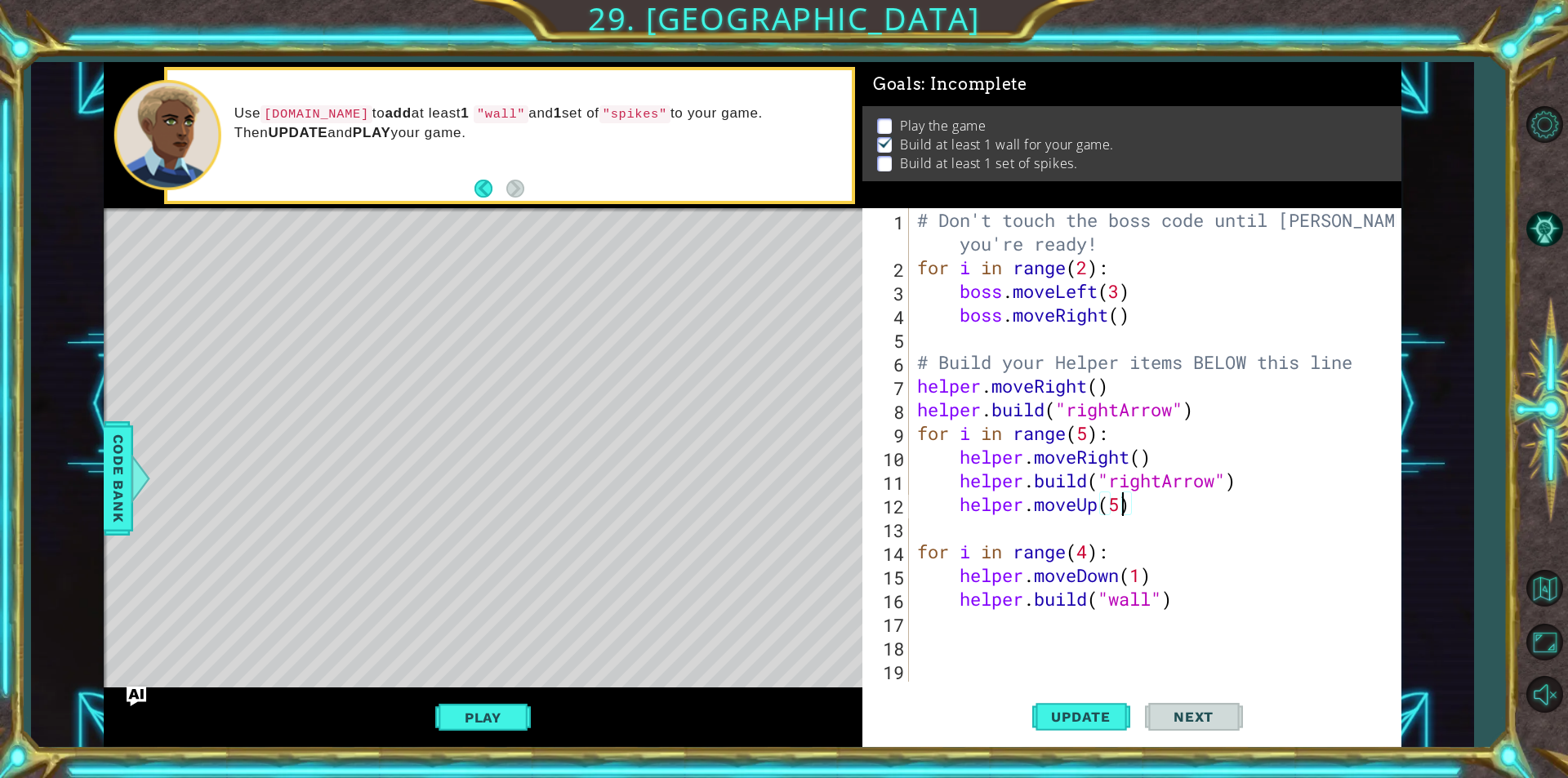
click at [930, 495] on div "# Don't touch the boss code until [PERSON_NAME] says you're ready! for i in ran…" at bounding box center [1159, 480] width 490 height 544
click at [1298, 479] on div "# Don't touch the boss code until [PERSON_NAME] says you're ready! for i in ran…" at bounding box center [1159, 480] width 490 height 544
type textarea "[DOMAIN_NAME]("rightArrow")"
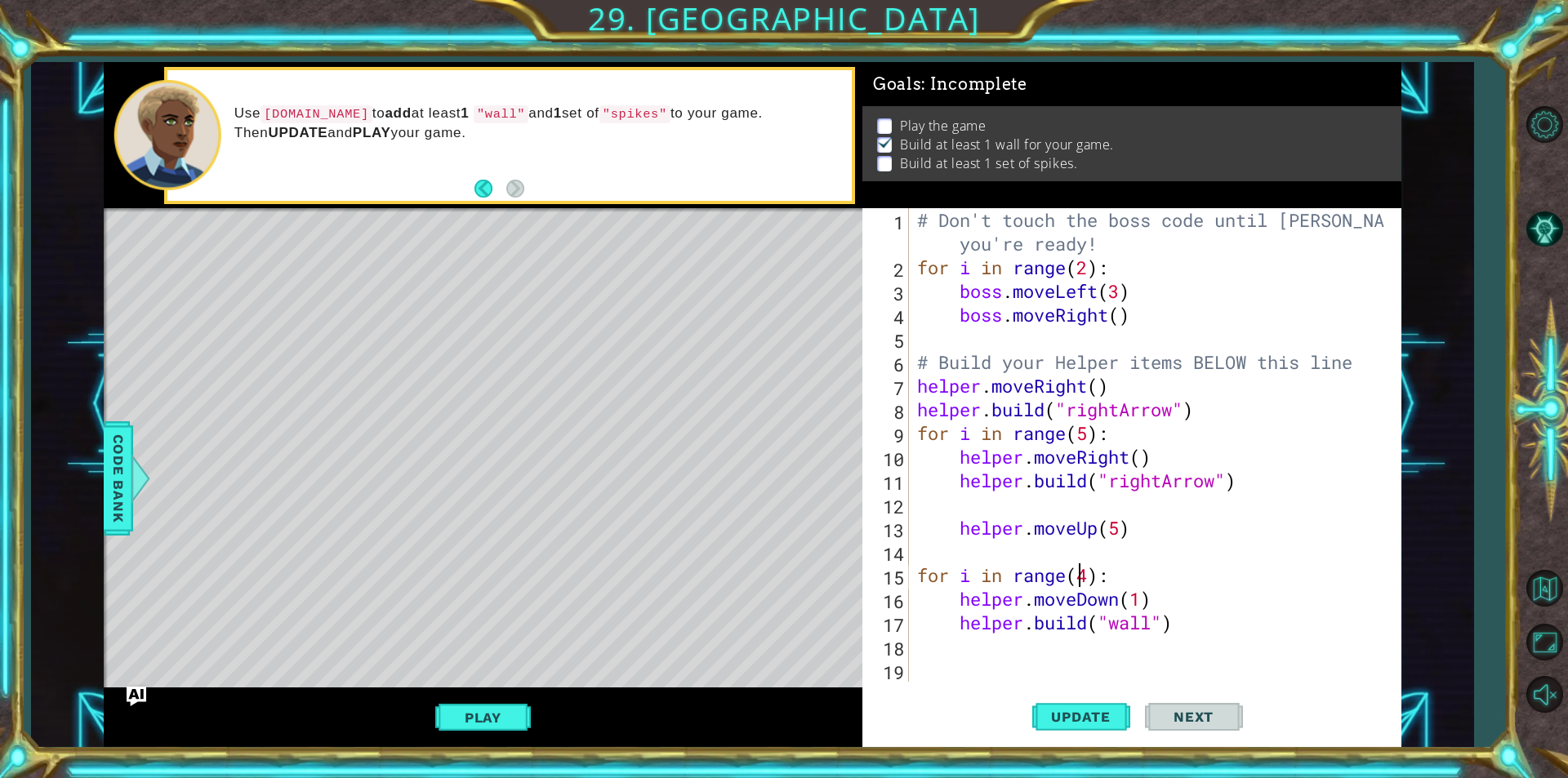
click at [1080, 586] on div "# Don't touch the boss code until [PERSON_NAME] says you're ready! for i in ran…" at bounding box center [1152, 480] width 478 height 544
type textarea "for i in range(4):"
click at [1069, 554] on div "# Don't touch the boss code until [PERSON_NAME] says you're ready! for i in ran…" at bounding box center [1152, 480] width 478 height 544
type textarea "helper.moveUp(5)"
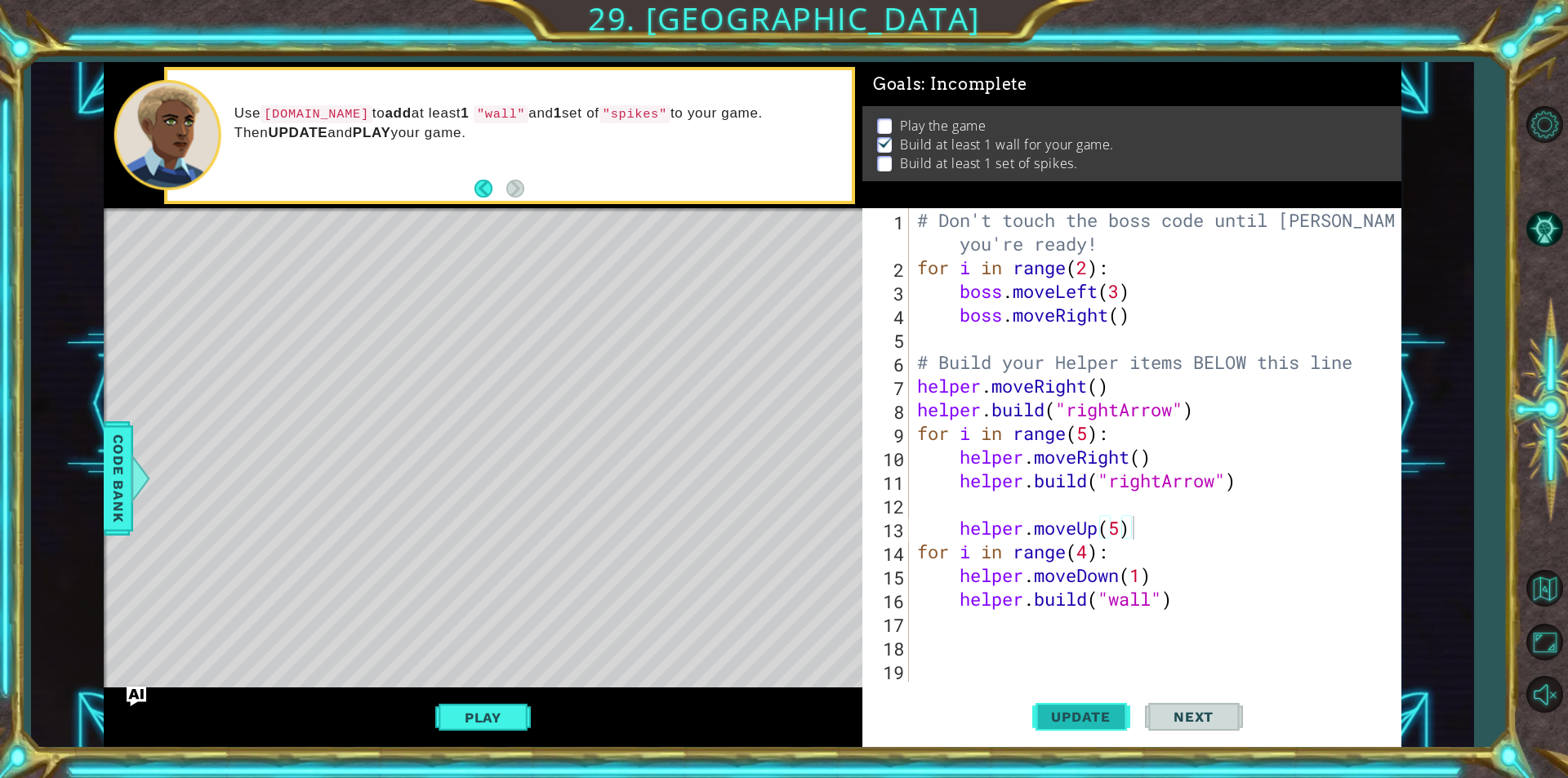
click at [1070, 703] on button "Update" at bounding box center [1080, 717] width 98 height 54
click at [1036, 508] on div "# Don't touch the boss code until [PERSON_NAME] says you're ready! for i in ran…" at bounding box center [1159, 480] width 490 height 544
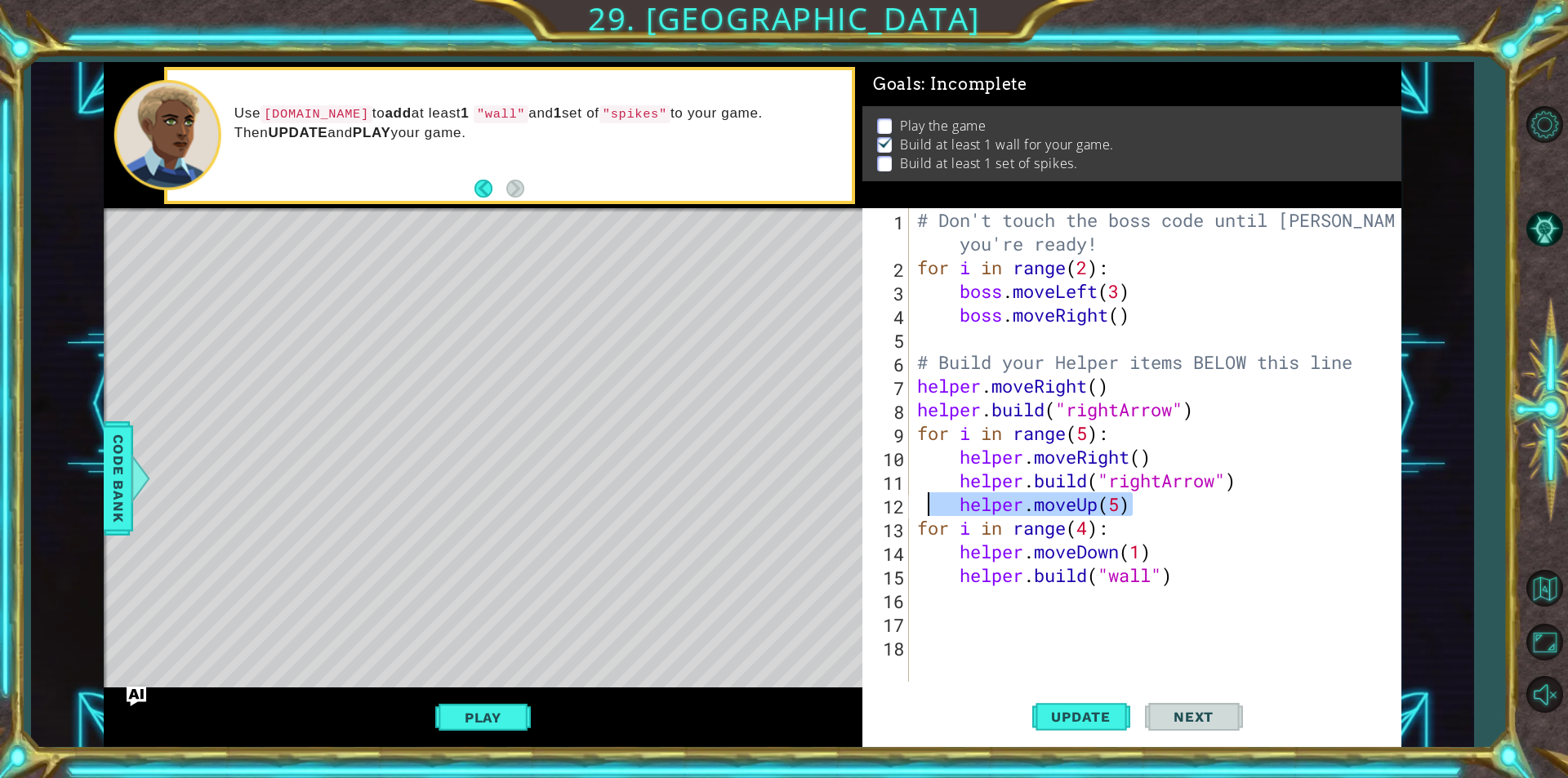
drag, startPoint x: 1176, startPoint y: 515, endPoint x: 928, endPoint y: 497, distance: 248.7
click at [928, 497] on div "# Don't touch the boss code until [PERSON_NAME] says you're ready! for i in ran…" at bounding box center [1159, 480] width 490 height 544
type textarea "helper.moveUp(5)"
click at [928, 589] on div "# Don't touch the boss code until [PERSON_NAME] says you're ready! for i in ran…" at bounding box center [1159, 480] width 490 height 544
click at [1025, 621] on div "# Don't touch the boss code until [PERSON_NAME] says you're ready! for i in ran…" at bounding box center [1159, 480] width 490 height 544
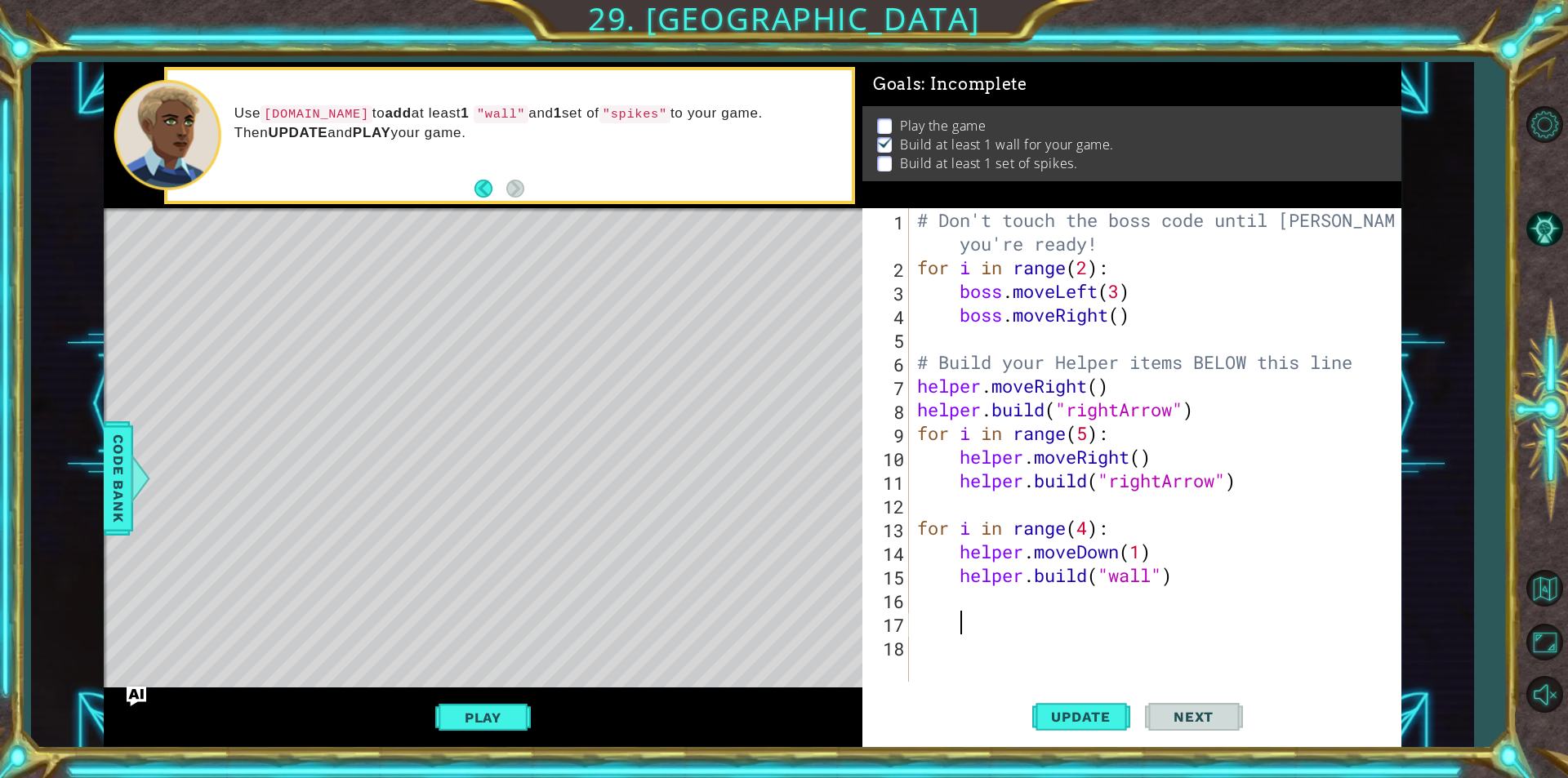
click at [969, 598] on div "# Don't touch the boss code until [PERSON_NAME] says you're ready! for i in ran…" at bounding box center [1159, 480] width 490 height 544
drag, startPoint x: 923, startPoint y: 533, endPoint x: 1105, endPoint y: 521, distance: 182.4
click at [1105, 521] on div "# Don't touch the boss code until [PERSON_NAME] says you're ready! for i in ran…" at bounding box center [1159, 480] width 490 height 544
click at [926, 524] on div "# Don't touch the boss code until [PERSON_NAME] says you're ready! for i in ran…" at bounding box center [1155, 444] width 483 height 473
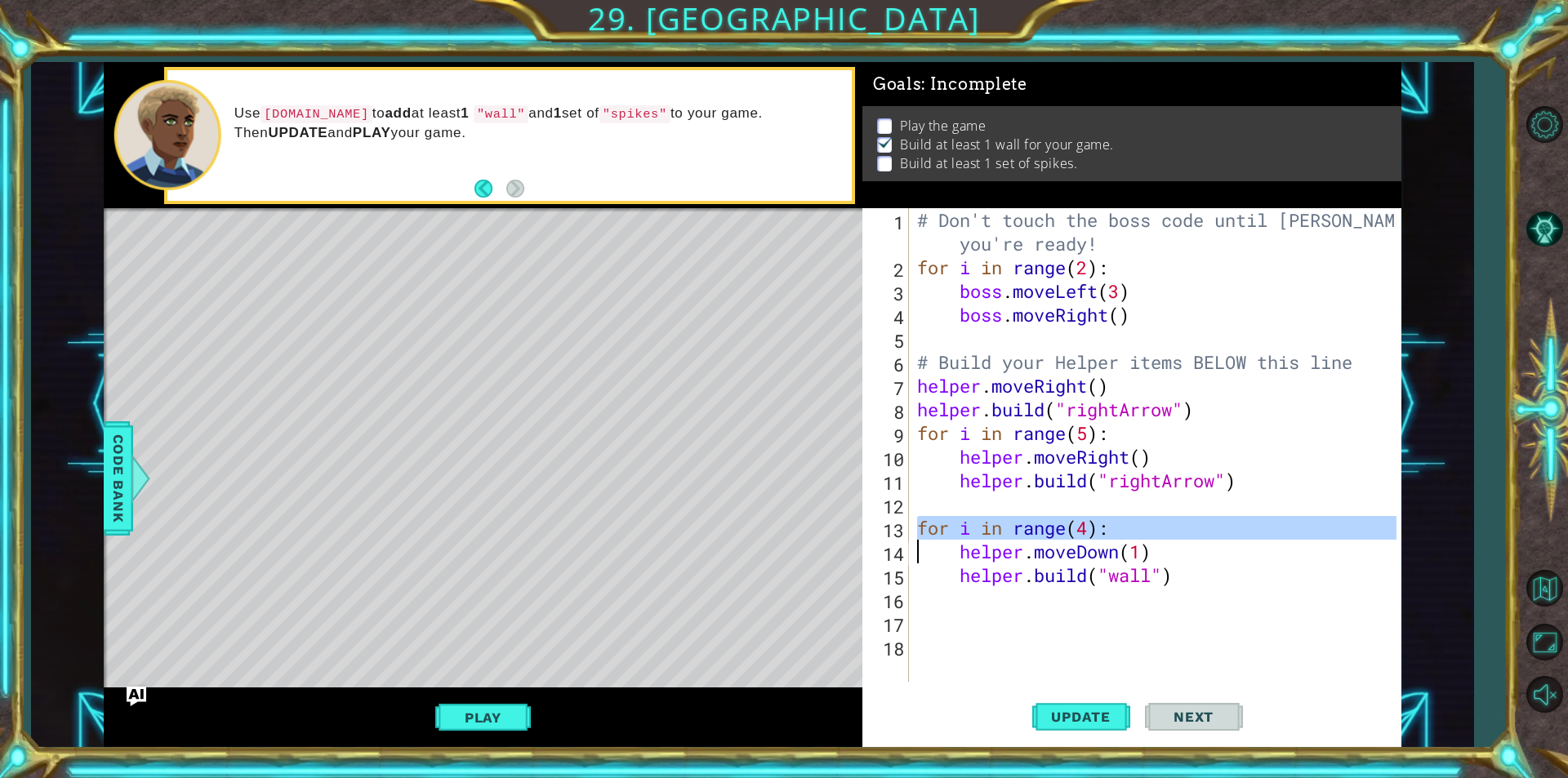
drag, startPoint x: 906, startPoint y: 529, endPoint x: 1029, endPoint y: 528, distance: 123.0
click at [1029, 528] on div "for i in range(4): 1 2 3 4 5 6 7 8 9 10 11 12 13 14 15 16 17 18 # Don't touch t…" at bounding box center [1129, 444] width 534 height 473
type textarea "for i in range(4): helper.moveDown(1)"
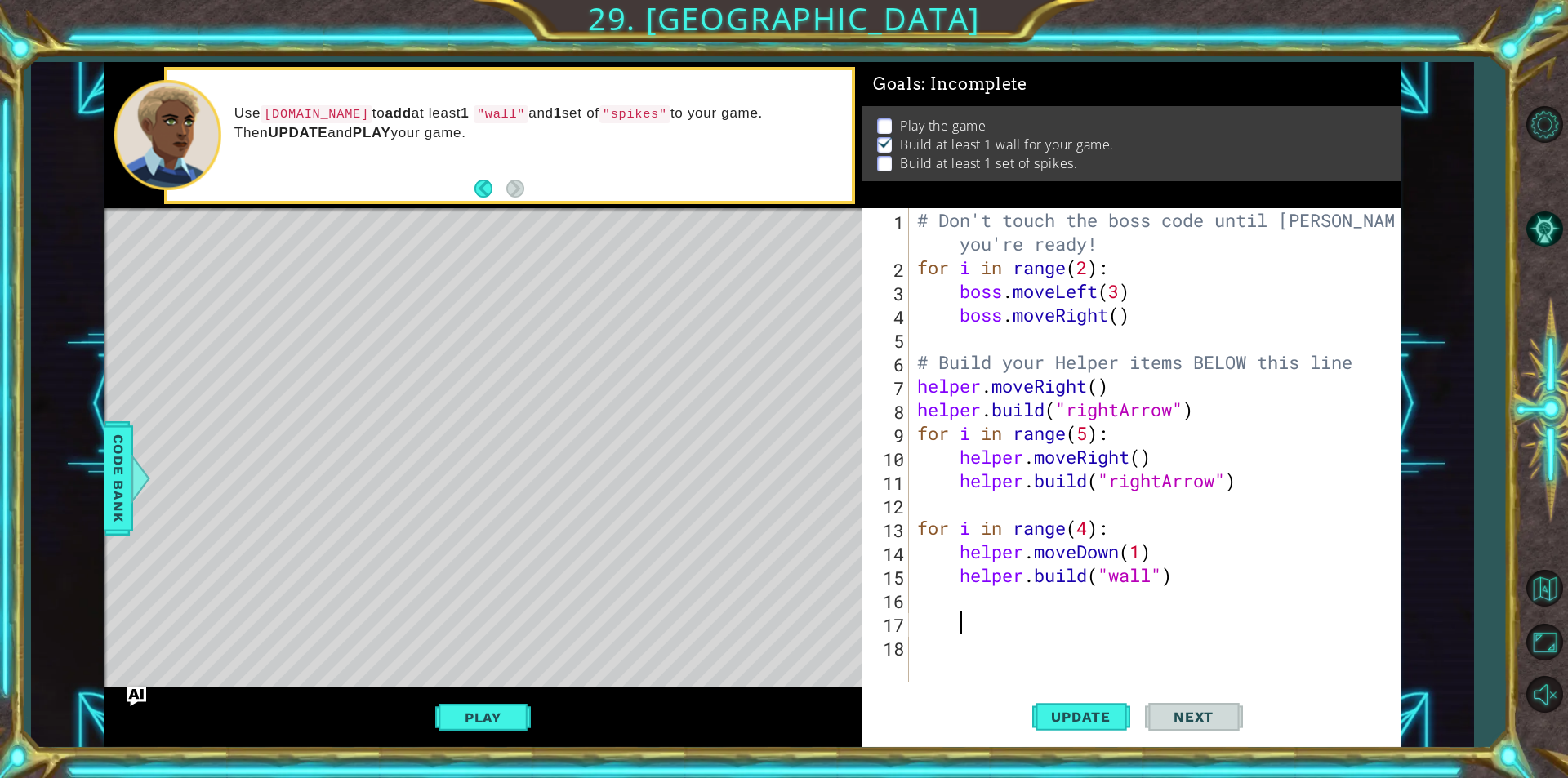
click at [1013, 621] on div "# Don't touch the boss code until [PERSON_NAME] says you're ready! for i in ran…" at bounding box center [1159, 480] width 490 height 544
click at [1006, 601] on div "# Don't touch the boss code until [PERSON_NAME] says you're ready! for i in ran…" at bounding box center [1159, 480] width 490 height 544
paste textarea "Code Area"
click at [964, 597] on div "# Don't touch the boss code until [PERSON_NAME] says you're ready! for i in ran…" at bounding box center [1159, 480] width 490 height 544
type textarea "for i in range(4):"
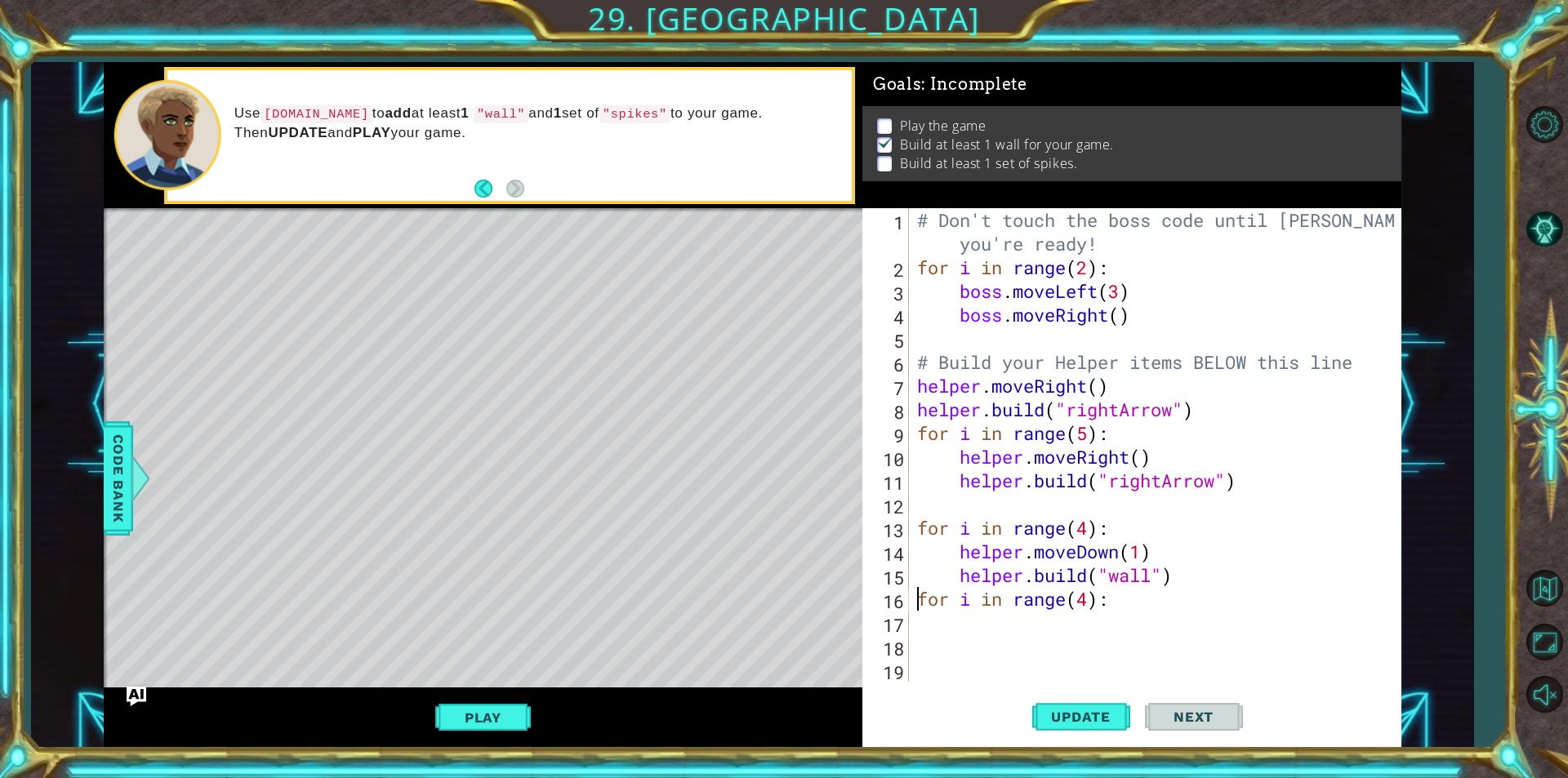
click at [975, 662] on div "# Don't touch the boss code until [PERSON_NAME] says you're ready! for i in ran…" at bounding box center [1159, 480] width 490 height 544
click at [970, 632] on div "# Don't touch the boss code until [PERSON_NAME] says you're ready! for i in ran…" at bounding box center [1159, 480] width 490 height 544
